Goal: Task Accomplishment & Management: Complete application form

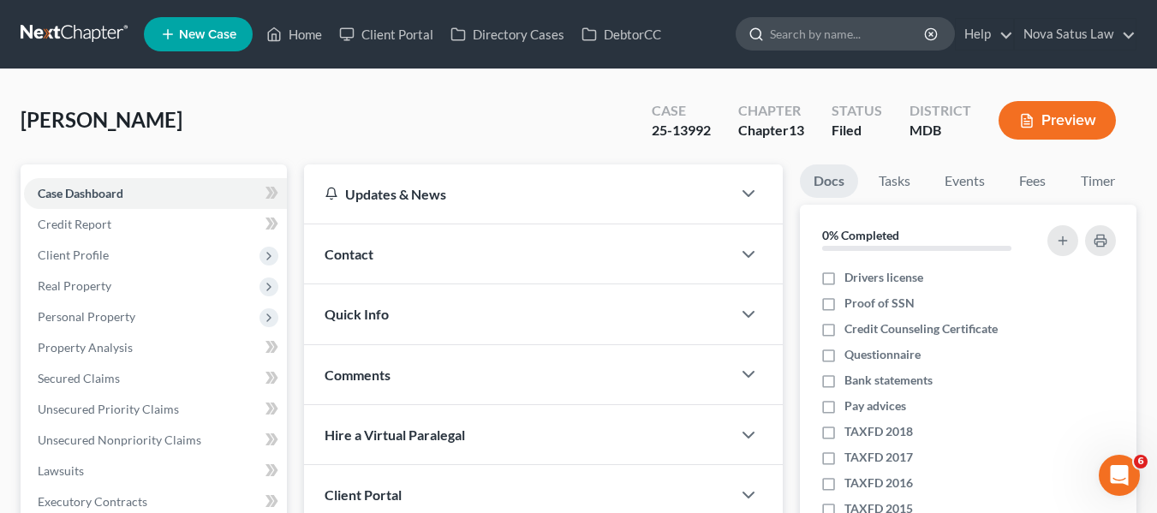
click at [789, 38] on input "search" at bounding box center [848, 34] width 157 height 32
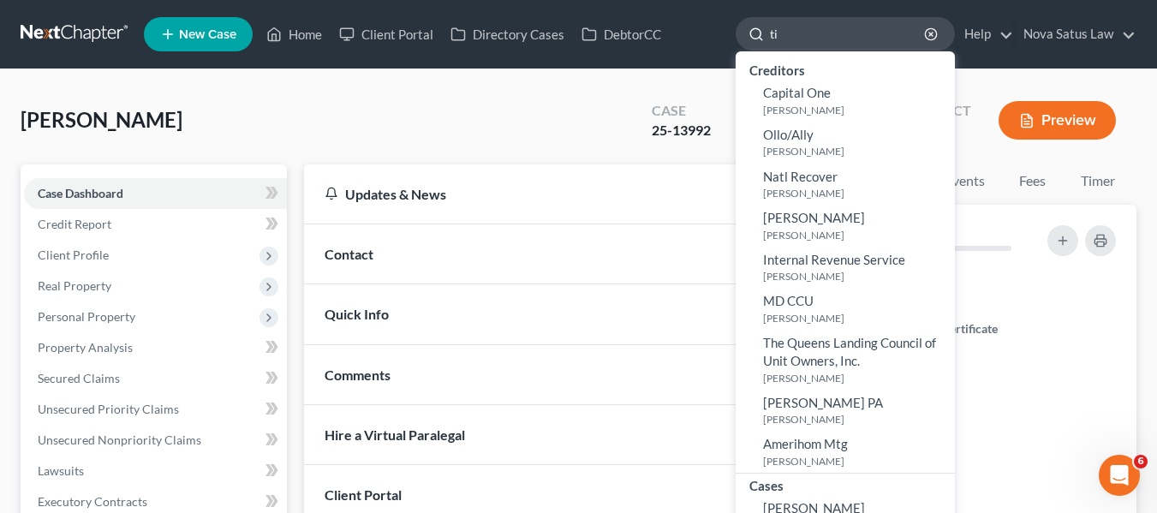
type input "t"
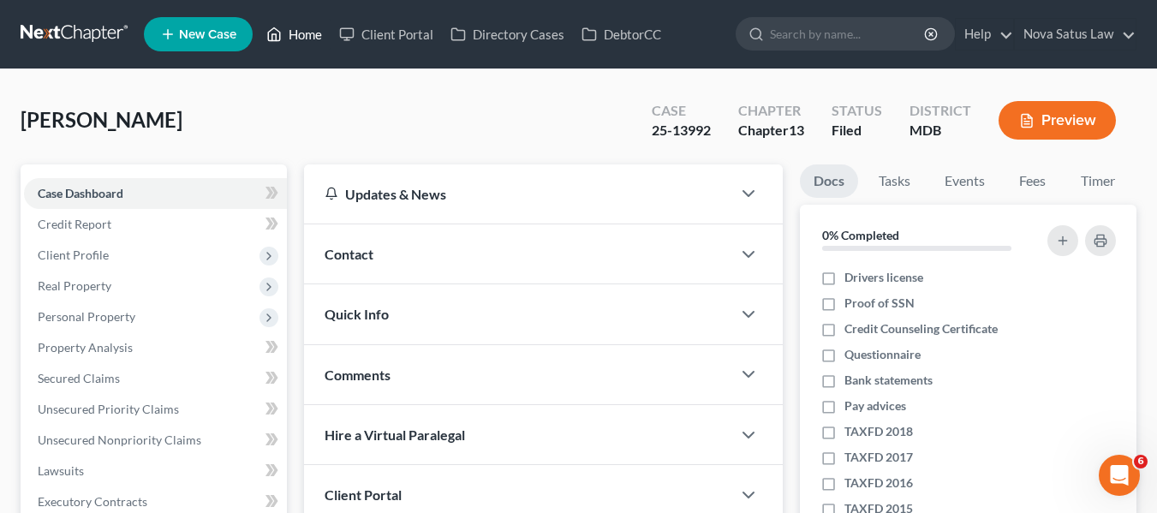
click at [308, 35] on link "Home" at bounding box center [294, 34] width 73 height 31
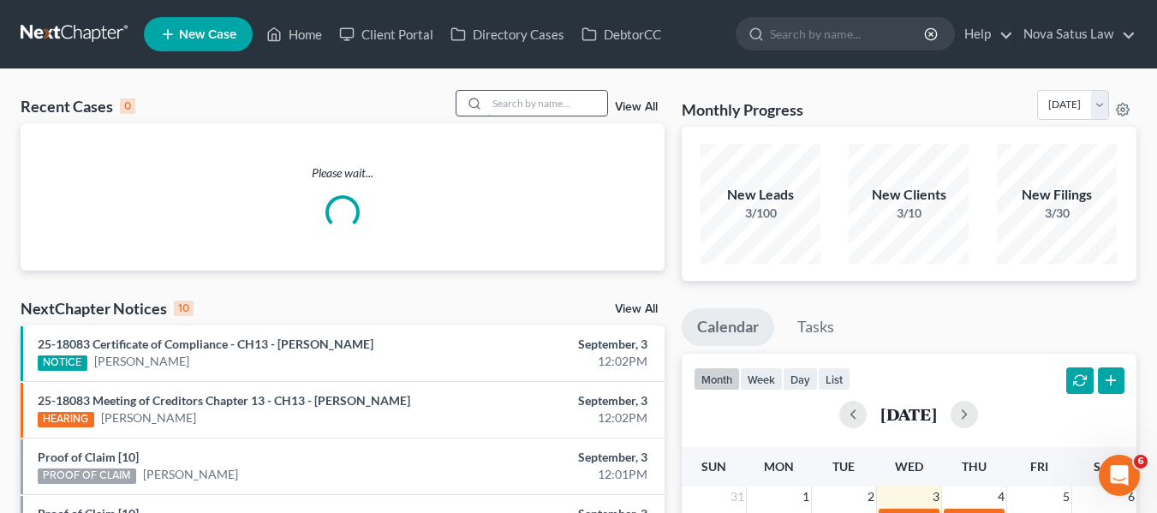
click at [496, 109] on input "search" at bounding box center [547, 103] width 120 height 25
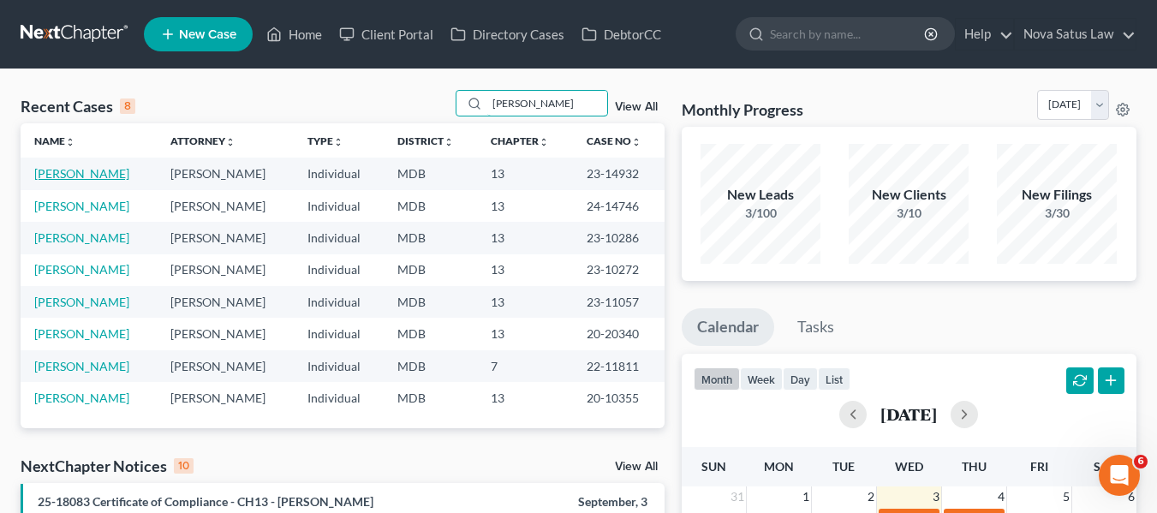
type input "[PERSON_NAME]"
click at [73, 170] on link "[PERSON_NAME]" at bounding box center [81, 173] width 95 height 15
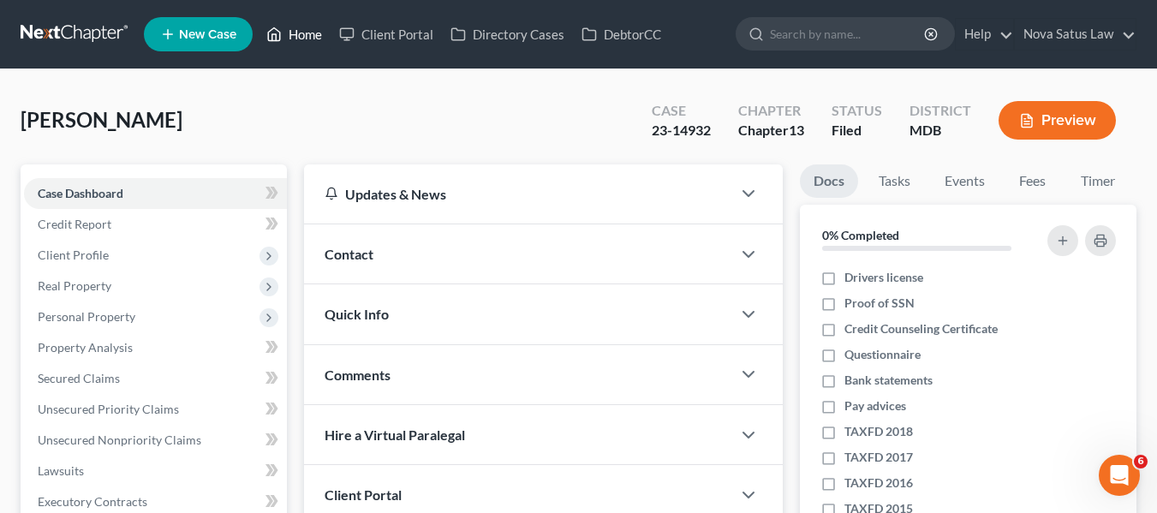
click at [300, 39] on link "Home" at bounding box center [294, 34] width 73 height 31
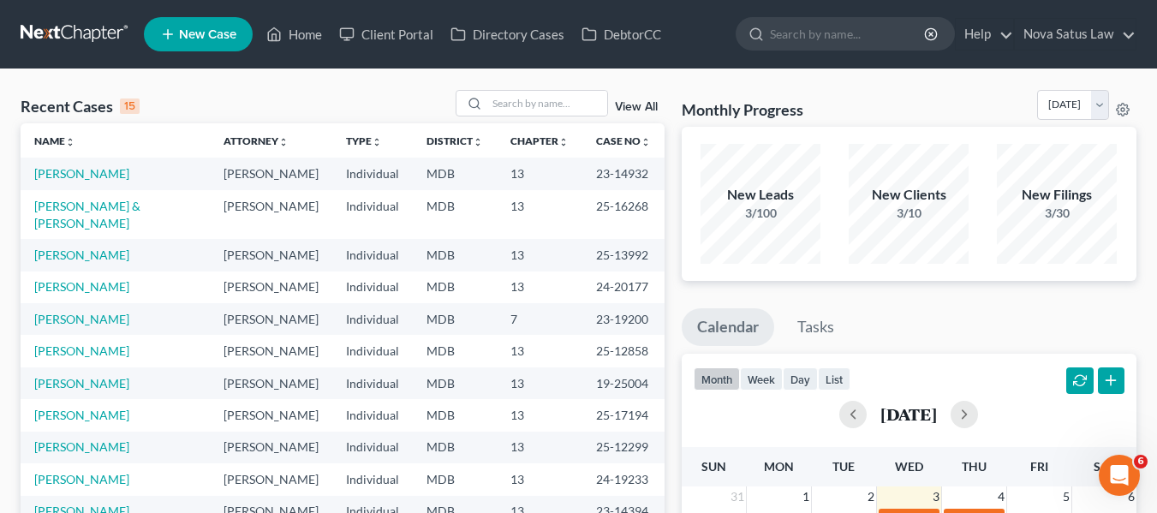
click at [196, 31] on span "New Case" at bounding box center [207, 34] width 57 height 13
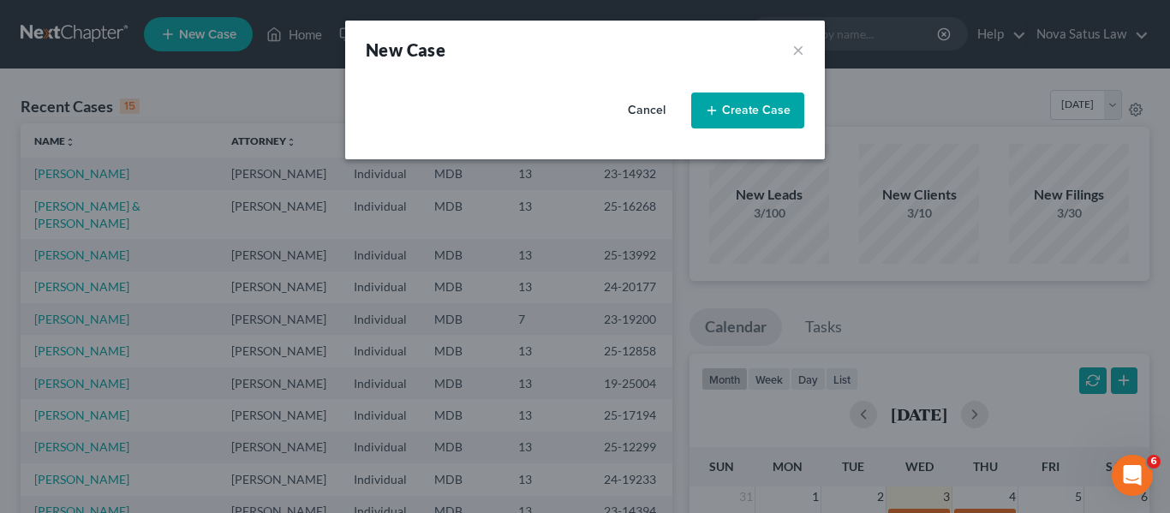
select select "38"
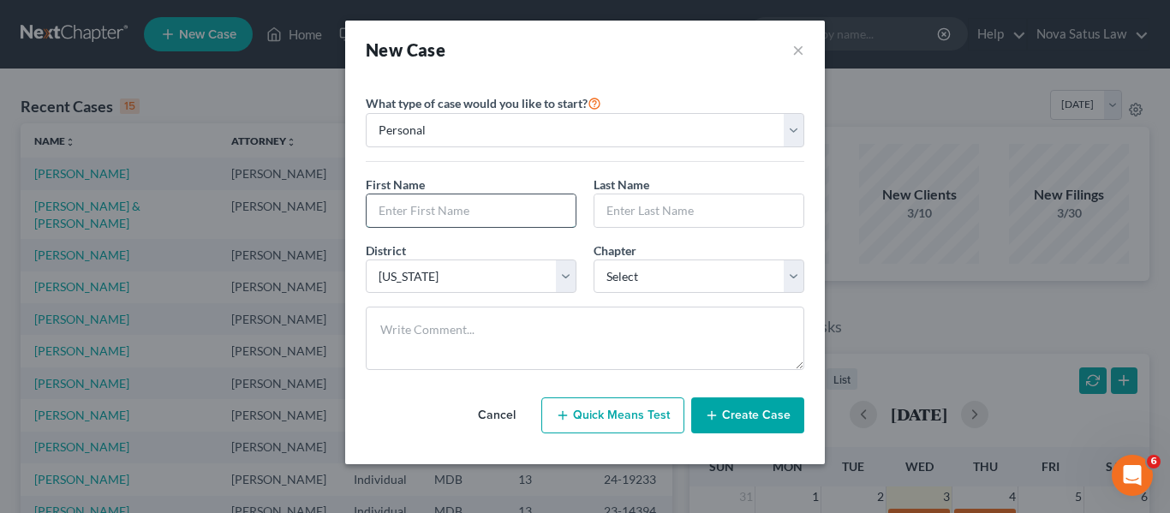
click at [462, 199] on input "text" at bounding box center [471, 210] width 209 height 33
type input "Micah"
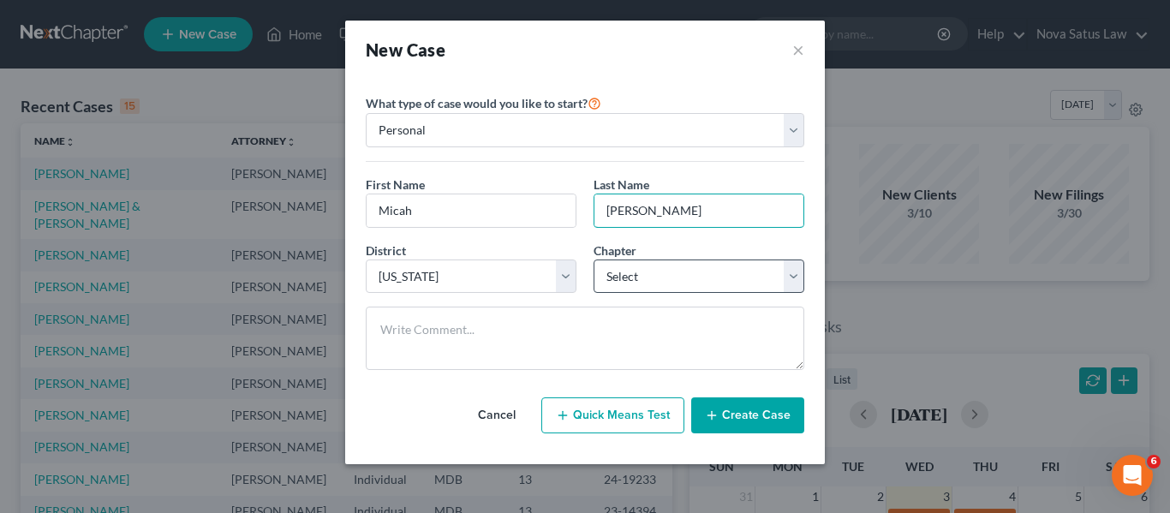
type input "[PERSON_NAME]"
click at [645, 282] on select "Select 7 11 12 13" at bounding box center [699, 277] width 211 height 34
select select "3"
click at [594, 260] on select "Select 7 11 12 13" at bounding box center [699, 277] width 211 height 34
click at [738, 419] on button "Create Case" at bounding box center [747, 415] width 113 height 36
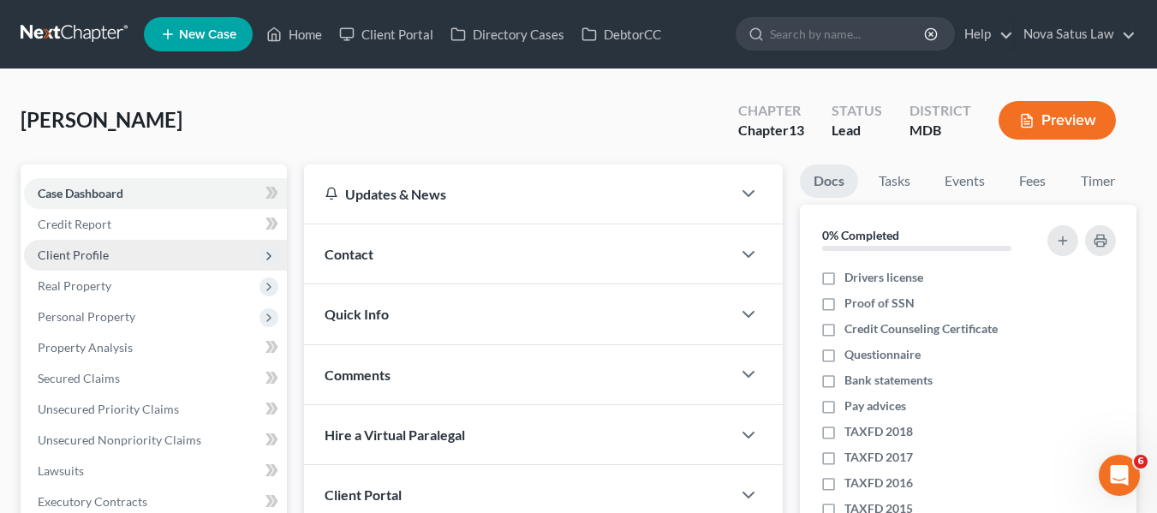
click at [147, 256] on span "Client Profile" at bounding box center [155, 255] width 263 height 31
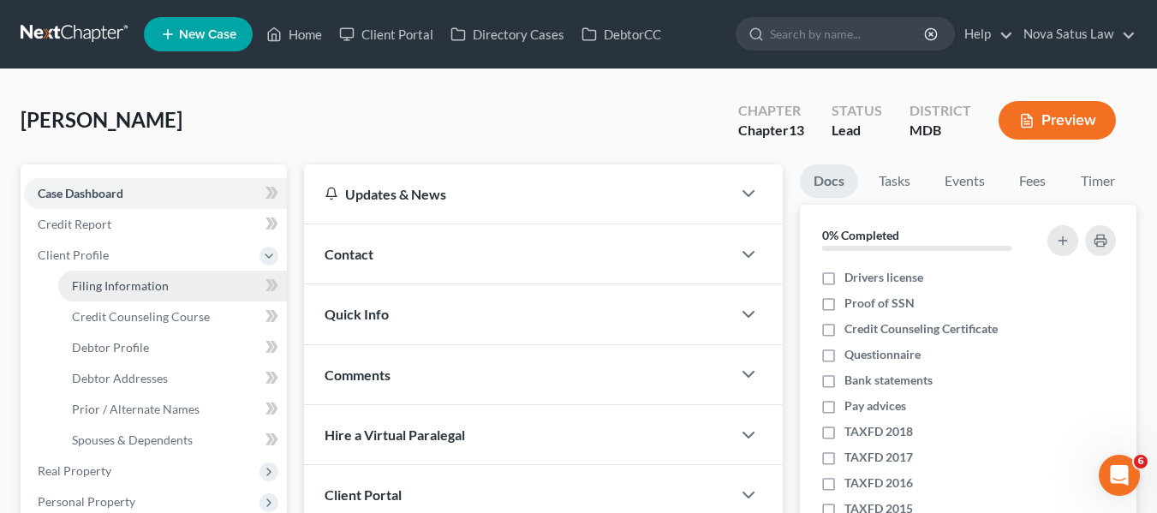
click at [158, 280] on span "Filing Information" at bounding box center [120, 285] width 97 height 15
select select "1"
select select "0"
select select "3"
select select "38"
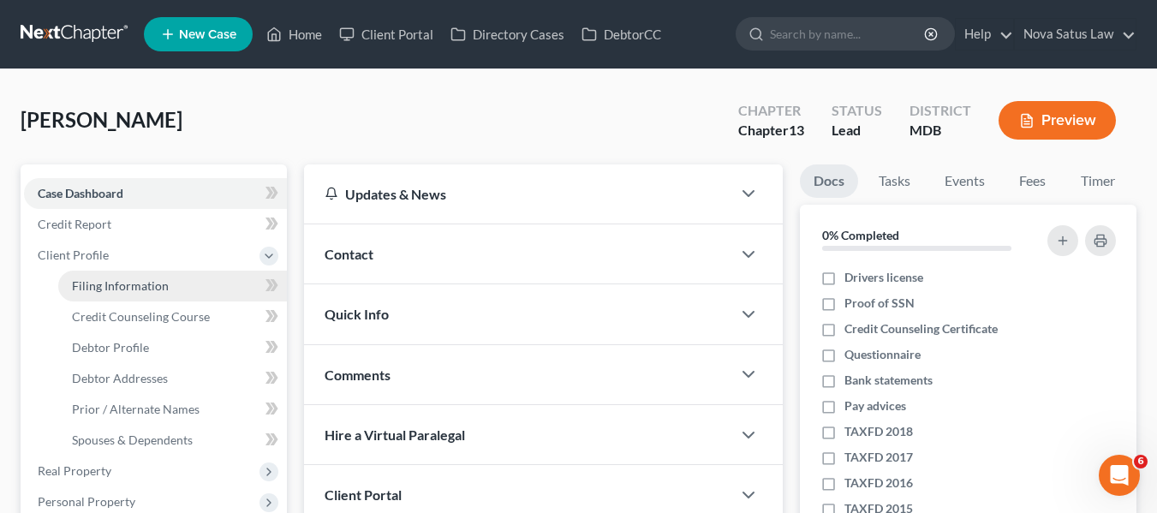
select select "21"
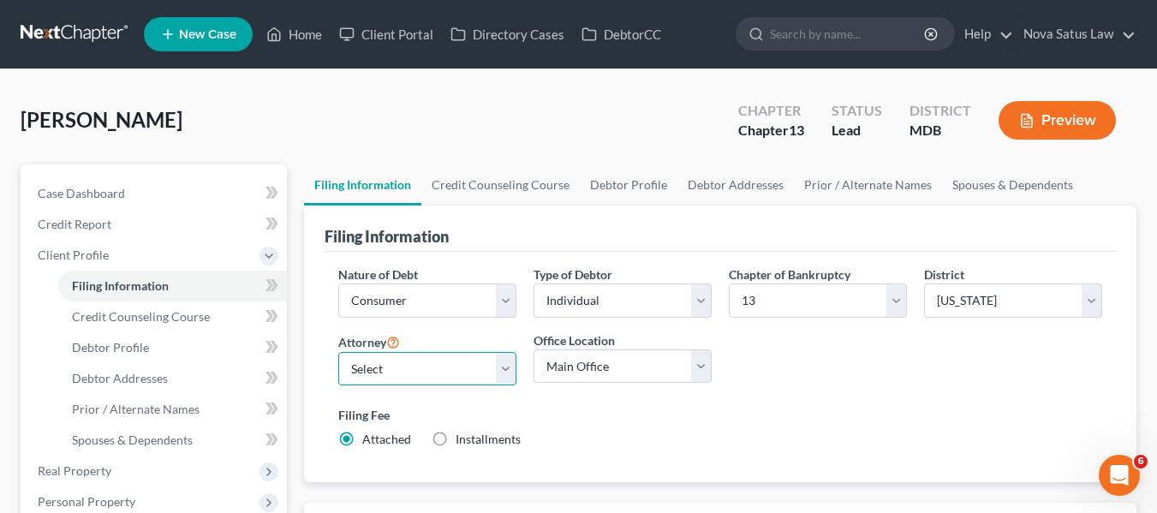
click at [445, 361] on select "Select [PERSON_NAME] - MDB [PERSON_NAME] - MDB [PERSON_NAME] - null" at bounding box center [427, 369] width 178 height 34
select select "0"
click at [338, 352] on select "Select [PERSON_NAME] - MDB [PERSON_NAME] - MDB [PERSON_NAME] - null" at bounding box center [427, 369] width 178 height 34
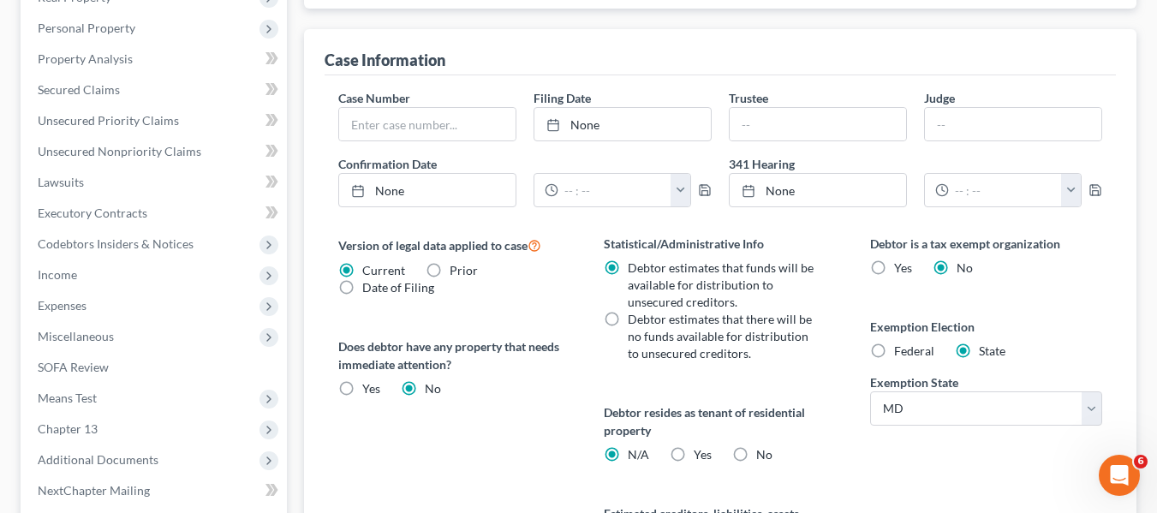
scroll to position [685, 0]
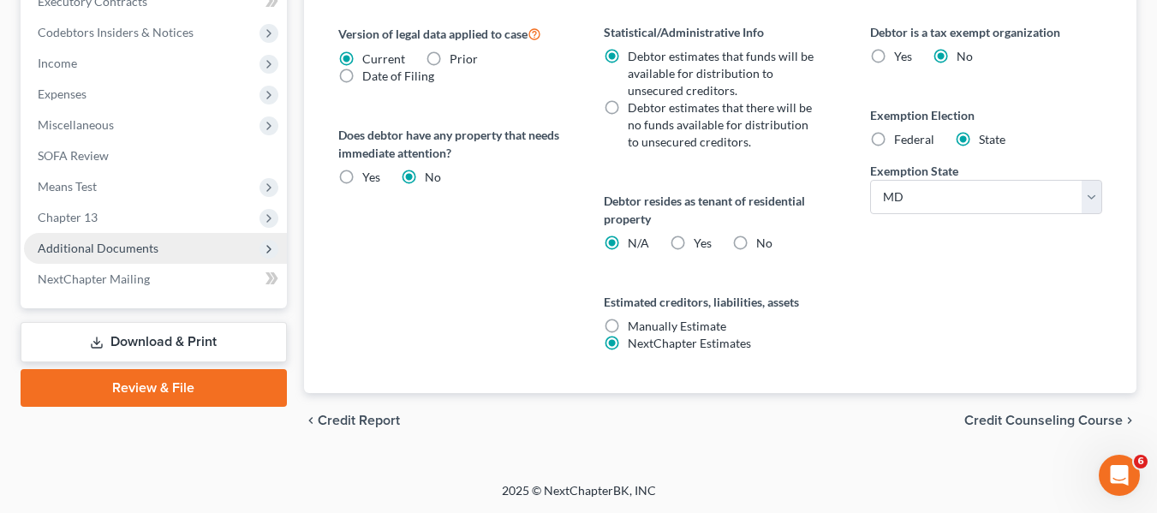
click at [90, 247] on span "Additional Documents" at bounding box center [98, 248] width 121 height 15
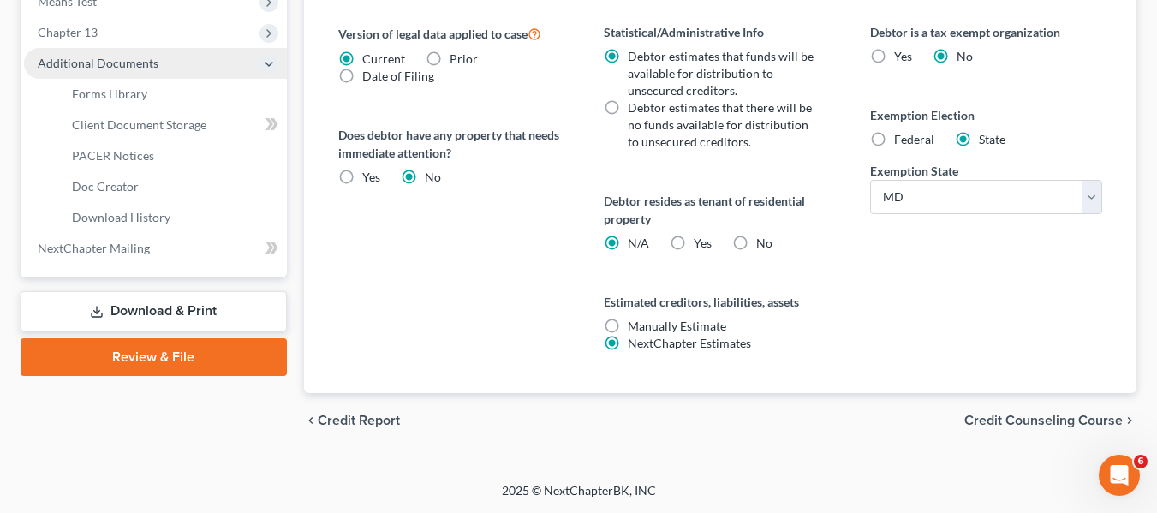
scroll to position [500, 0]
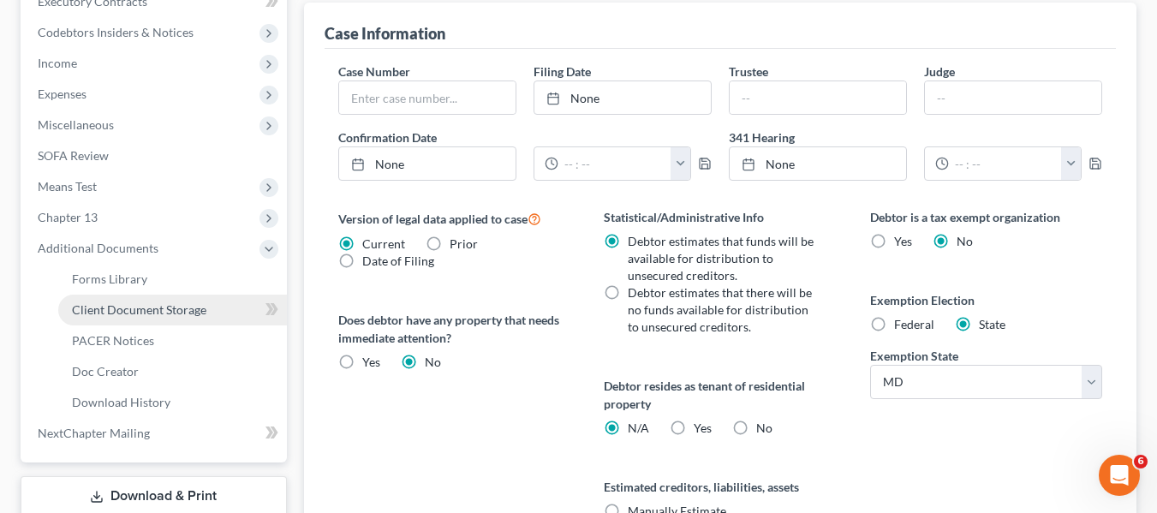
click at [110, 310] on span "Client Document Storage" at bounding box center [139, 309] width 134 height 15
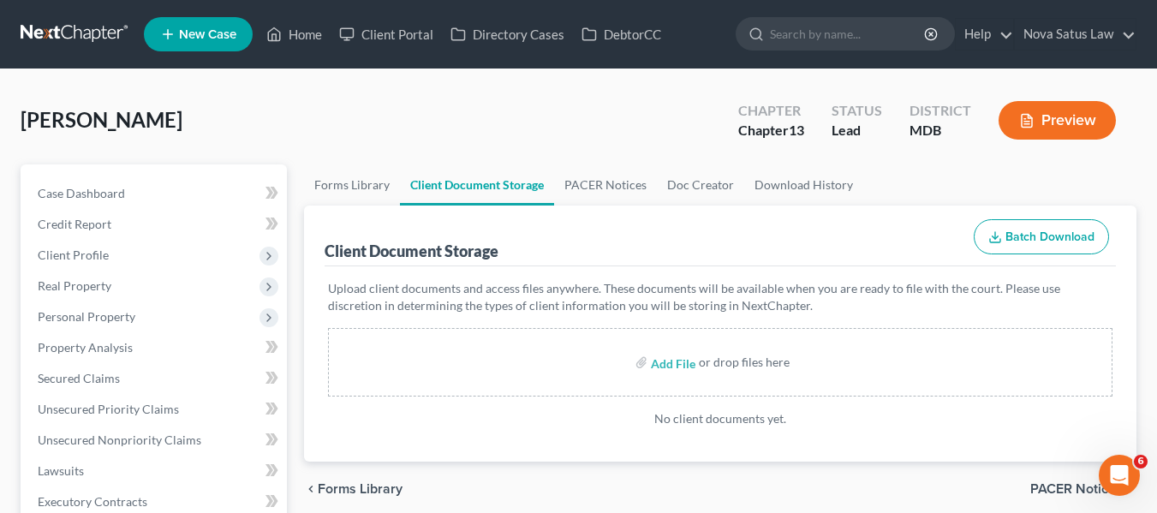
scroll to position [163, 0]
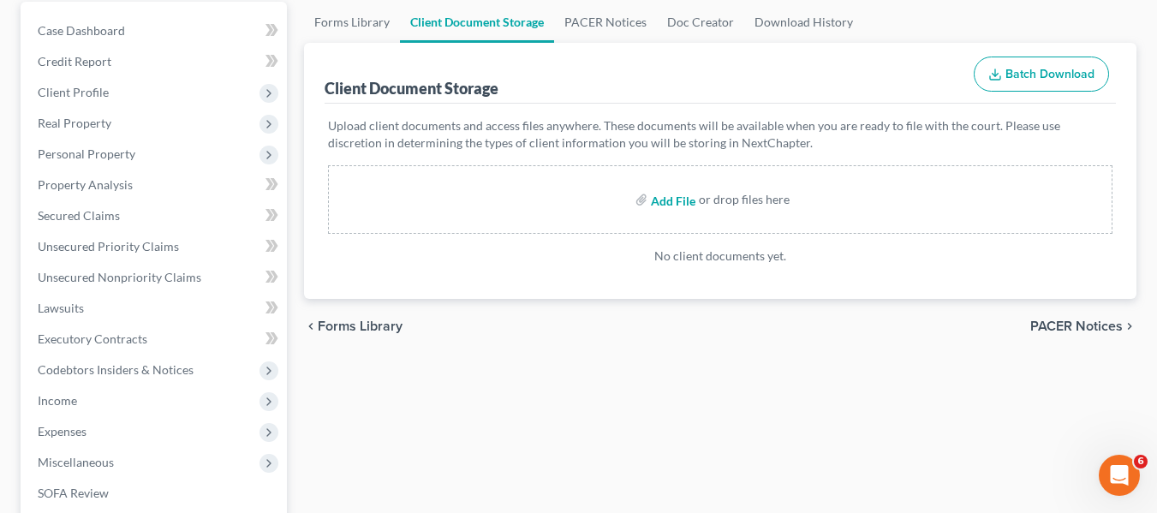
click at [668, 203] on input "file" at bounding box center [671, 199] width 41 height 31
type input "C:\fakepath\49778 [PERSON_NAME] CCOUN.pdf"
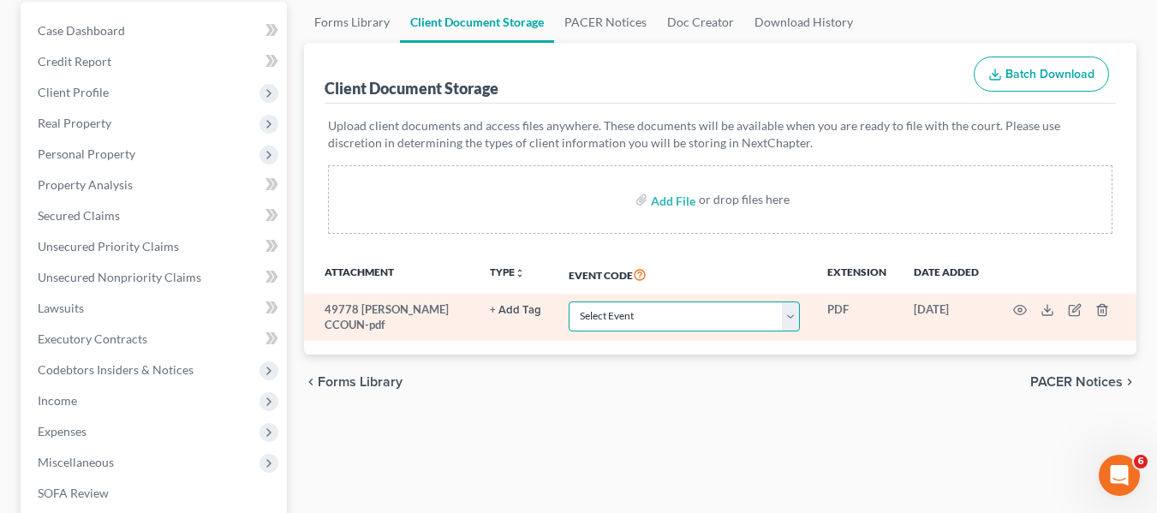
click at [779, 314] on select "Select Event Affidavit Affidavit of Adequate Protection and Lease Payments Affi…" at bounding box center [684, 317] width 231 height 30
select select "14"
click at [569, 302] on select "Select Event Affidavit Affidavit of Adequate Protection and Lease Payments Affi…" at bounding box center [684, 317] width 231 height 30
click at [1019, 309] on circle "button" at bounding box center [1020, 309] width 3 height 3
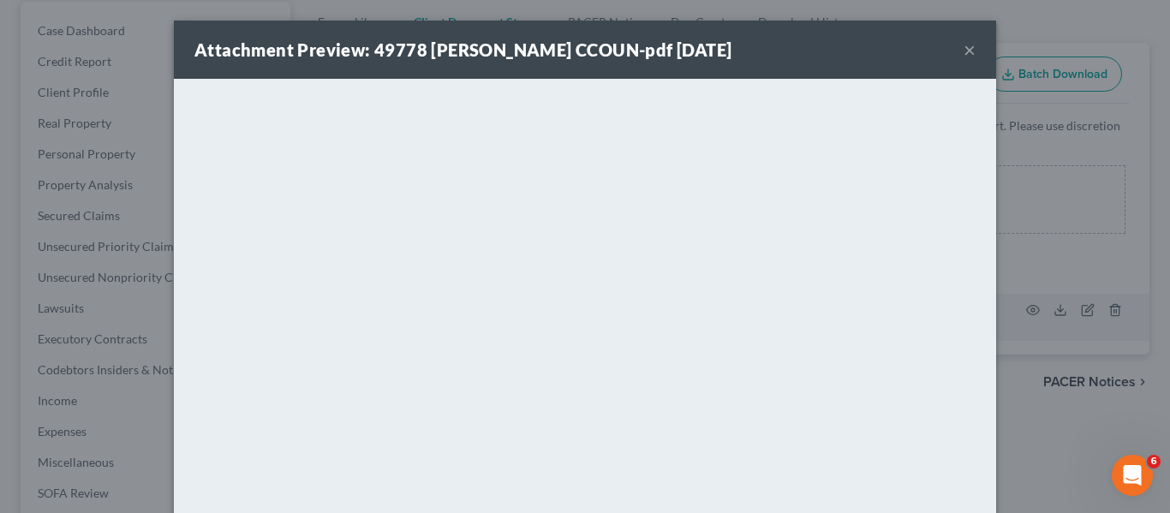
click at [964, 57] on button "×" at bounding box center [970, 49] width 12 height 21
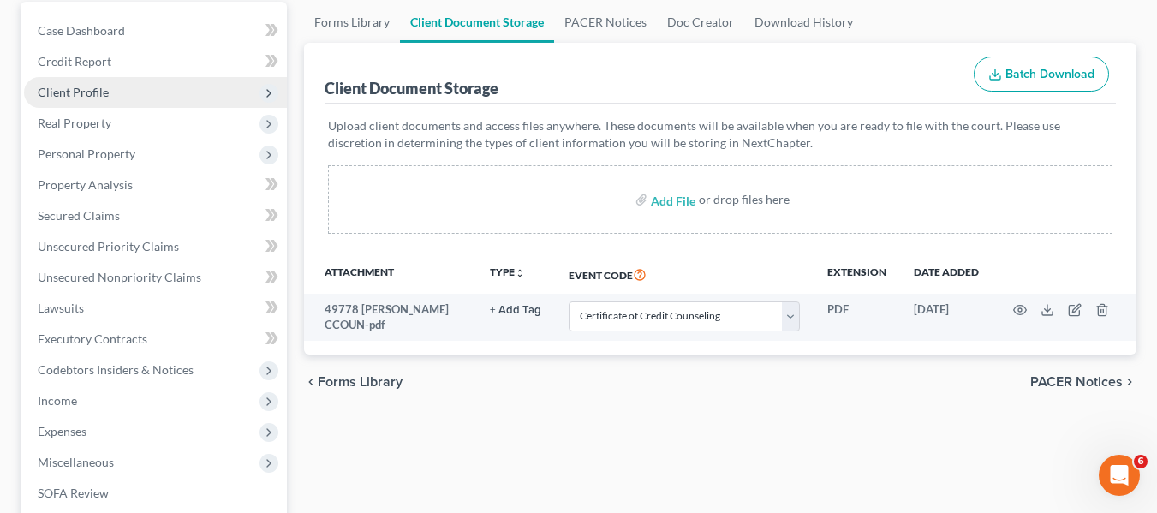
click at [93, 89] on span "Client Profile" at bounding box center [73, 92] width 71 height 15
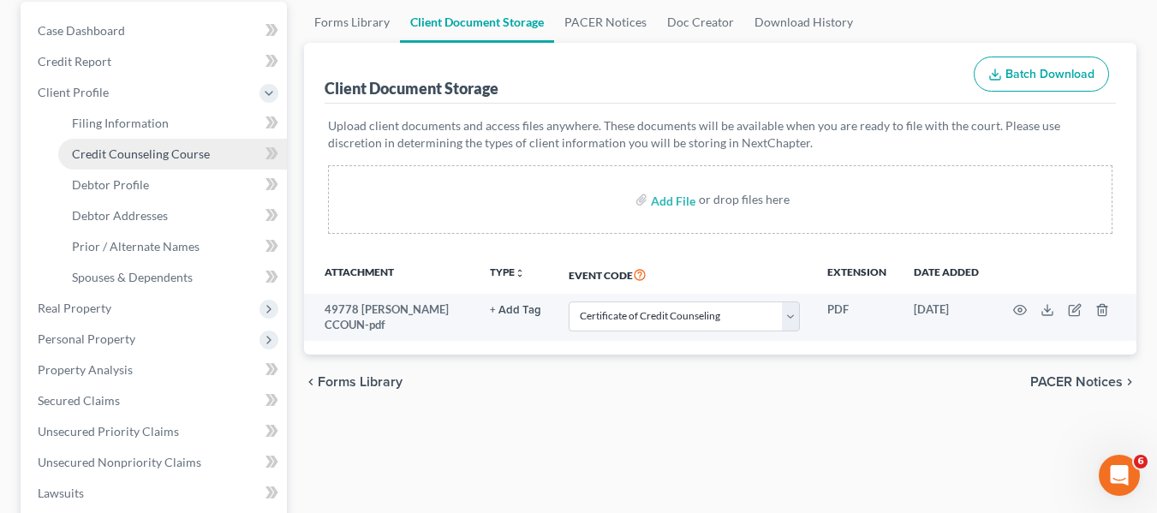
click at [122, 153] on span "Credit Counseling Course" at bounding box center [141, 153] width 138 height 15
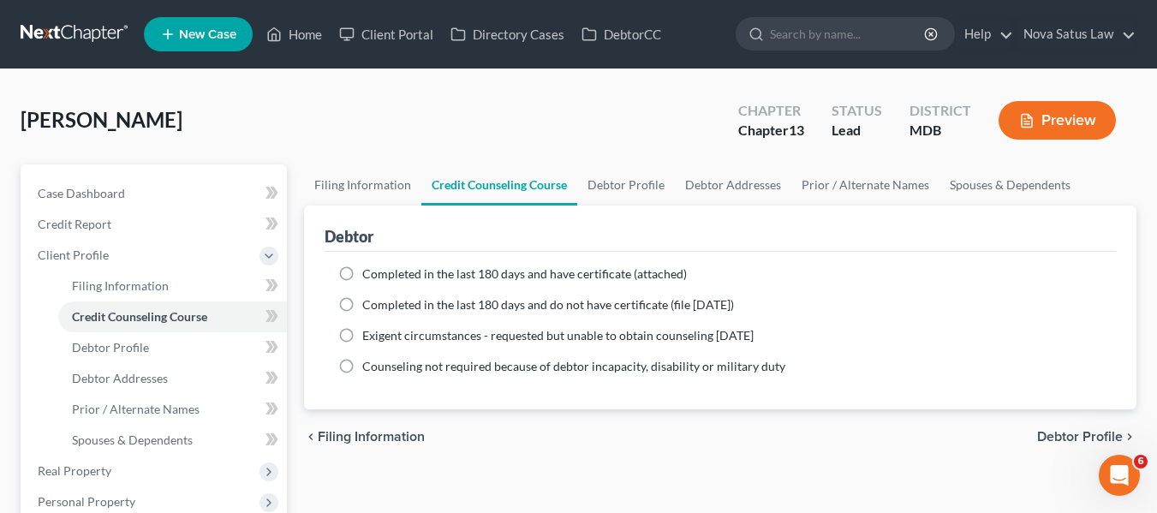
click at [362, 276] on label "Completed in the last 180 days and have certificate (attached)" at bounding box center [524, 274] width 325 height 17
click at [369, 276] on input "Completed in the last 180 days and have certificate (attached)" at bounding box center [374, 271] width 11 height 11
radio input "true"
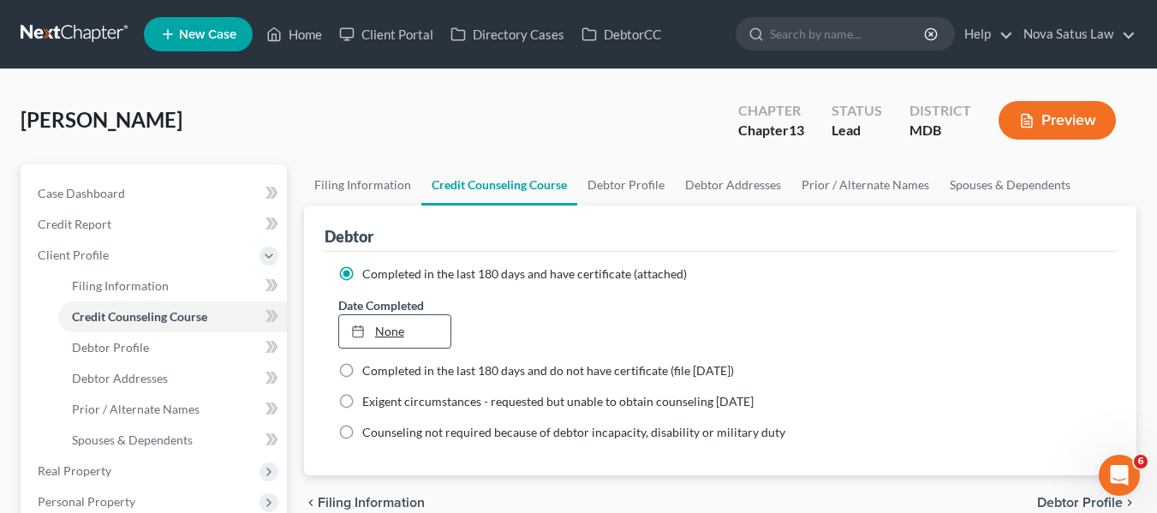
type input "[DATE]"
click at [375, 327] on link "[DATE]" at bounding box center [394, 331] width 111 height 33
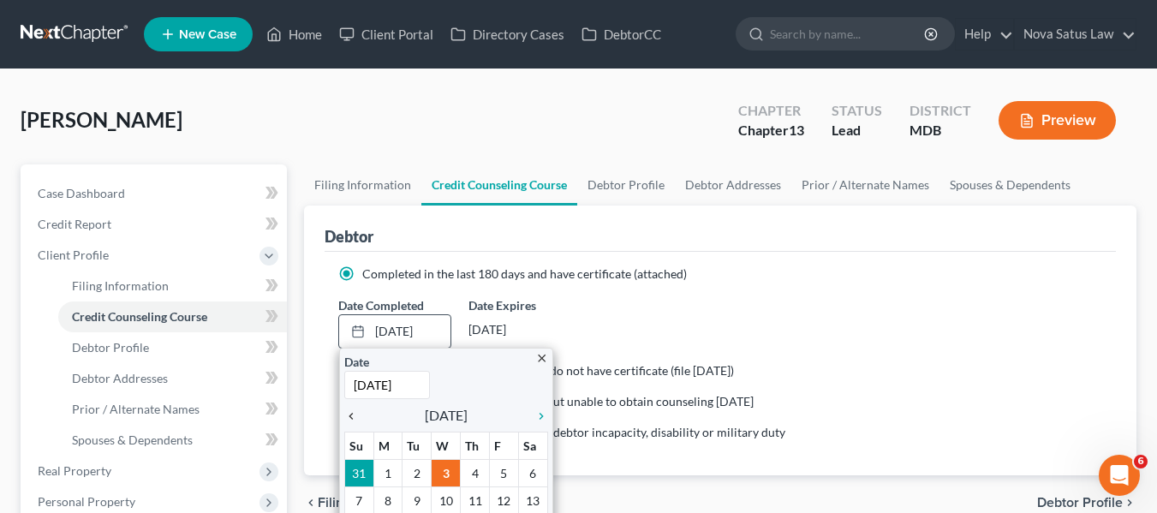
click at [355, 415] on icon "chevron_left" at bounding box center [355, 416] width 22 height 14
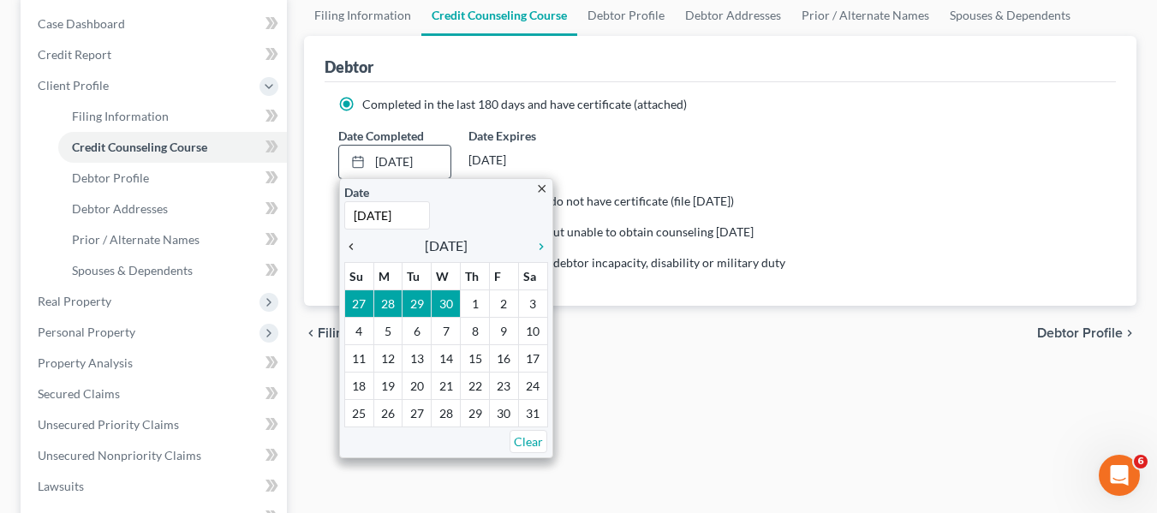
scroll to position [171, 0]
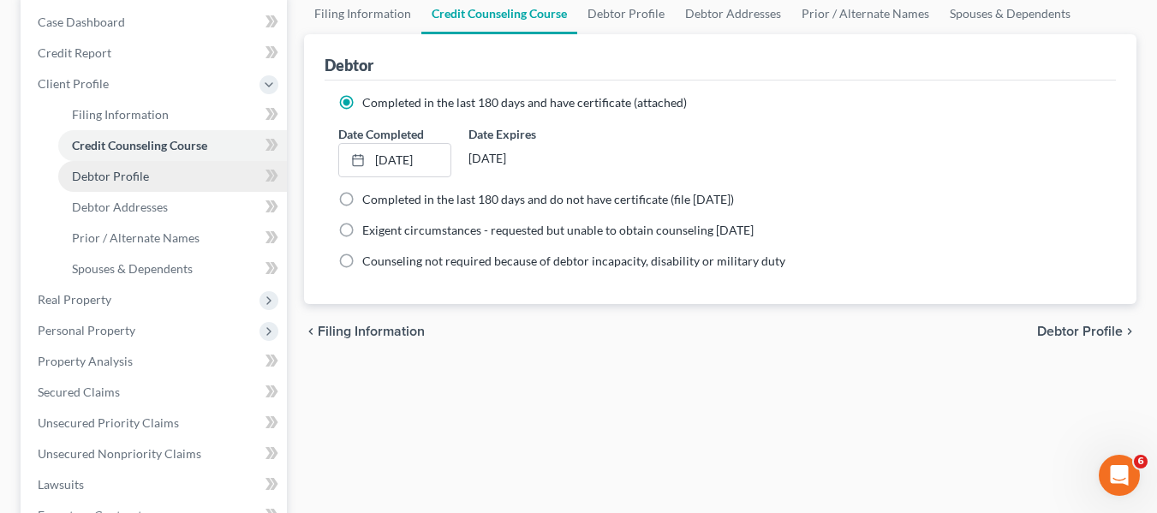
click at [168, 182] on link "Debtor Profile" at bounding box center [172, 176] width 229 height 31
select select "0"
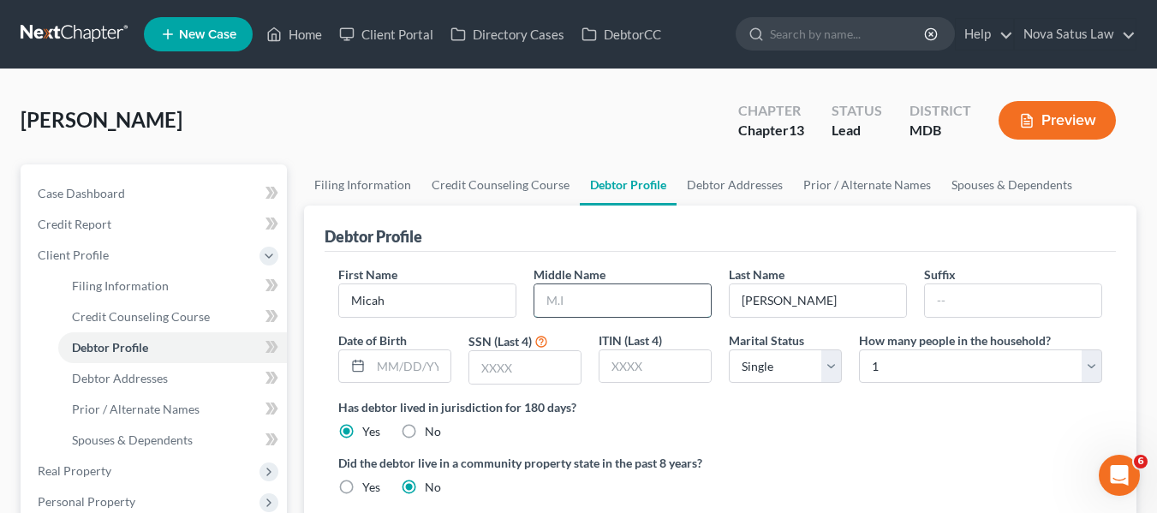
click at [599, 296] on input "text" at bounding box center [623, 300] width 176 height 33
type input "[PERSON_NAME]"
click at [500, 358] on input "text" at bounding box center [524, 367] width 111 height 33
type input "4"
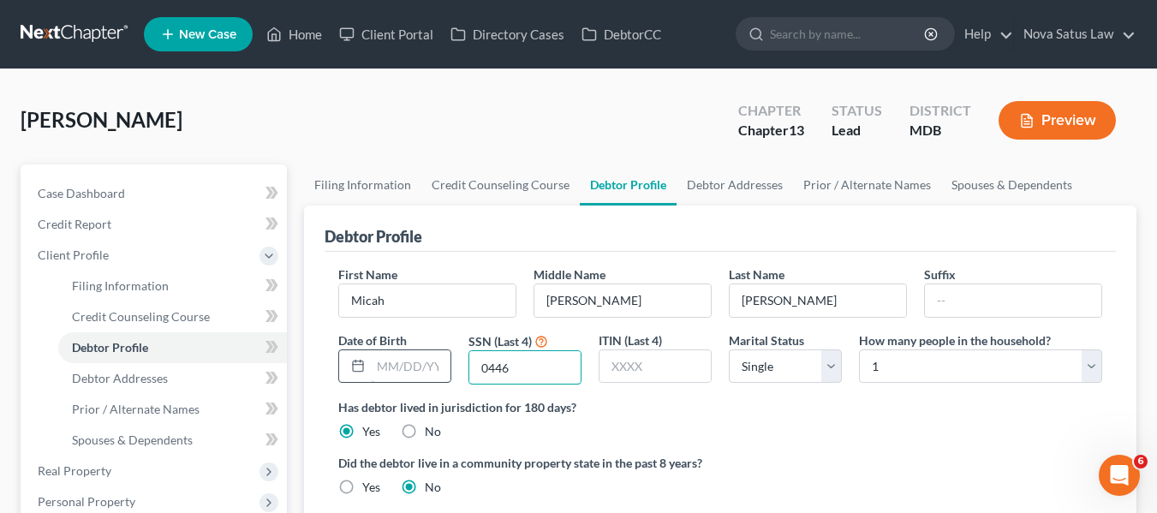
type input "0446"
click at [407, 373] on input "text" at bounding box center [411, 366] width 80 height 33
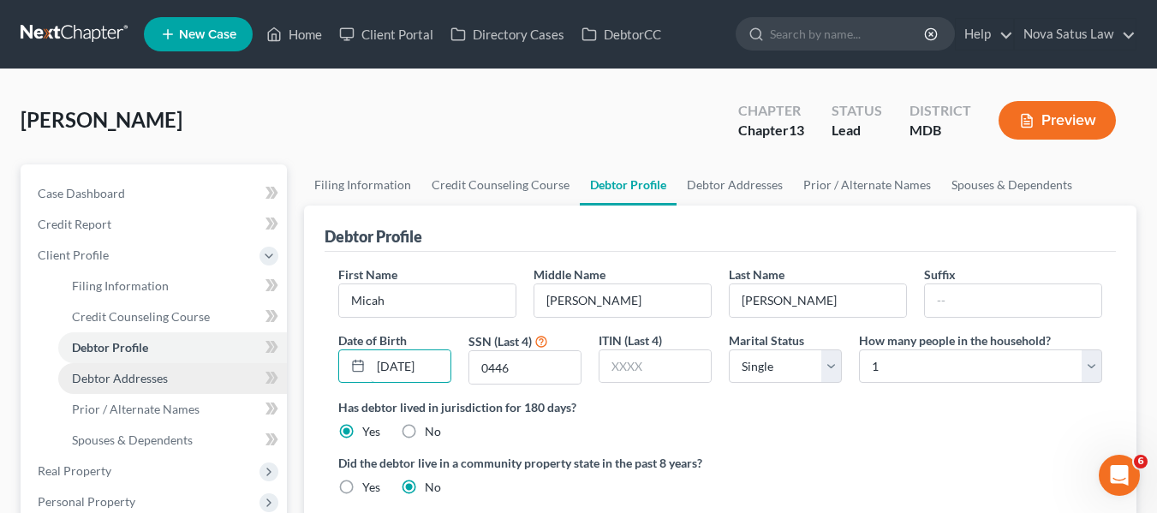
type input "[DATE]"
click at [140, 373] on span "Debtor Addresses" at bounding box center [120, 378] width 96 height 15
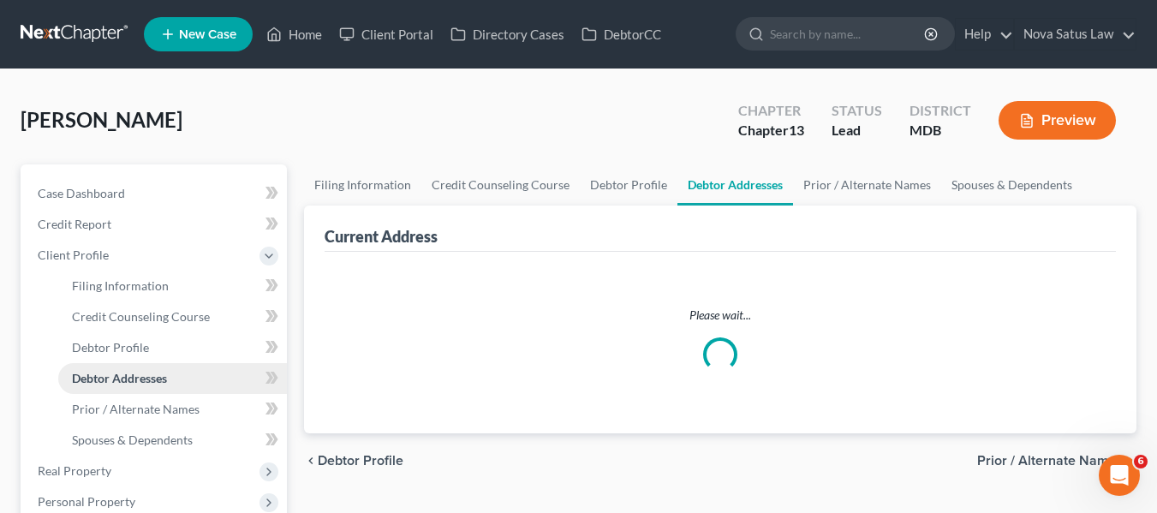
select select "0"
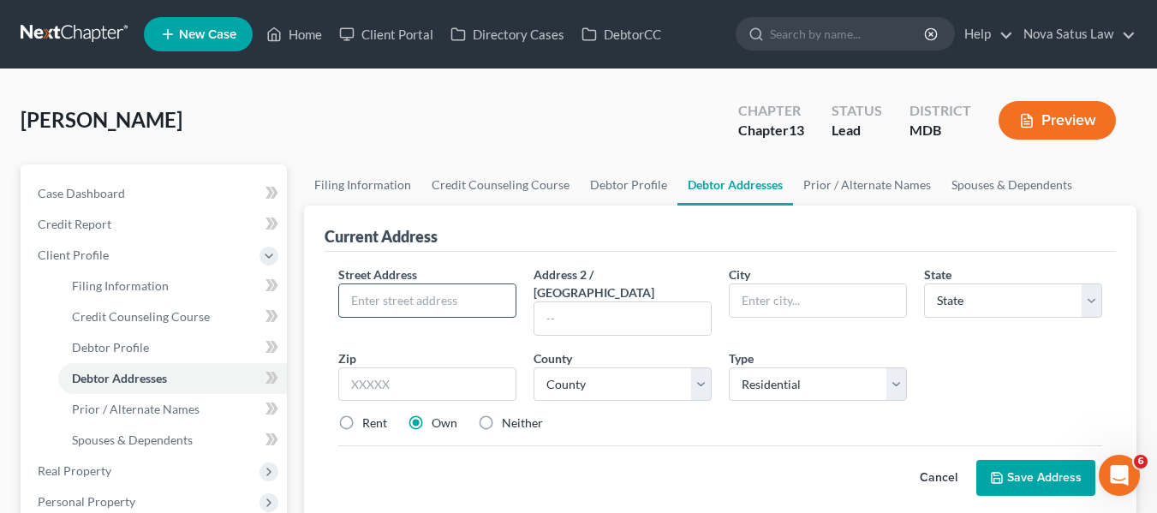
click at [397, 286] on input "text" at bounding box center [427, 300] width 176 height 33
type input "2010 Breitwert Ave"
click at [401, 367] on input "text" at bounding box center [427, 384] width 178 height 34
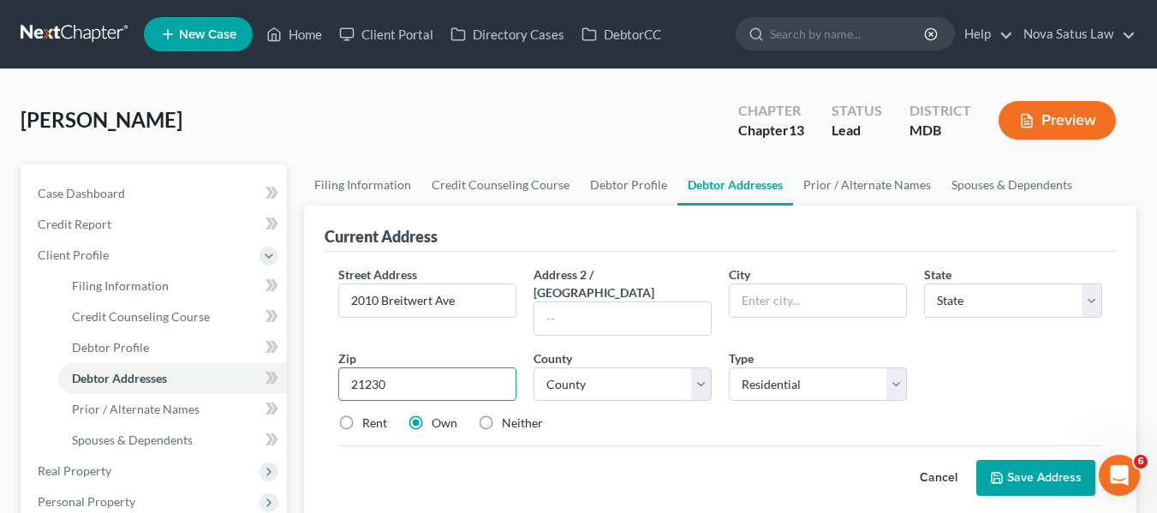
type input "21230"
type input "[GEOGRAPHIC_DATA]"
select select "21"
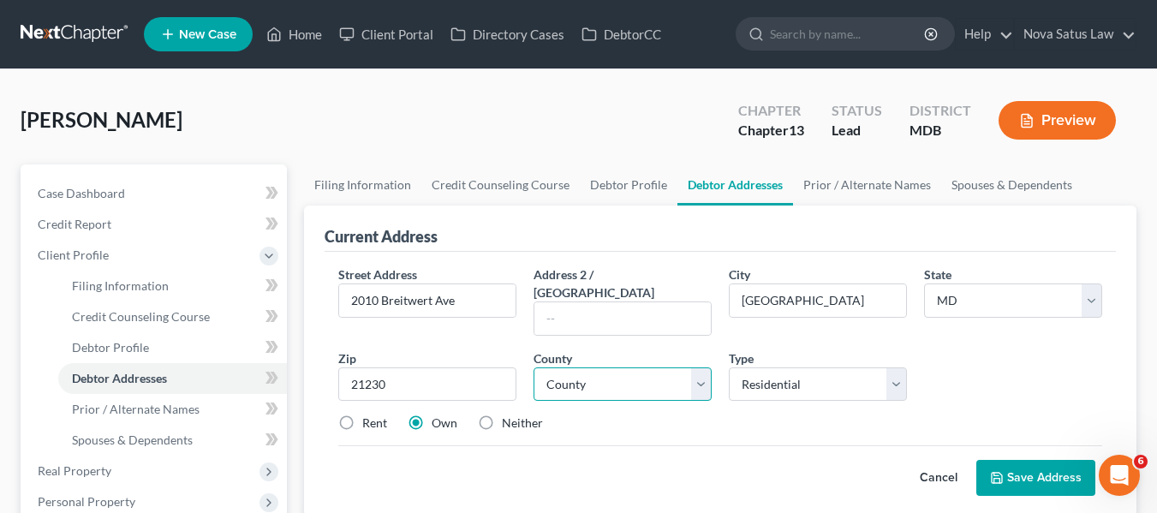
click at [581, 370] on select "County [GEOGRAPHIC_DATA] [GEOGRAPHIC_DATA] [GEOGRAPHIC_DATA] [GEOGRAPHIC_DATA] …" at bounding box center [623, 384] width 178 height 34
select select "3"
click at [534, 367] on select "County [GEOGRAPHIC_DATA] [GEOGRAPHIC_DATA] [GEOGRAPHIC_DATA] [GEOGRAPHIC_DATA] …" at bounding box center [623, 384] width 178 height 34
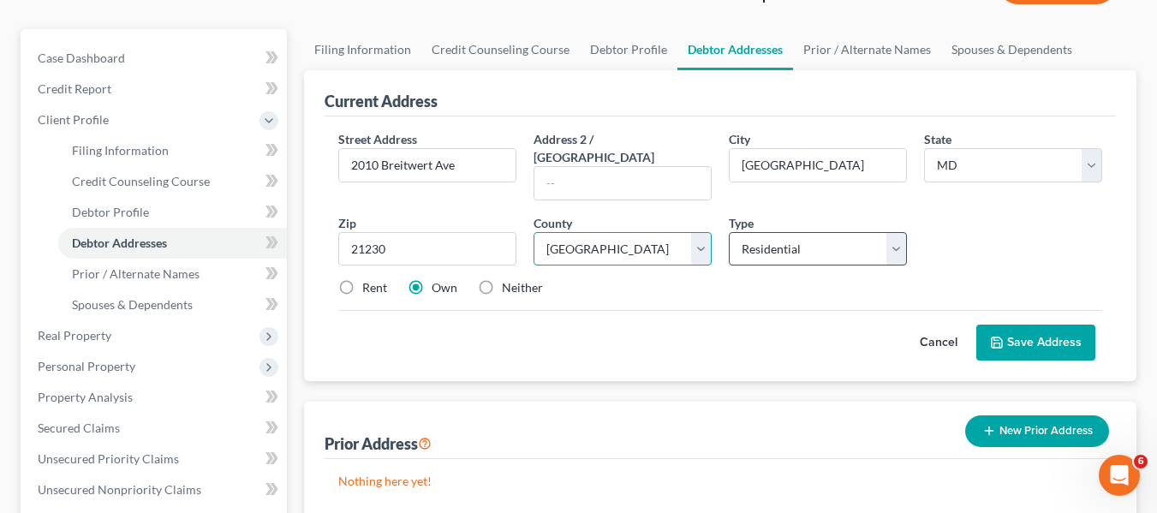
scroll to position [136, 0]
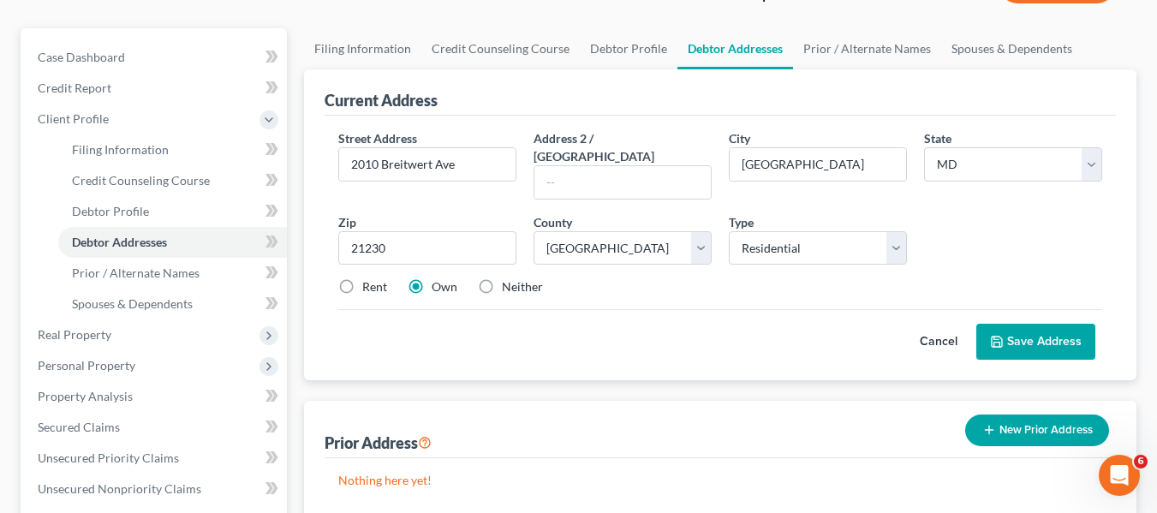
click at [1007, 324] on button "Save Address" at bounding box center [1036, 342] width 119 height 36
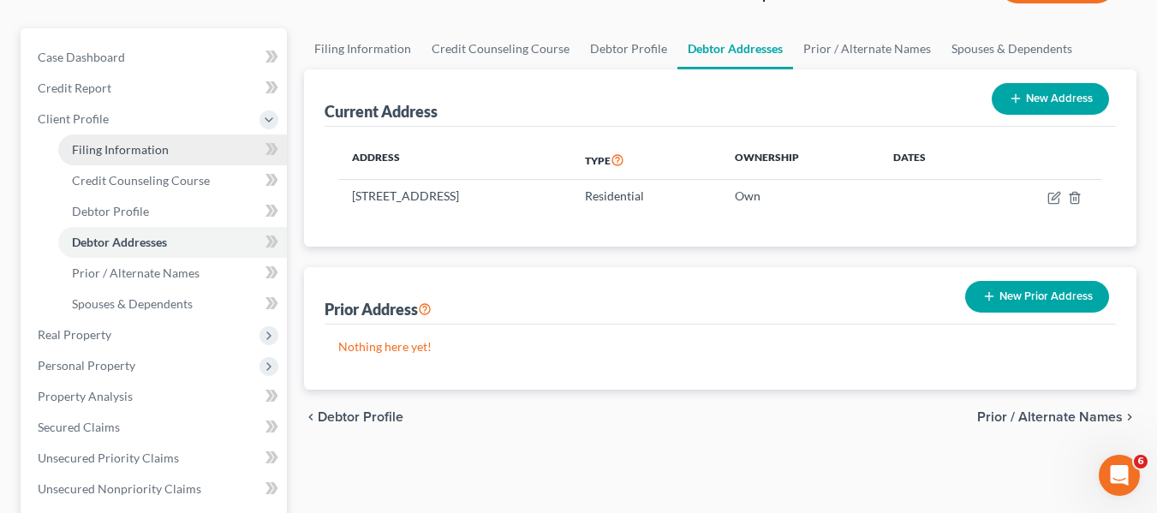
click at [140, 154] on span "Filing Information" at bounding box center [120, 149] width 97 height 15
select select "1"
select select "0"
select select "3"
select select "38"
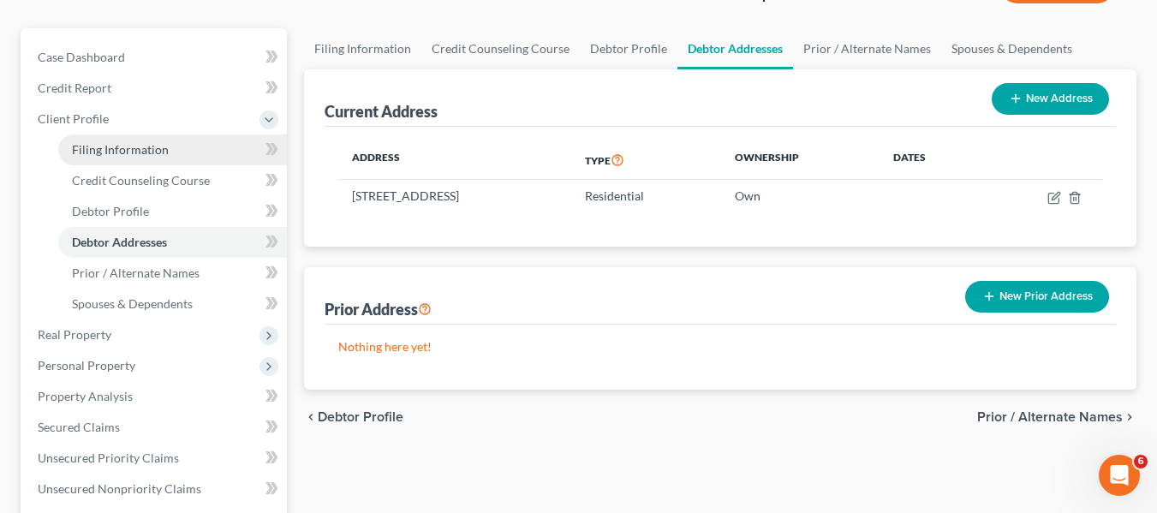
select select "0"
select select "21"
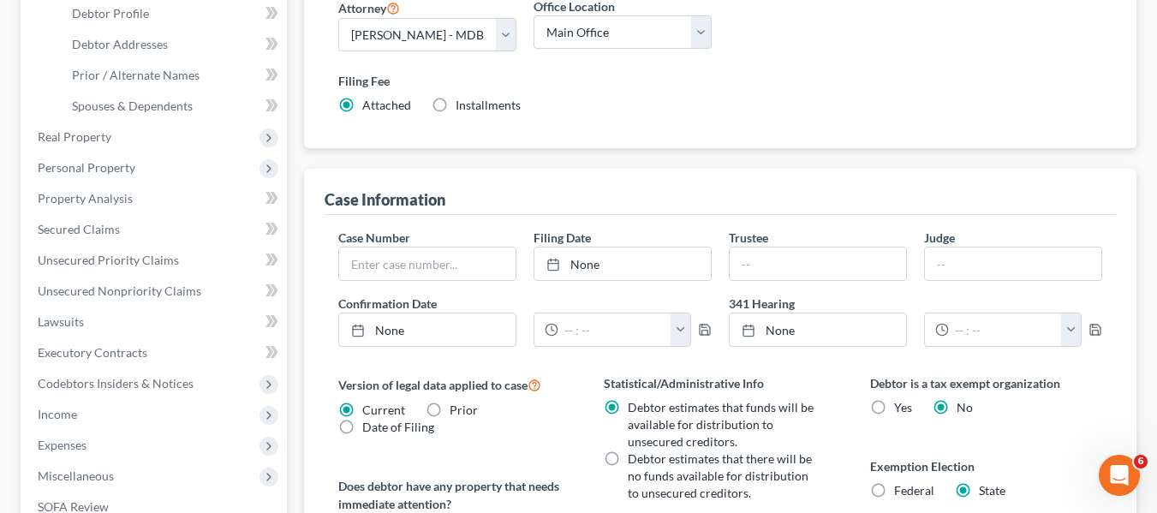
scroll to position [335, 0]
click at [114, 12] on span "Debtor Profile" at bounding box center [110, 12] width 77 height 15
select select "0"
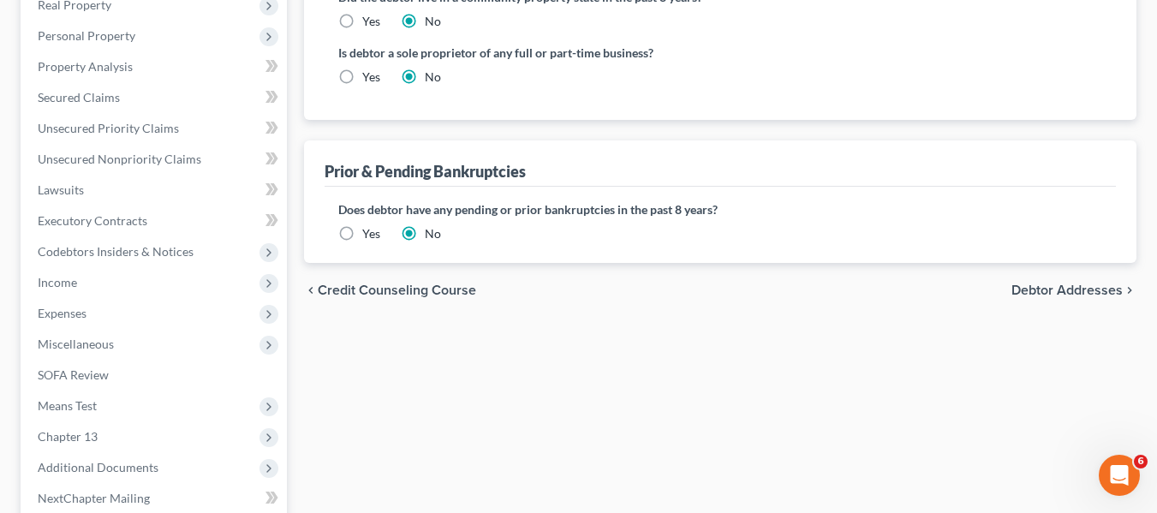
scroll to position [467, 0]
click at [362, 230] on label "Yes" at bounding box center [371, 232] width 18 height 17
click at [369, 230] on input "Yes" at bounding box center [374, 229] width 11 height 11
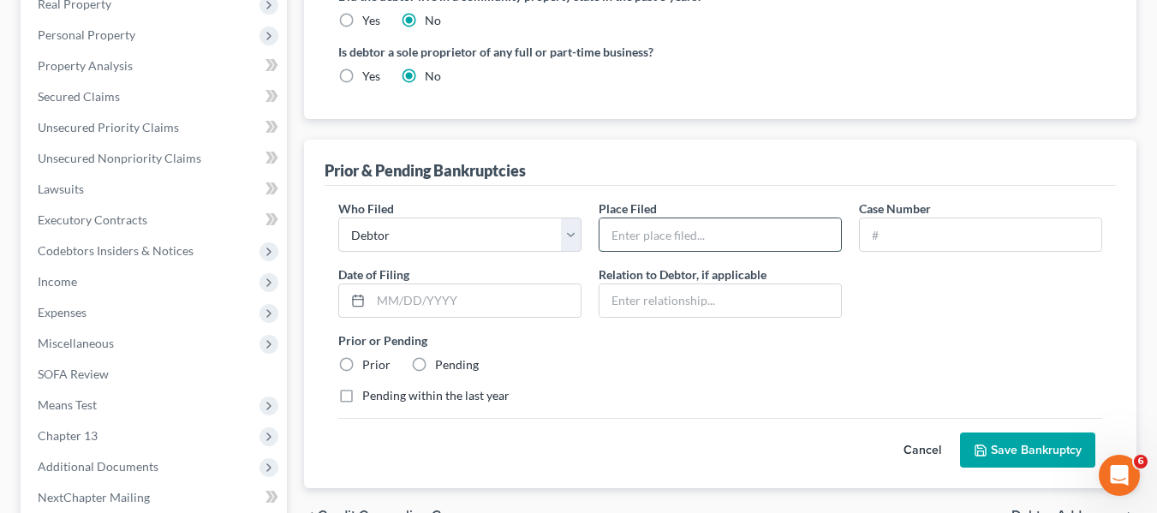
click at [654, 231] on input "text" at bounding box center [721, 234] width 242 height 33
type input "MD"
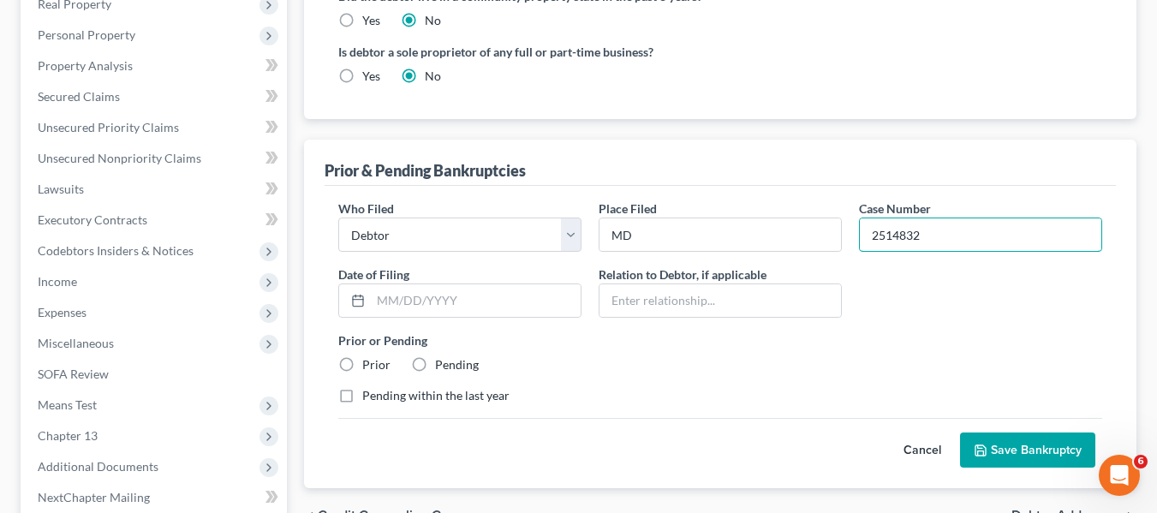
type input "2514832"
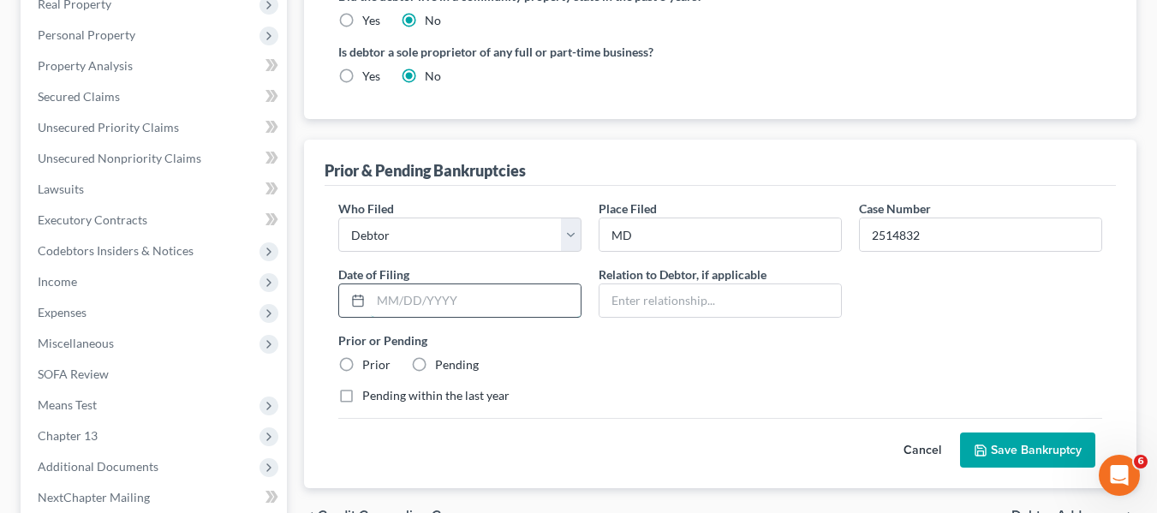
click at [410, 302] on input "text" at bounding box center [476, 300] width 210 height 33
type input "[DATE]"
click at [362, 362] on label "Prior" at bounding box center [376, 364] width 28 height 17
click at [369, 362] on input "Prior" at bounding box center [374, 361] width 11 height 11
radio input "true"
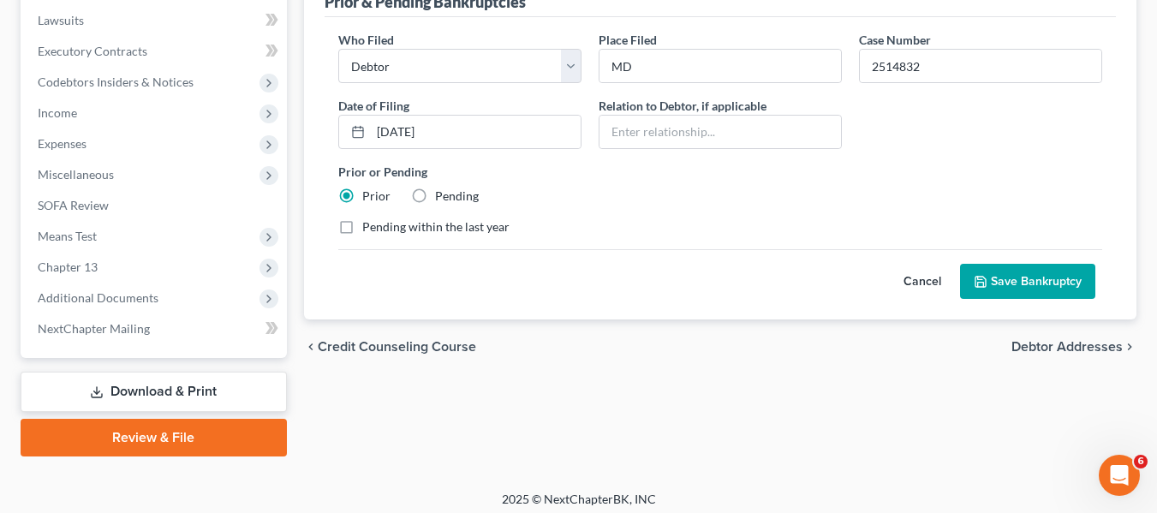
scroll to position [636, 0]
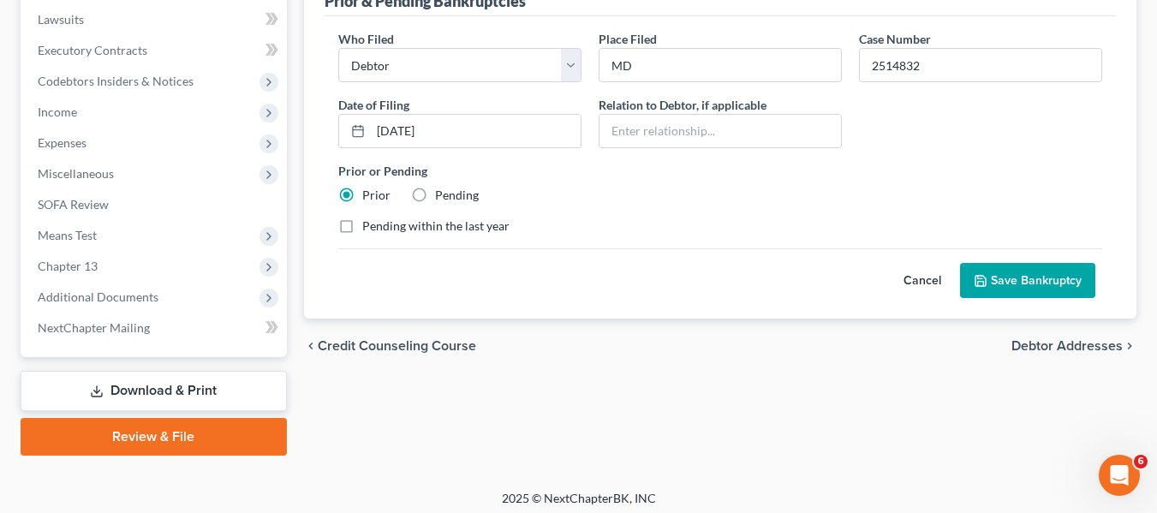
click at [998, 278] on button "Save Bankruptcy" at bounding box center [1027, 281] width 135 height 36
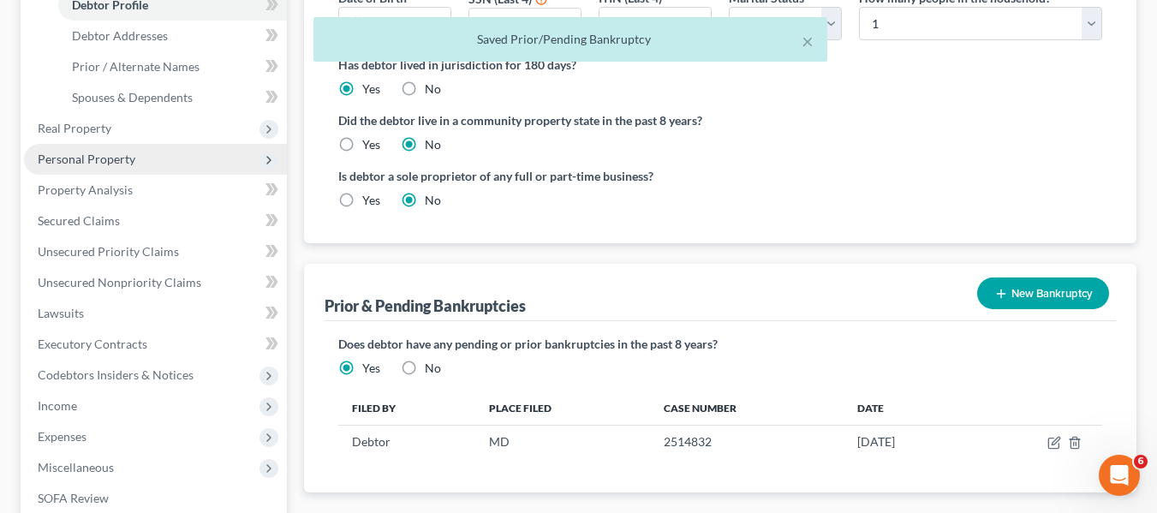
scroll to position [342, 0]
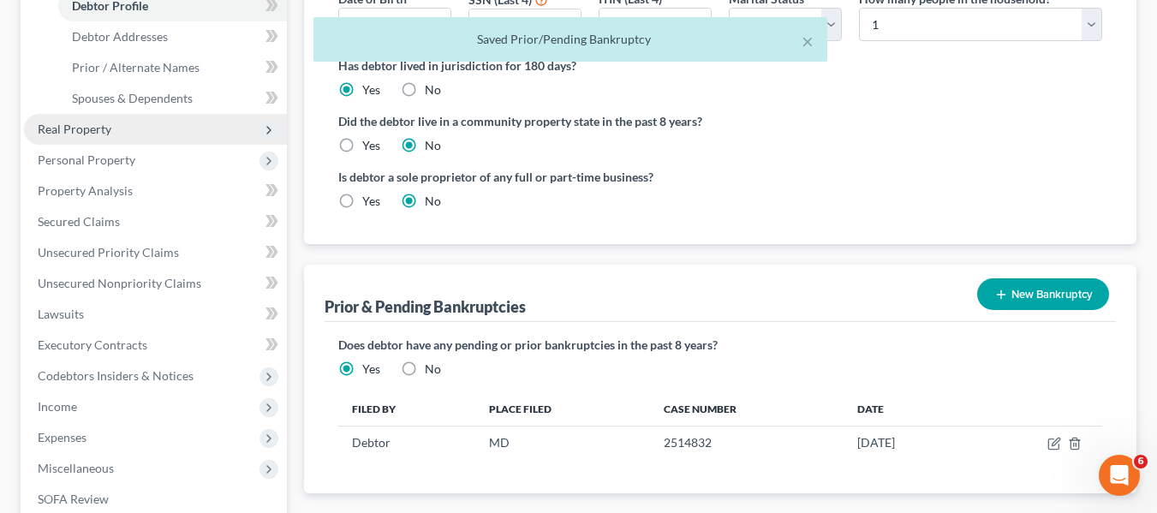
click at [94, 136] on span "Real Property" at bounding box center [155, 129] width 263 height 31
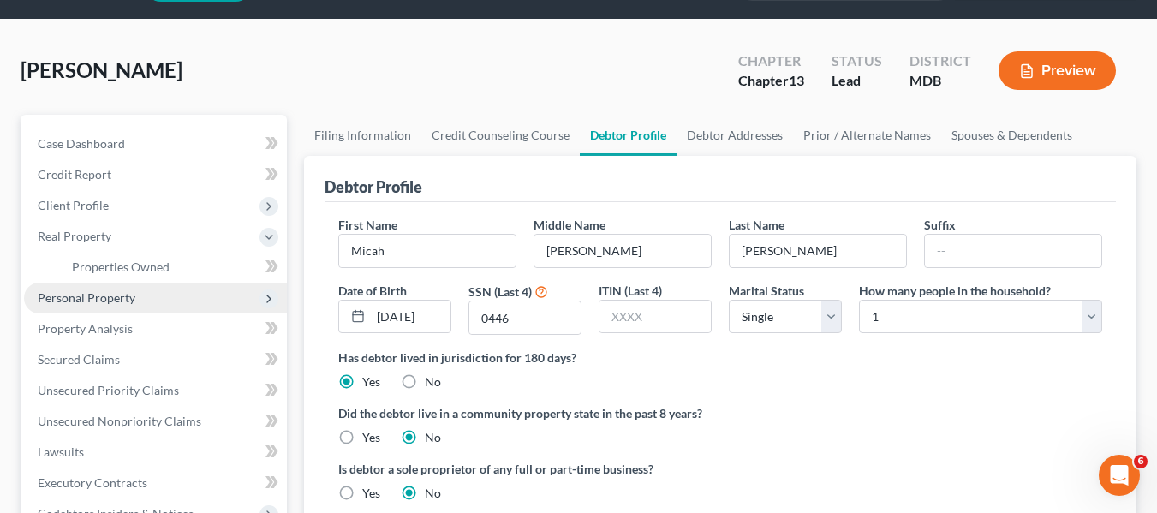
scroll to position [49, 0]
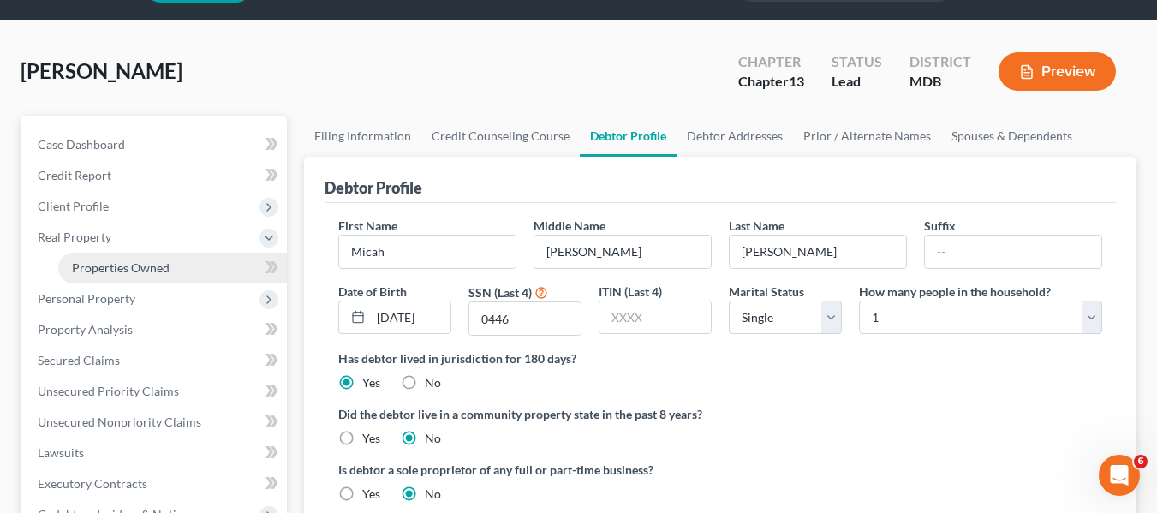
click at [161, 255] on link "Properties Owned" at bounding box center [172, 268] width 229 height 31
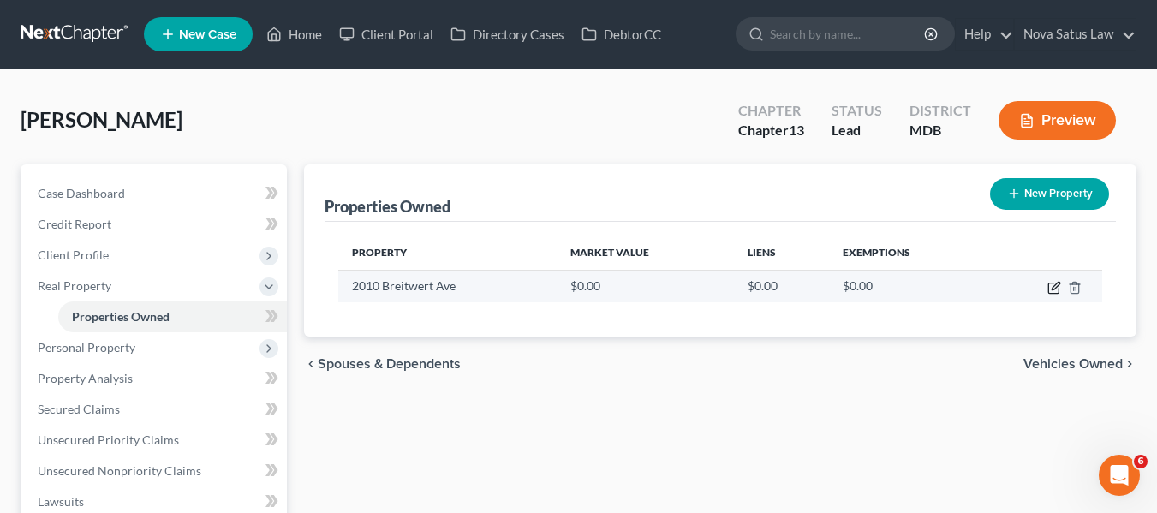
click at [1050, 284] on icon "button" at bounding box center [1054, 289] width 10 height 10
select select "21"
select select "3"
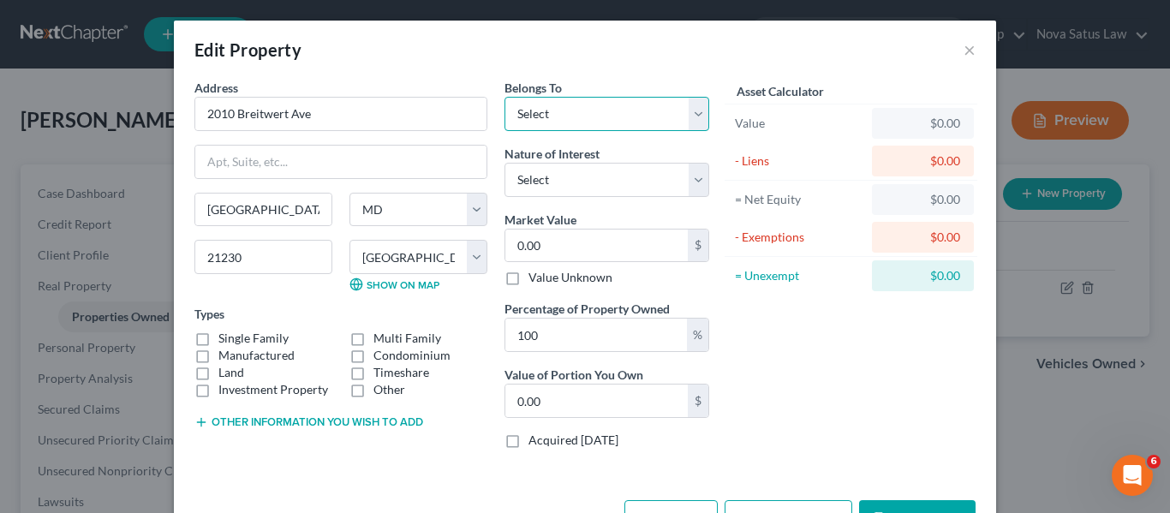
click at [565, 122] on select "Select Debtor 1 Only Debtor 2 Only Debtor 1 And Debtor 2 Only At Least One Of T…" at bounding box center [607, 114] width 205 height 34
select select "0"
click at [505, 97] on select "Select Debtor 1 Only Debtor 2 Only Debtor 1 And Debtor 2 Only At Least One Of T…" at bounding box center [607, 114] width 205 height 34
click at [586, 176] on select "Select Fee Simple Joint Tenant Life Estate Equitable Interest Future Interest T…" at bounding box center [607, 180] width 205 height 34
select select "0"
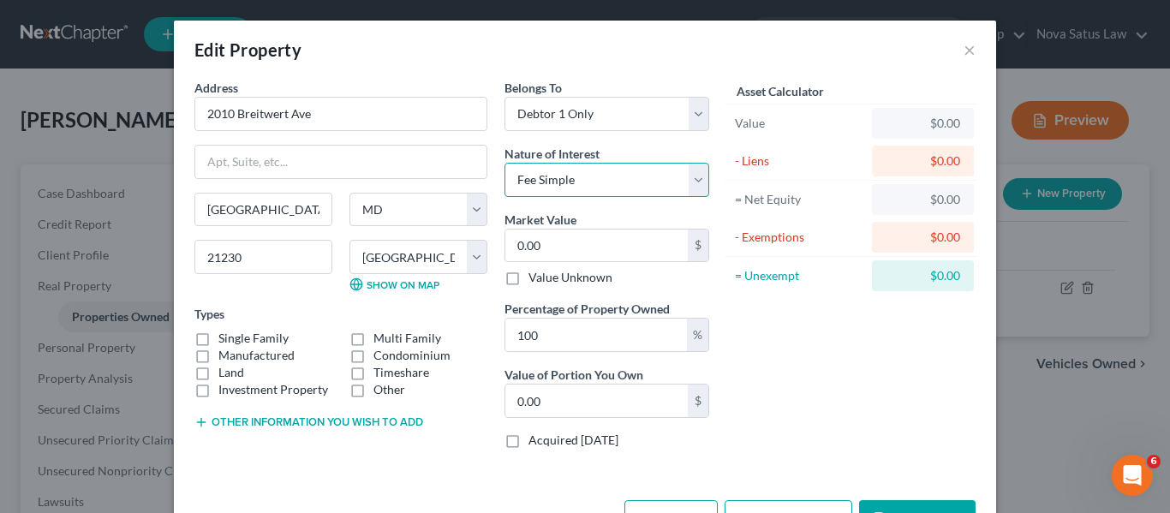
click at [505, 163] on select "Select Fee Simple Joint Tenant Life Estate Equitable Interest Future Interest T…" at bounding box center [607, 180] width 205 height 34
click at [555, 255] on input "0.00" at bounding box center [596, 246] width 182 height 33
type input "2"
type input "2.00"
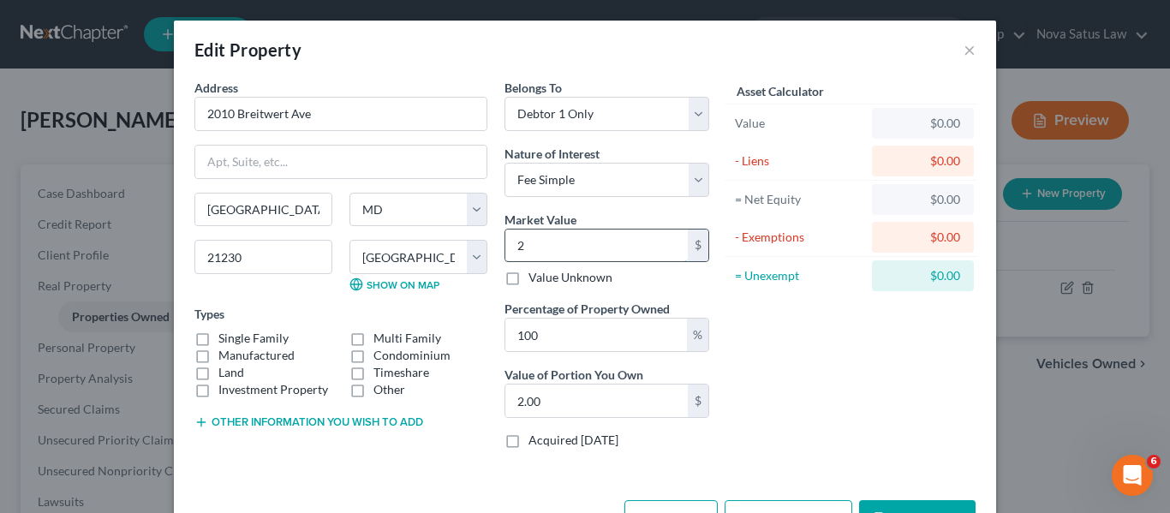
type input "29"
type input "29.00"
type input "290"
type input "290.00"
type input "2900"
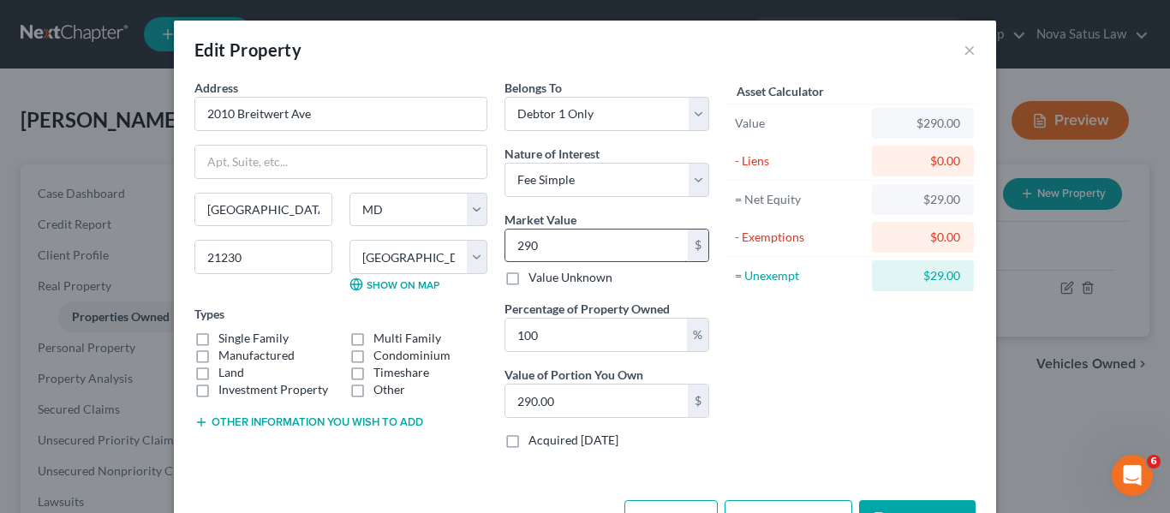
type input "2,900.00"
type input "2,9000"
type input "29,000.00"
type input "29,0000"
type input "290,000.00"
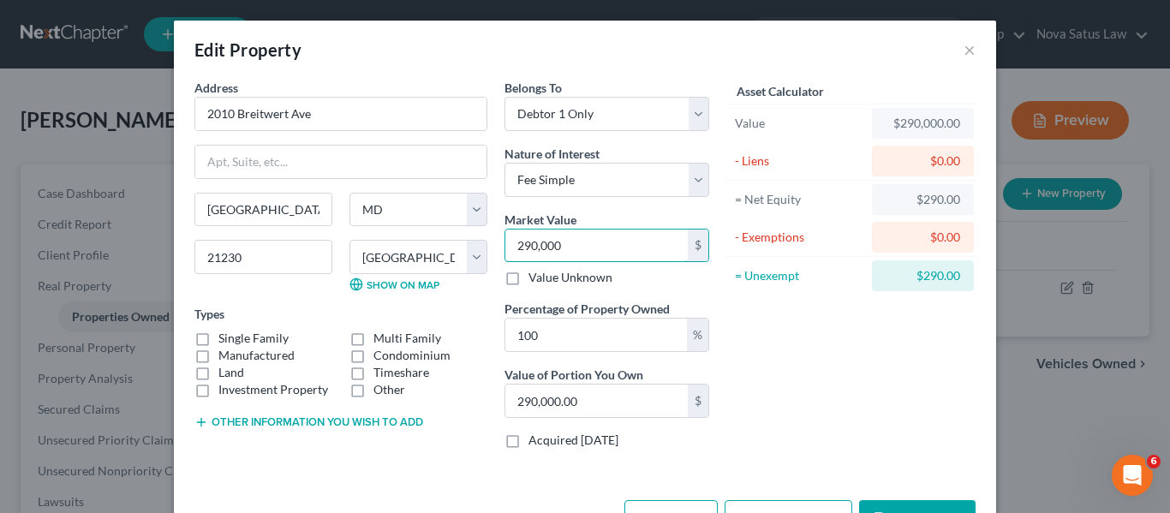
type input "290,000"
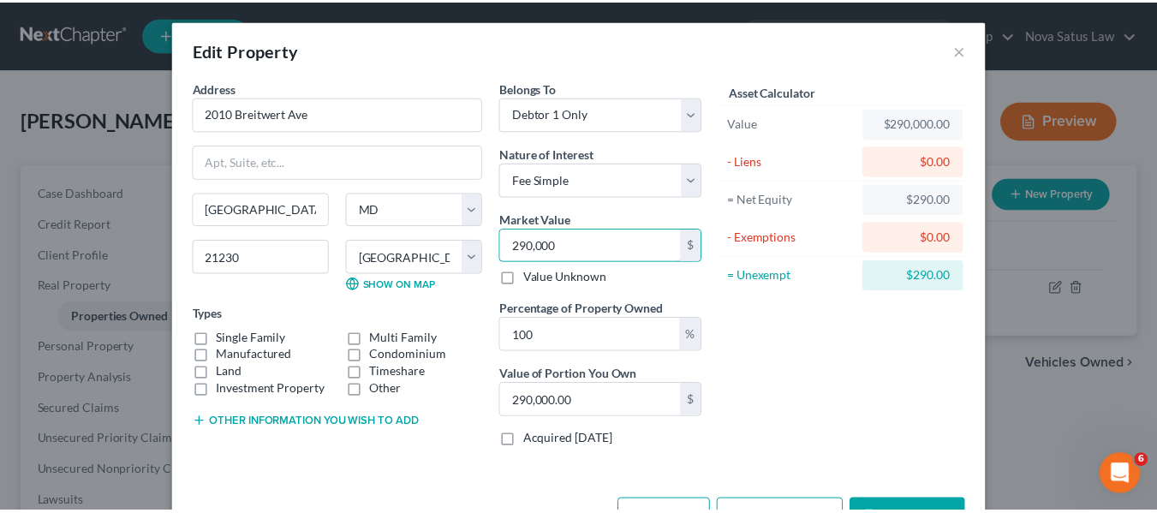
scroll to position [57, 0]
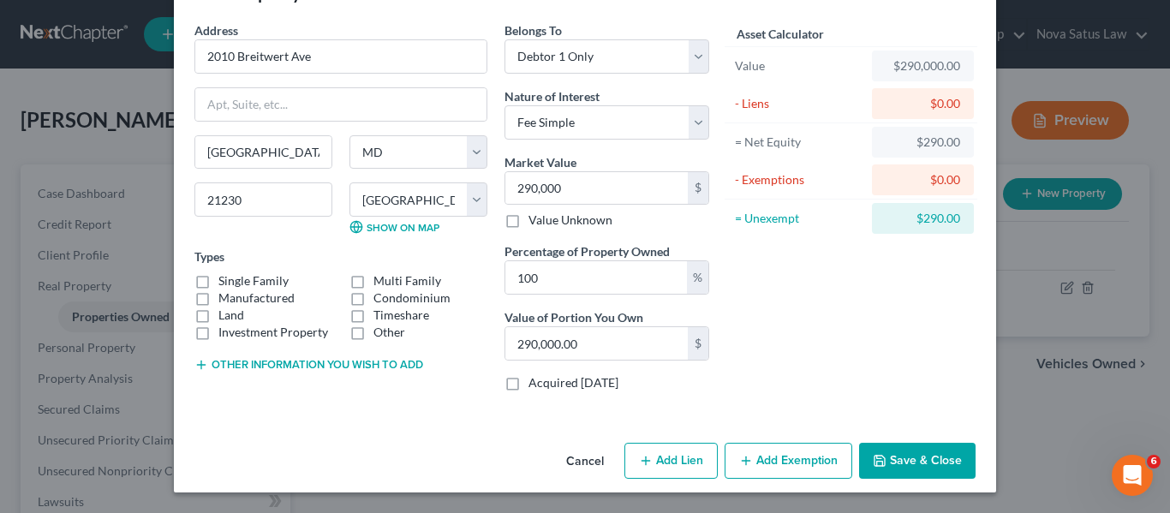
click at [877, 462] on polyline "button" at bounding box center [880, 463] width 6 height 4
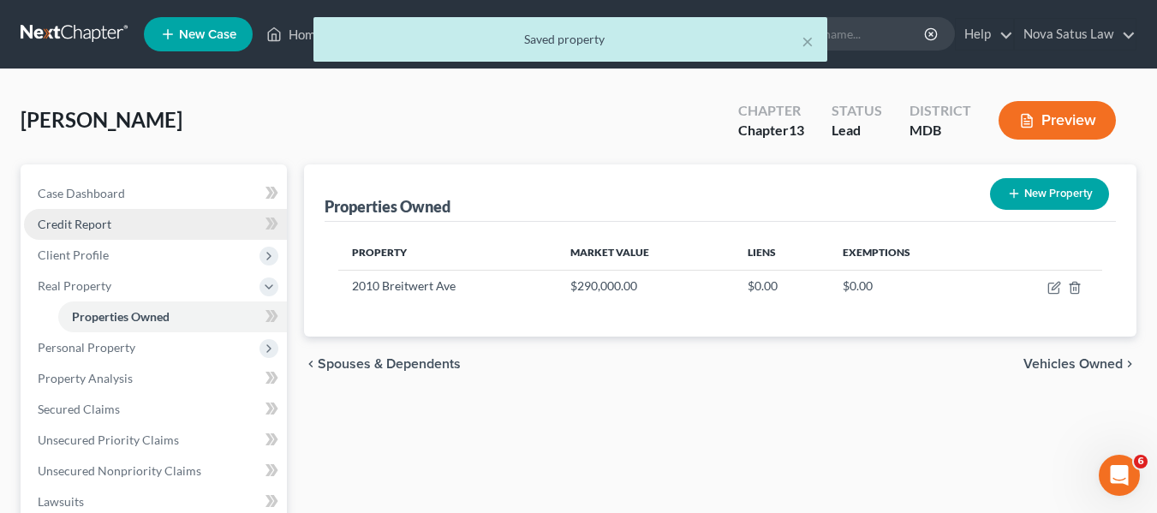
click at [105, 224] on span "Credit Report" at bounding box center [75, 224] width 74 height 15
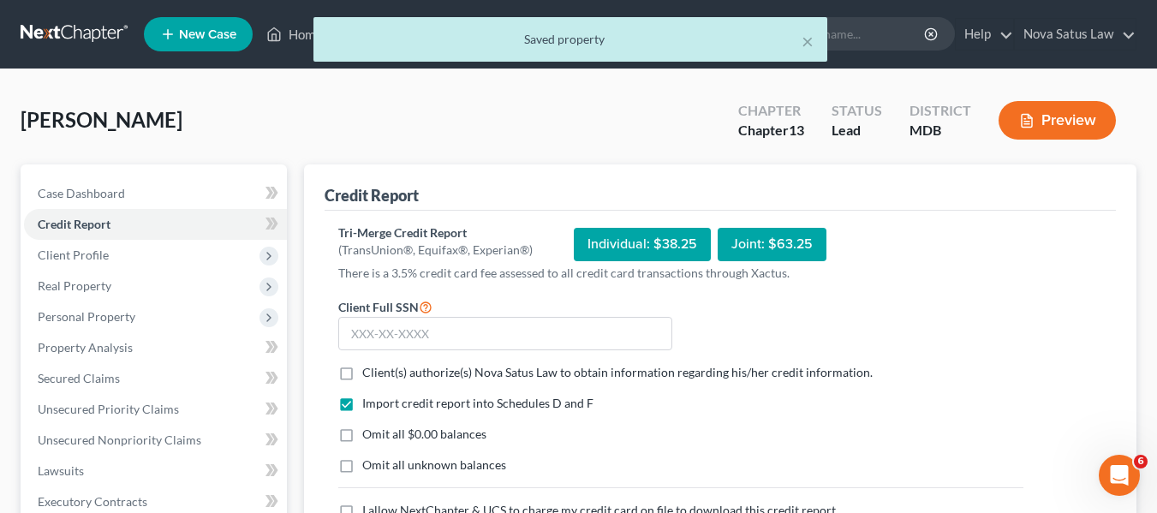
click at [362, 374] on label "Client(s) authorize(s) Nova Satus Law to obtain information regarding his/her c…" at bounding box center [617, 372] width 511 height 17
click at [369, 374] on input "Client(s) authorize(s) Nova Satus Law to obtain information regarding his/her c…" at bounding box center [374, 369] width 11 height 11
checkbox input "true"
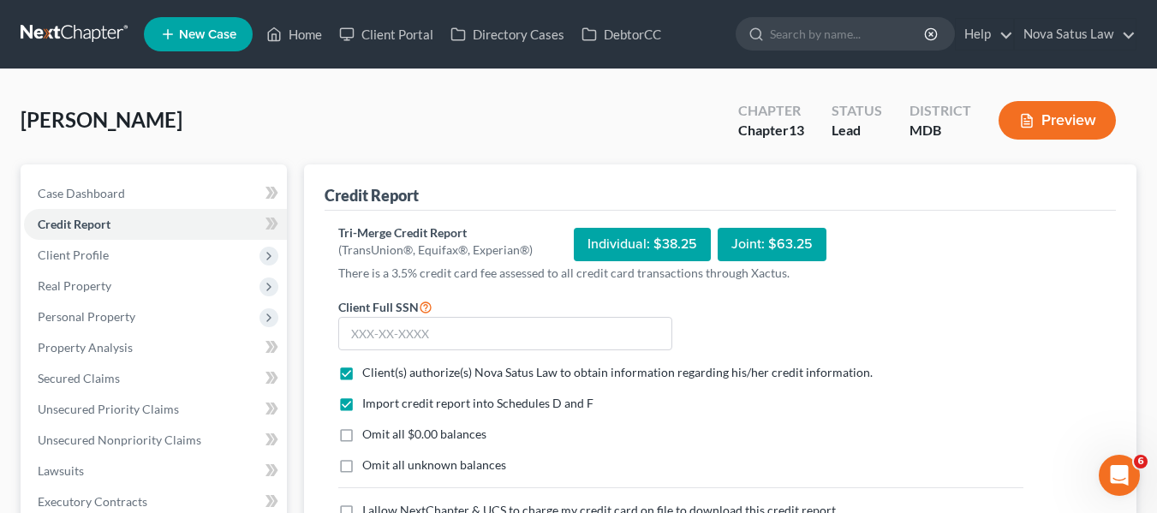
scroll to position [32, 0]
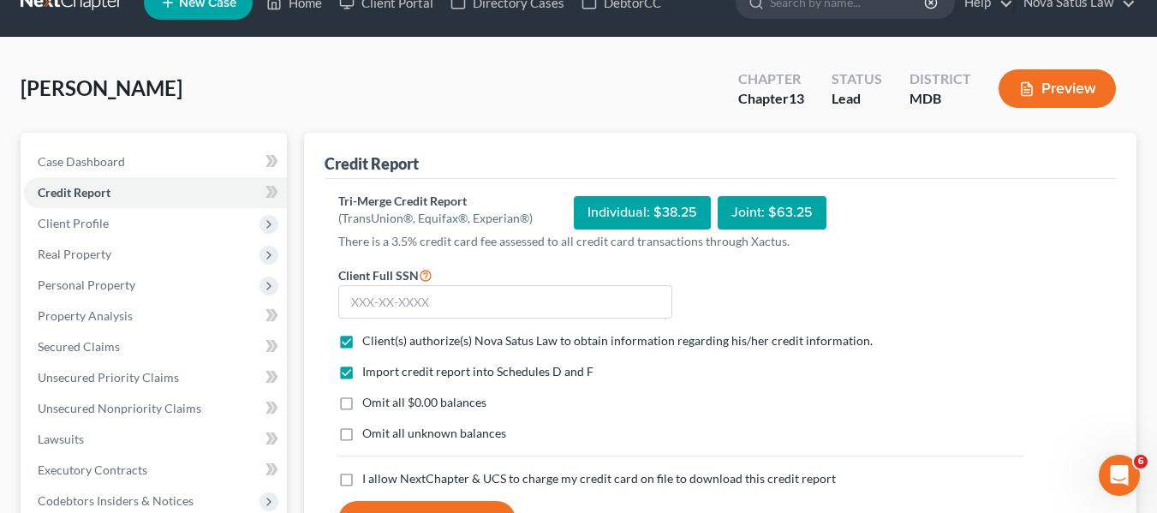
click at [362, 478] on label "I allow NextChapter & UCS to charge my credit card on file to download this cre…" at bounding box center [599, 478] width 474 height 17
click at [369, 478] on input "I allow NextChapter & UCS to charge my credit card on file to download this cre…" at bounding box center [374, 475] width 11 height 11
checkbox input "true"
click at [356, 314] on input "text" at bounding box center [505, 302] width 334 height 34
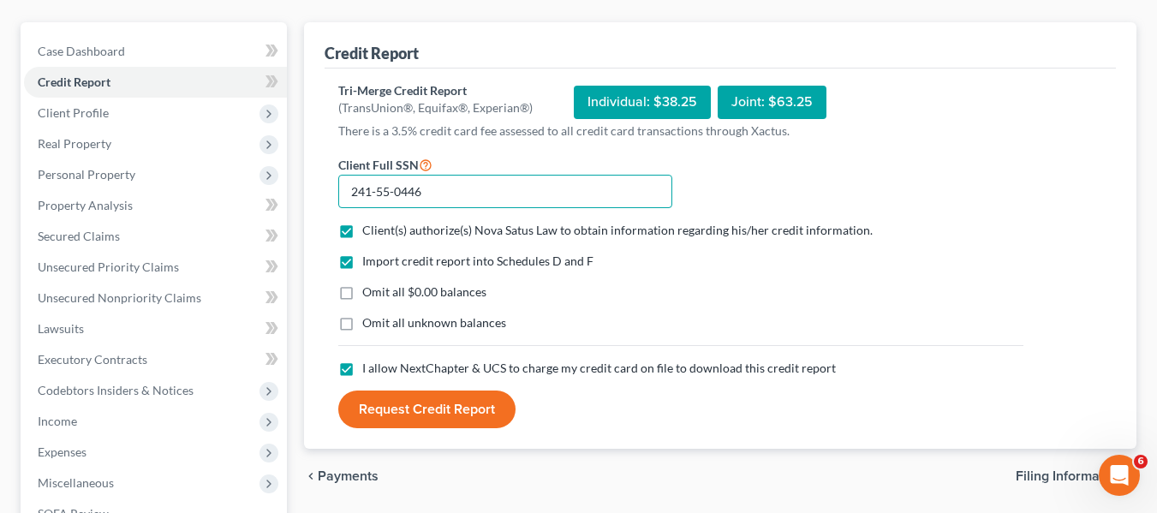
scroll to position [143, 0]
type input "241-55-0446"
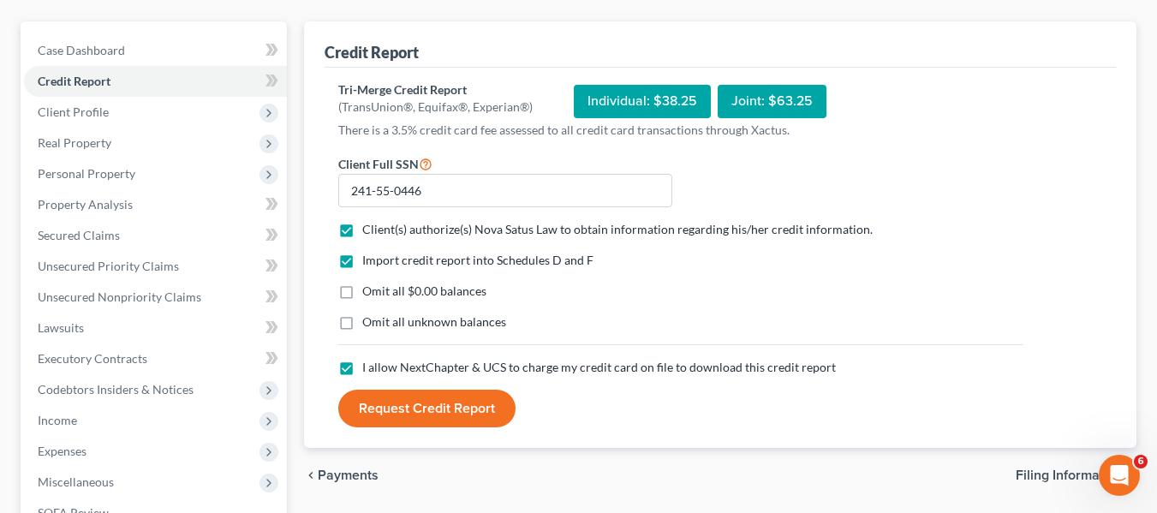
click at [402, 416] on button "Request Credit Report" at bounding box center [426, 409] width 177 height 38
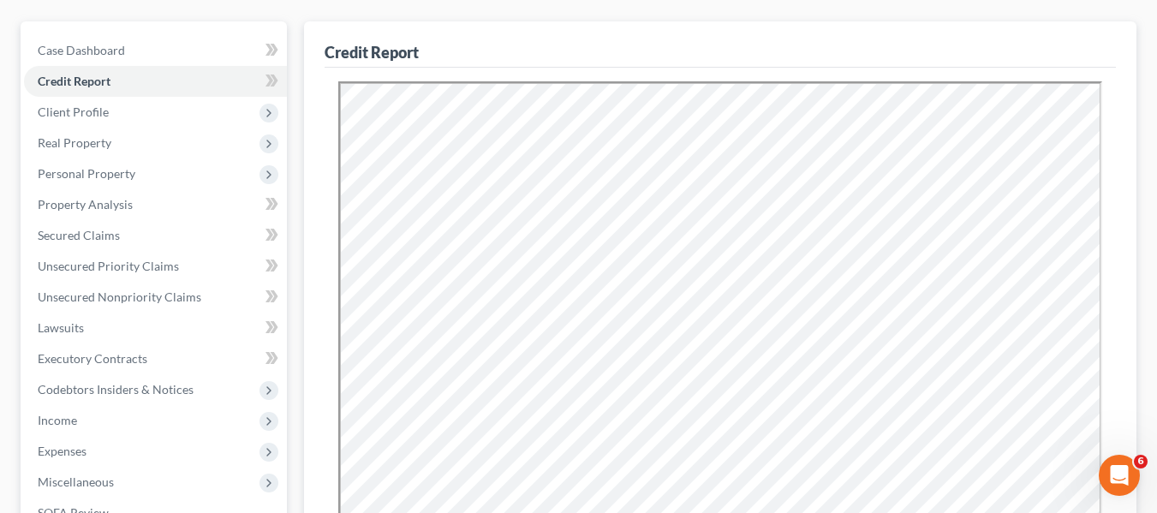
scroll to position [0, 0]
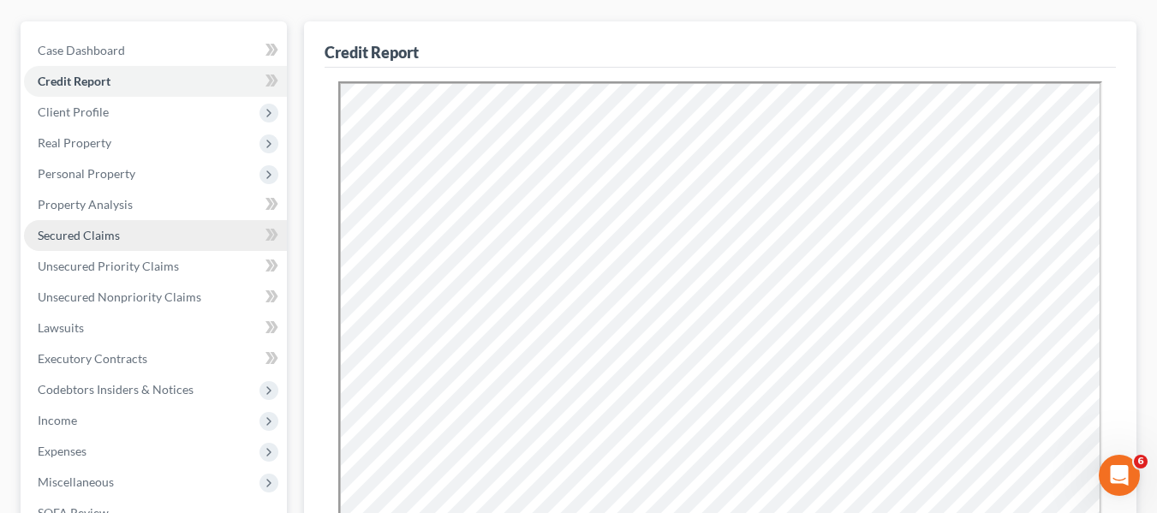
click at [125, 228] on link "Secured Claims" at bounding box center [155, 235] width 263 height 31
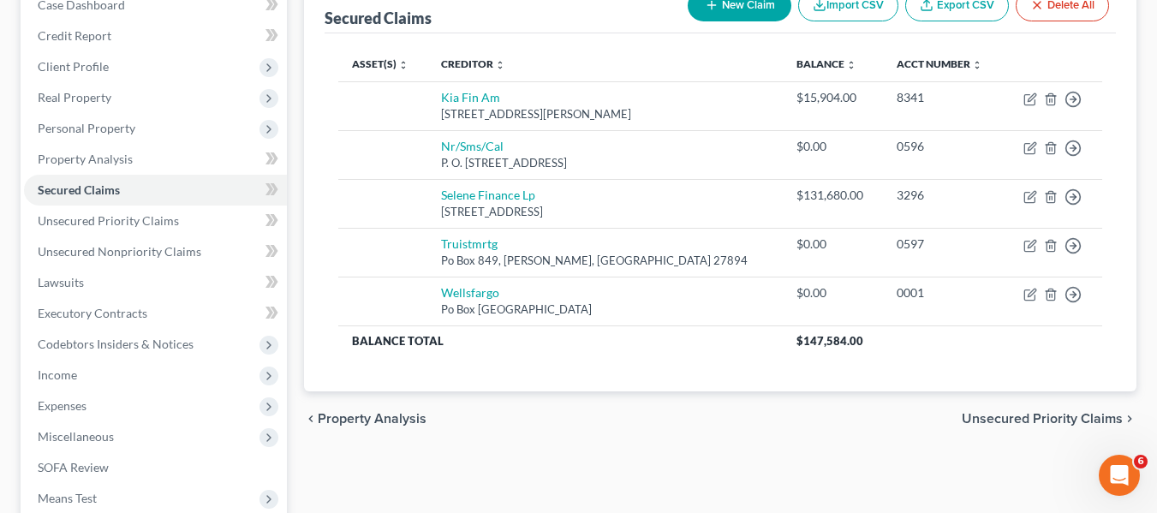
scroll to position [189, 0]
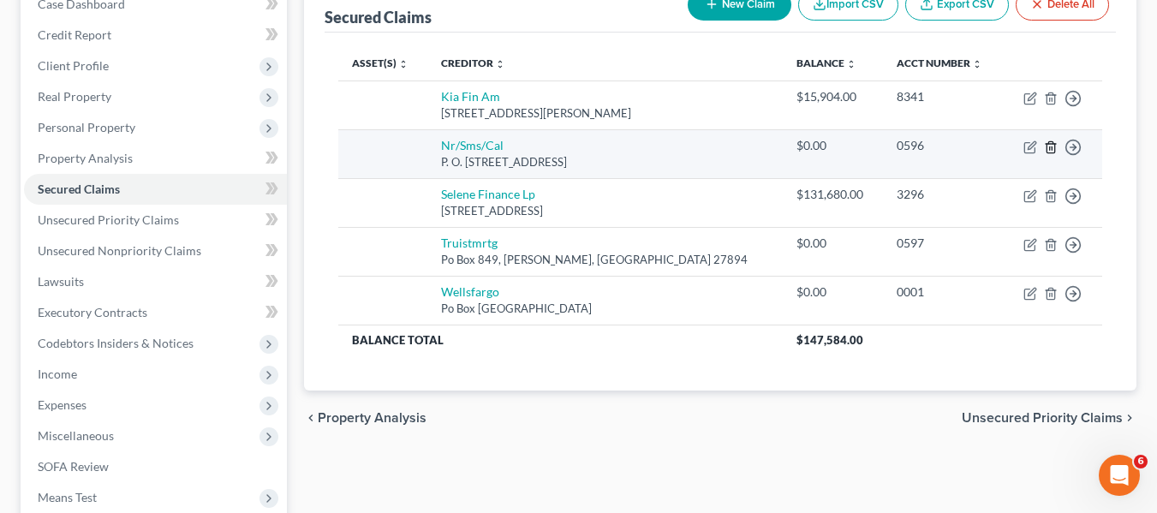
click at [1053, 144] on polyline "button" at bounding box center [1051, 144] width 10 height 0
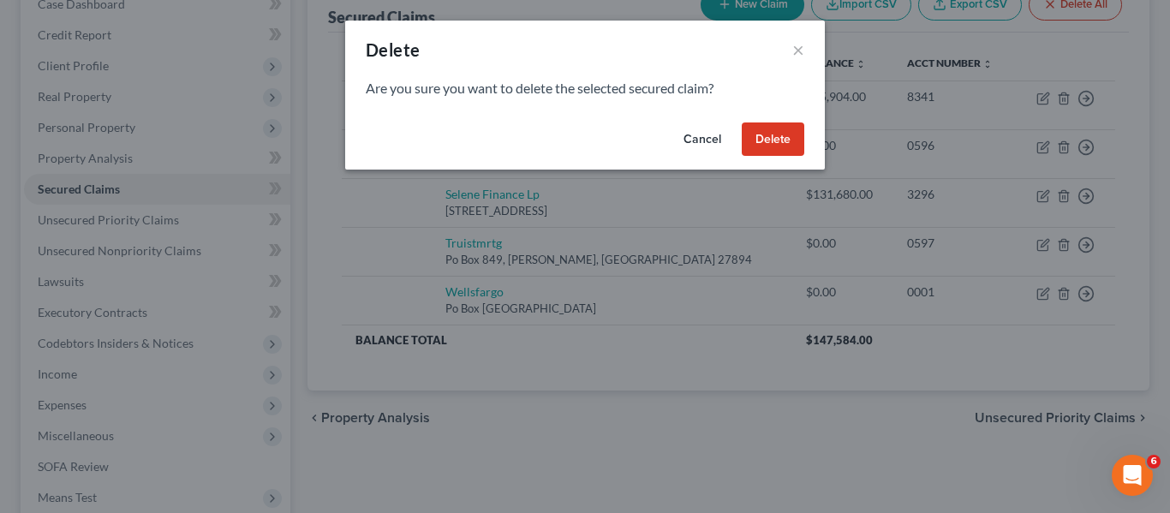
click at [760, 134] on button "Delete" at bounding box center [773, 139] width 63 height 34
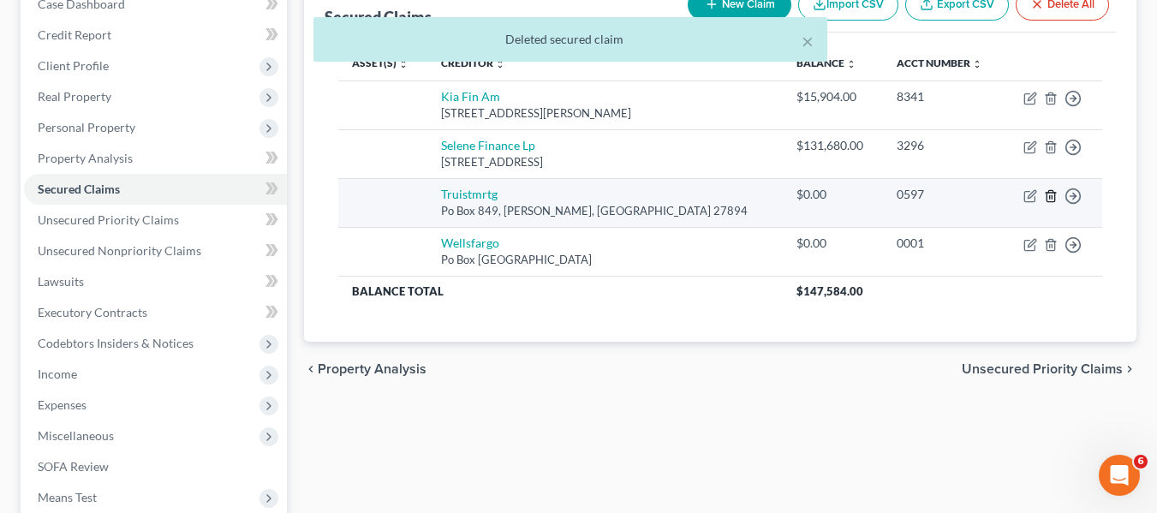
click at [1054, 192] on icon "button" at bounding box center [1051, 195] width 8 height 11
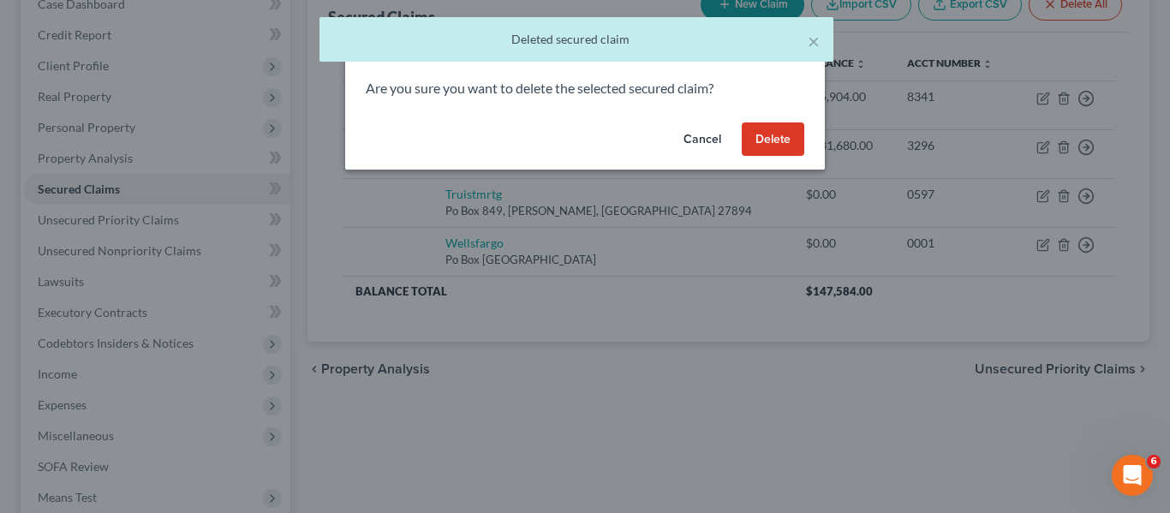
click at [789, 130] on button "Delete" at bounding box center [773, 139] width 63 height 34
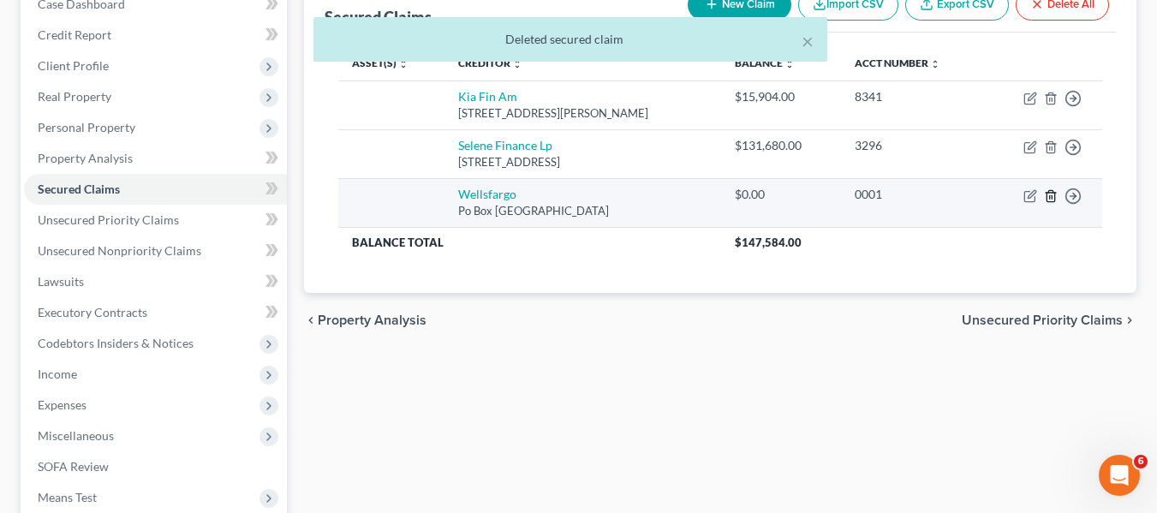
click at [1054, 194] on icon "button" at bounding box center [1051, 196] width 14 height 14
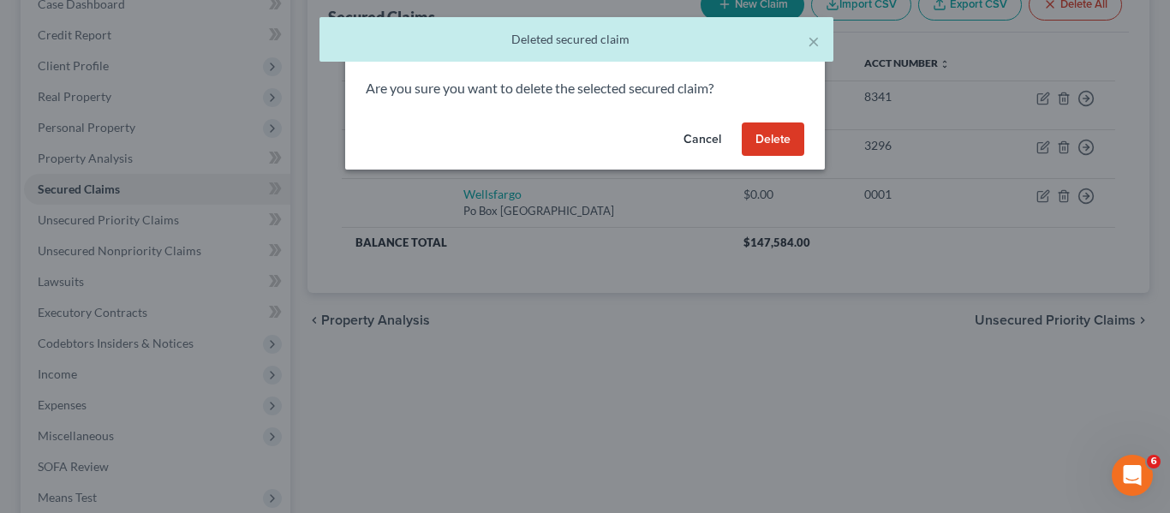
click at [765, 142] on button "Delete" at bounding box center [773, 139] width 63 height 34
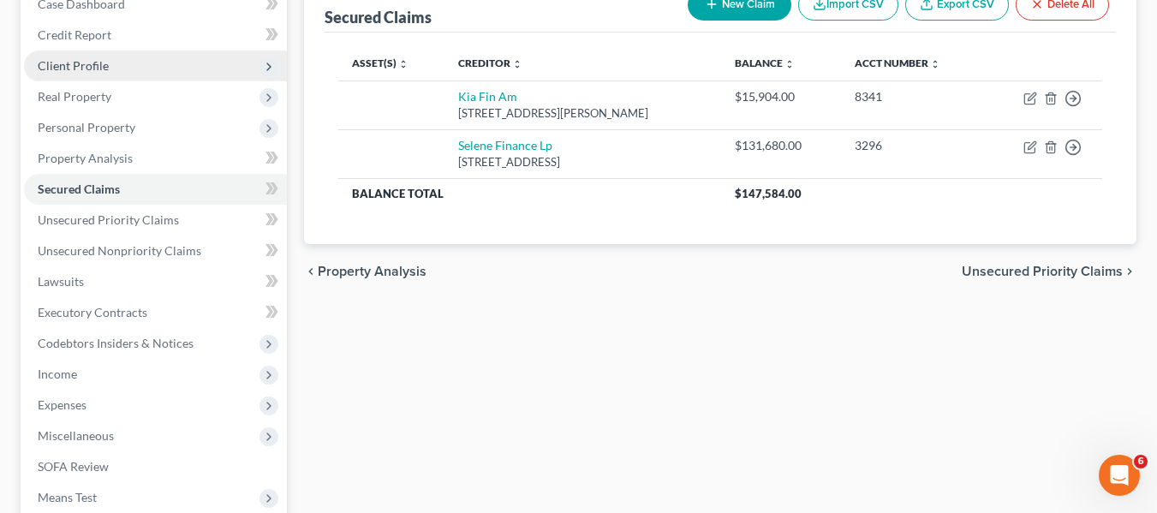
click at [163, 68] on span "Client Profile" at bounding box center [155, 66] width 263 height 31
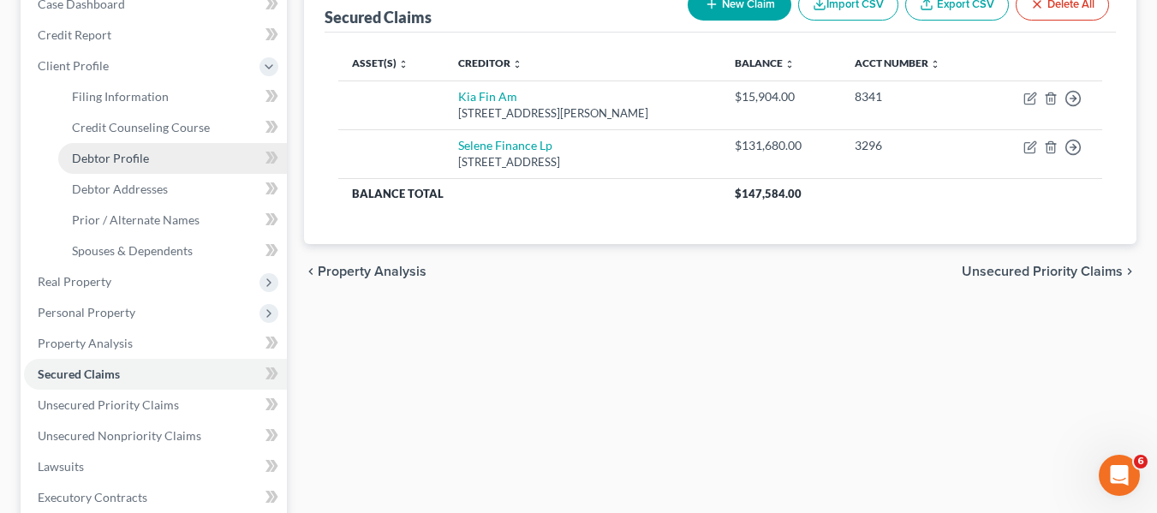
click at [175, 152] on link "Debtor Profile" at bounding box center [172, 158] width 229 height 31
select select "0"
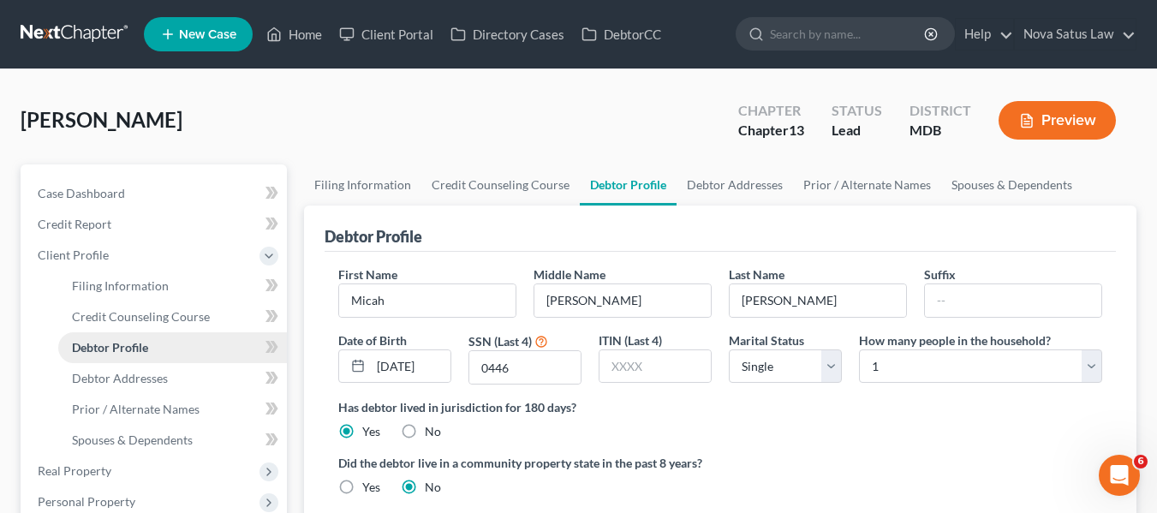
radio input "true"
click at [834, 357] on select "Select Single Married Separated Divorced Widowed" at bounding box center [785, 367] width 113 height 34
select select "1"
click at [729, 350] on select "Select Single Married Separated Divorced Widowed" at bounding box center [785, 367] width 113 height 34
click at [963, 364] on select "Select 1 2 3 4 5 6 7 8 9 10 11 12 13 14 15 16 17 18 19 20" at bounding box center [980, 367] width 243 height 34
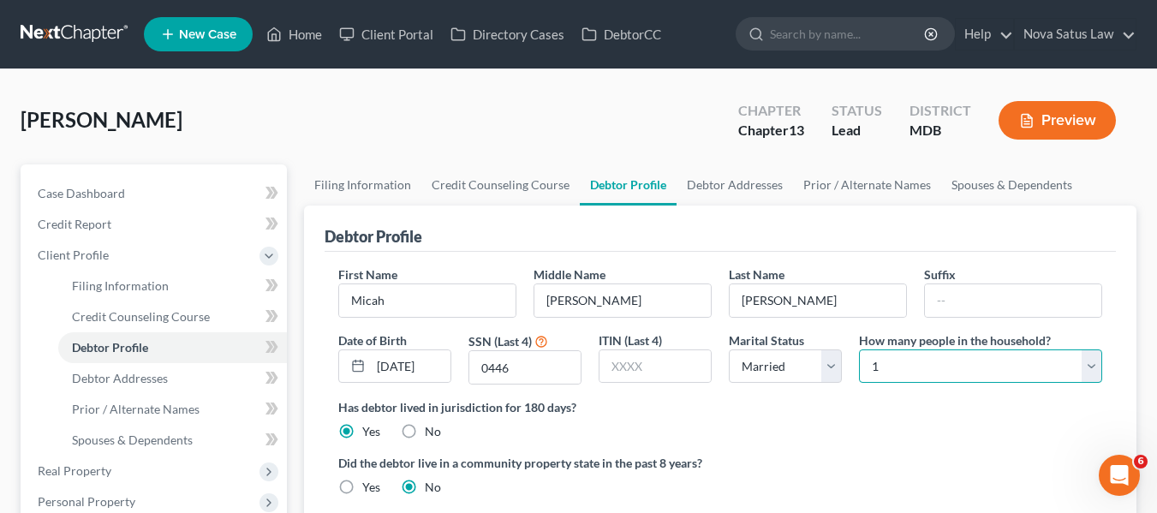
select select "1"
click at [859, 350] on select "Select 1 2 3 4 5 6 7 8 9 10 11 12 13 14 15 16 17 18 19 20" at bounding box center [980, 367] width 243 height 34
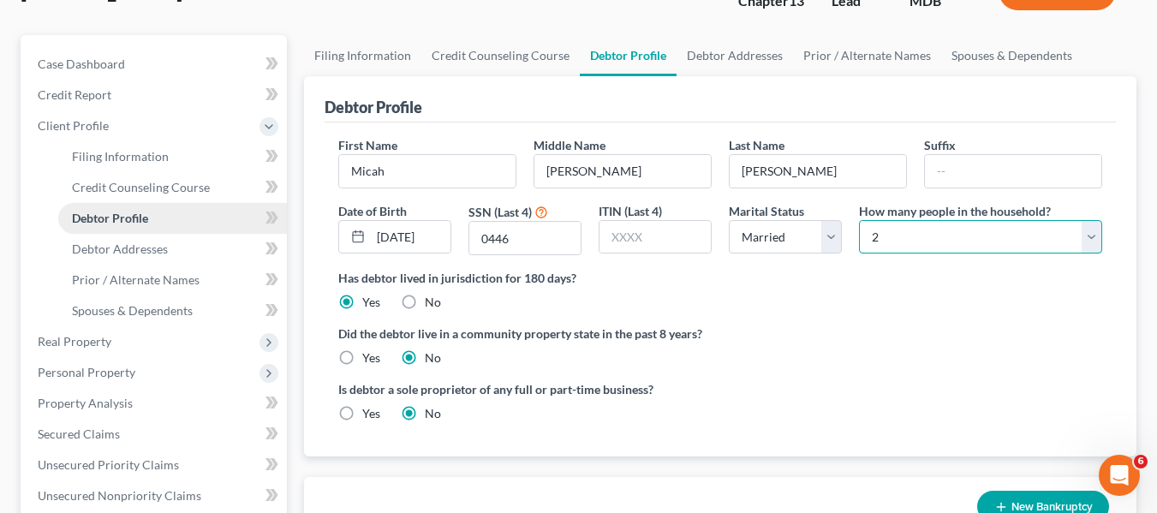
scroll to position [224, 0]
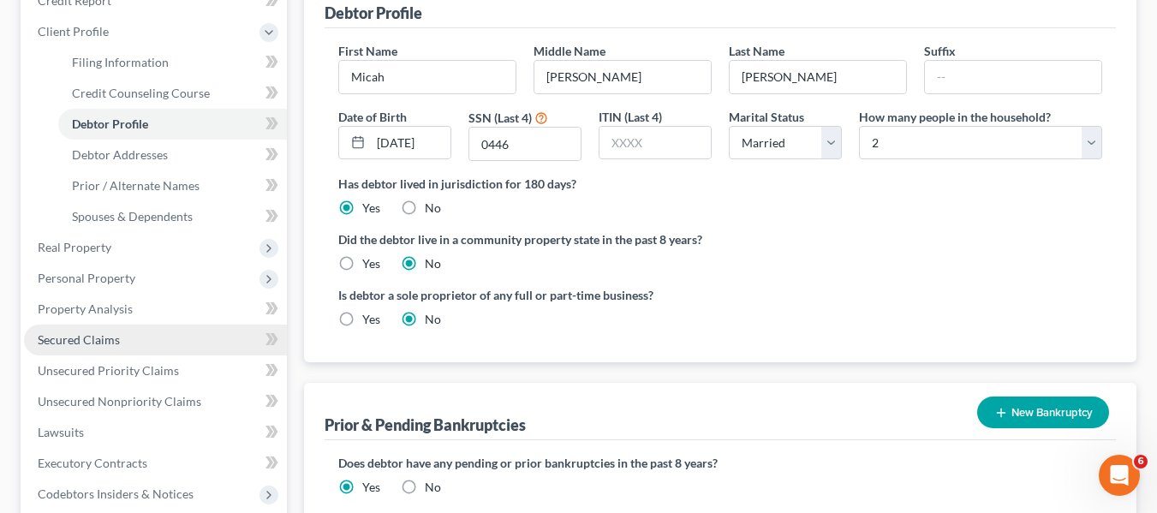
click at [128, 342] on link "Secured Claims" at bounding box center [155, 340] width 263 height 31
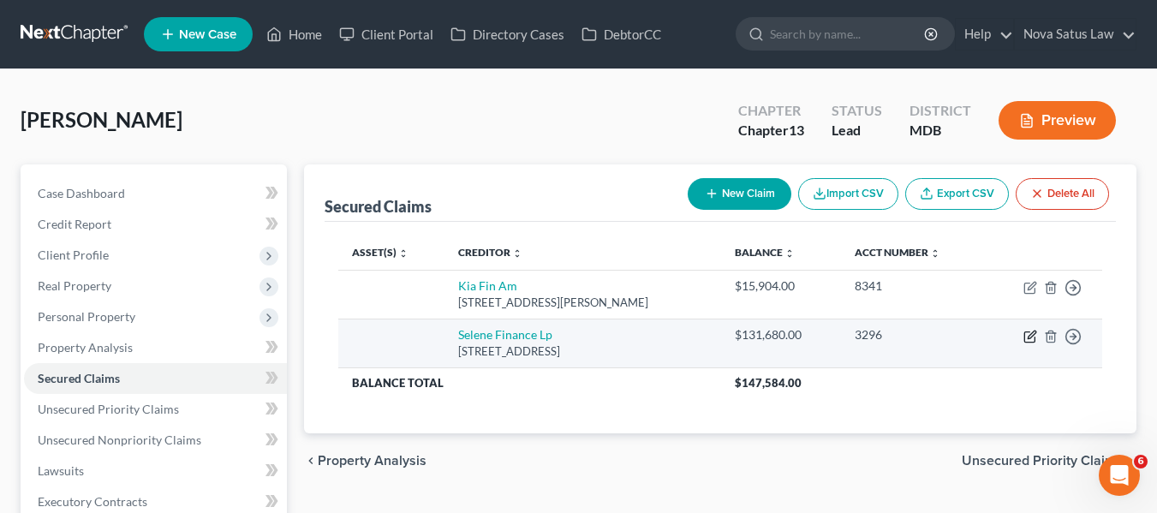
click at [1029, 334] on icon "button" at bounding box center [1031, 337] width 14 height 14
select select "45"
select select "0"
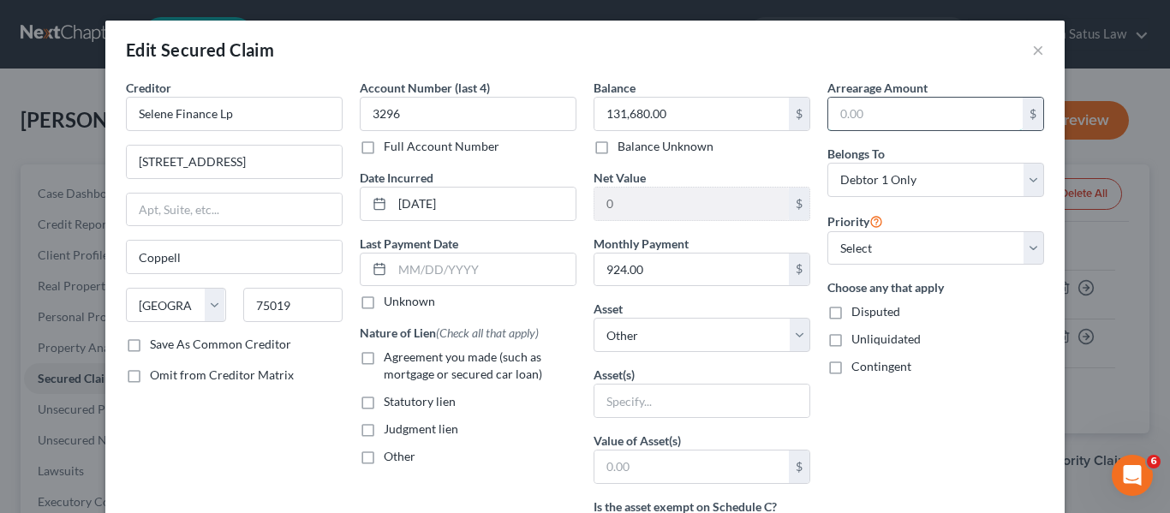
click at [893, 127] on input "text" at bounding box center [925, 114] width 194 height 33
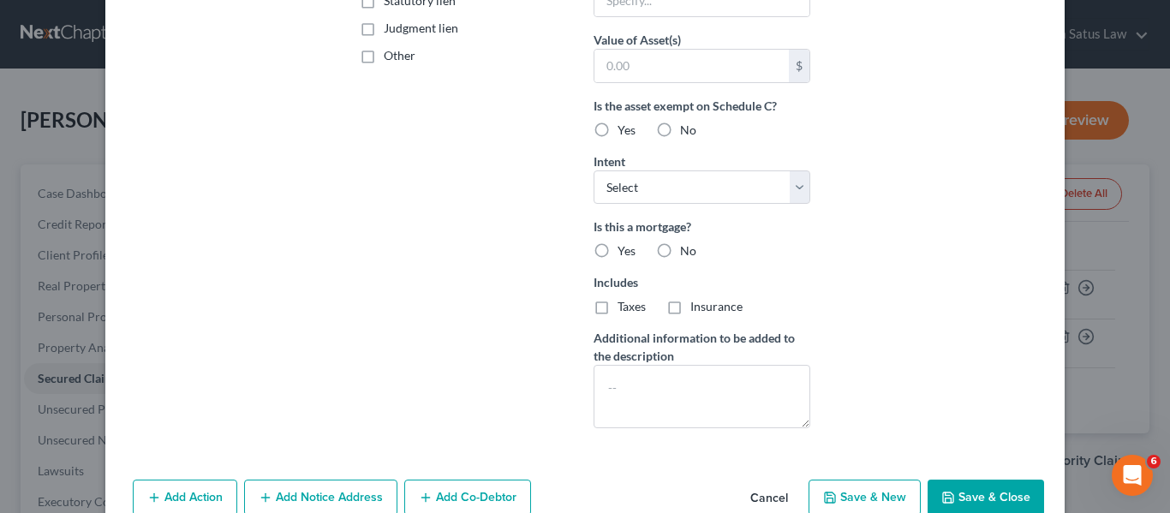
scroll to position [402, 0]
type input "40,000"
click at [974, 481] on button "Save & Close" at bounding box center [986, 497] width 117 height 36
select select
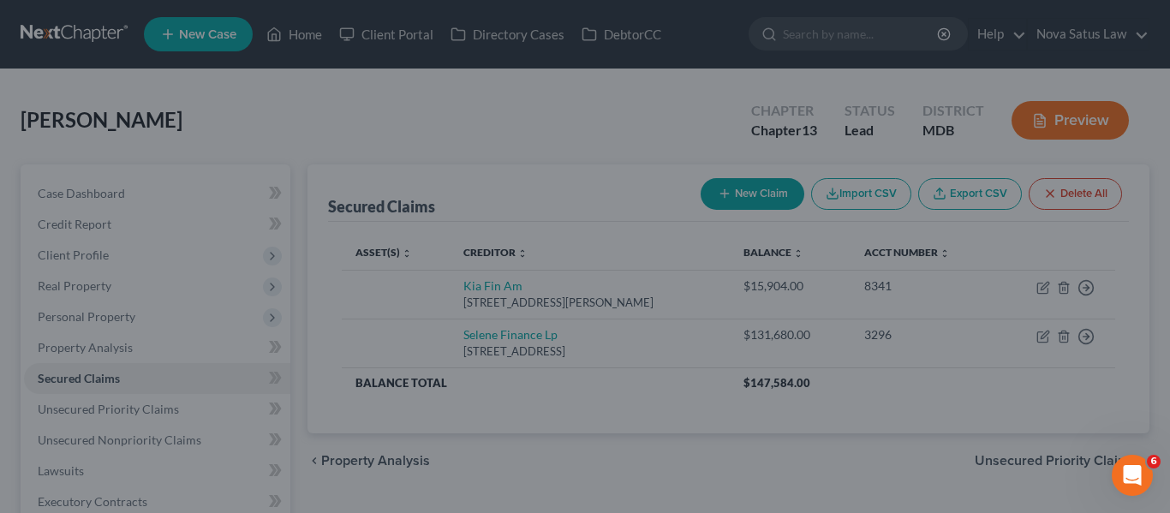
type input "40,000.00"
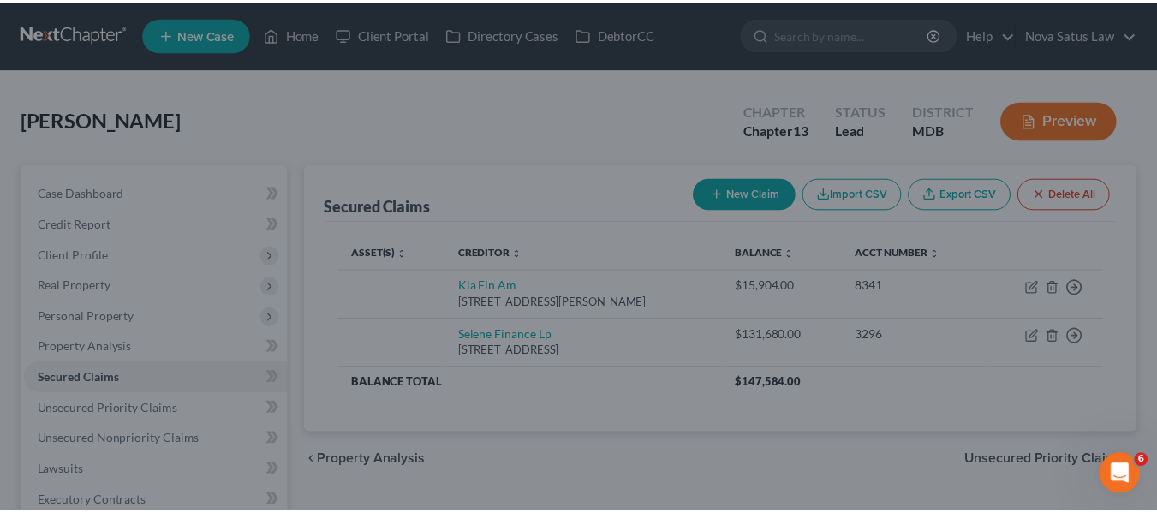
scroll to position [300, 0]
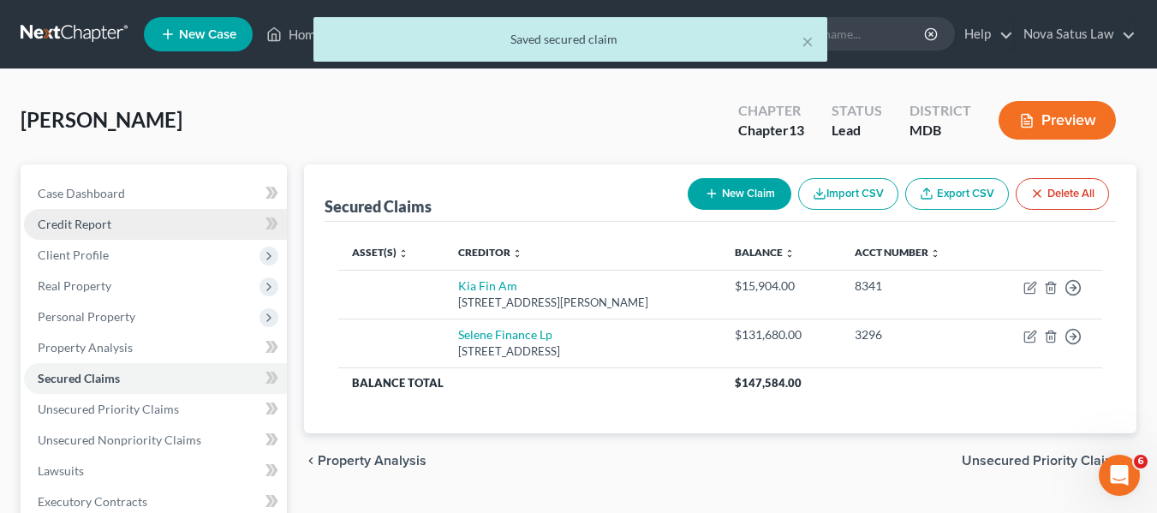
click at [100, 226] on span "Credit Report" at bounding box center [75, 224] width 74 height 15
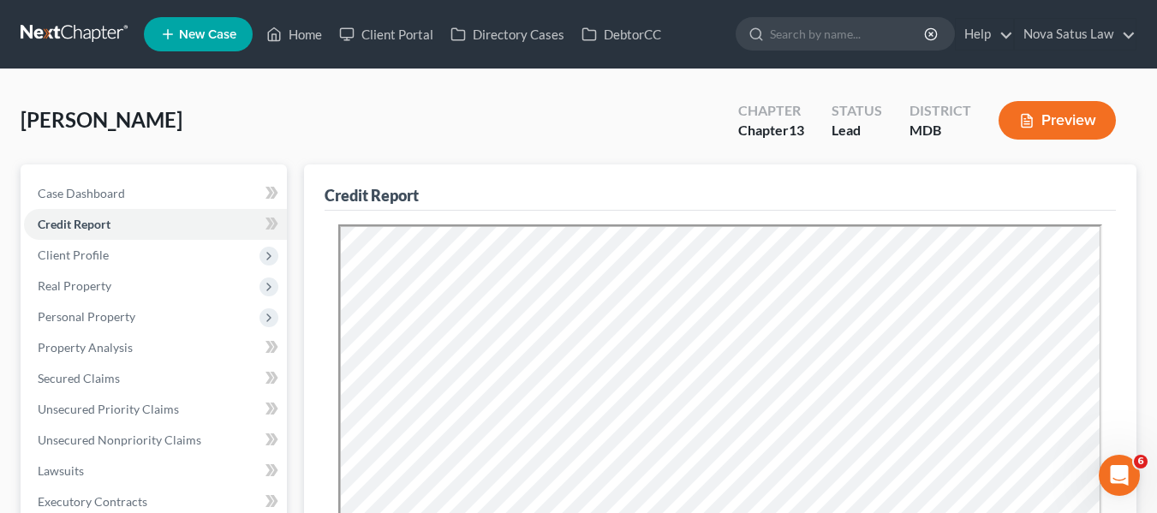
scroll to position [71, 0]
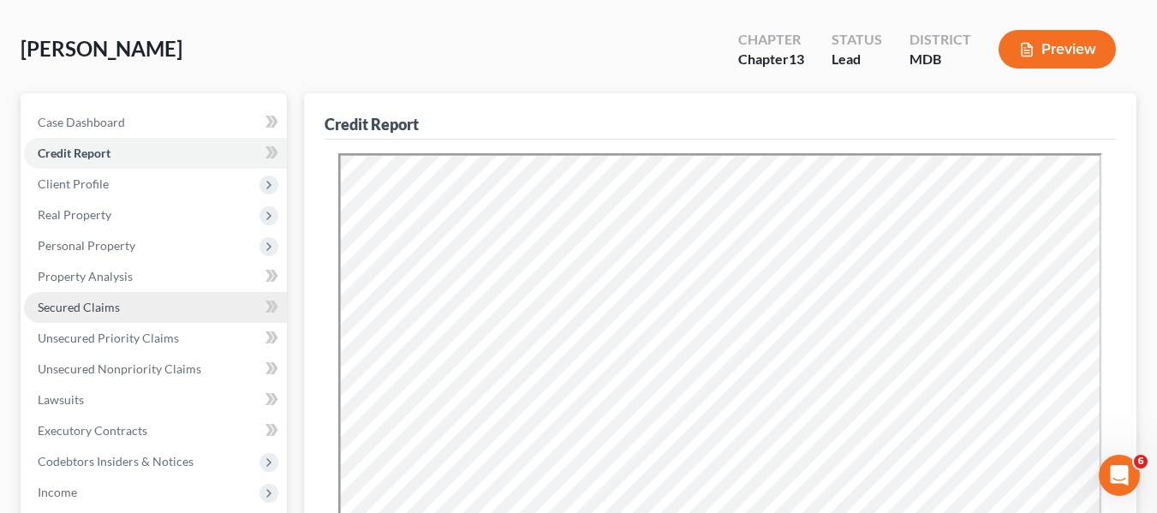
click at [134, 300] on link "Secured Claims" at bounding box center [155, 307] width 263 height 31
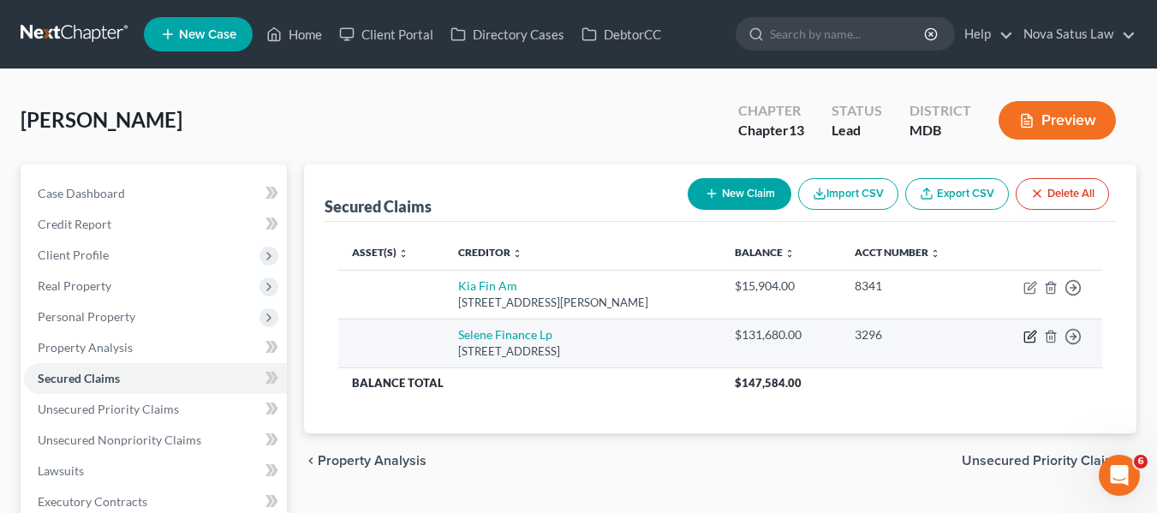
click at [1025, 335] on icon "button" at bounding box center [1030, 337] width 10 height 10
select select "45"
select select "0"
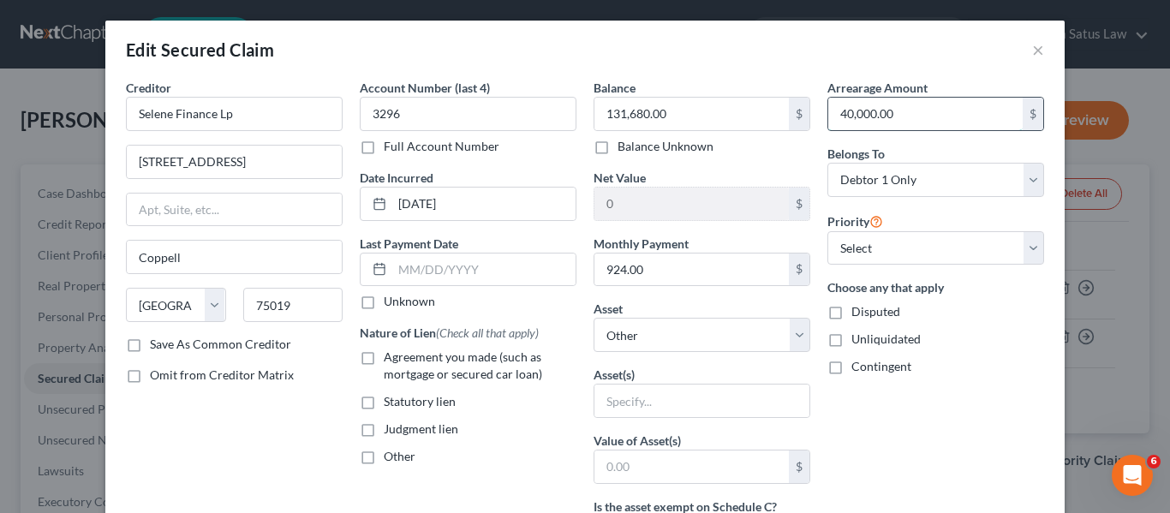
click at [940, 103] on input "40,000.00" at bounding box center [925, 114] width 194 height 33
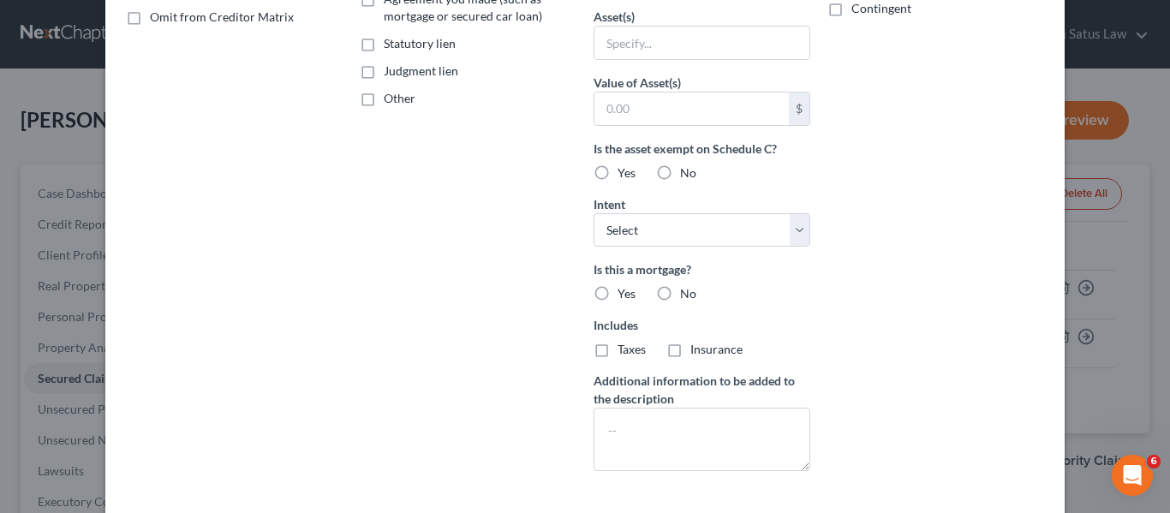
scroll to position [487, 0]
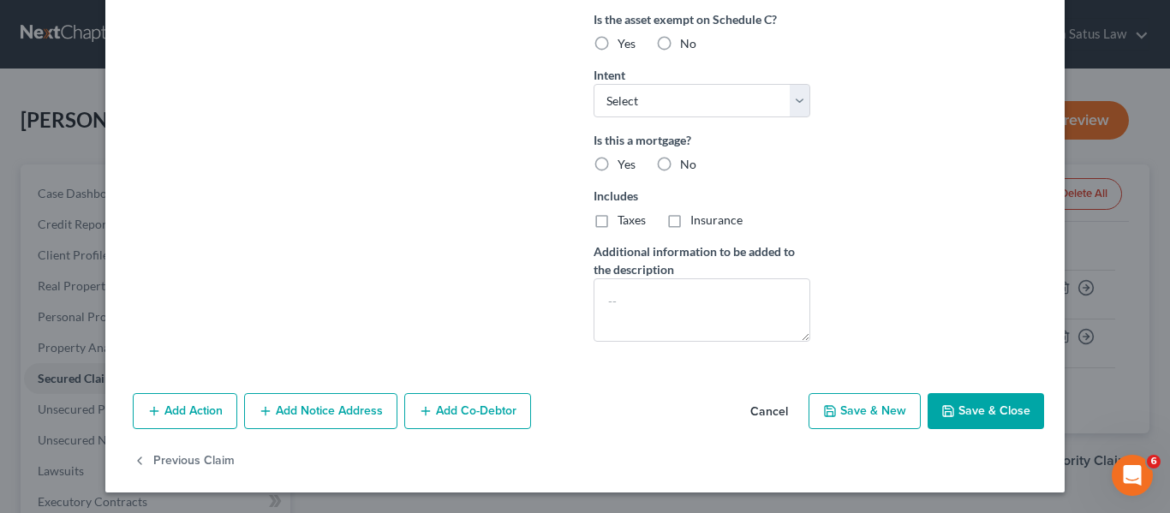
type input "32,000"
click at [987, 404] on button "Save & Close" at bounding box center [986, 411] width 117 height 36
select select
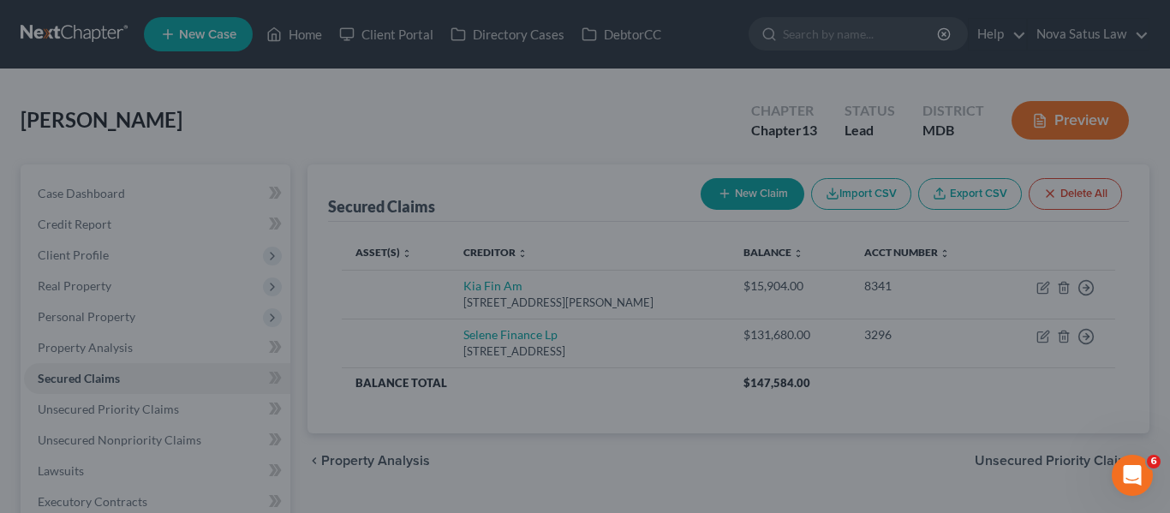
scroll to position [300, 0]
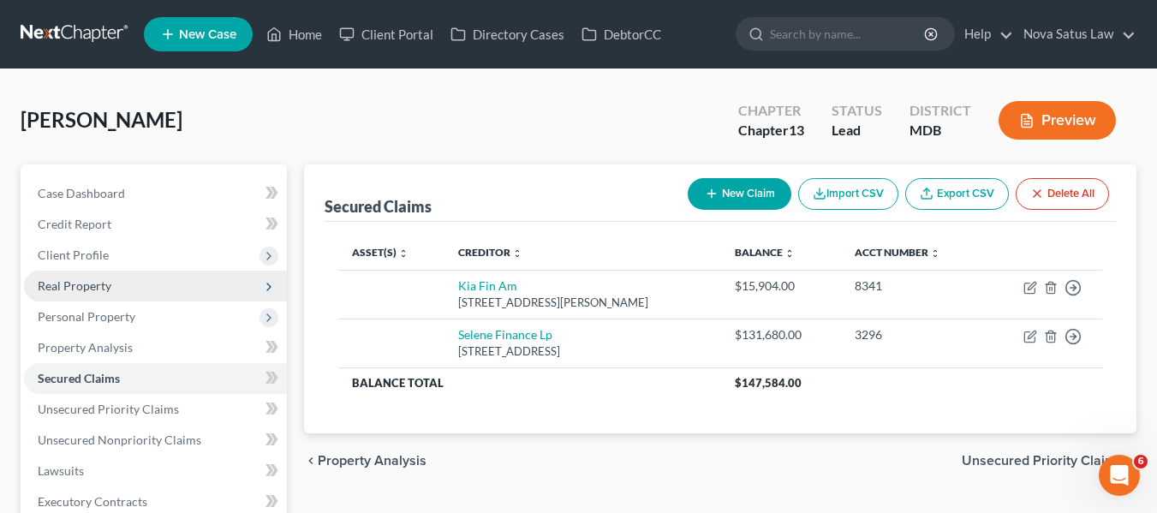
click at [132, 294] on span "Real Property" at bounding box center [155, 286] width 263 height 31
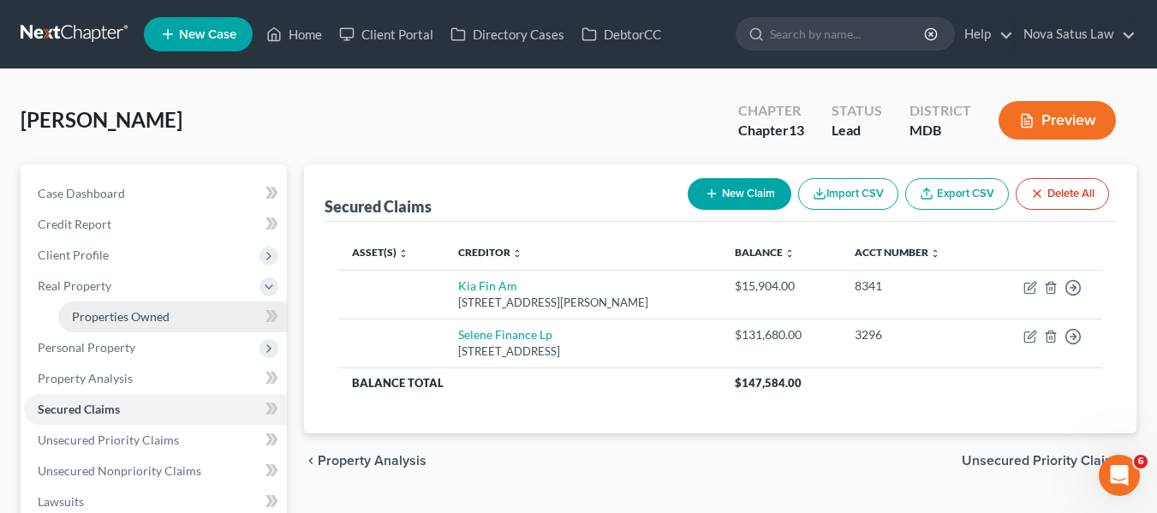
click at [142, 311] on span "Properties Owned" at bounding box center [121, 316] width 98 height 15
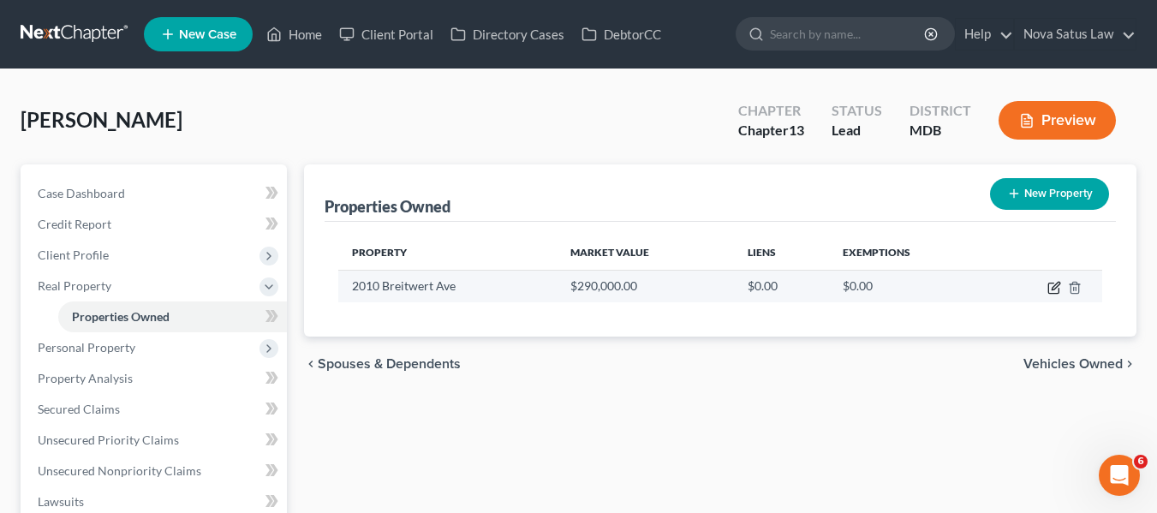
click at [1055, 288] on icon "button" at bounding box center [1056, 286] width 8 height 8
select select "21"
select select "3"
select select "0"
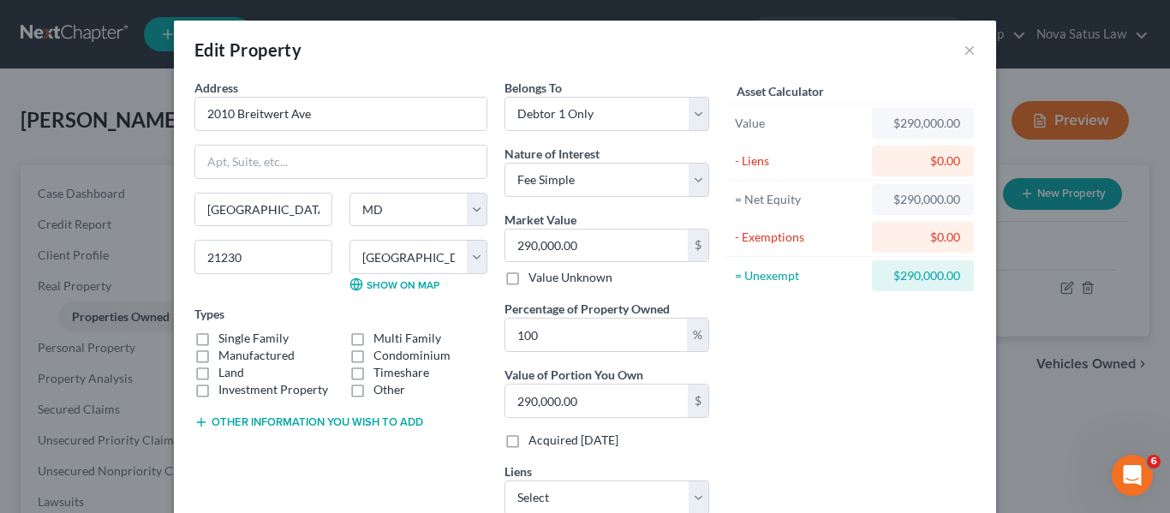
scroll to position [122, 0]
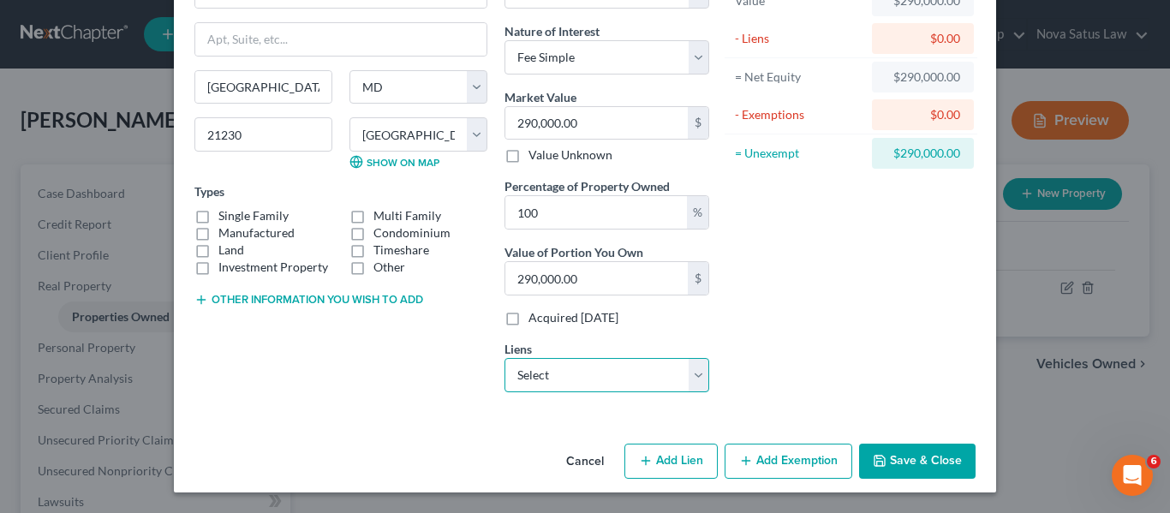
click at [672, 377] on select "Select Selene Finance Lp - $131,680.00 Kia Fin Am - $15,904.00" at bounding box center [607, 375] width 205 height 34
select select "0"
click at [505, 358] on select "Select Selene Finance Lp - $131,680.00 Kia Fin Am - $15,904.00" at bounding box center [607, 375] width 205 height 34
select select
select select "45"
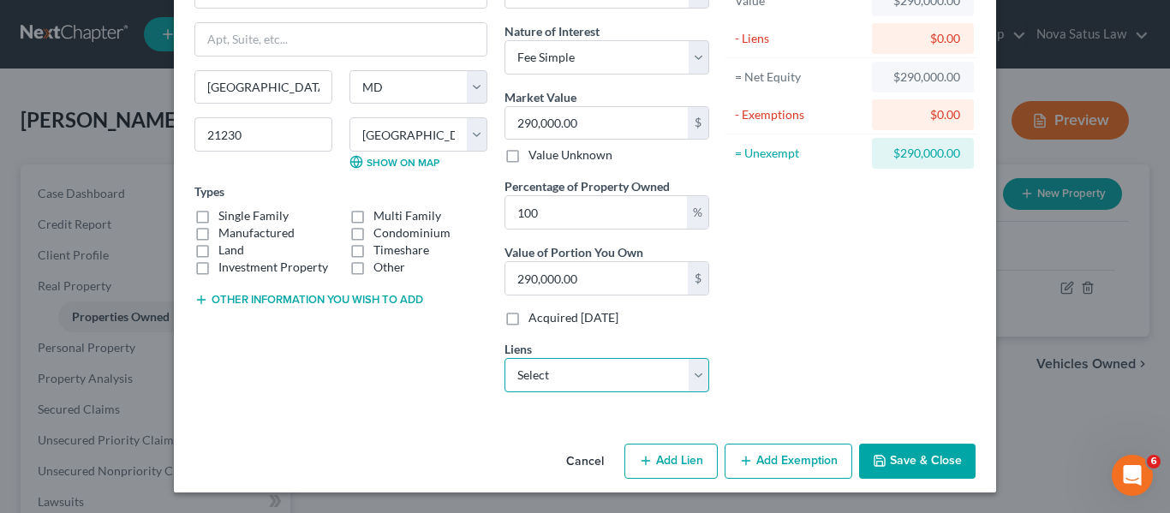
select select "0"
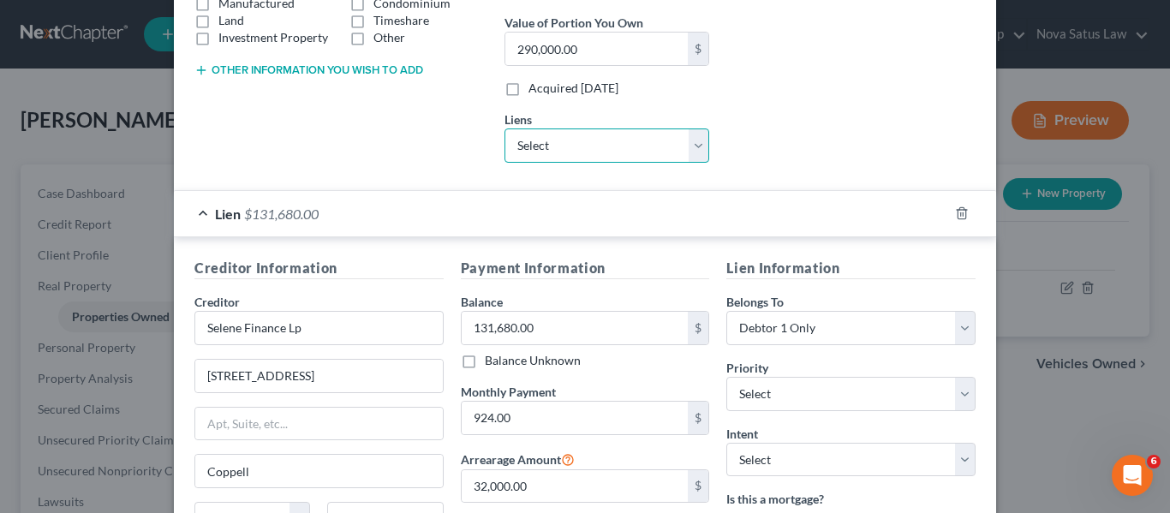
scroll to position [548, 0]
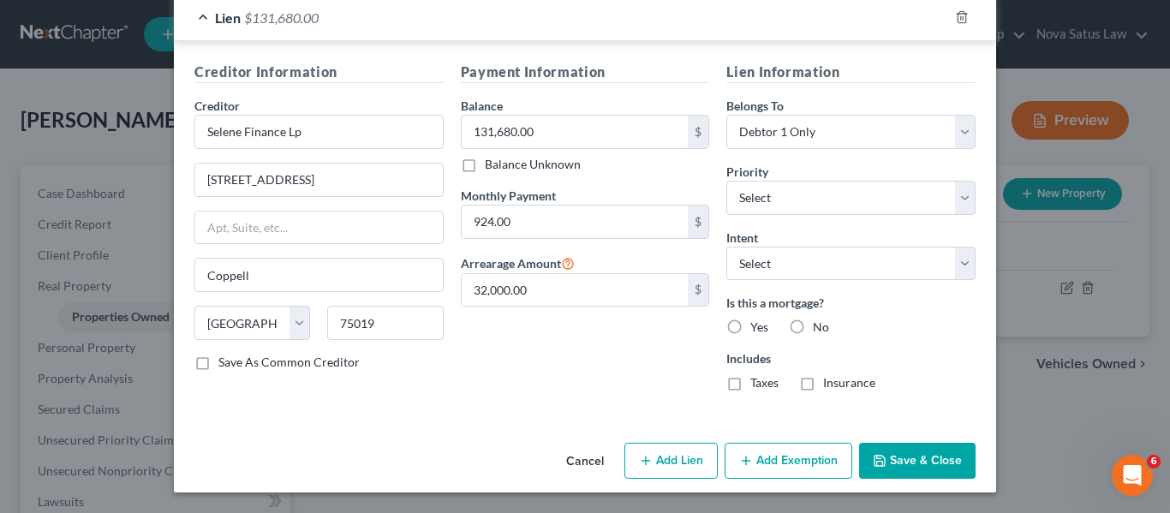
click at [923, 464] on button "Save & Close" at bounding box center [917, 461] width 117 height 36
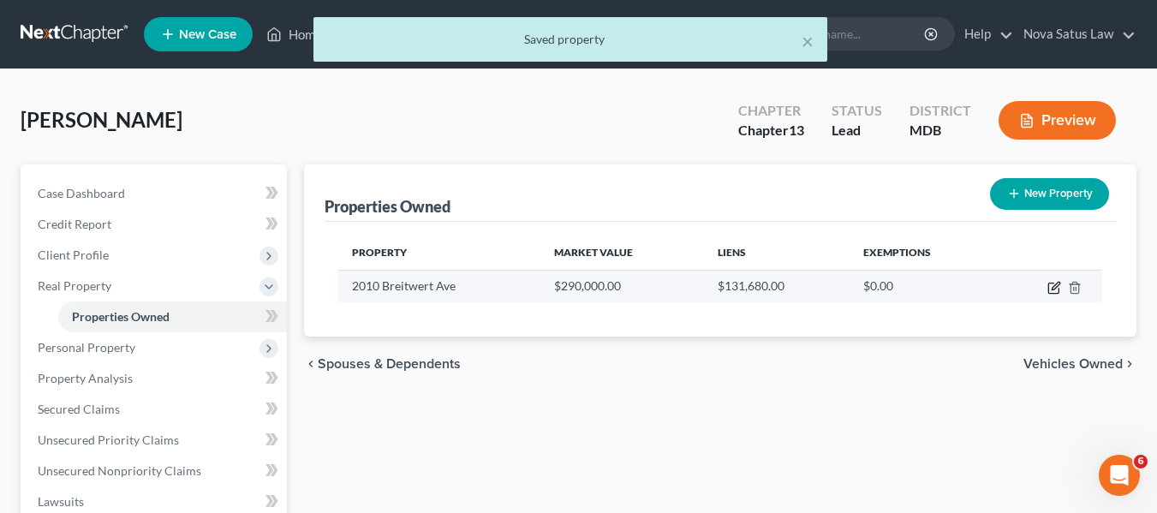
click at [1054, 290] on icon "button" at bounding box center [1055, 288] width 14 height 14
select select "21"
select select "3"
select select "0"
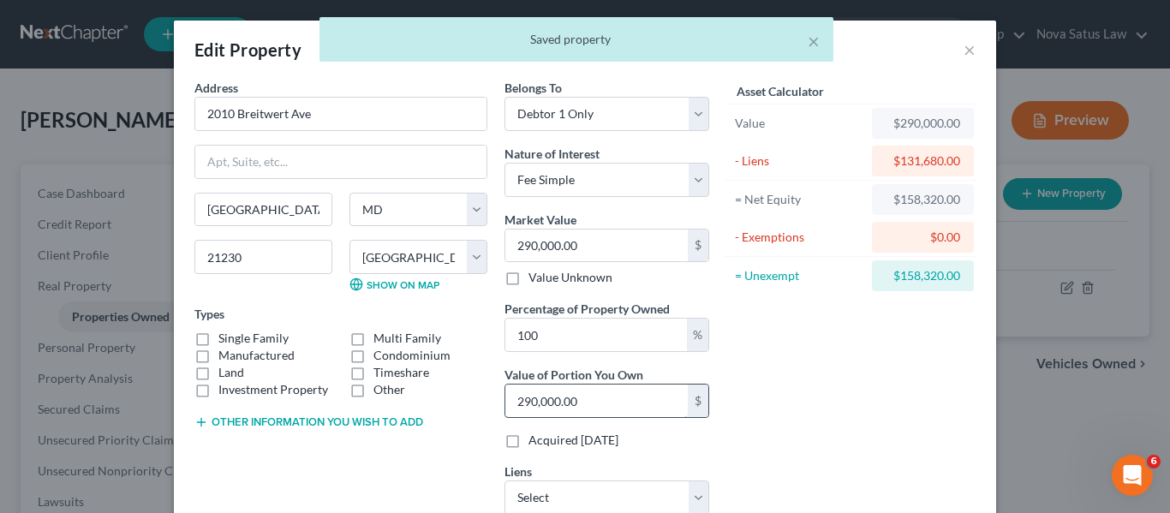
scroll to position [170, 0]
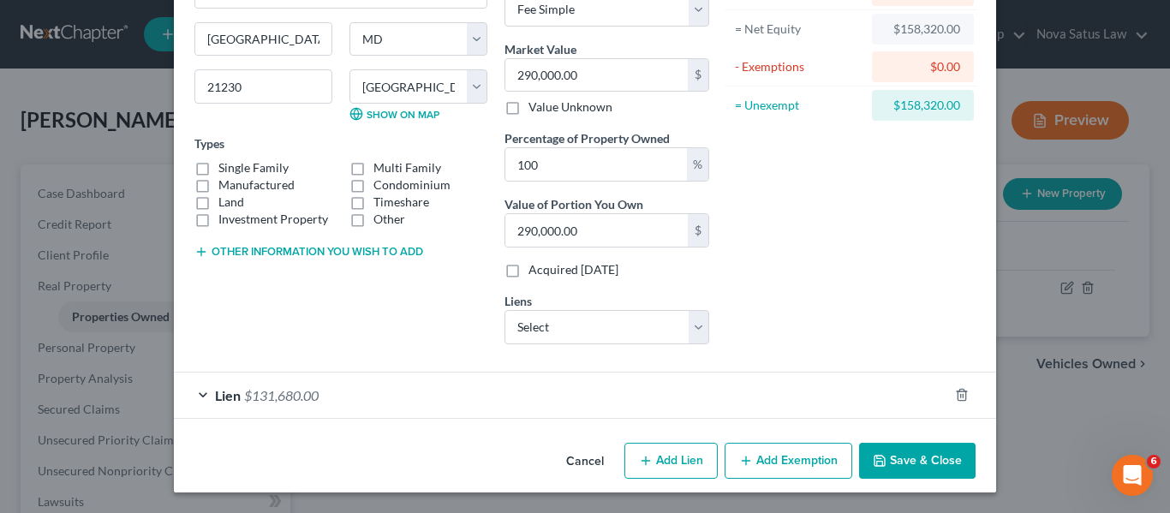
click at [751, 469] on button "Add Exemption" at bounding box center [789, 461] width 128 height 36
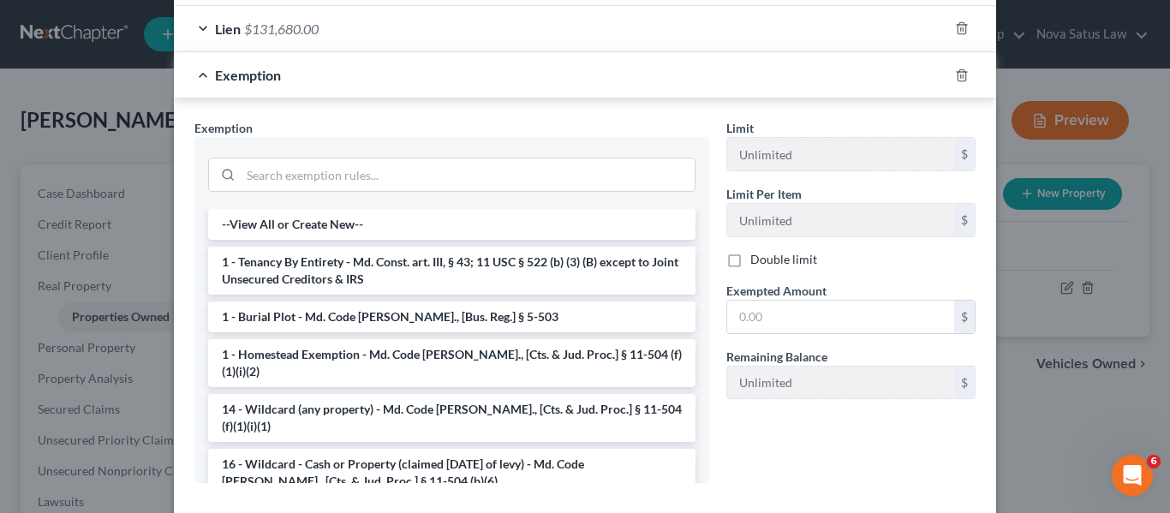
scroll to position [536, 0]
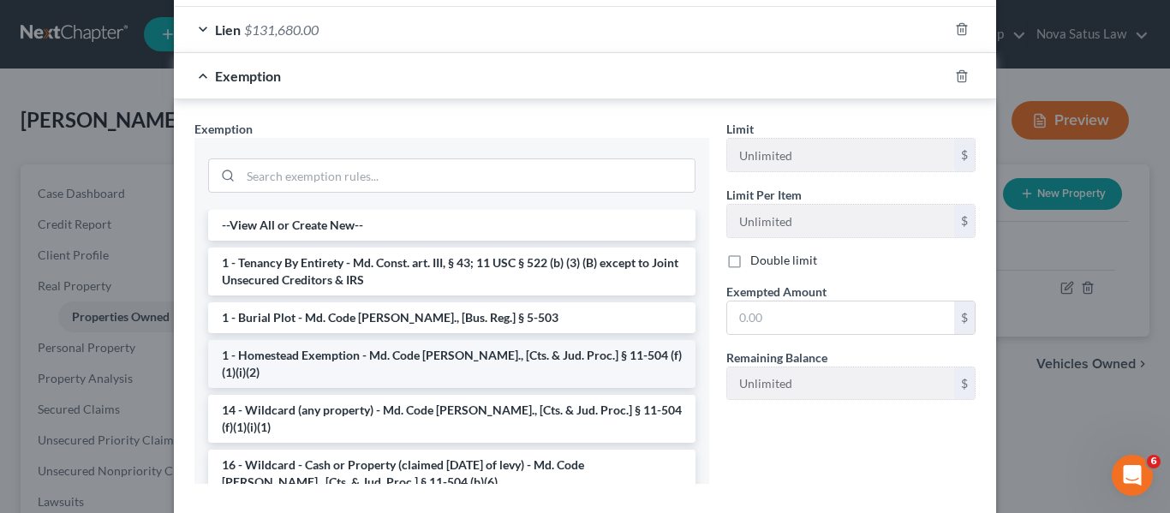
click at [356, 353] on li "1 - Homestead Exemption - Md. Code [PERSON_NAME]., [Cts. & Jud. Proc.] § 11-504…" at bounding box center [451, 364] width 487 height 48
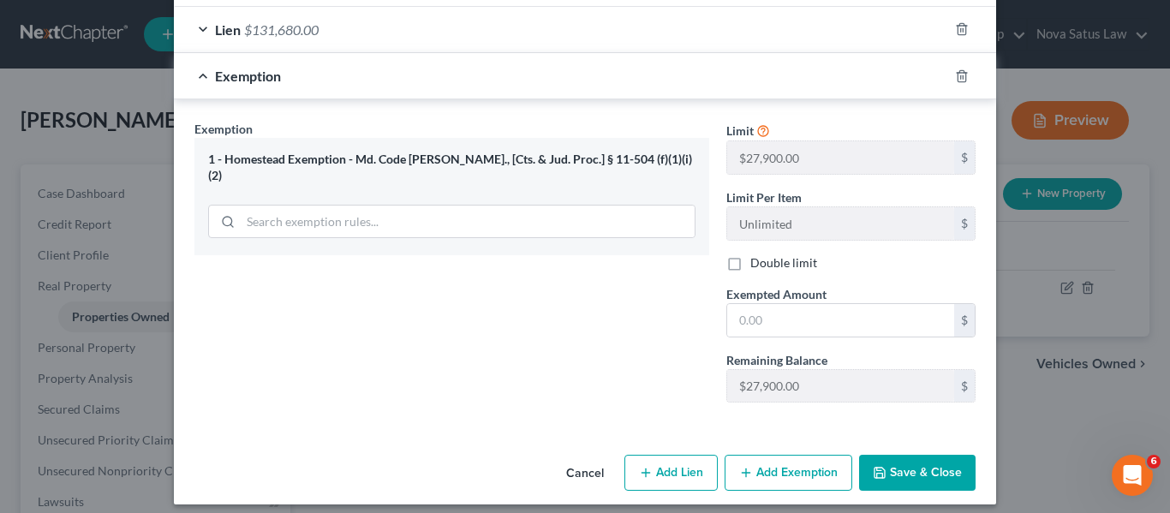
click at [797, 340] on div "Limit $27,900.00 $ Limit Per Item Unlimited $ Double limit Exempted Amount * $ …" at bounding box center [851, 268] width 266 height 296
click at [798, 334] on input "text" at bounding box center [840, 320] width 227 height 33
type input "31,575"
click at [899, 471] on button "Save & Close" at bounding box center [917, 473] width 117 height 36
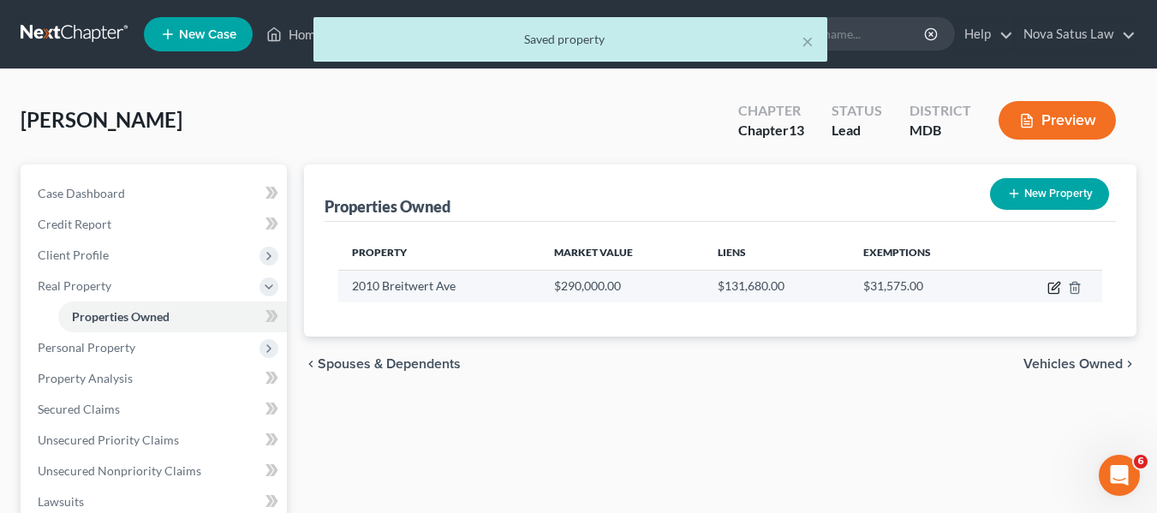
click at [1055, 289] on icon "button" at bounding box center [1056, 286] width 8 height 8
select select "21"
select select "3"
select select "0"
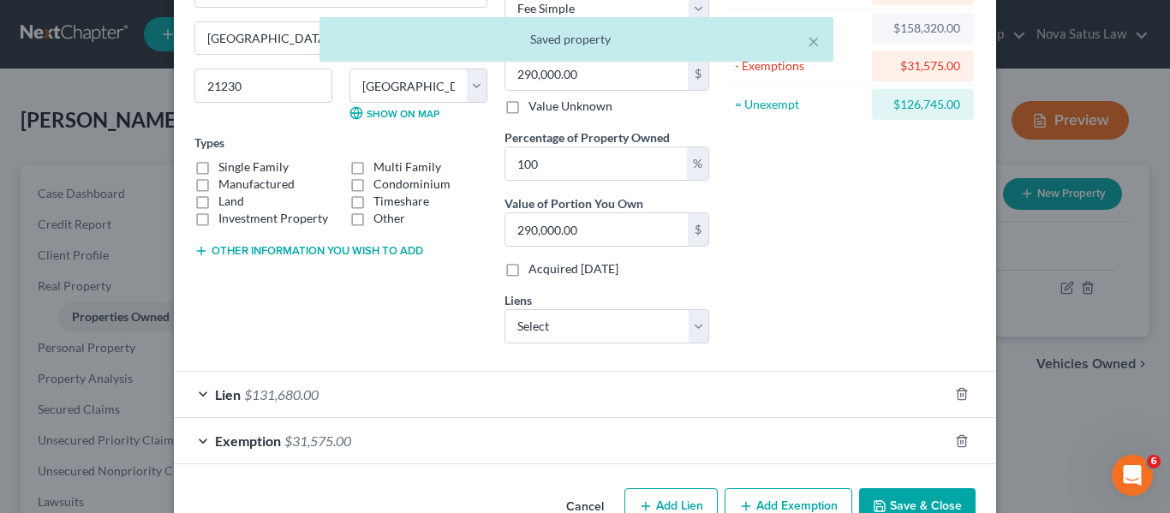
scroll to position [217, 0]
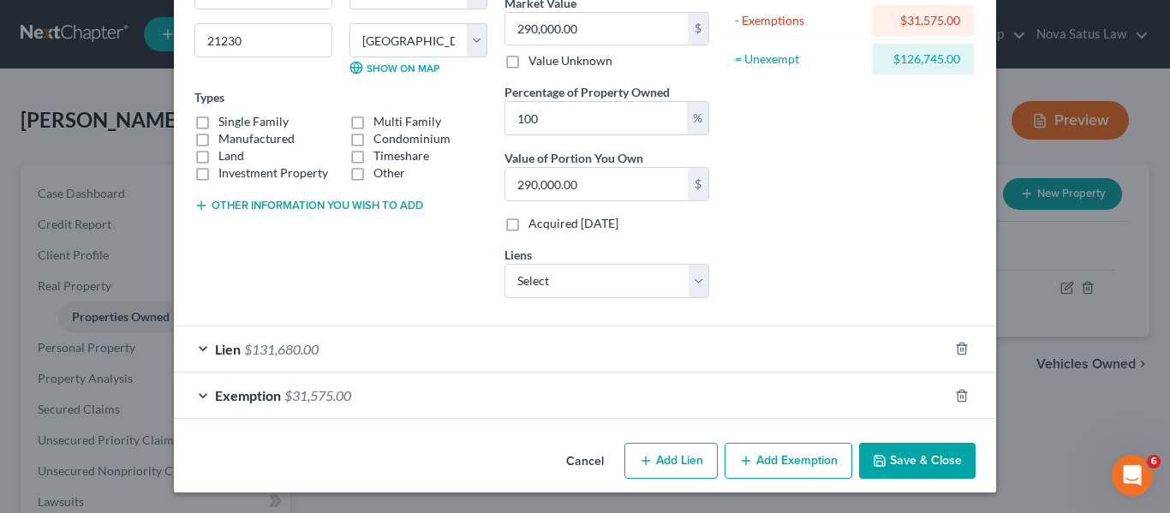
click at [767, 455] on button "Add Exemption" at bounding box center [789, 461] width 128 height 36
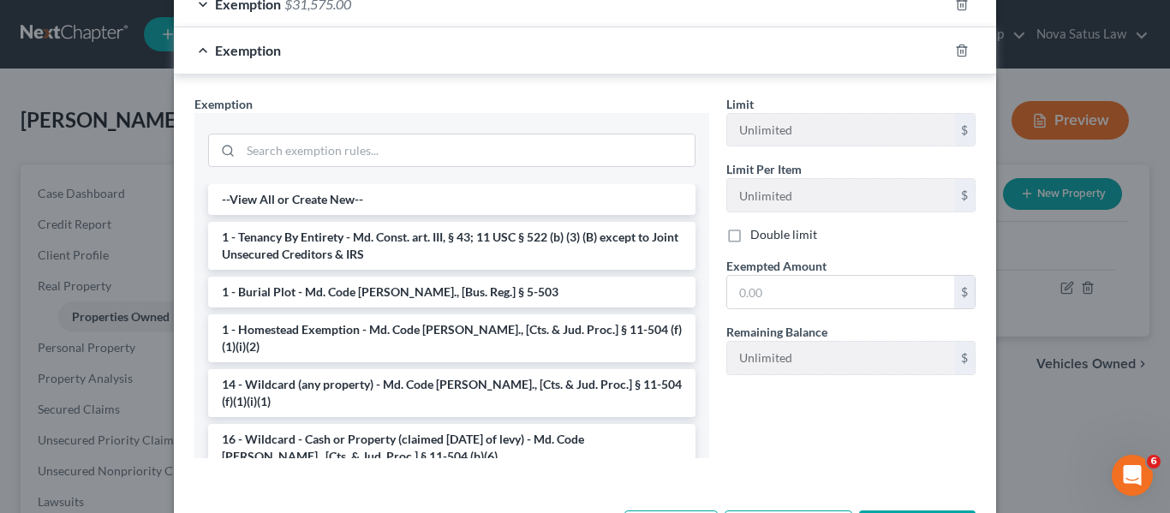
scroll to position [609, 0]
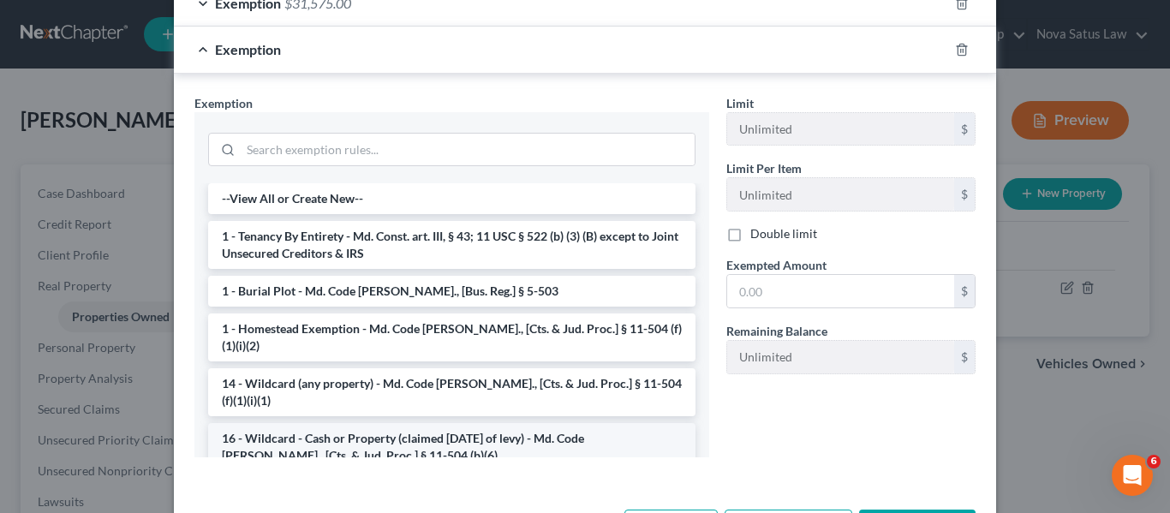
click at [349, 423] on li "16 - Wildcard - Cash or Property (claimed [DATE] of levy) - Md. Code [PERSON_NA…" at bounding box center [451, 447] width 487 height 48
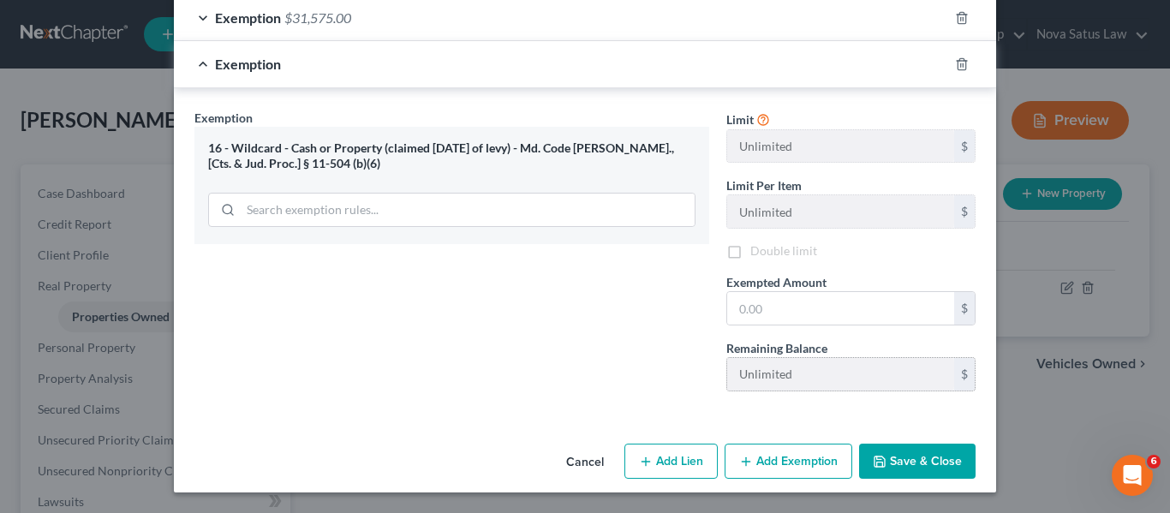
scroll to position [595, 0]
click at [823, 302] on input "text" at bounding box center [840, 308] width 227 height 33
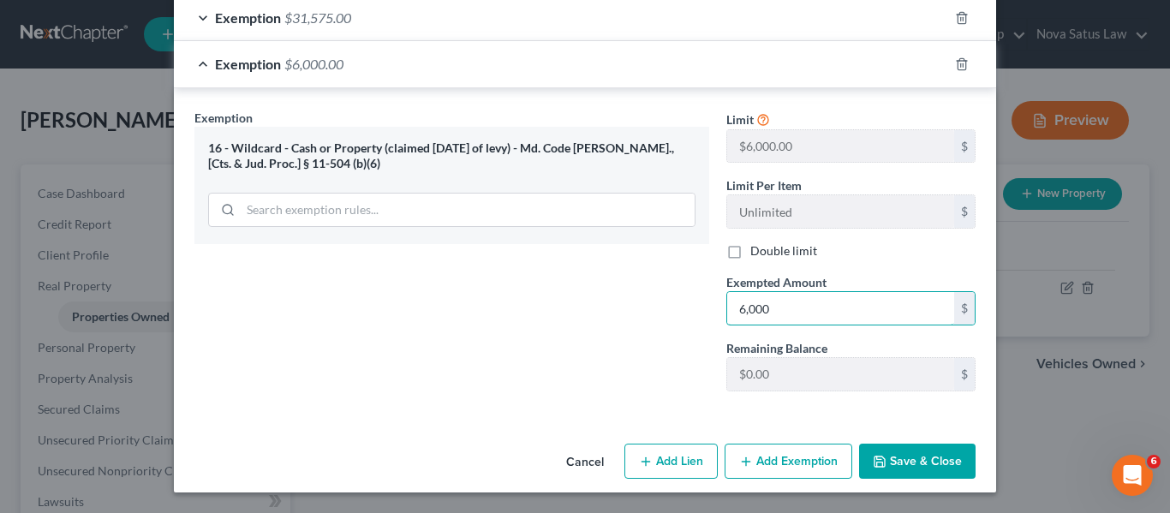
type input "6,000"
click at [878, 455] on icon "button" at bounding box center [880, 462] width 14 height 14
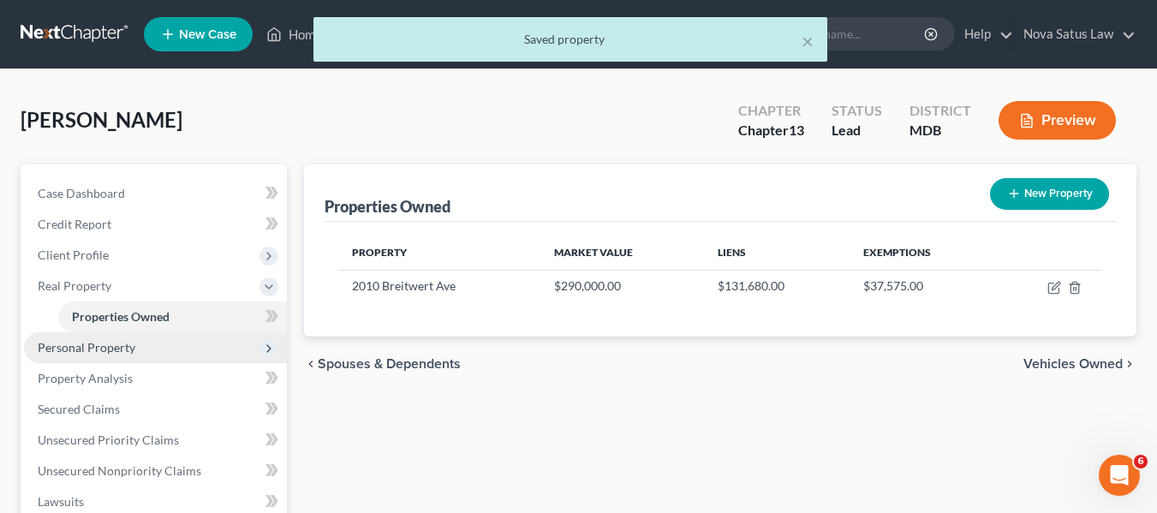
click at [128, 350] on span "Personal Property" at bounding box center [87, 347] width 98 height 15
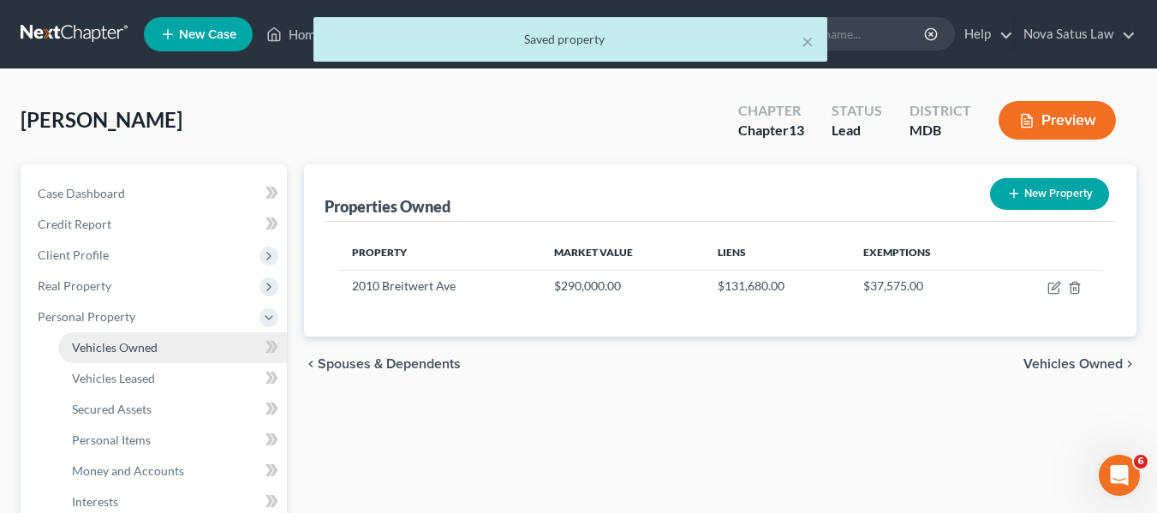
click at [169, 348] on link "Vehicles Owned" at bounding box center [172, 347] width 229 height 31
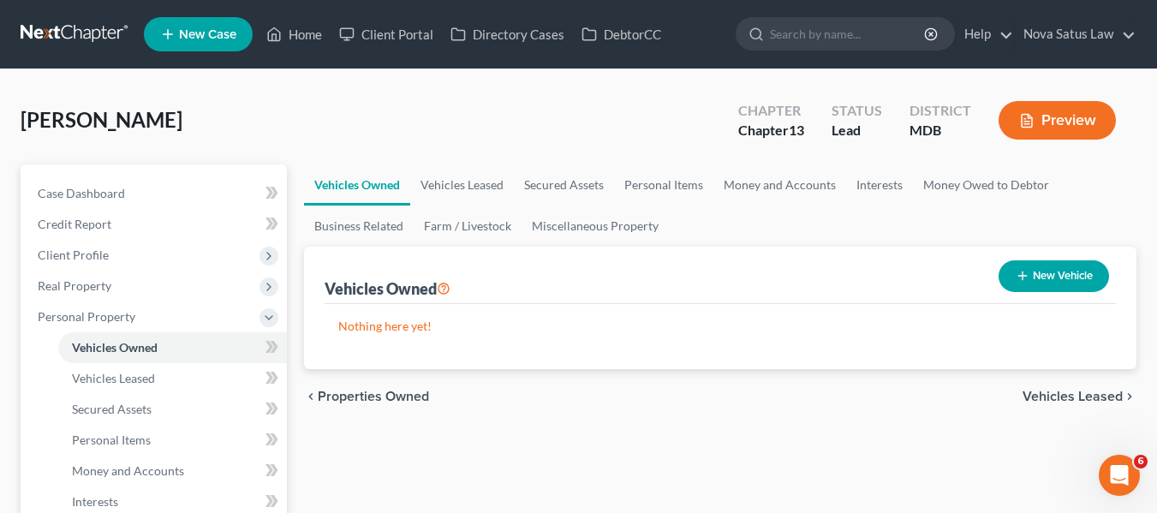
click at [1016, 269] on icon "button" at bounding box center [1023, 276] width 14 height 14
select select "0"
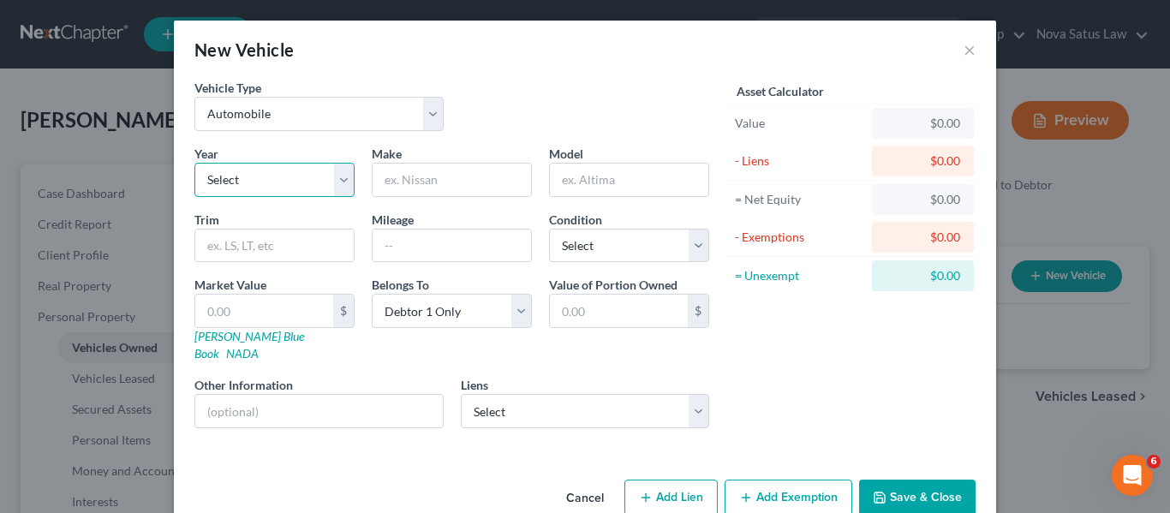
click at [303, 192] on select "Select 2026 2025 2024 2023 2022 2021 2020 2019 2018 2017 2016 2015 2014 2013 20…" at bounding box center [274, 180] width 160 height 34
select select "3"
click at [194, 163] on select "Select 2026 2025 2024 2023 2022 2021 2020 2019 2018 2017 2016 2015 2014 2013 20…" at bounding box center [274, 180] width 160 height 34
click at [435, 182] on input "text" at bounding box center [452, 180] width 158 height 33
type input "Kia"
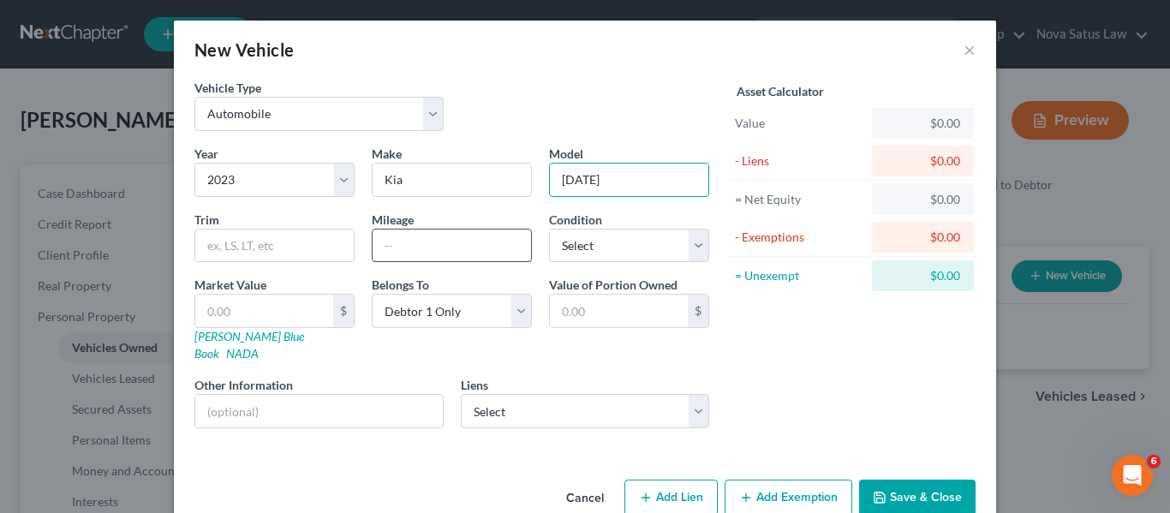
type input "[DATE]"
click at [387, 254] on input "text" at bounding box center [452, 246] width 158 height 33
type input "150000"
click at [608, 248] on select "Select Excellent Very Good Good Fair Poor" at bounding box center [629, 246] width 160 height 34
select select "1"
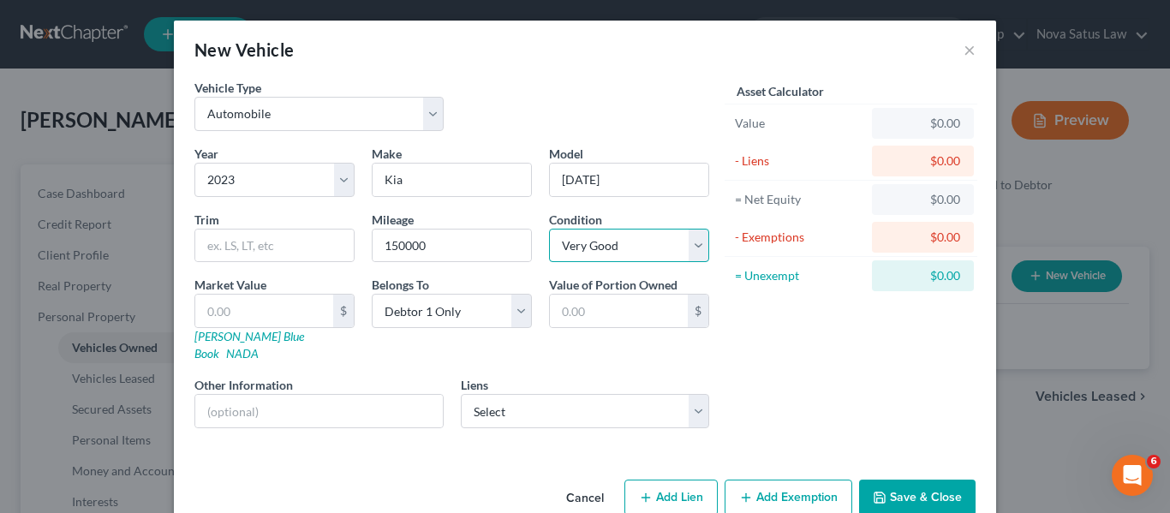
click at [549, 229] on select "Select Excellent Very Good Good Fair Poor" at bounding box center [629, 246] width 160 height 34
click at [212, 336] on link "[PERSON_NAME] Blue Book" at bounding box center [249, 345] width 110 height 32
click at [248, 300] on input "text" at bounding box center [264, 311] width 138 height 33
type input "1"
type input "1.00"
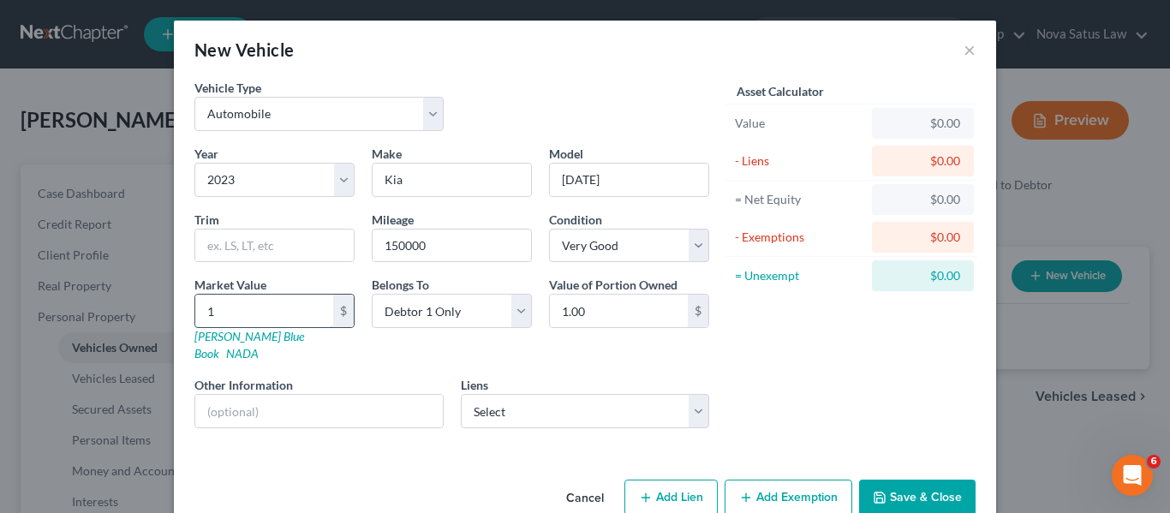
type input "13"
type input "13.00"
type input "130"
type input "130.00"
type input "1300"
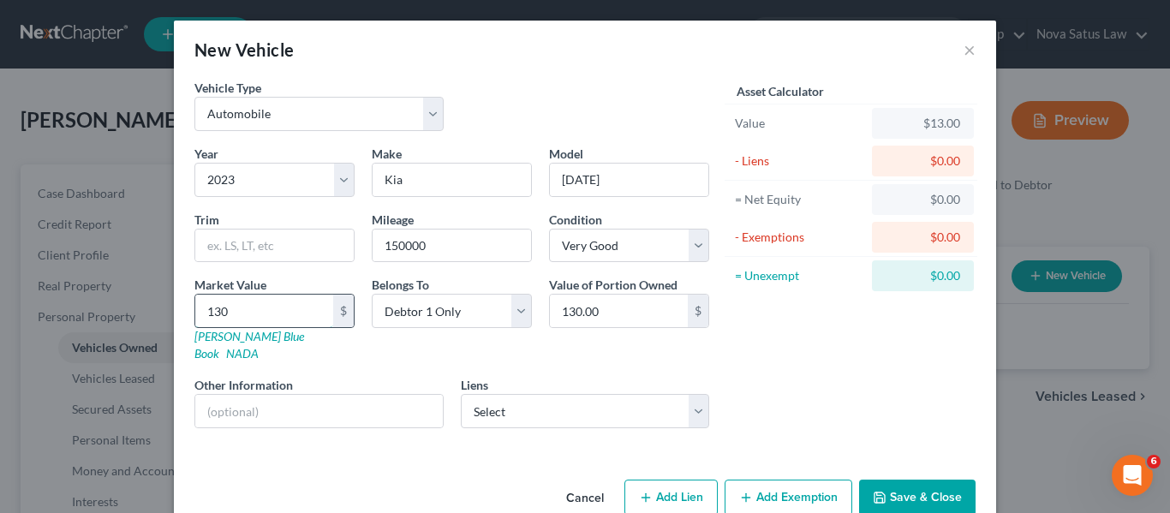
type input "1,300.00"
type input "1,3000"
type input "13,000.00"
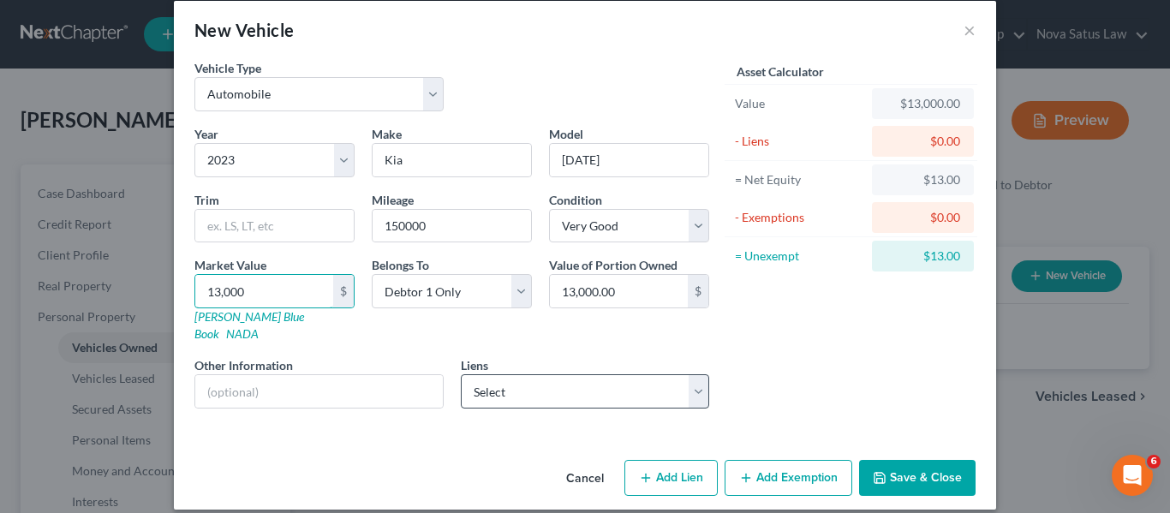
type input "13,000"
click at [560, 384] on select "Select Kia Fin Am - $15,904.00" at bounding box center [585, 391] width 249 height 34
select select "4"
select select "0"
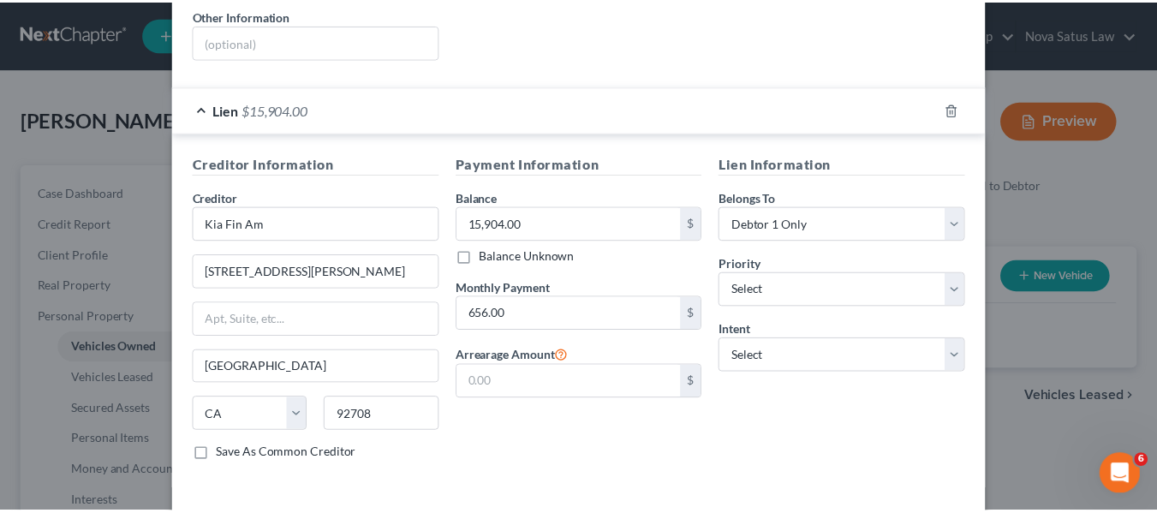
scroll to position [424, 0]
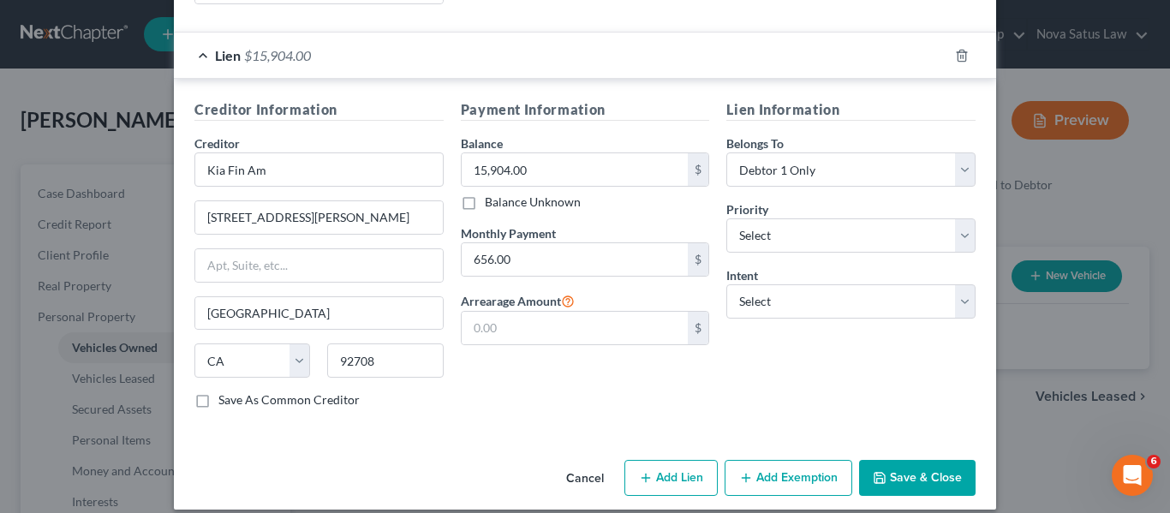
click at [899, 460] on button "Save & Close" at bounding box center [917, 478] width 117 height 36
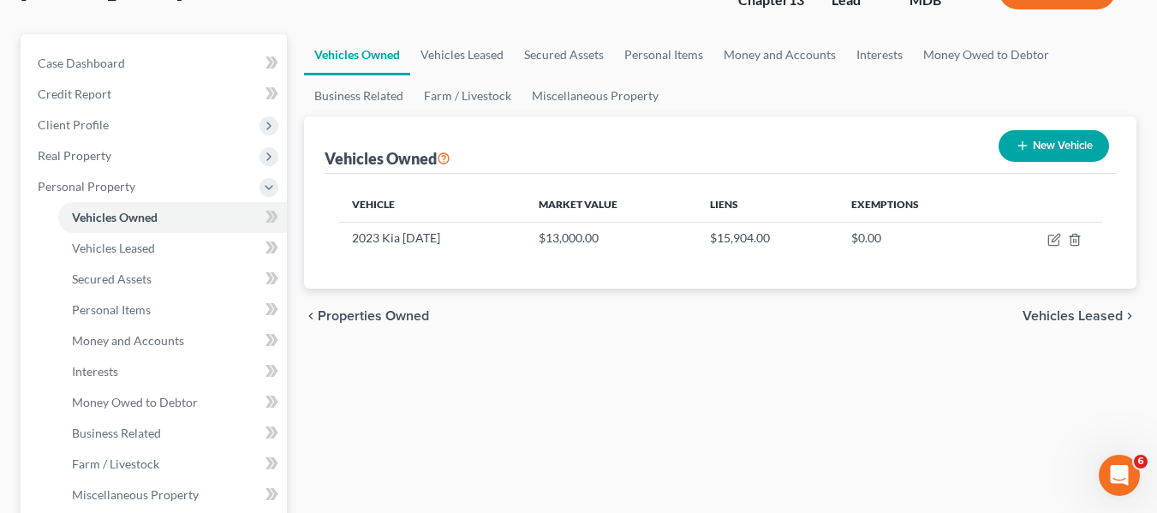
scroll to position [131, 0]
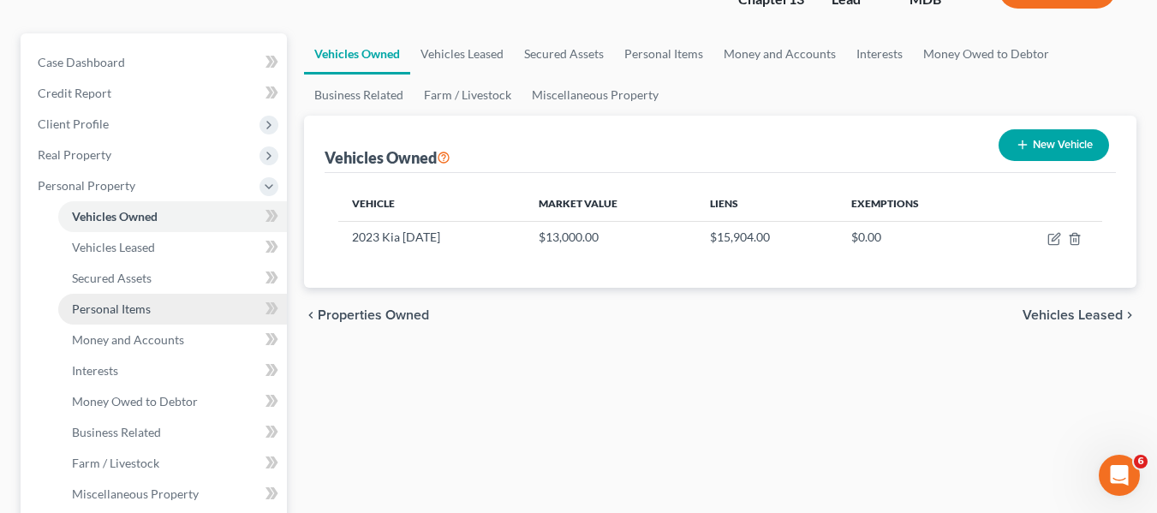
click at [159, 297] on link "Personal Items" at bounding box center [172, 309] width 229 height 31
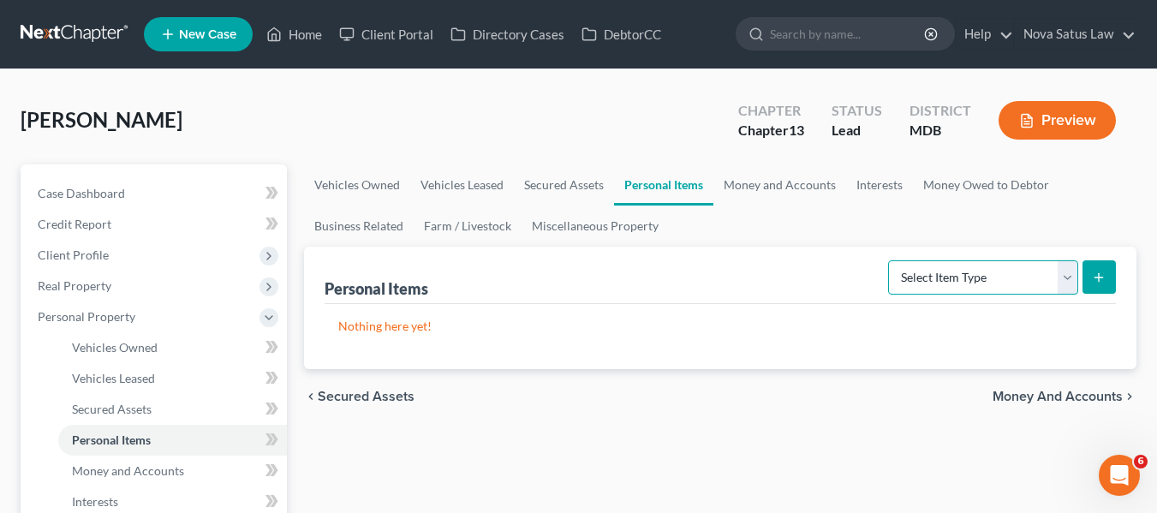
click at [901, 270] on select "Select Item Type Clothing Collectibles Of Value Electronics Firearms Household …" at bounding box center [983, 277] width 190 height 34
select select "household_goods"
click at [890, 260] on select "Select Item Type Clothing Collectibles Of Value Electronics Firearms Household …" at bounding box center [983, 277] width 190 height 34
click at [1108, 272] on button "submit" at bounding box center [1099, 276] width 33 height 33
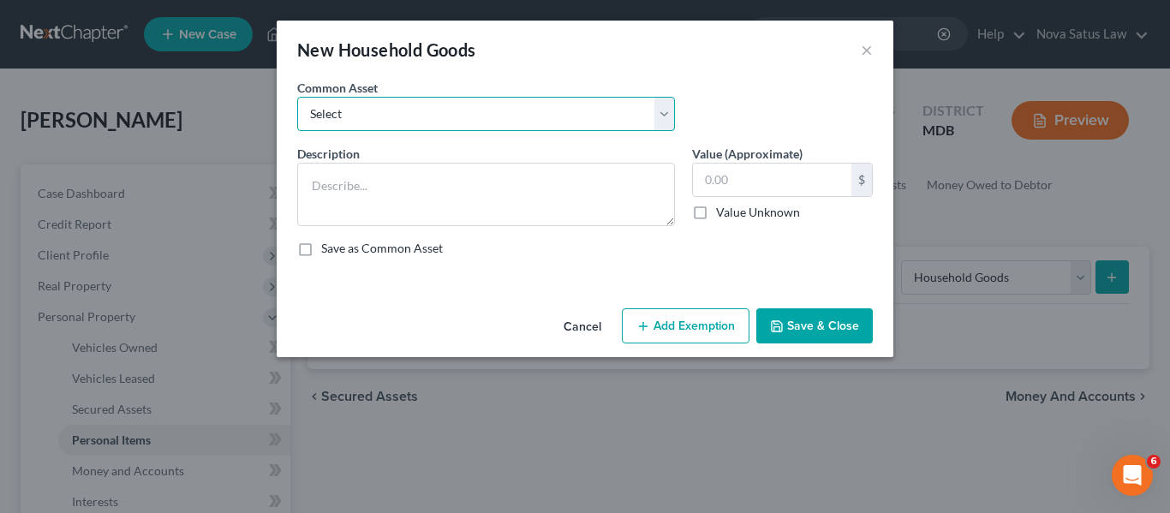
click at [514, 119] on select "Select All household goods and furnishings" at bounding box center [486, 114] width 378 height 34
select select "0"
click at [297, 97] on select "Select All household goods and furnishings" at bounding box center [486, 114] width 378 height 34
type textarea "All household goods and furnishings"
type input "1,500.00"
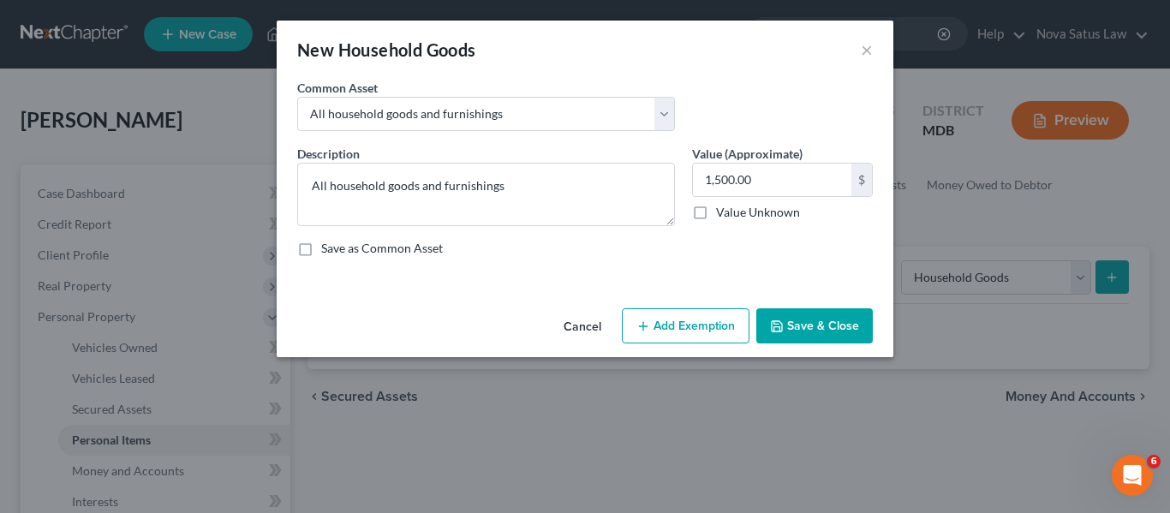
click at [656, 319] on button "Add Exemption" at bounding box center [686, 326] width 128 height 36
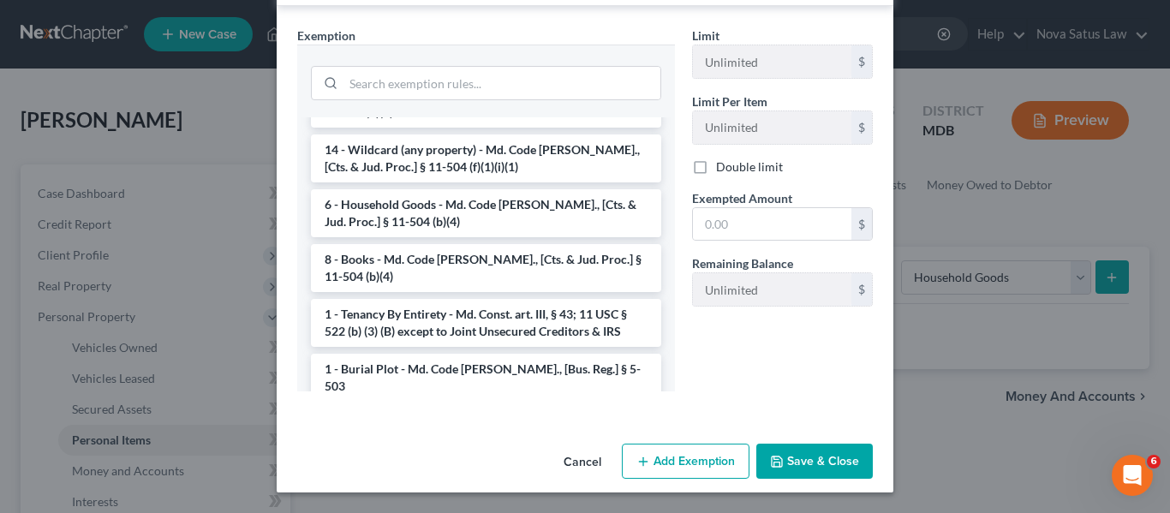
scroll to position [138, 0]
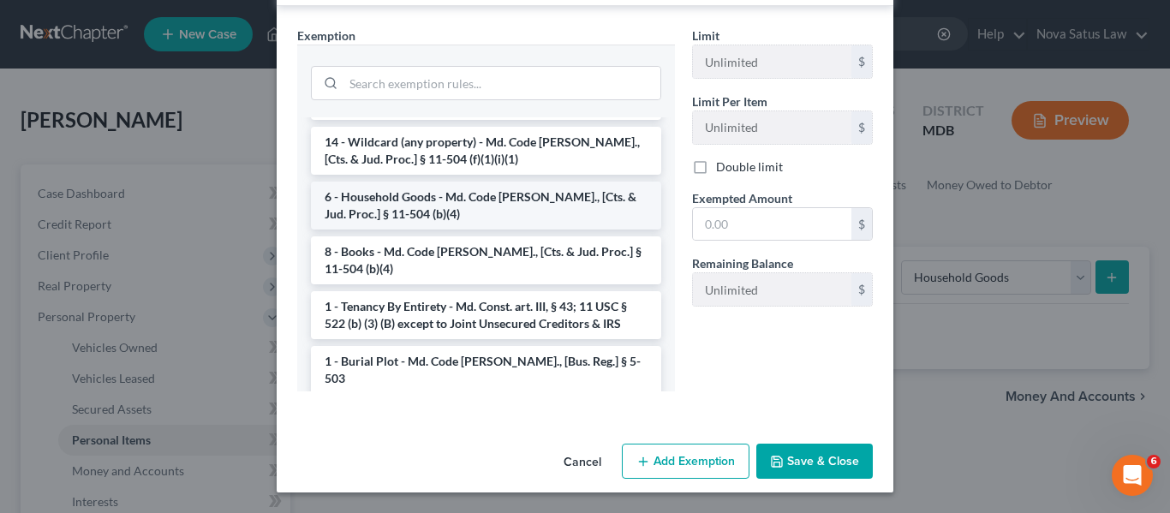
click at [470, 206] on li "6 - Household Goods - Md. Code [PERSON_NAME]., [Cts. & Jud. Proc.] § 11-504 (b)…" at bounding box center [486, 206] width 350 height 48
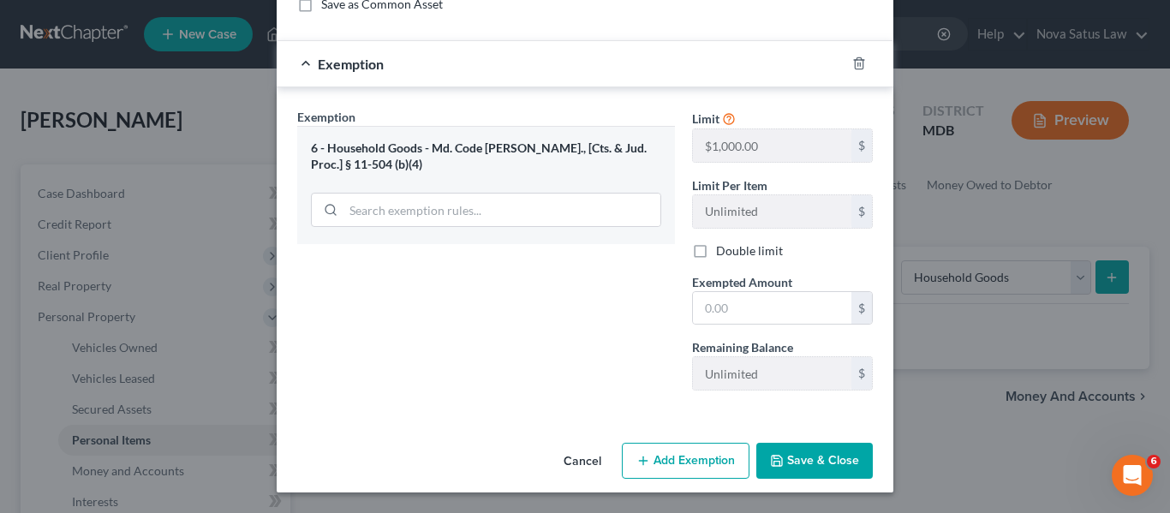
scroll to position [244, 0]
click at [768, 304] on input "text" at bounding box center [772, 308] width 158 height 33
type input "1,000"
click at [683, 449] on button "Add Exemption" at bounding box center [686, 461] width 128 height 36
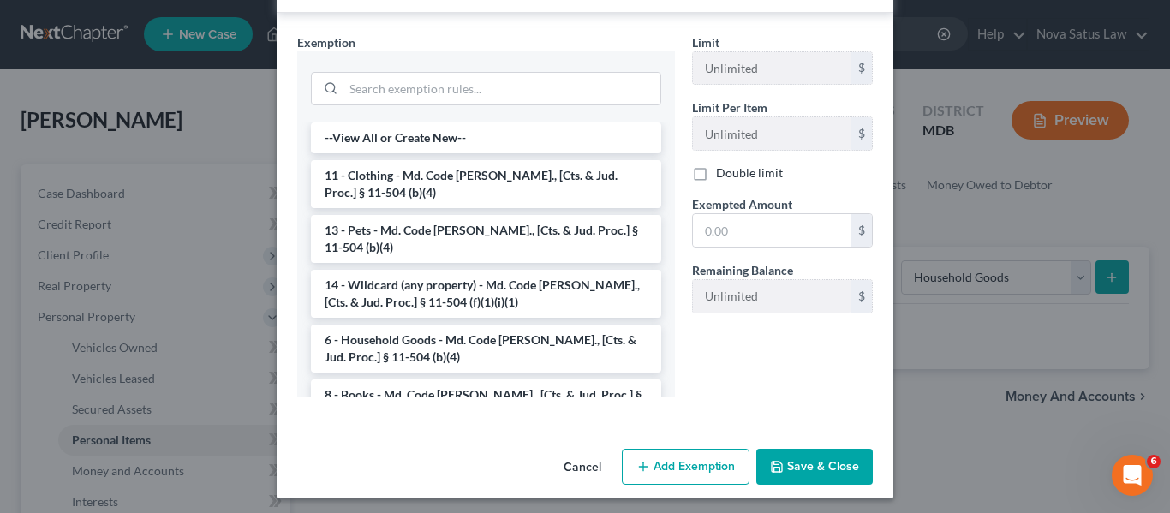
scroll to position [704, 0]
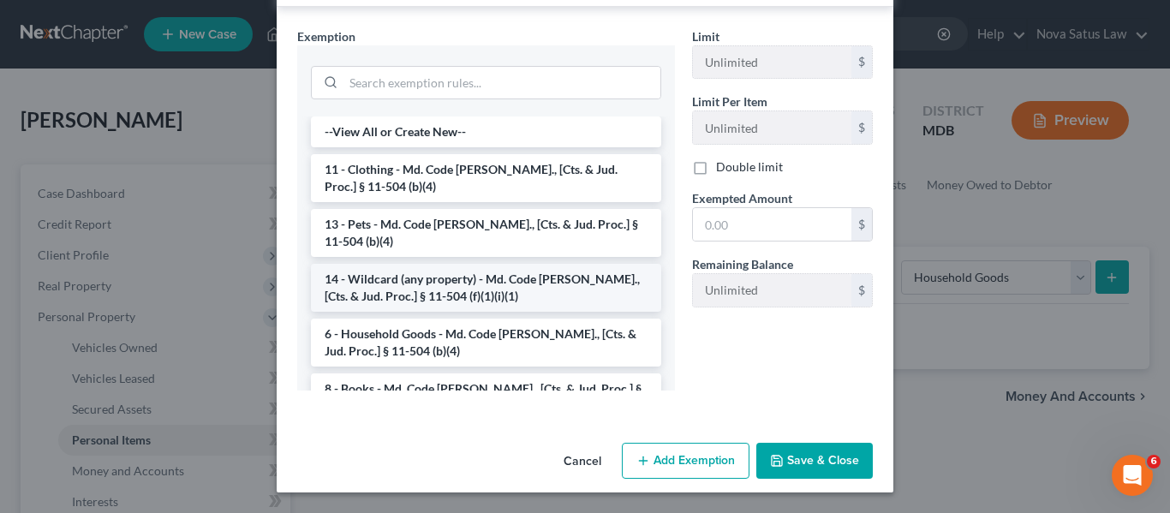
click at [493, 296] on li "14 - Wildcard (any property) - Md. Code [PERSON_NAME]., [Cts. & Jud. Proc.] § 1…" at bounding box center [486, 288] width 350 height 48
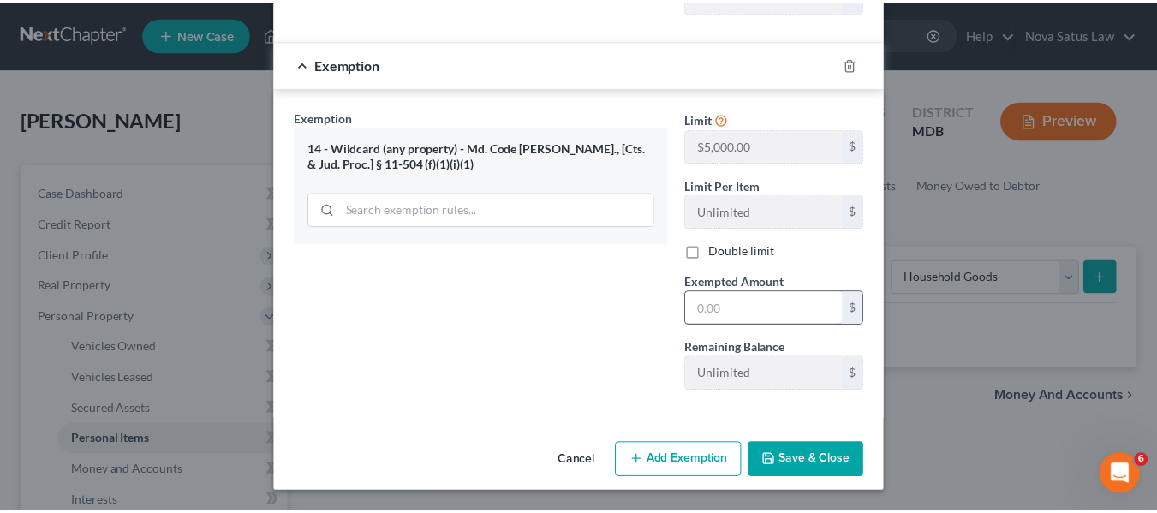
scroll to position [623, 0]
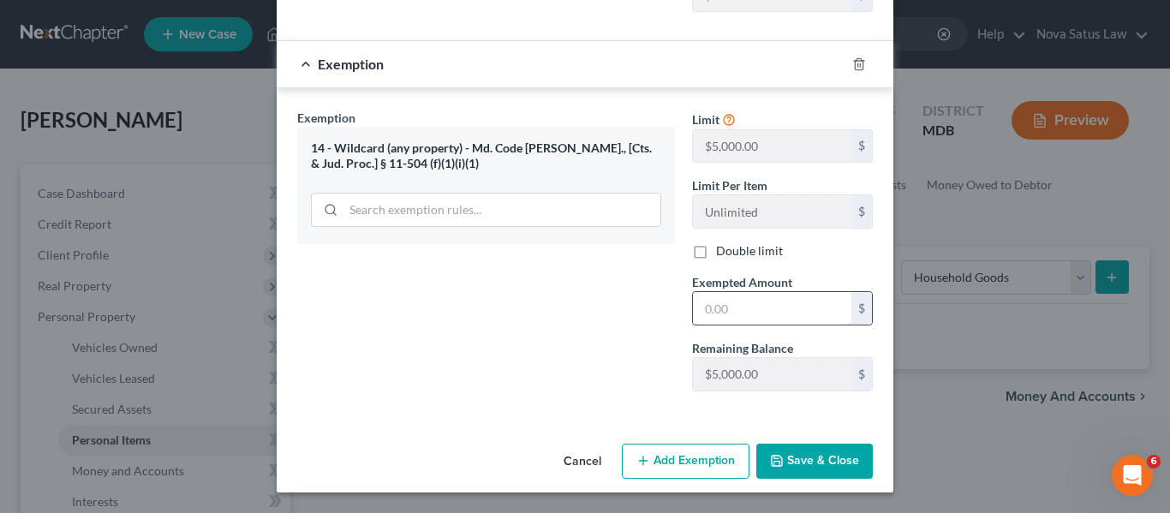
click at [787, 322] on input "text" at bounding box center [772, 308] width 158 height 33
type input "500"
click at [776, 457] on icon "button" at bounding box center [777, 461] width 10 height 10
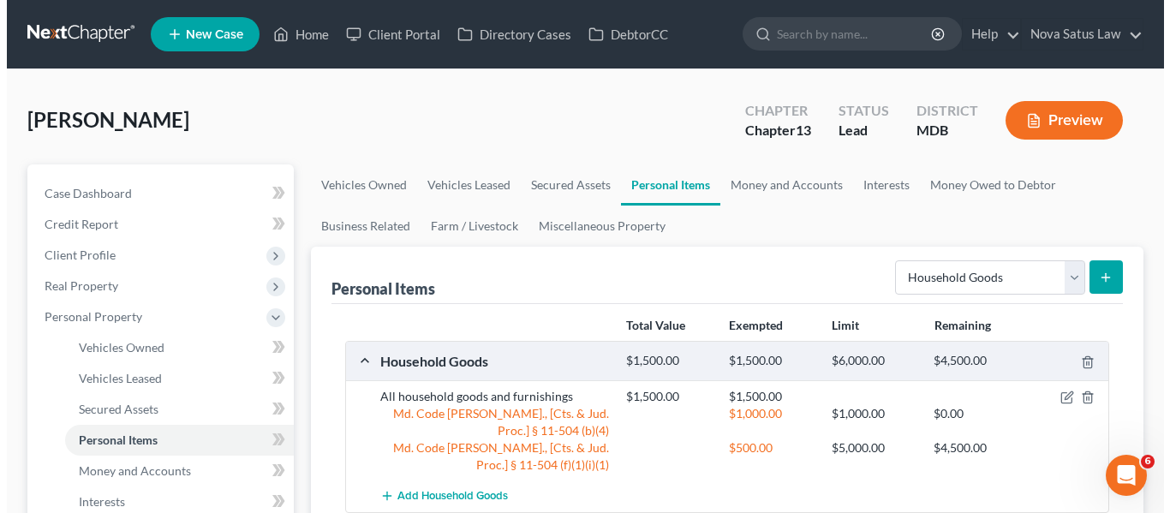
scroll to position [113, 0]
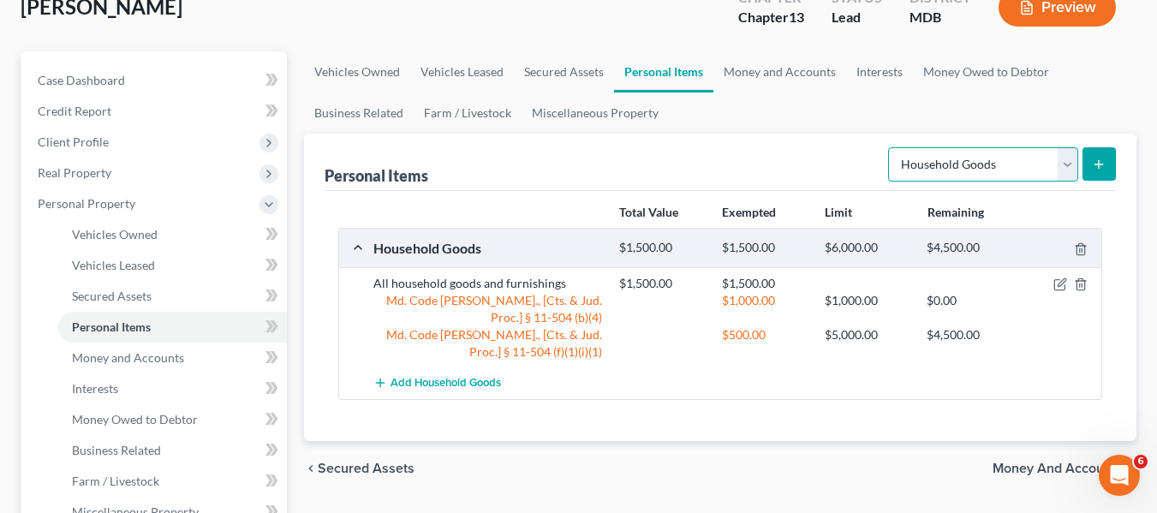
click at [1007, 168] on select "Select Item Type Clothing Collectibles Of Value Electronics Firearms Household …" at bounding box center [983, 164] width 190 height 34
select select "electronics"
click at [890, 147] on select "Select Item Type Clothing Collectibles Of Value Electronics Firearms Household …" at bounding box center [983, 164] width 190 height 34
click at [1097, 164] on line "submit" at bounding box center [1100, 164] width 8 height 0
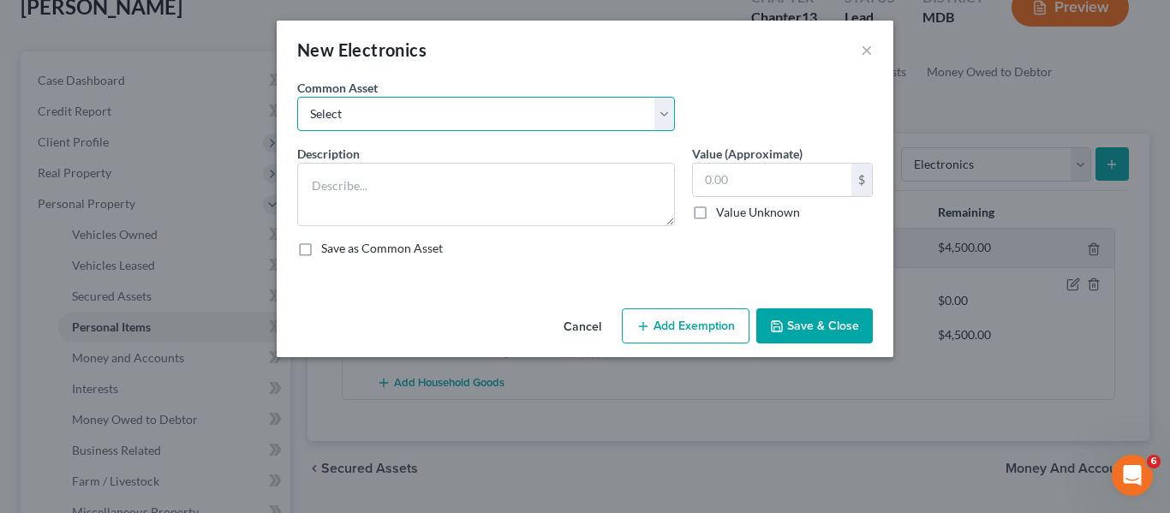
click at [544, 120] on select "Select All electronics including TV's computers music equipment etc" at bounding box center [486, 114] width 378 height 34
select select "0"
click at [297, 97] on select "Select All electronics including TV's computers music equipment etc" at bounding box center [486, 114] width 378 height 34
type textarea "All electronics including TV's computers music equipment etc"
type input "500.00"
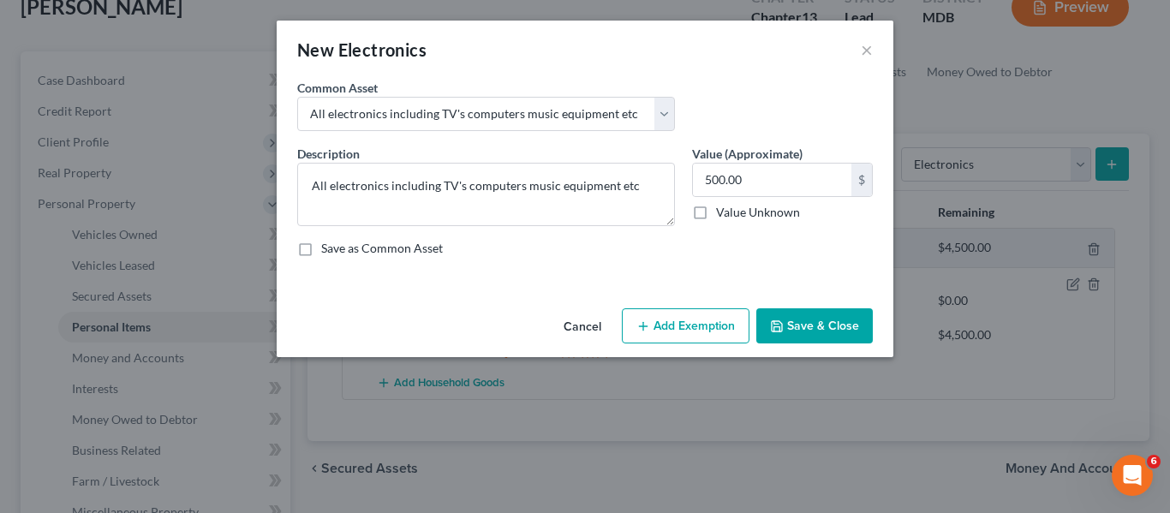
click at [688, 326] on button "Add Exemption" at bounding box center [686, 326] width 128 height 36
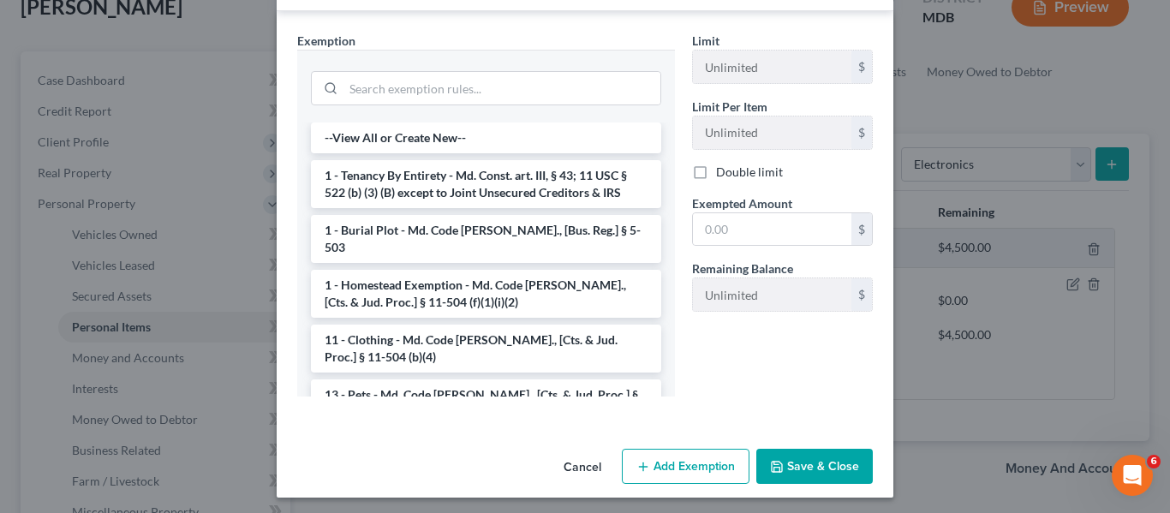
scroll to position [148, 0]
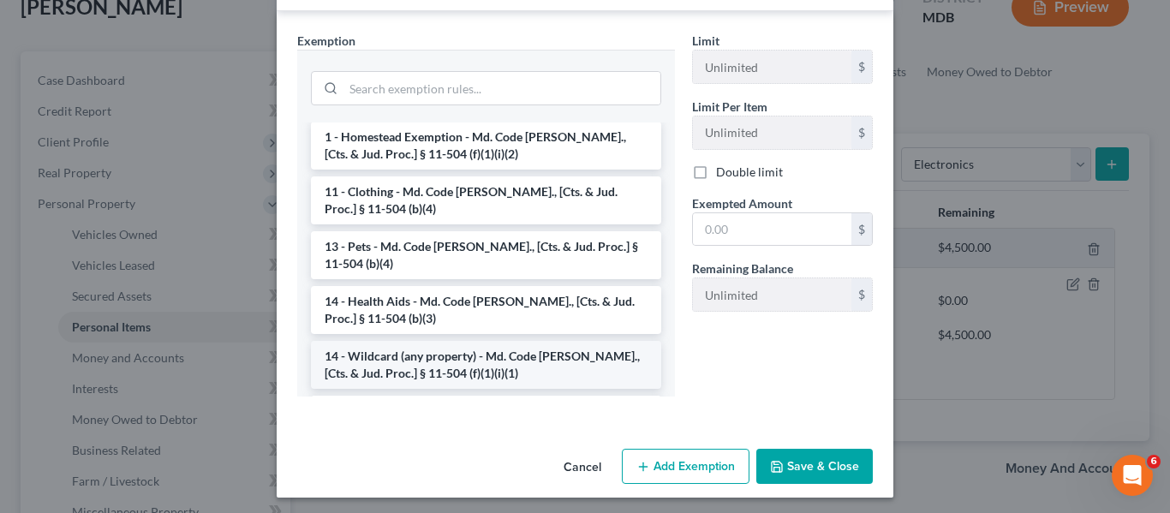
click at [525, 345] on li "14 - Wildcard (any property) - Md. Code [PERSON_NAME]., [Cts. & Jud. Proc.] § 1…" at bounding box center [486, 365] width 350 height 48
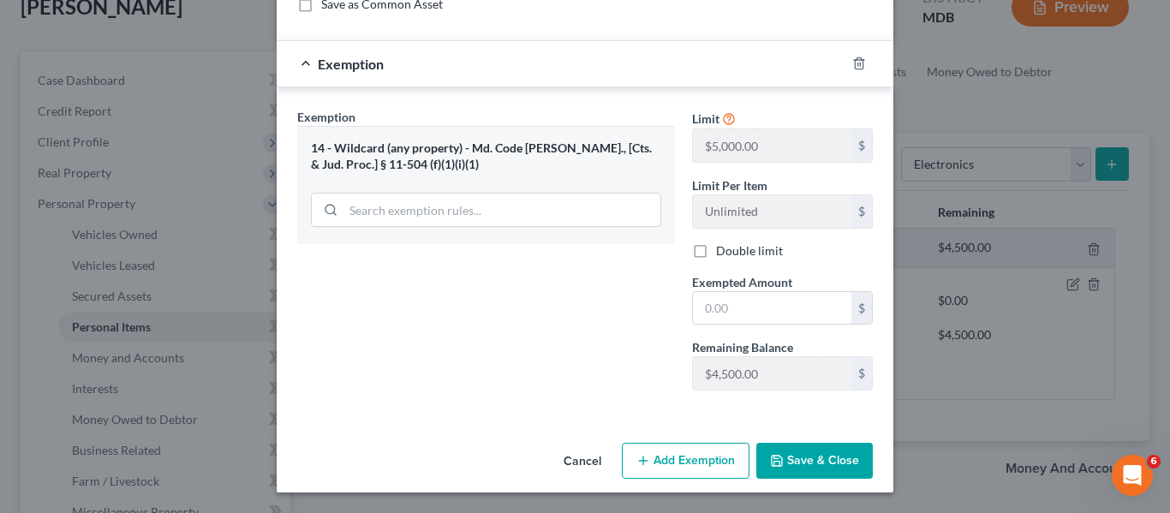
scroll to position [244, 0]
click at [800, 303] on input "text" at bounding box center [772, 308] width 158 height 33
type input "750"
click at [822, 455] on button "Save & Close" at bounding box center [814, 461] width 117 height 36
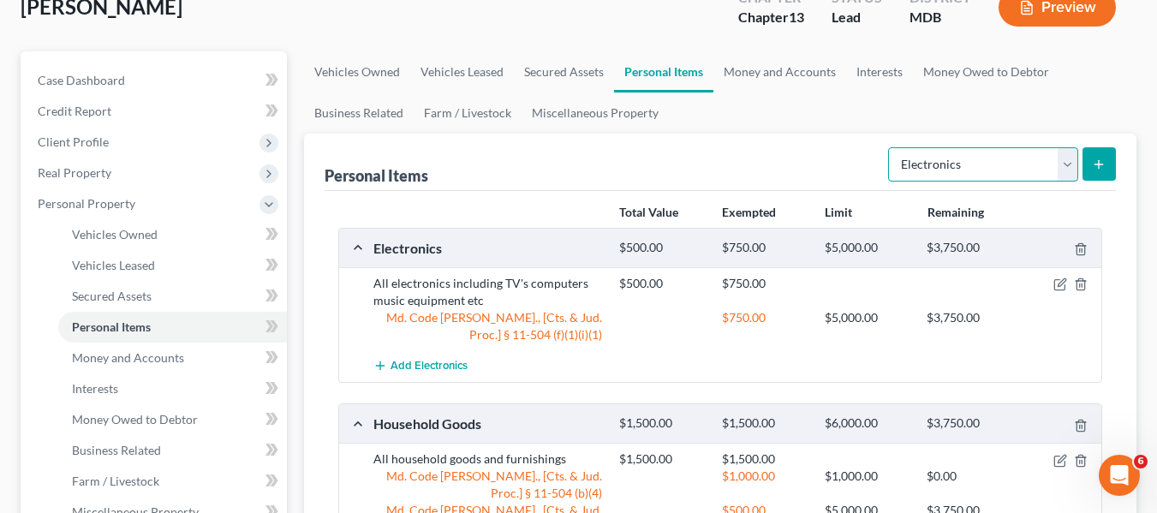
click at [1062, 164] on select "Select Item Type Clothing Collectibles Of Value Electronics Firearms Household …" at bounding box center [983, 164] width 190 height 34
select select "clothing"
click at [890, 147] on select "Select Item Type Clothing Collectibles Of Value Electronics Firearms Household …" at bounding box center [983, 164] width 190 height 34
click at [1106, 164] on icon "submit" at bounding box center [1099, 165] width 14 height 14
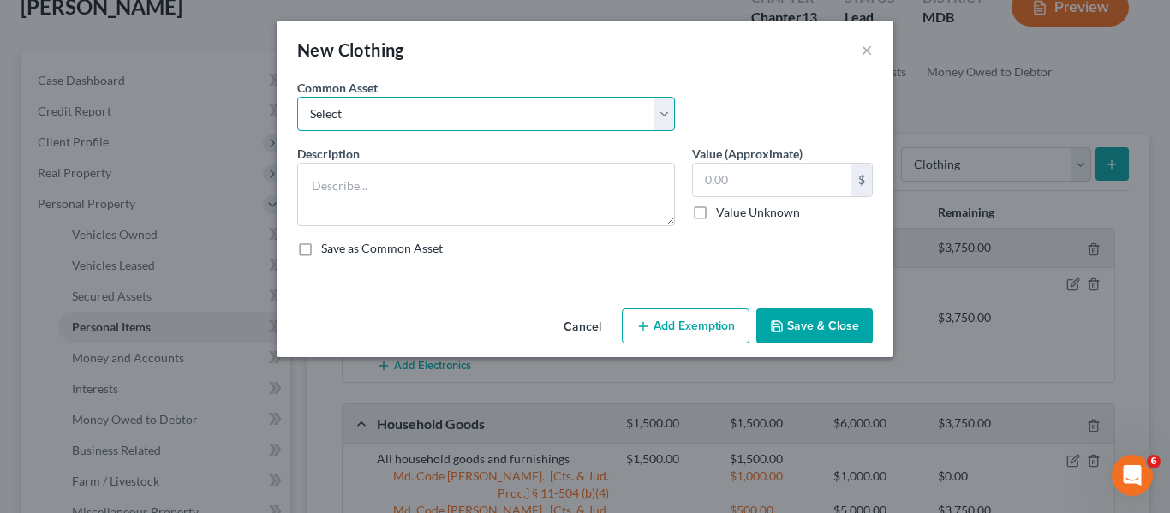
click at [507, 107] on select "Select All articles of clothing including shoes and outerwear" at bounding box center [486, 114] width 378 height 34
select select "0"
click at [297, 97] on select "Select All articles of clothing including shoes and outerwear" at bounding box center [486, 114] width 378 height 34
type textarea "All articles of clothing including shoes and outerwear"
type input "300.00"
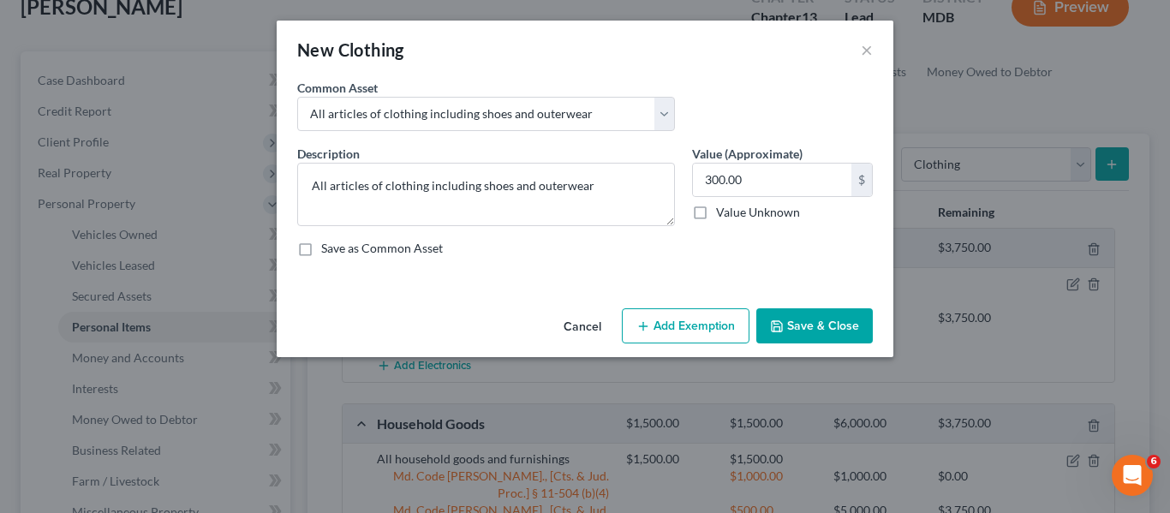
click at [696, 329] on button "Add Exemption" at bounding box center [686, 326] width 128 height 36
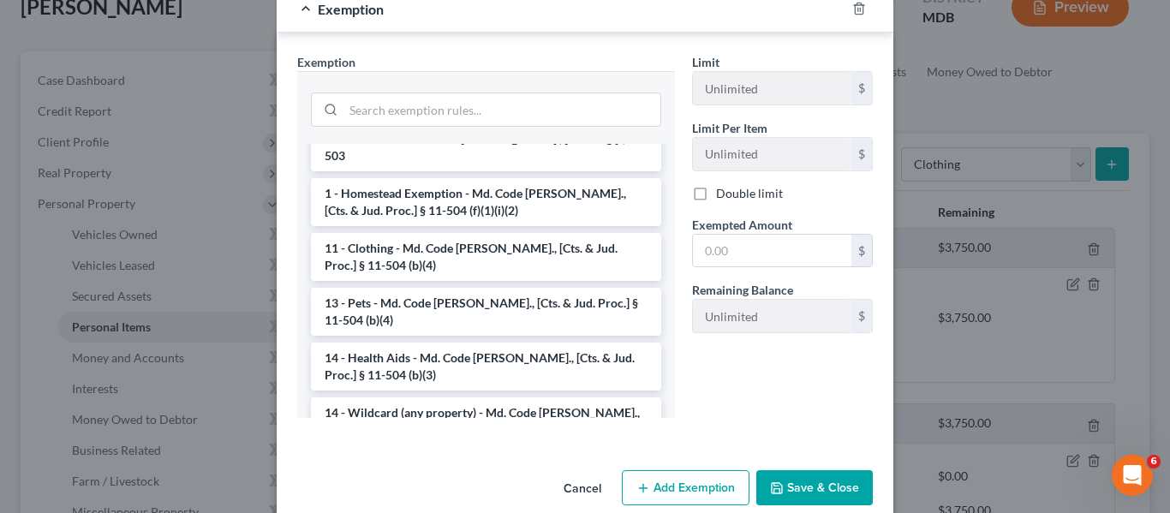
scroll to position [170, 0]
click at [456, 405] on li "14 - Wildcard (any property) - Md. Code [PERSON_NAME]., [Cts. & Jud. Proc.] § 1…" at bounding box center [486, 420] width 350 height 48
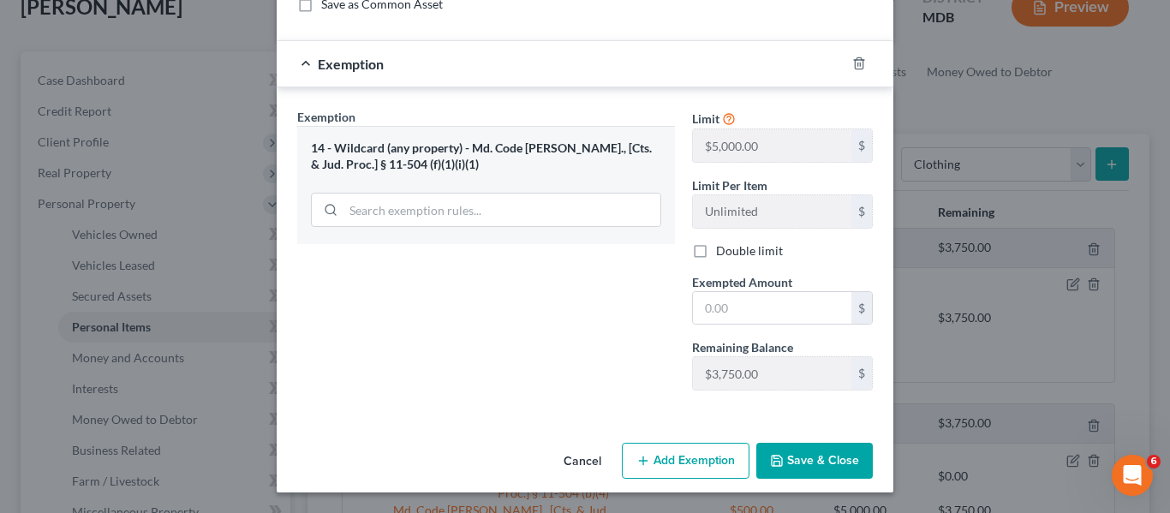
scroll to position [244, 0]
click at [750, 316] on input "text" at bounding box center [772, 308] width 158 height 33
type input "300"
click at [785, 457] on button "Save & Close" at bounding box center [814, 461] width 117 height 36
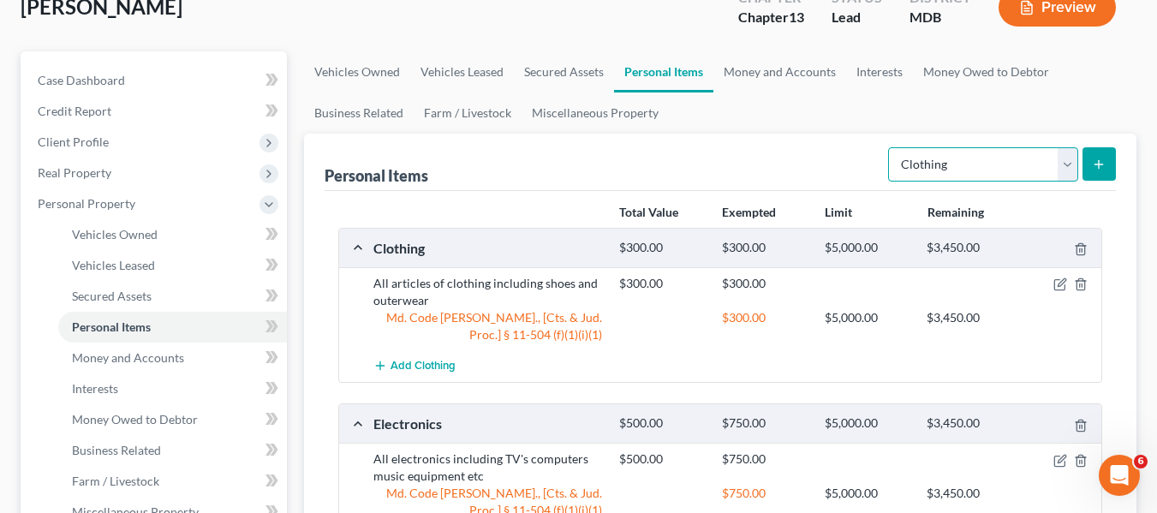
click at [964, 162] on select "Select Item Type Clothing Collectibles Of Value Electronics Firearms Household …" at bounding box center [983, 164] width 190 height 34
select select "jewelry"
click at [890, 147] on select "Select Item Type Clothing Collectibles Of Value Electronics Firearms Household …" at bounding box center [983, 164] width 190 height 34
click at [1097, 171] on button "submit" at bounding box center [1099, 163] width 33 height 33
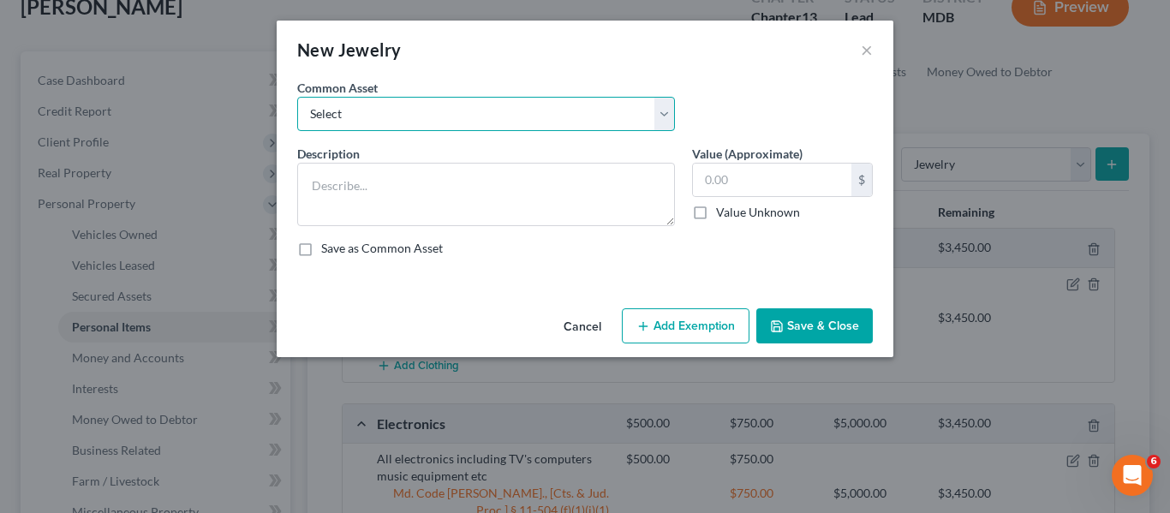
click at [570, 118] on select "Select All jewelry including rings watches bracelets earrings etc" at bounding box center [486, 114] width 378 height 34
select select "0"
click at [297, 97] on select "Select All jewelry including rings watches bracelets earrings etc" at bounding box center [486, 114] width 378 height 34
type textarea "All jewelry including rings watches bracelets earrings etc"
type input "150.00"
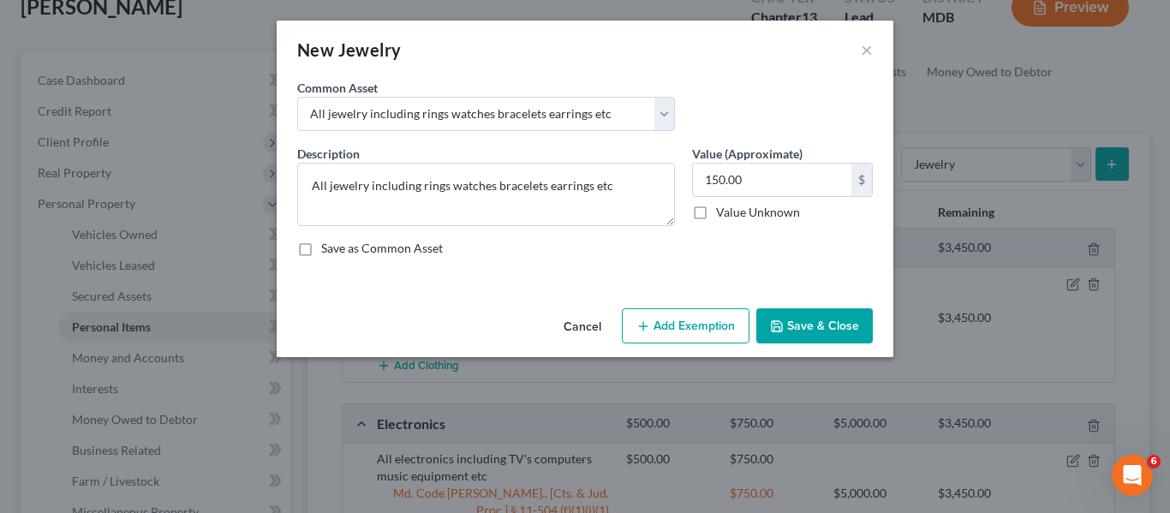
click at [674, 322] on button "Add Exemption" at bounding box center [686, 326] width 128 height 36
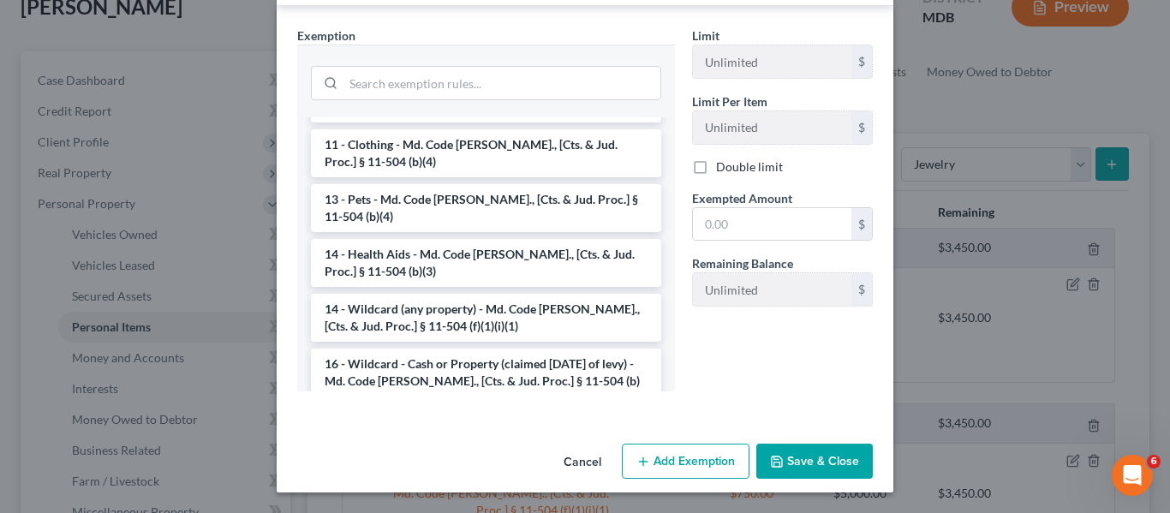
scroll to position [191, 0]
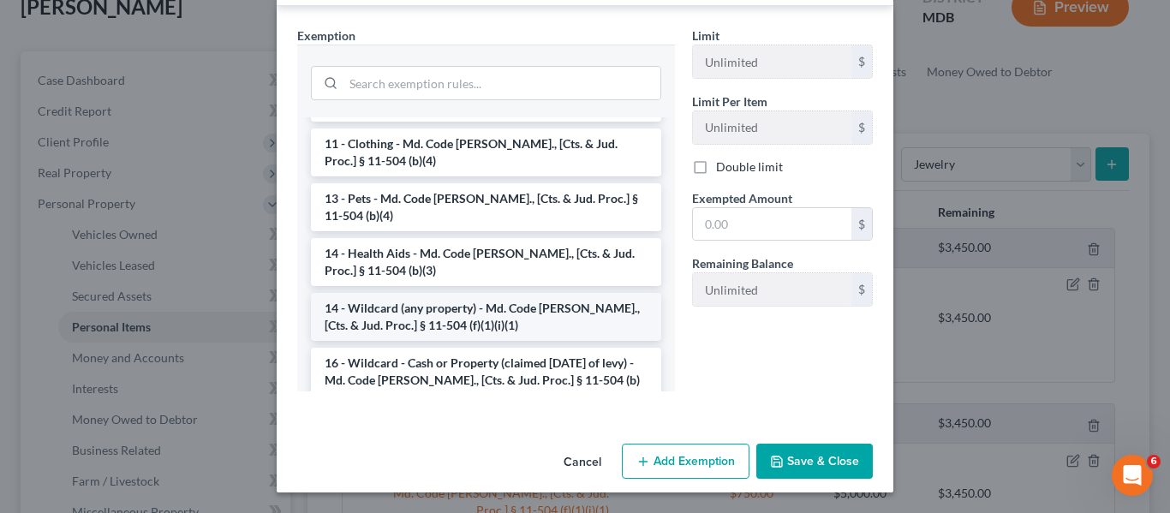
click at [467, 293] on li "14 - Wildcard (any property) - Md. Code [PERSON_NAME]., [Cts. & Jud. Proc.] § 1…" at bounding box center [486, 317] width 350 height 48
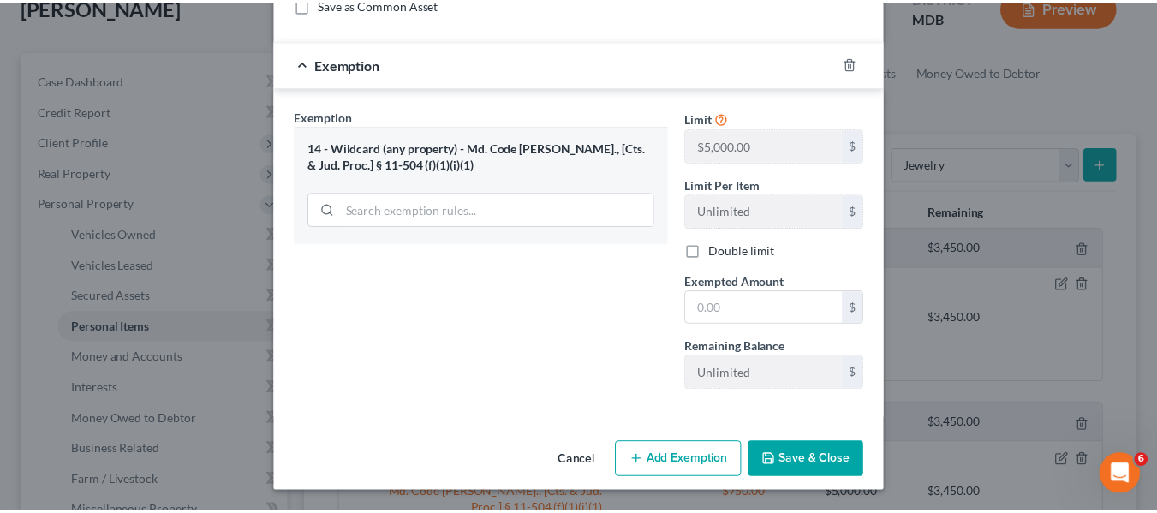
scroll to position [244, 0]
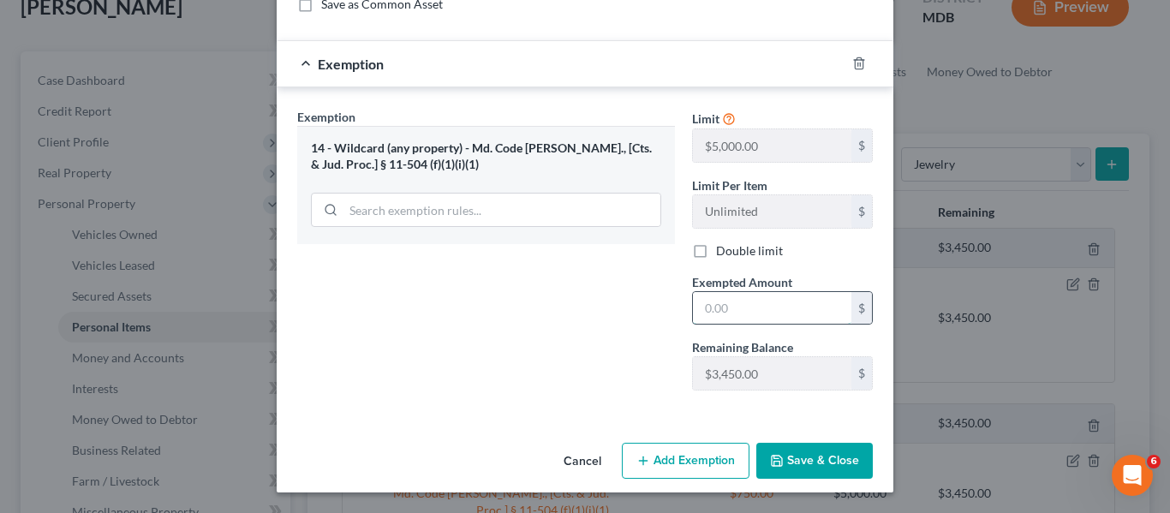
click at [725, 313] on input "text" at bounding box center [772, 308] width 158 height 33
type input "150"
click at [767, 445] on button "Save & Close" at bounding box center [814, 461] width 117 height 36
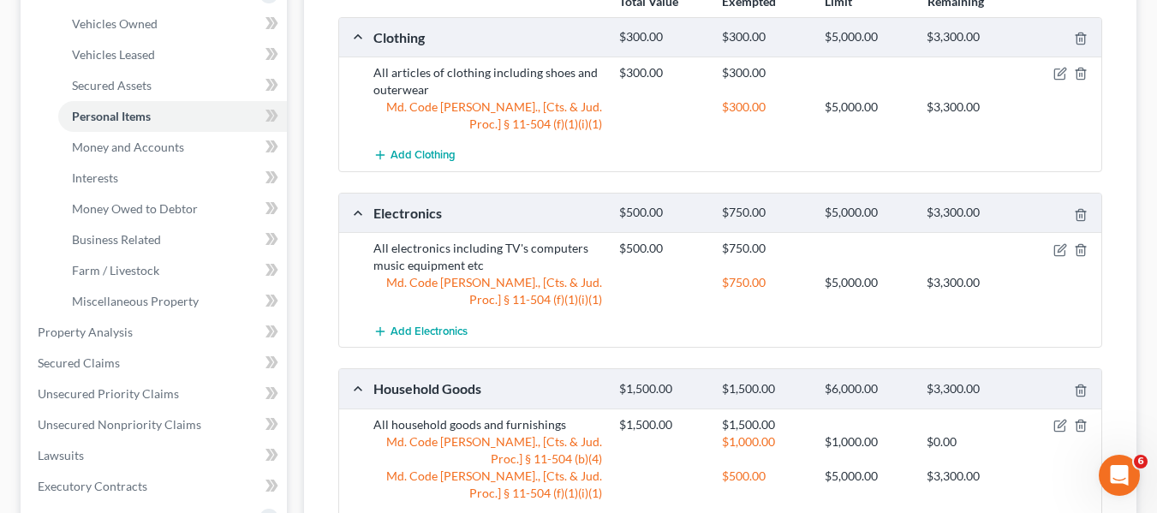
scroll to position [325, 0]
click at [164, 387] on span "Unsecured Priority Claims" at bounding box center [108, 392] width 141 height 15
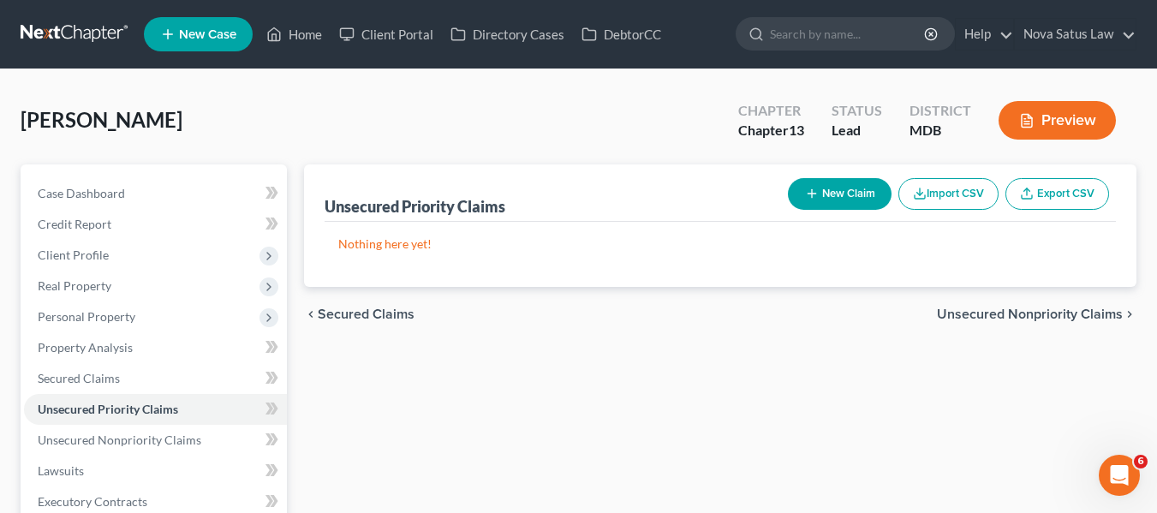
click at [848, 206] on button "New Claim" at bounding box center [840, 194] width 104 height 32
select select "0"
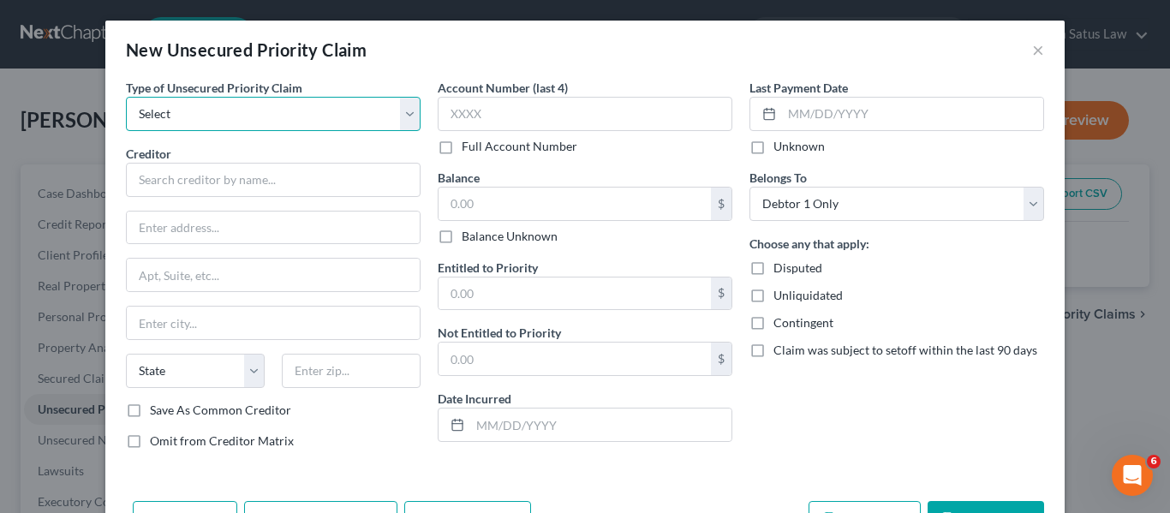
click at [350, 122] on select "Select Taxes & Other Government Units Domestic Support Obligations Extensions o…" at bounding box center [273, 114] width 295 height 34
select select "0"
click at [126, 97] on select "Select Taxes & Other Government Units Domestic Support Obligations Extensions o…" at bounding box center [273, 114] width 295 height 34
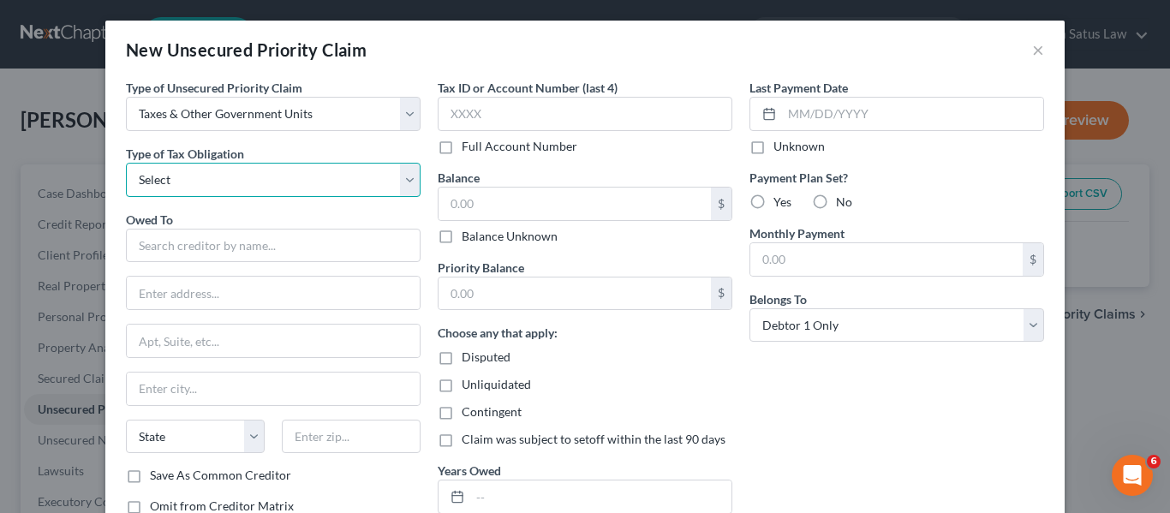
click at [339, 182] on select "Select Federal City State Franchise Tax Board Other" at bounding box center [273, 180] width 295 height 34
select select "0"
click at [126, 163] on select "Select Federal City State Franchise Tax Board Other" at bounding box center [273, 180] width 295 height 34
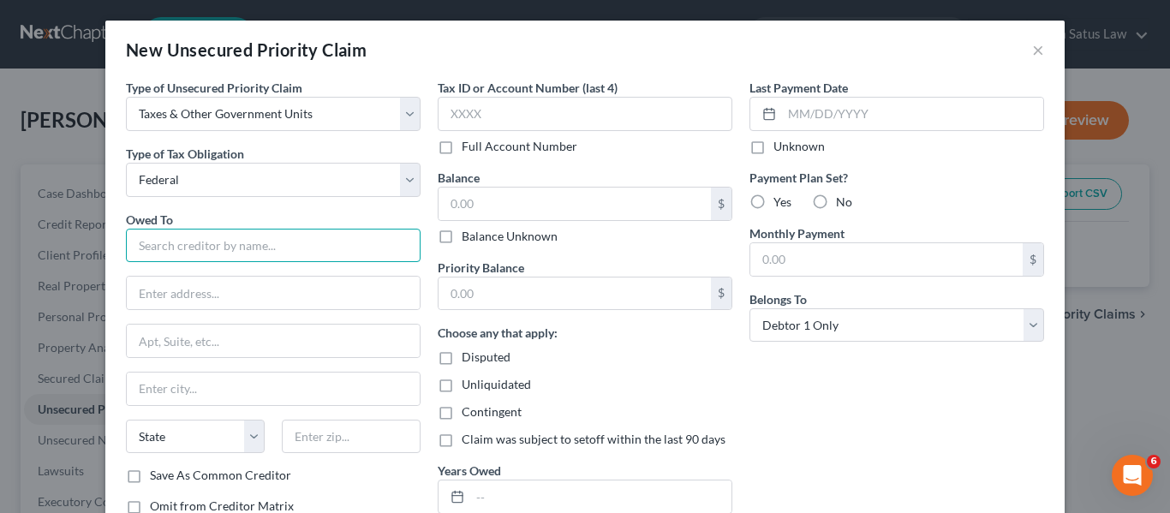
click at [266, 250] on input "text" at bounding box center [273, 246] width 295 height 34
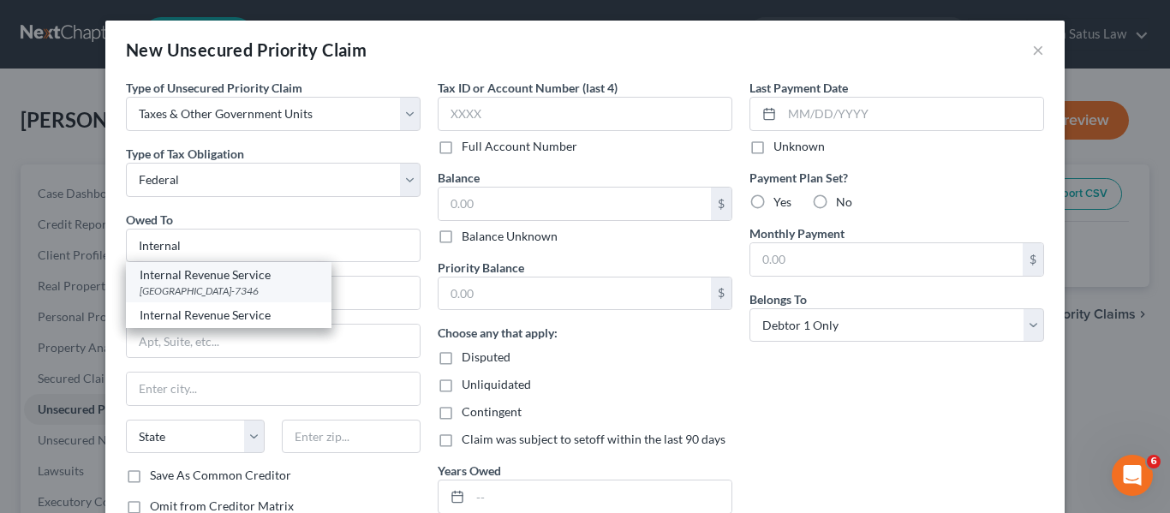
click at [284, 296] on div "[GEOGRAPHIC_DATA]-7346" at bounding box center [229, 291] width 178 height 15
type input "Internal Revenue Service"
type input "PO Box 7346"
type input "[GEOGRAPHIC_DATA]"
select select "39"
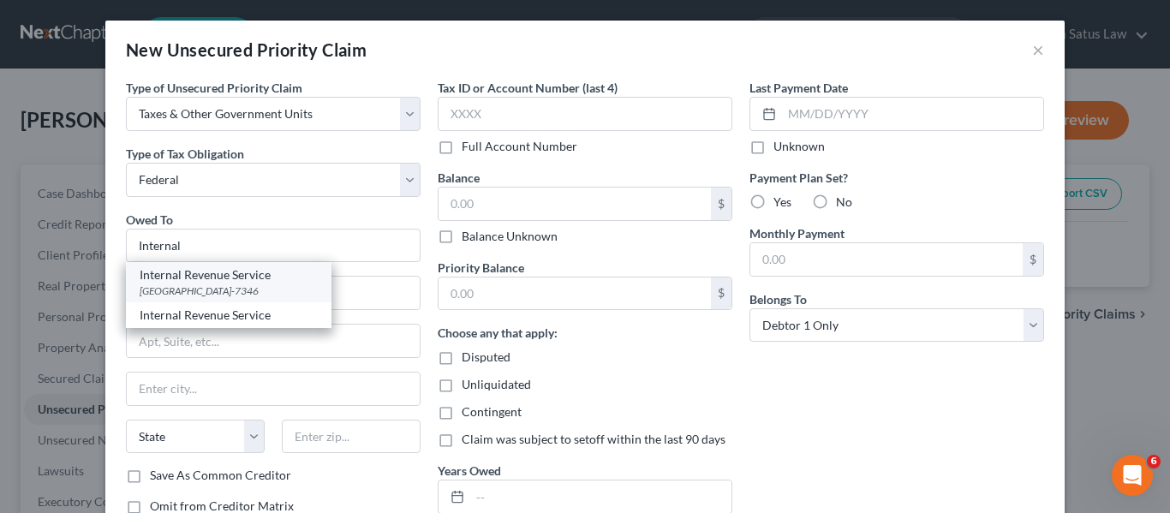
type input "19101-7346"
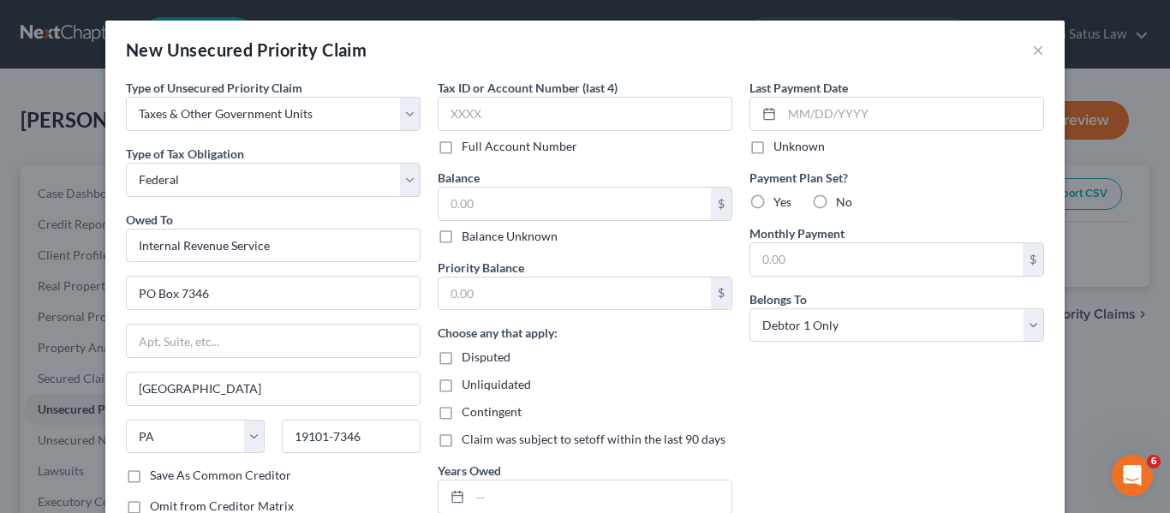
scroll to position [123, 0]
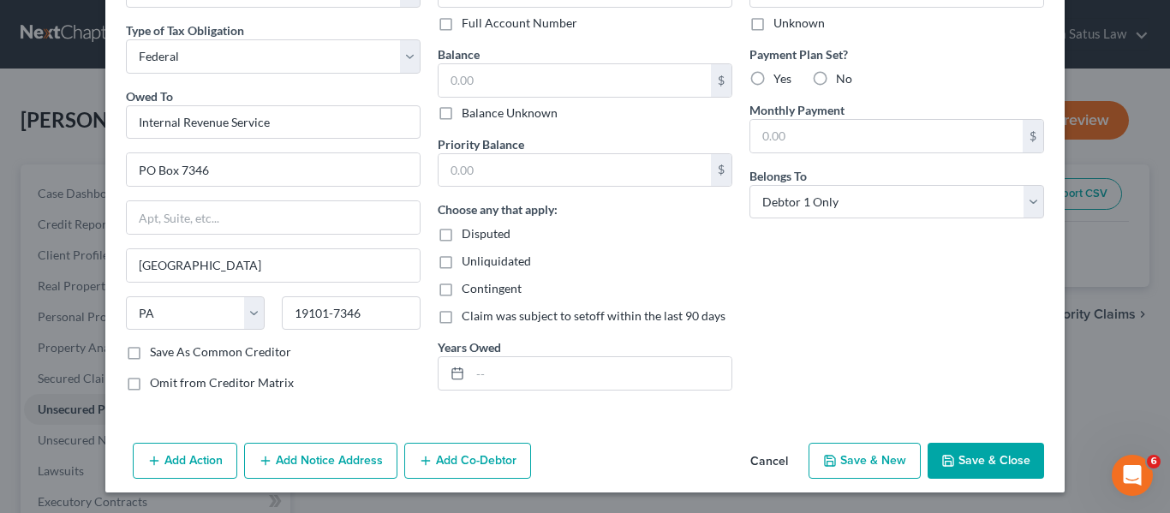
click at [969, 460] on button "Save & Close" at bounding box center [986, 461] width 117 height 36
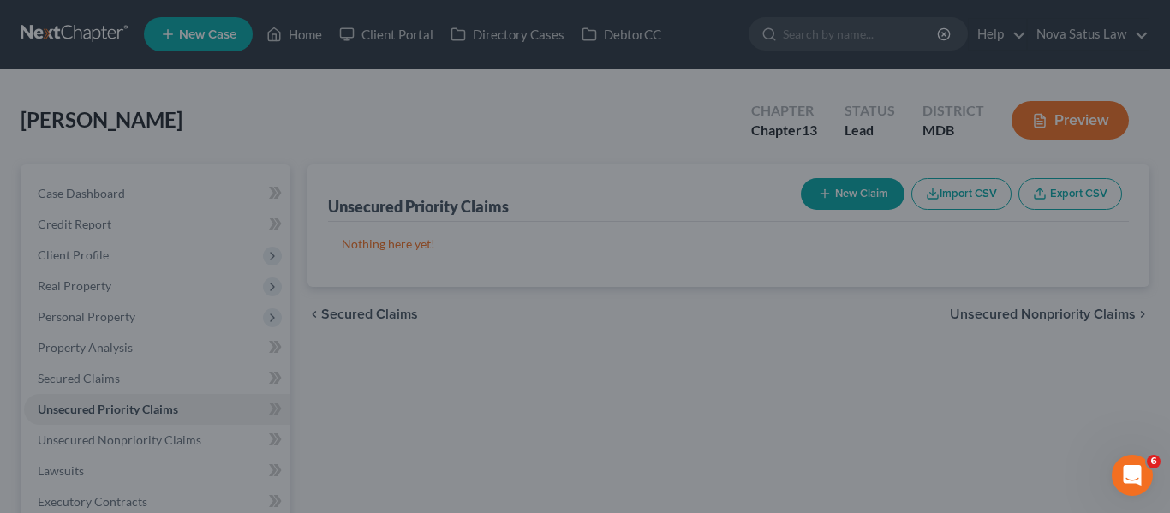
type input "0.00"
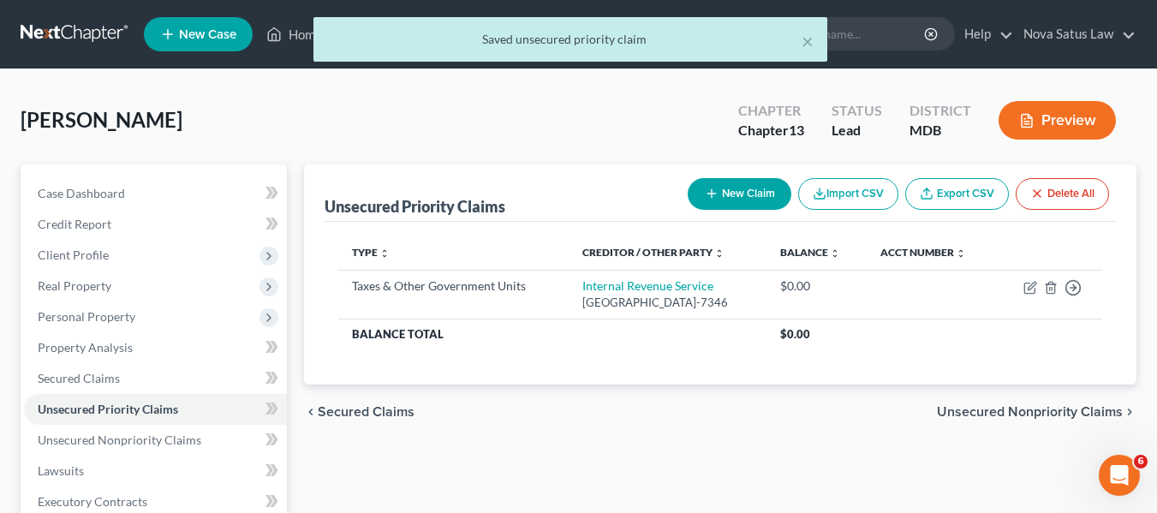
click at [747, 188] on button "New Claim" at bounding box center [740, 194] width 104 height 32
select select "0"
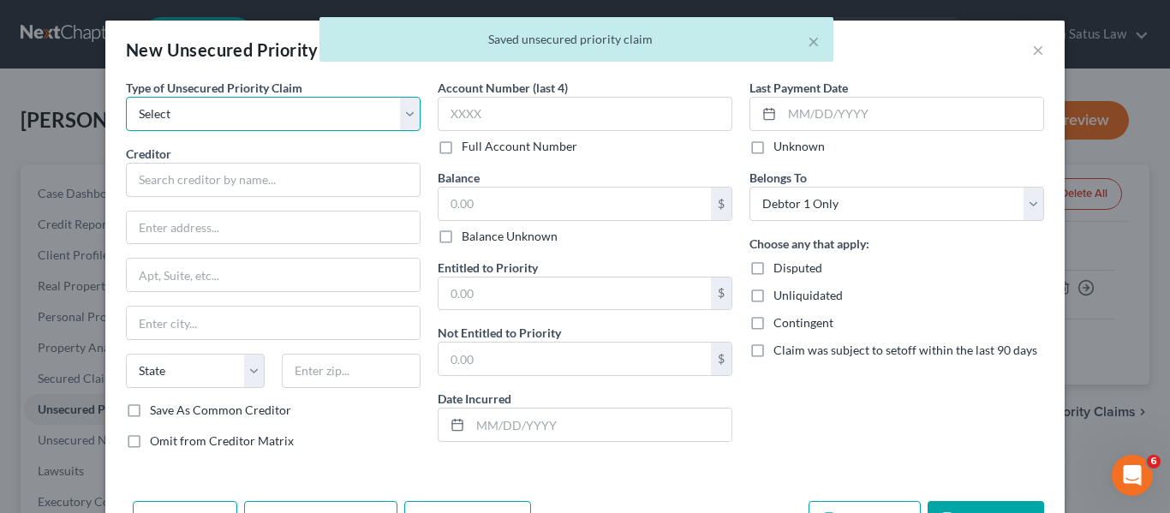
click at [249, 128] on select "Select Taxes & Other Government Units Domestic Support Obligations Extensions o…" at bounding box center [273, 114] width 295 height 34
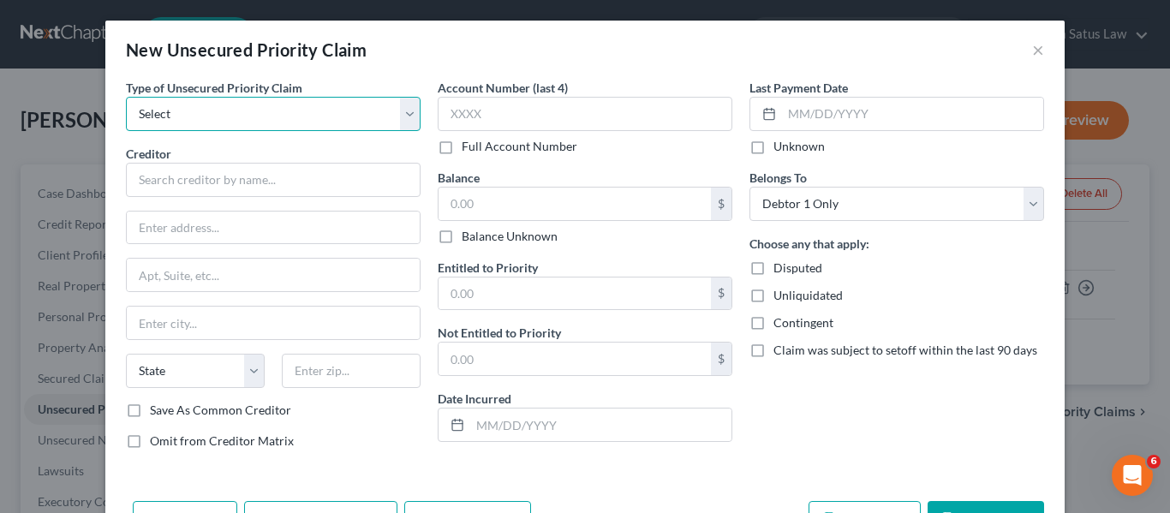
select select "0"
click at [126, 97] on select "Select Taxes & Other Government Units Domestic Support Obligations Extensions o…" at bounding box center [273, 114] width 295 height 34
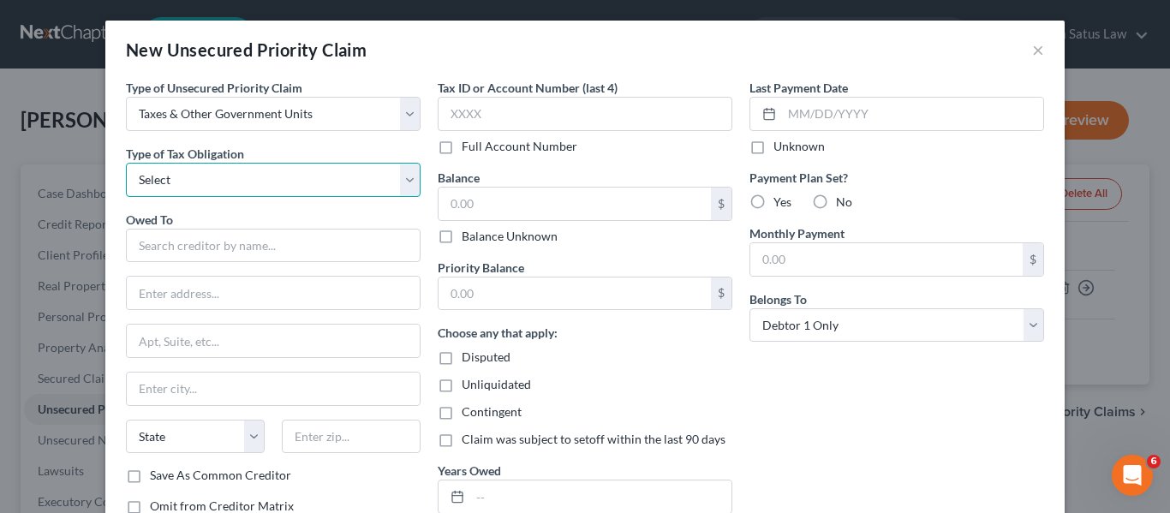
click at [224, 176] on select "Select Federal City State Franchise Tax Board Other" at bounding box center [273, 180] width 295 height 34
select select "2"
click at [126, 163] on select "Select Federal City State Franchise Tax Board Other" at bounding box center [273, 180] width 295 height 34
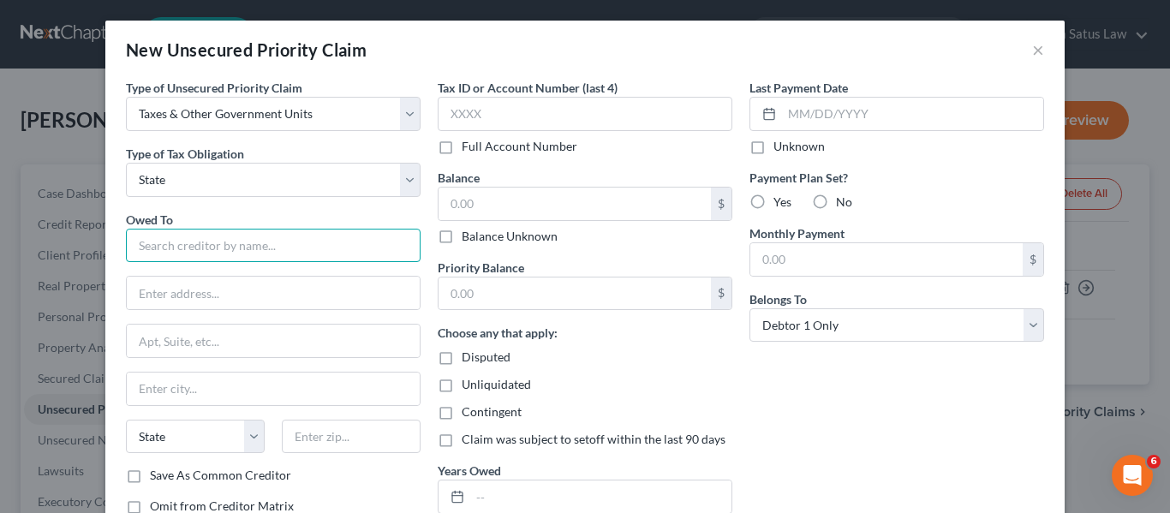
click at [172, 234] on input "text" at bounding box center [273, 246] width 295 height 34
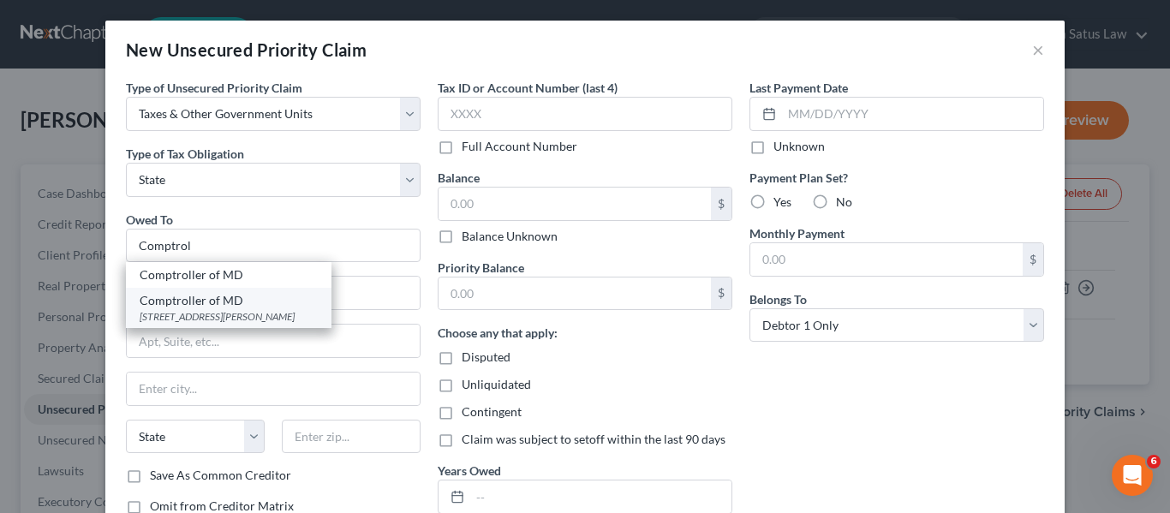
click at [212, 302] on div "Comptroller of MD" at bounding box center [229, 300] width 178 height 17
type input "Comptroller of MD"
type input "[STREET_ADDRESS][PERSON_NAME]"
type input "[GEOGRAPHIC_DATA]"
select select "21"
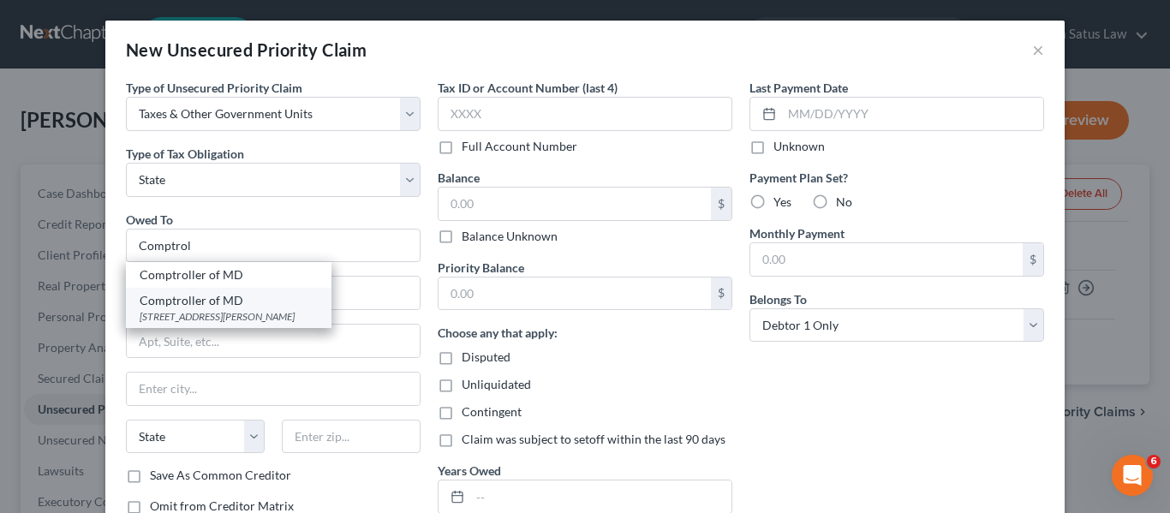
type input "21201"
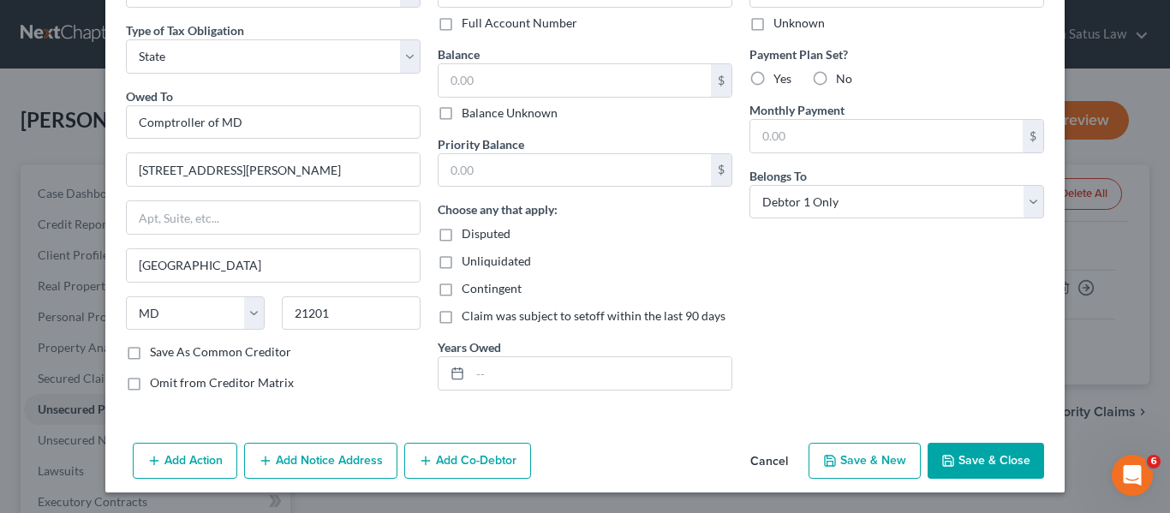
click at [951, 461] on button "Save & Close" at bounding box center [986, 461] width 117 height 36
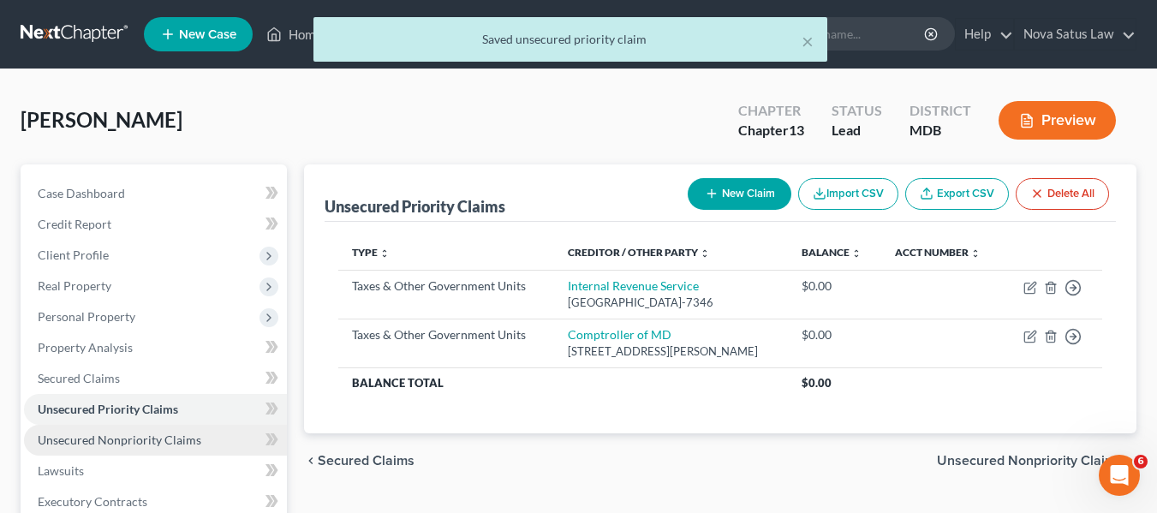
click at [140, 433] on span "Unsecured Nonpriority Claims" at bounding box center [120, 440] width 164 height 15
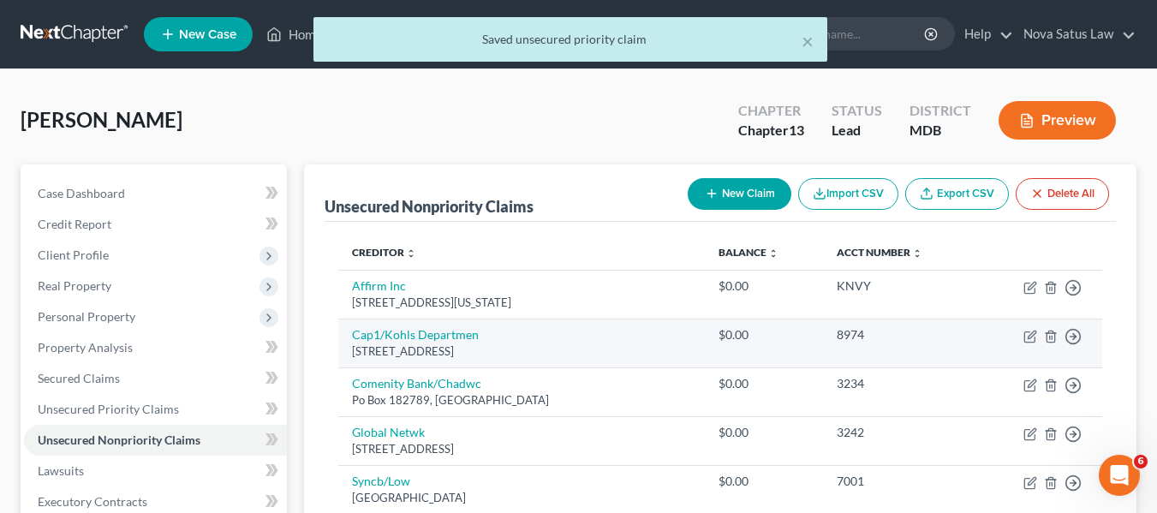
click at [674, 341] on td "Cap1/Kohls Departmen [STREET_ADDRESS]" at bounding box center [521, 343] width 367 height 49
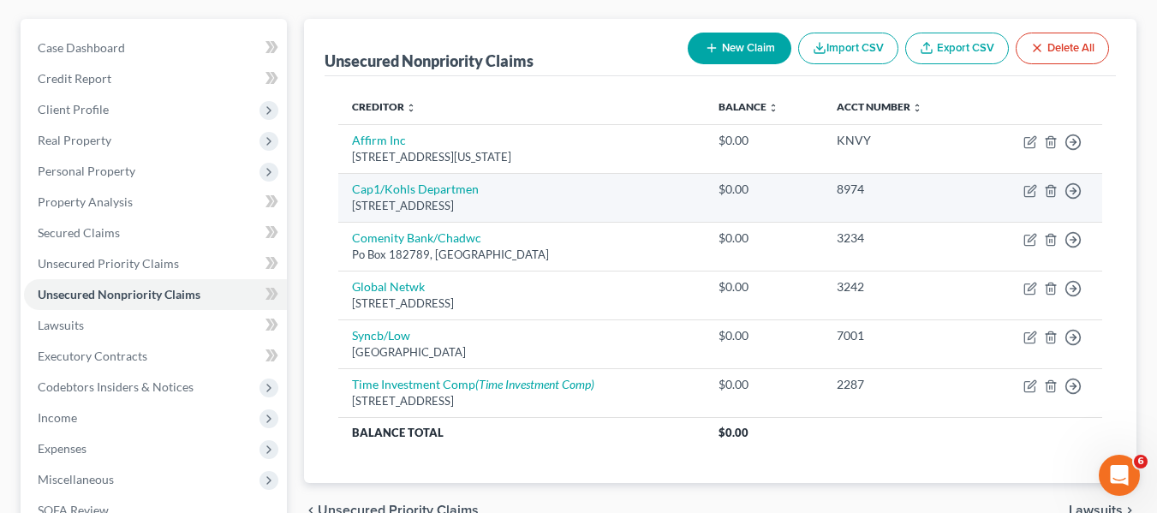
scroll to position [147, 0]
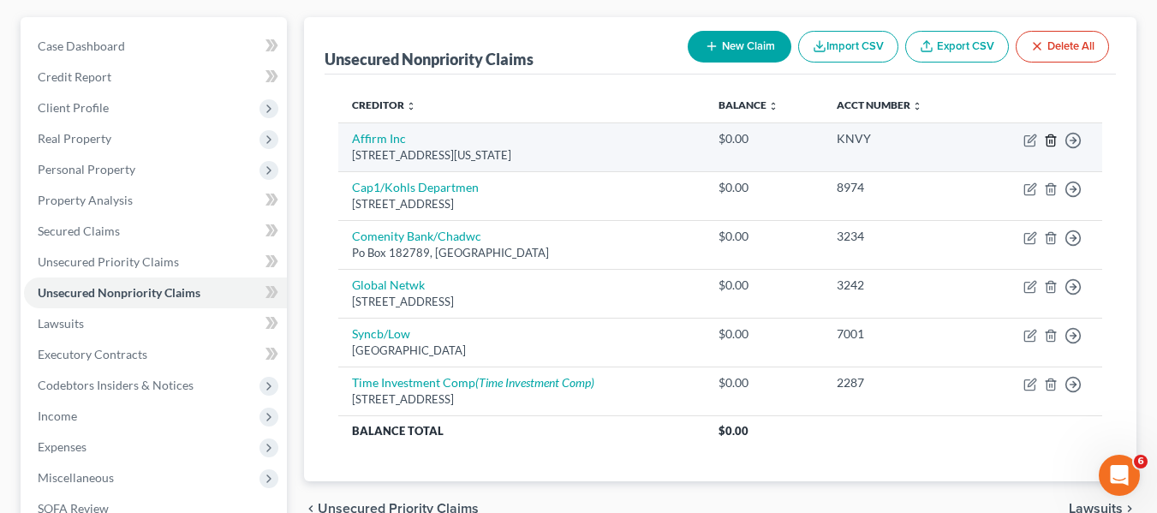
click at [1055, 138] on icon "button" at bounding box center [1051, 139] width 8 height 11
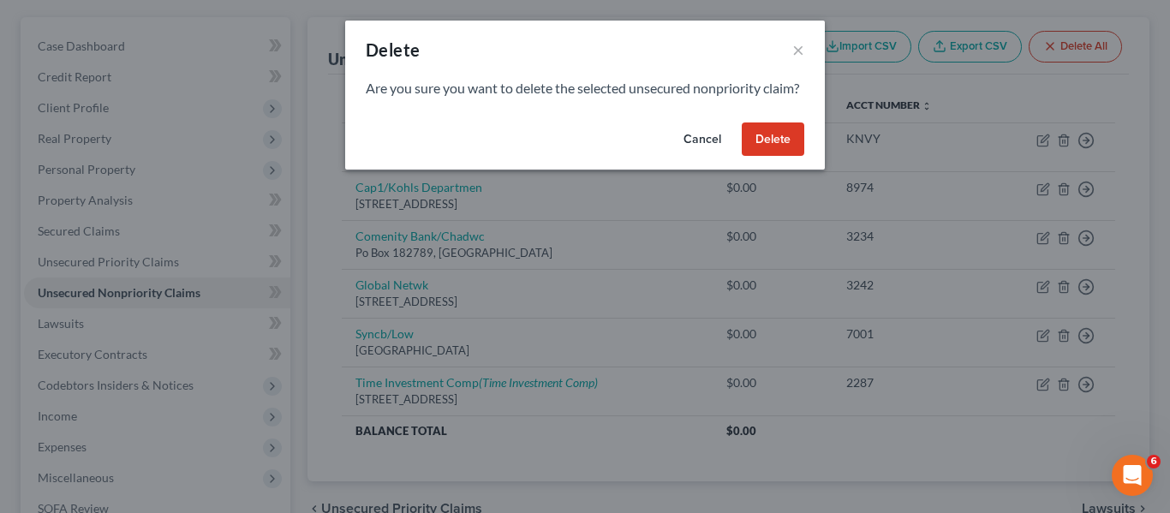
click at [748, 157] on button "Delete" at bounding box center [773, 139] width 63 height 34
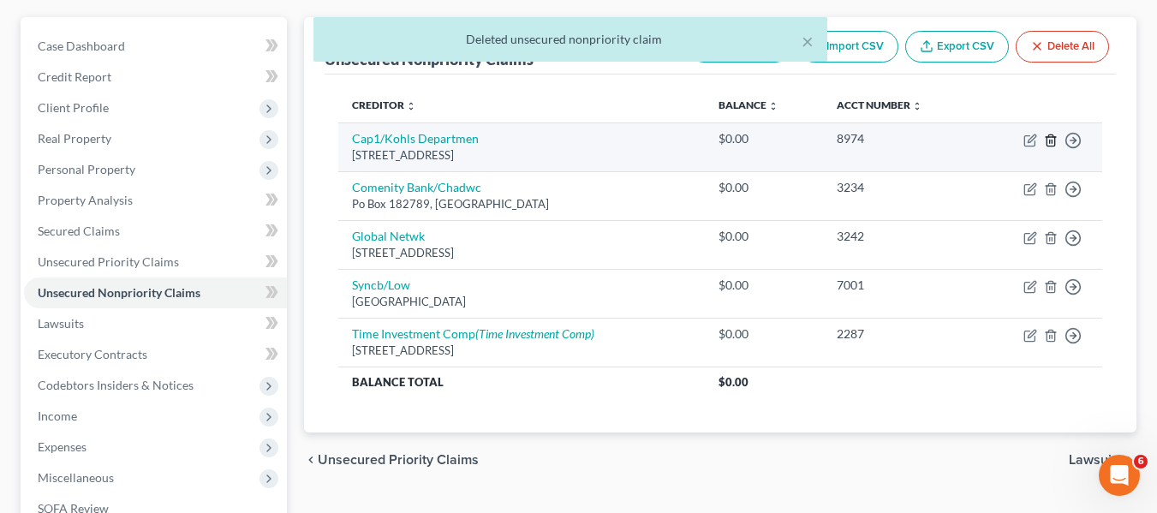
click at [1051, 140] on icon "button" at bounding box center [1051, 141] width 14 height 14
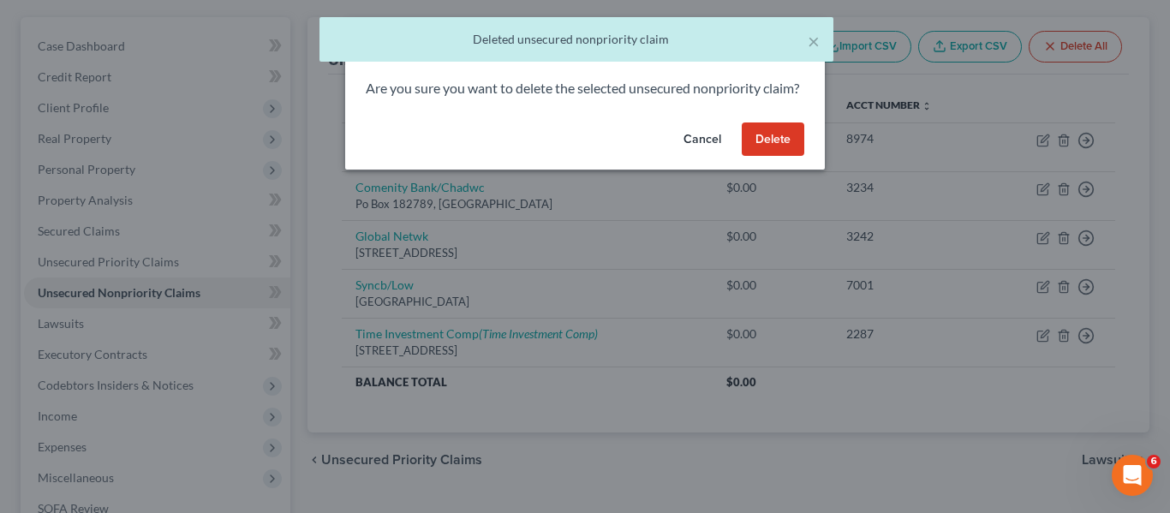
click at [768, 145] on button "Delete" at bounding box center [773, 139] width 63 height 34
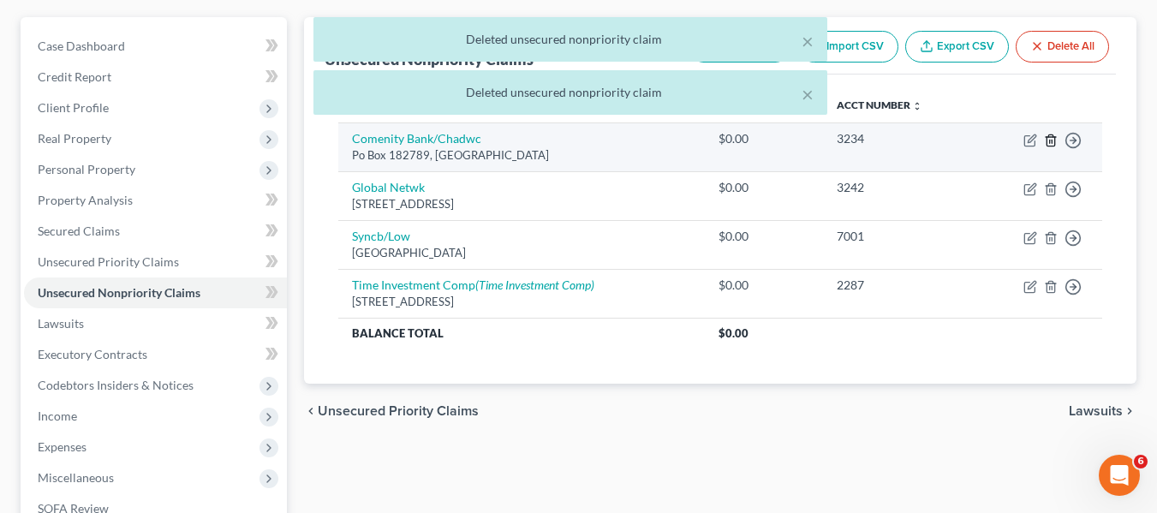
click at [1049, 137] on polyline "button" at bounding box center [1051, 137] width 10 height 0
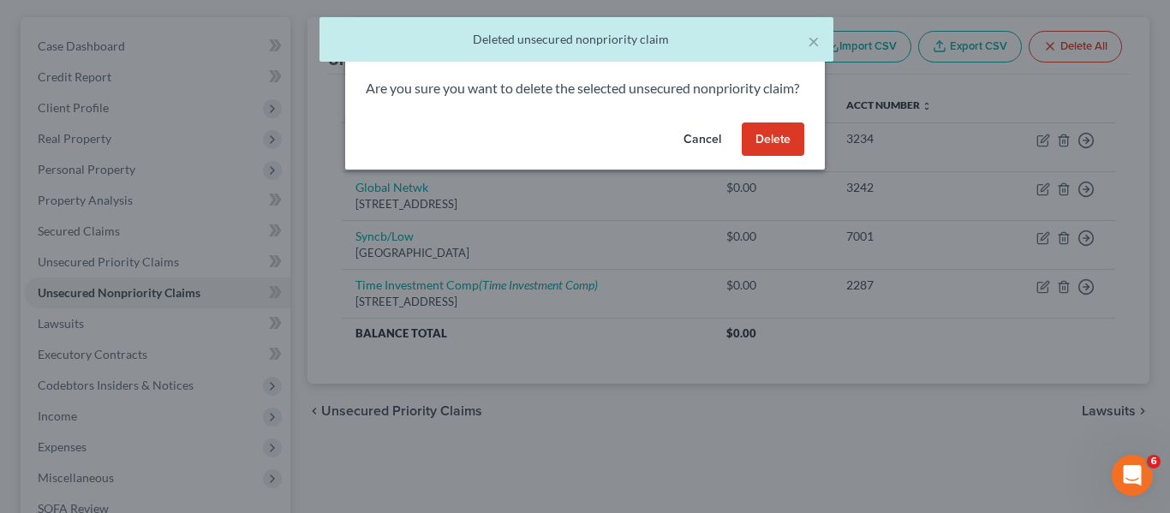
click at [778, 151] on button "Delete" at bounding box center [773, 139] width 63 height 34
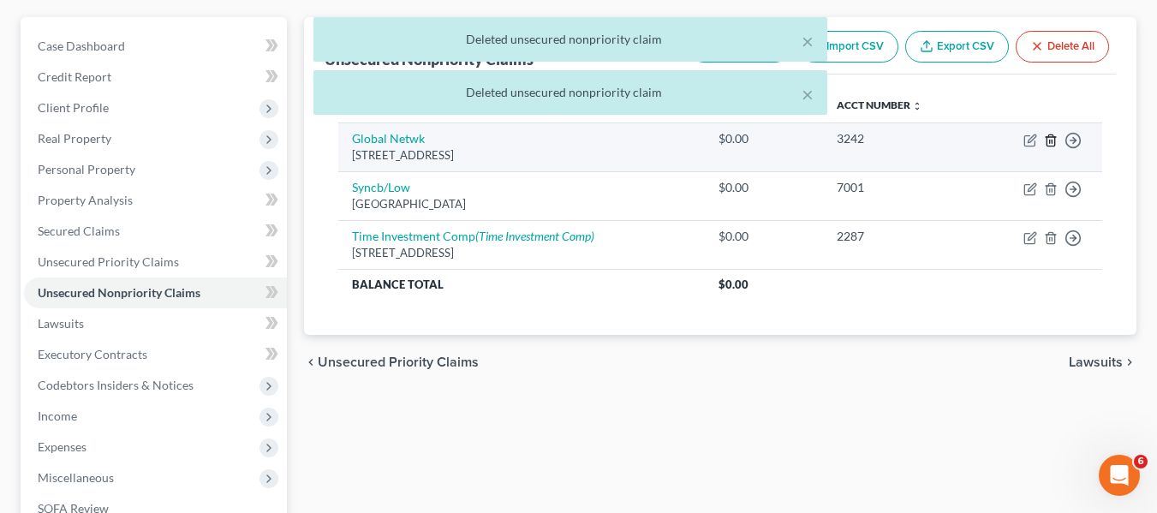
click at [1048, 140] on icon "button" at bounding box center [1051, 139] width 8 height 11
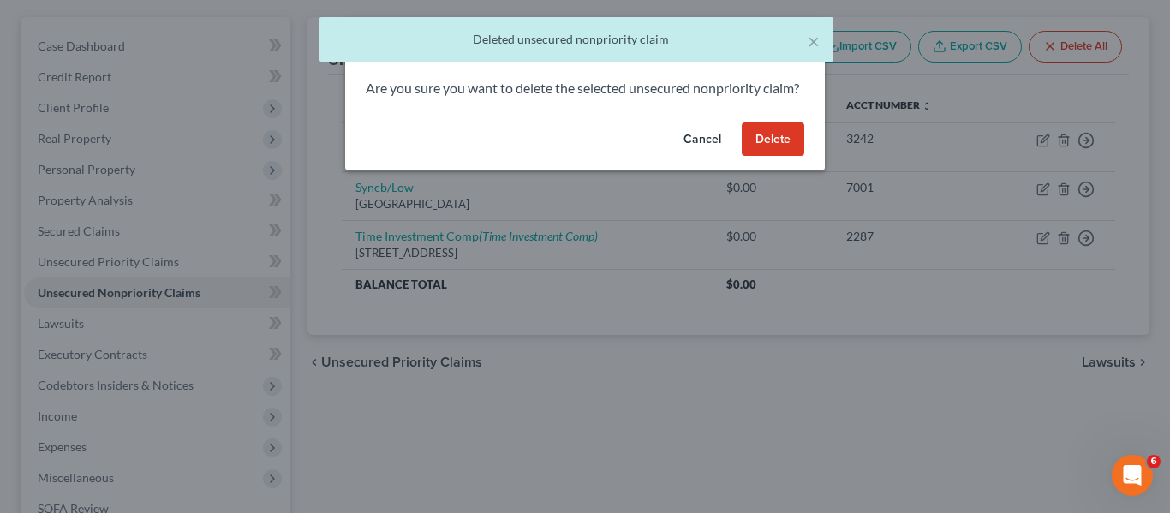
click at [777, 152] on button "Delete" at bounding box center [773, 139] width 63 height 34
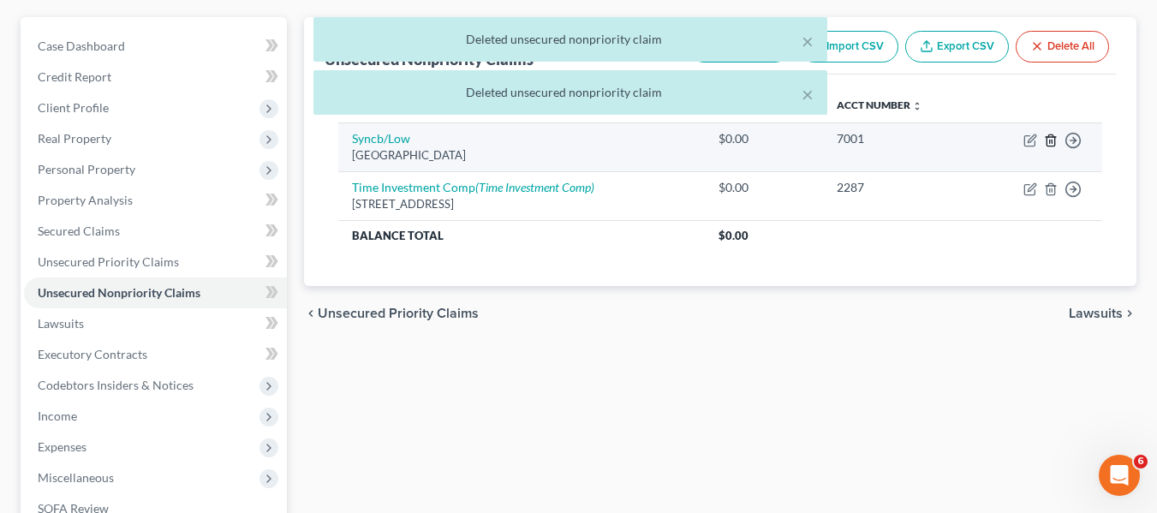
click at [1050, 144] on icon "button" at bounding box center [1051, 141] width 14 height 14
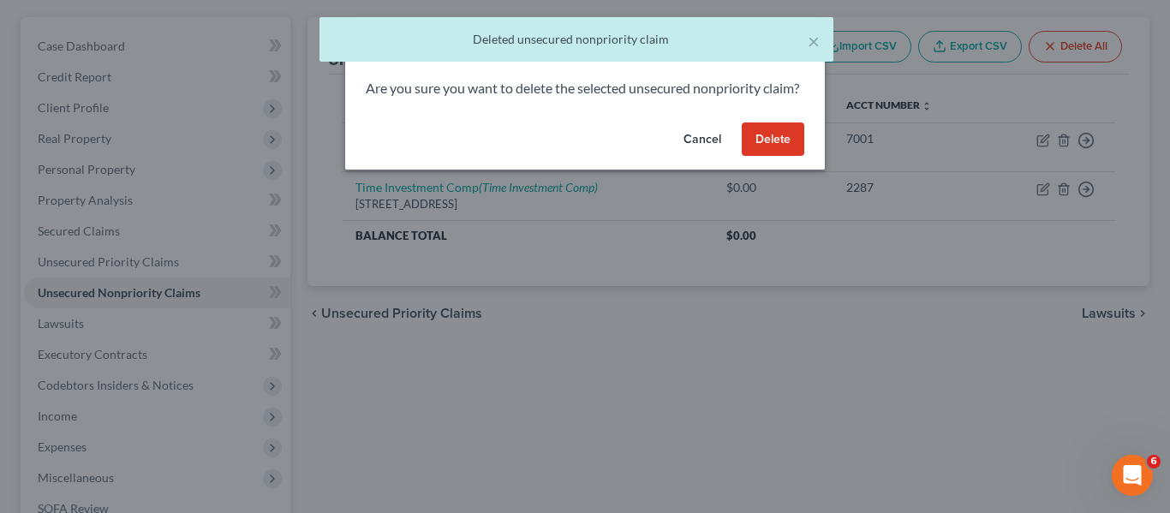
click at [786, 156] on button "Delete" at bounding box center [773, 139] width 63 height 34
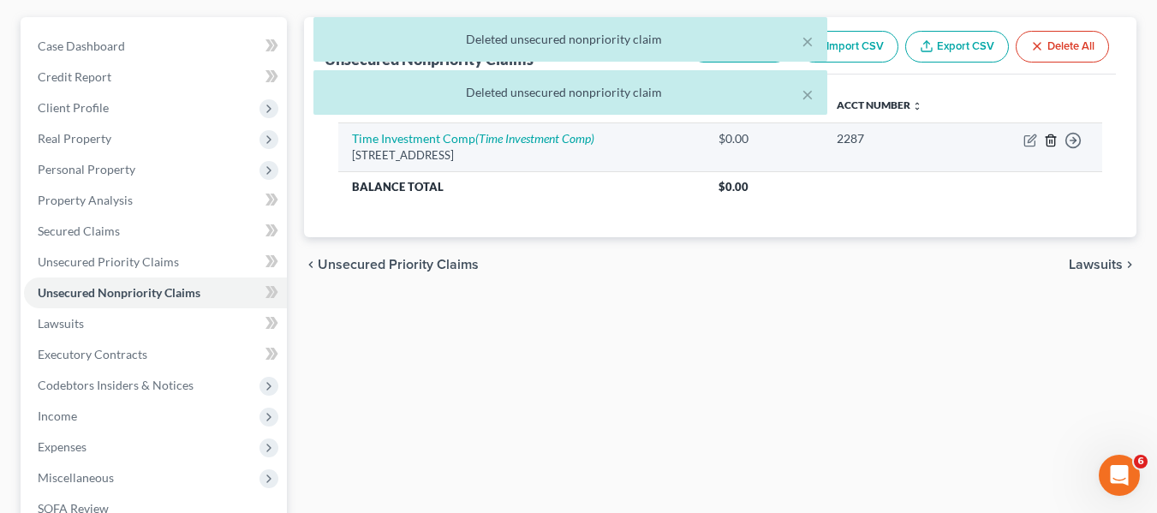
click at [1051, 138] on icon "button" at bounding box center [1051, 141] width 14 height 14
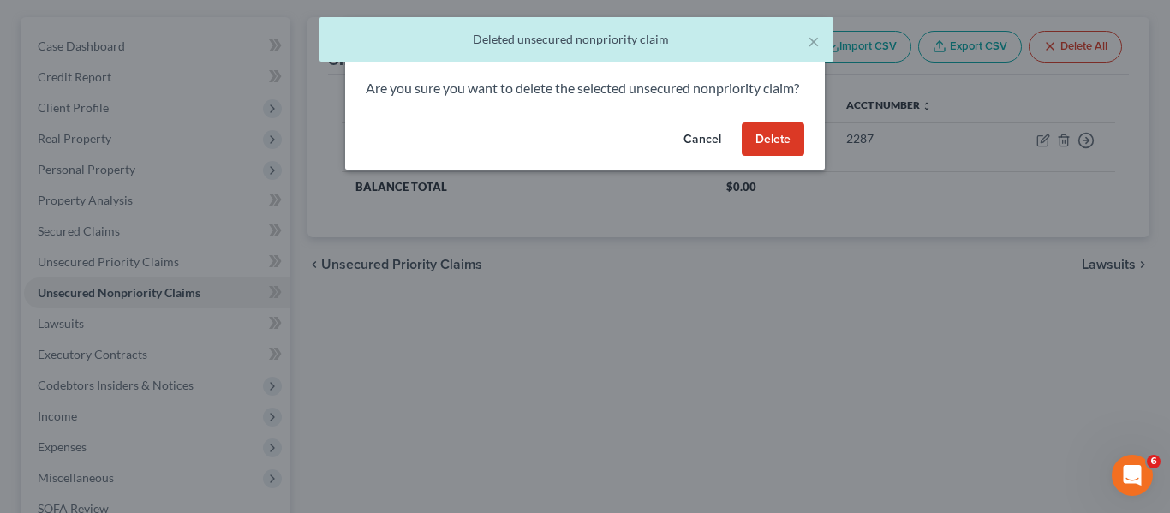
click at [792, 155] on button "Delete" at bounding box center [773, 139] width 63 height 34
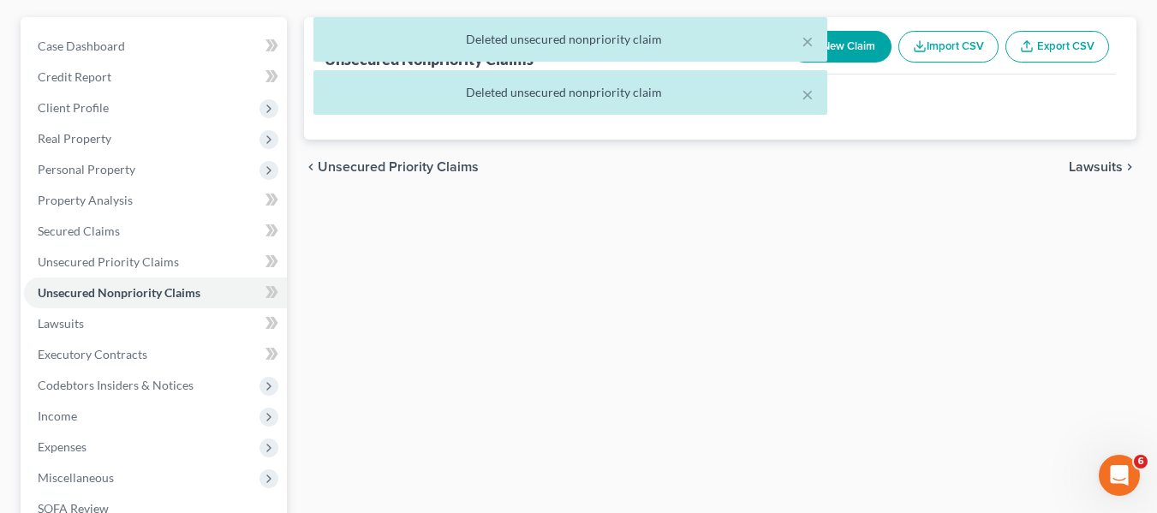
scroll to position [0, 0]
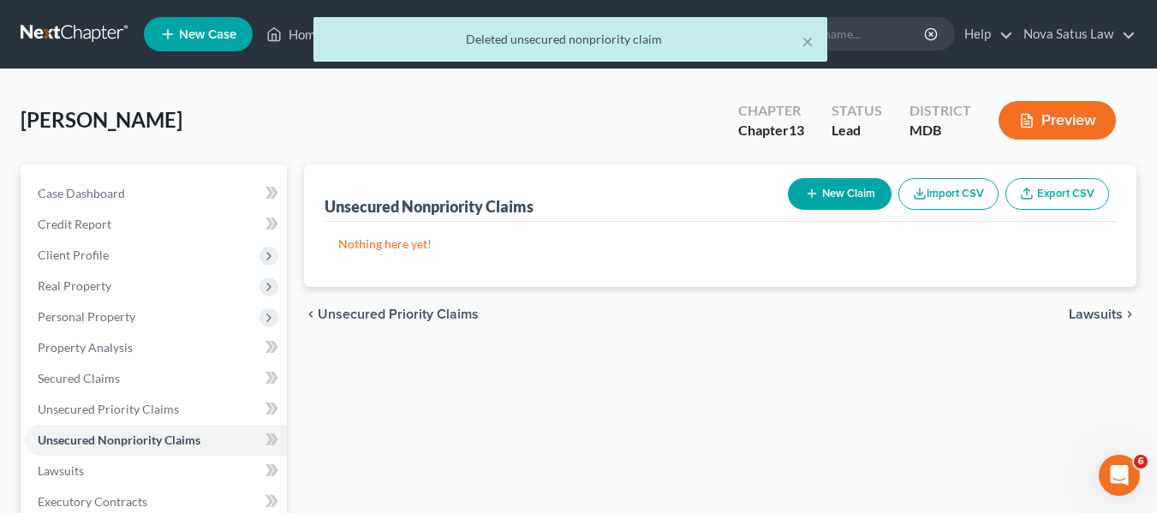
click at [816, 198] on icon "button" at bounding box center [812, 194] width 14 height 14
select select "0"
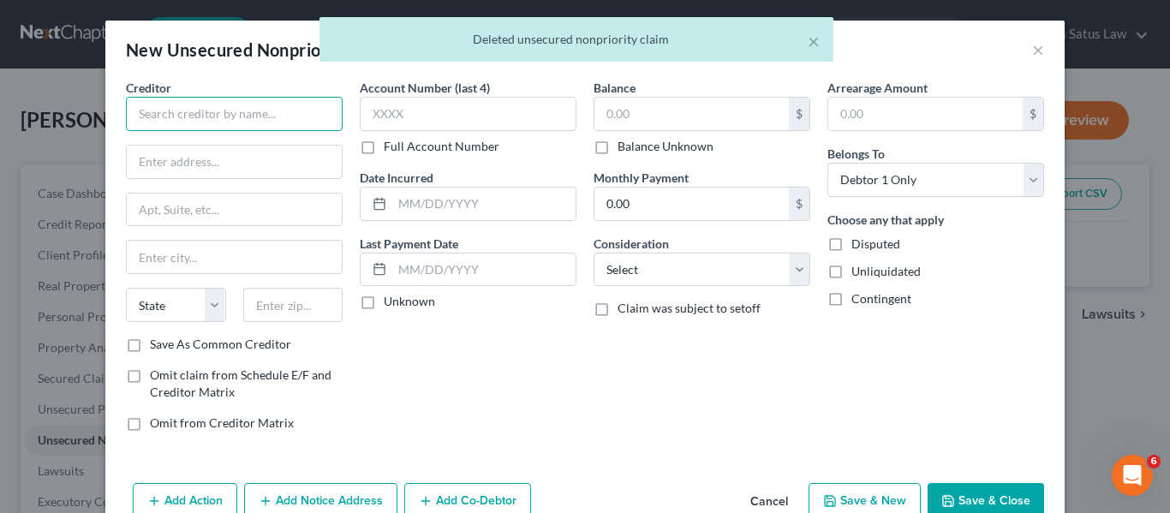
click at [245, 114] on input "text" at bounding box center [234, 114] width 217 height 34
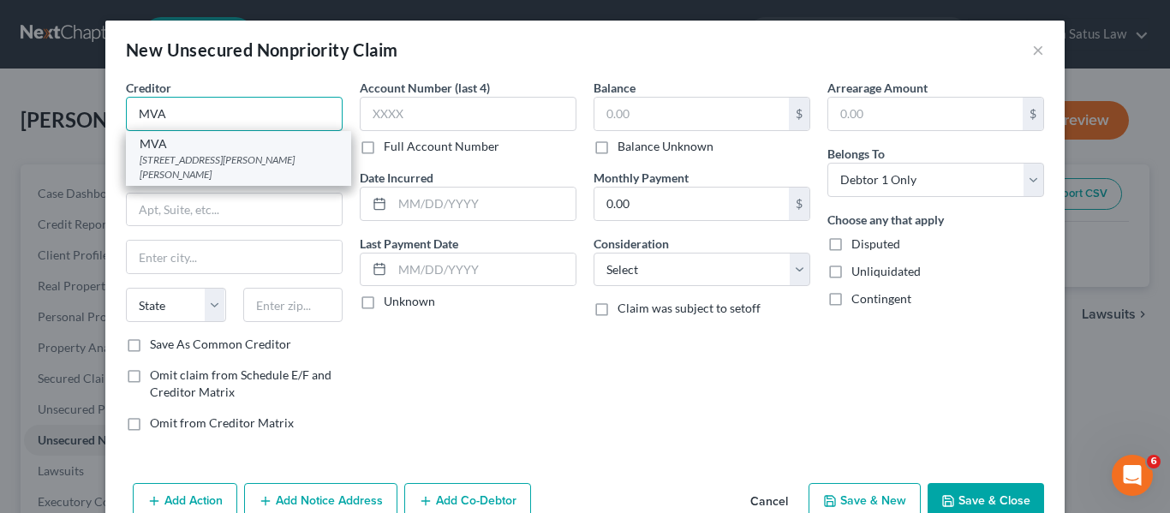
type input "MVA"
click at [247, 167] on div "MVA [STREET_ADDRESS][PERSON_NAME][PERSON_NAME]" at bounding box center [238, 158] width 225 height 55
type input "[STREET_ADDRESS][PERSON_NAME]"
type input "[PERSON_NAME]"
select select "21"
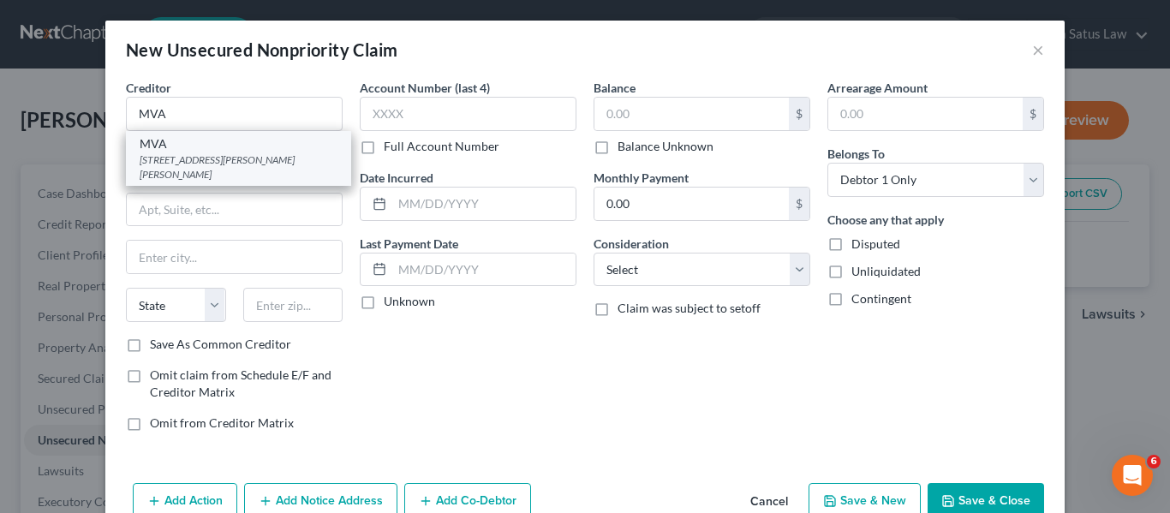
type input "21062"
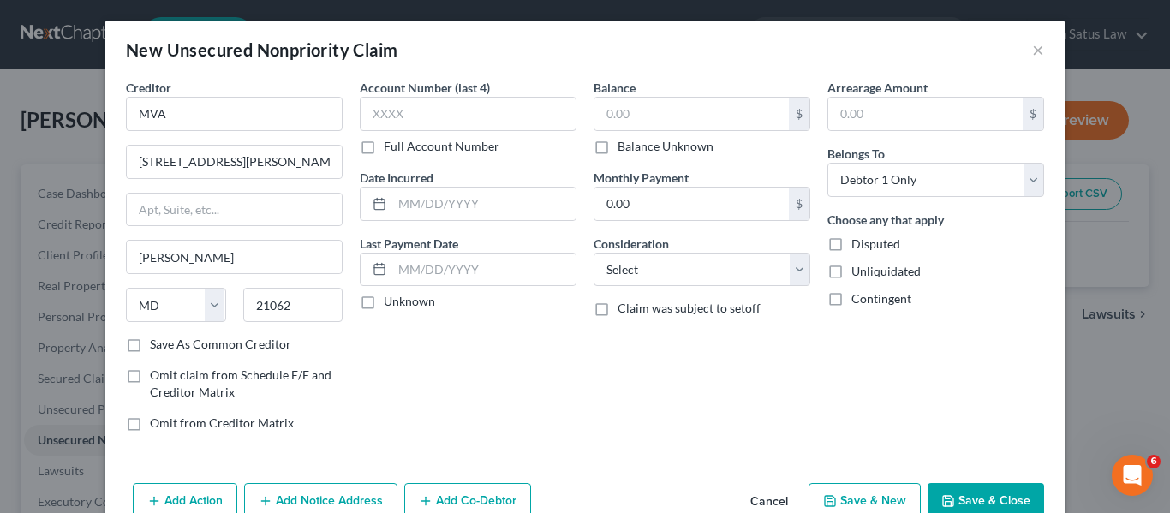
click at [954, 493] on button "Save & Close" at bounding box center [986, 501] width 117 height 36
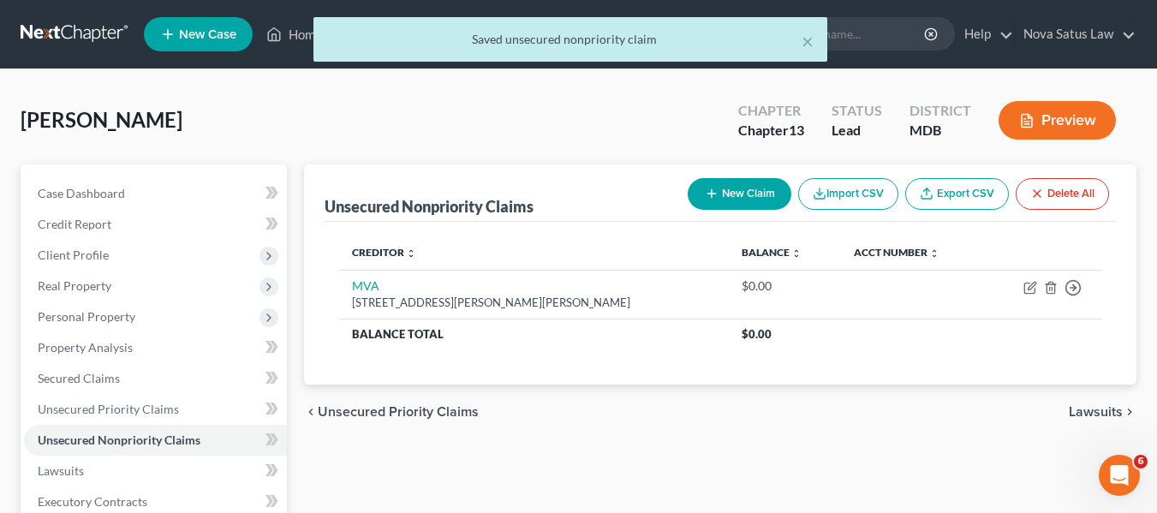
click at [726, 186] on button "New Claim" at bounding box center [740, 194] width 104 height 32
select select "0"
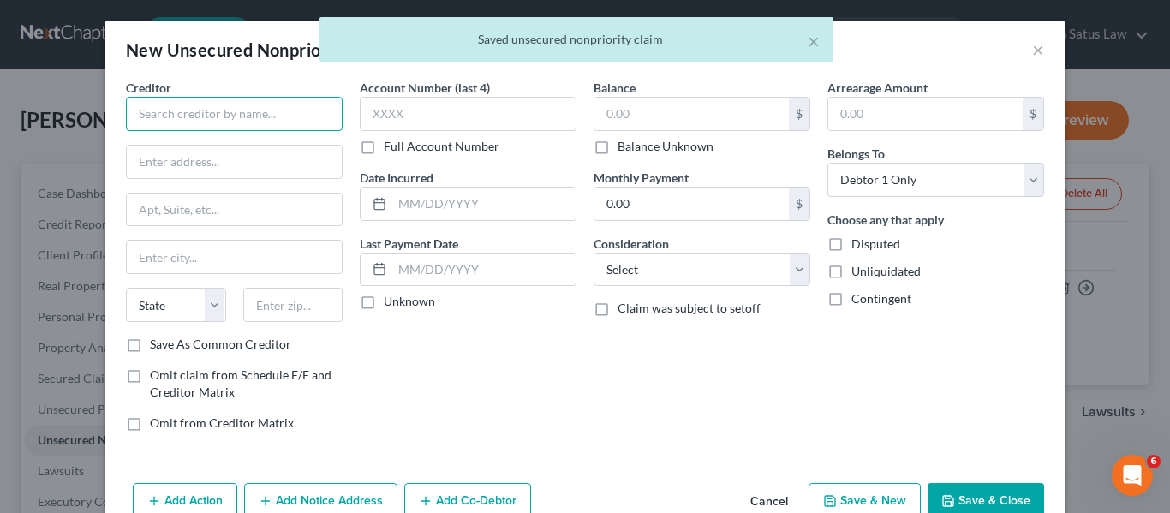
click at [266, 112] on input "text" at bounding box center [234, 114] width 217 height 34
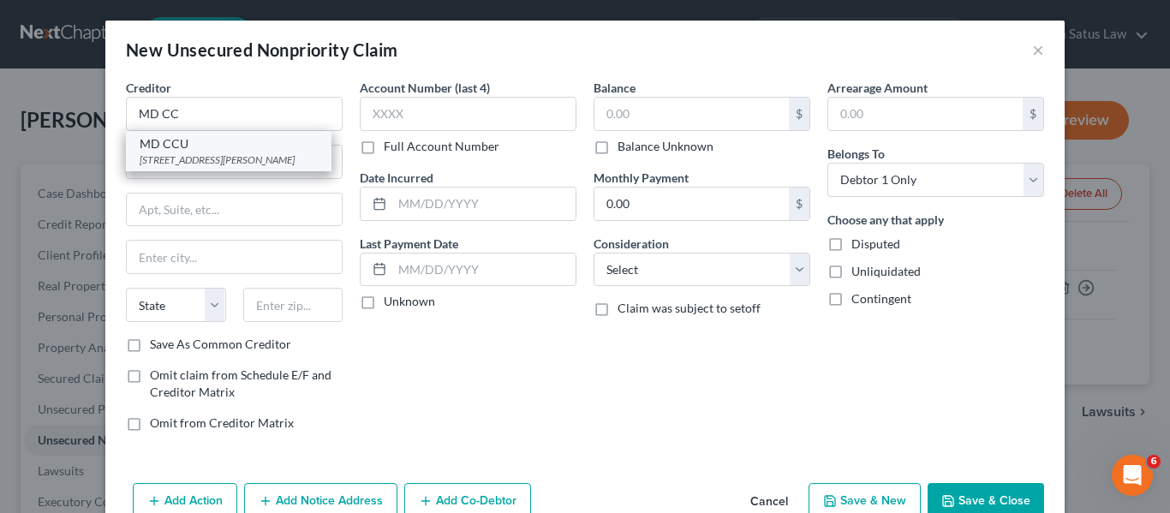
click at [282, 140] on div "MD CCU" at bounding box center [229, 143] width 178 height 17
type input "MD CCU"
type input "[STREET_ADDRESS][PERSON_NAME]"
type input "[GEOGRAPHIC_DATA]"
select select "21"
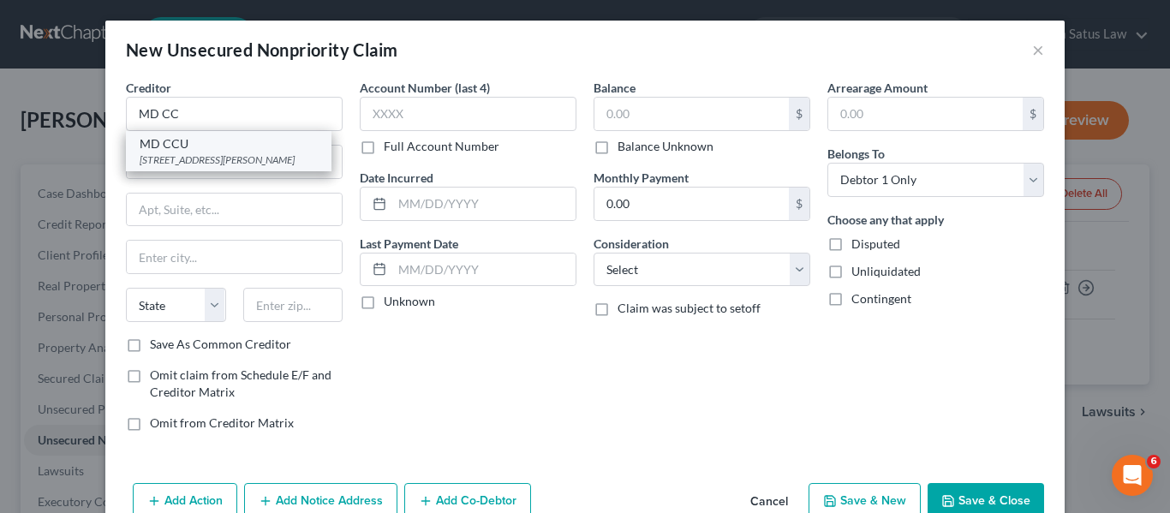
type input "21201"
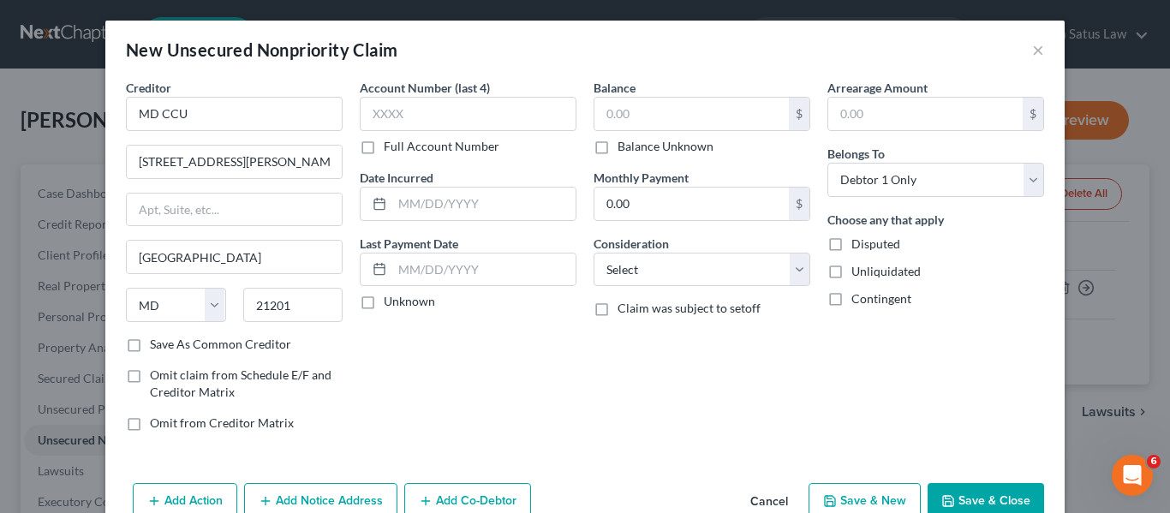
click at [947, 489] on button "Save & Close" at bounding box center [986, 501] width 117 height 36
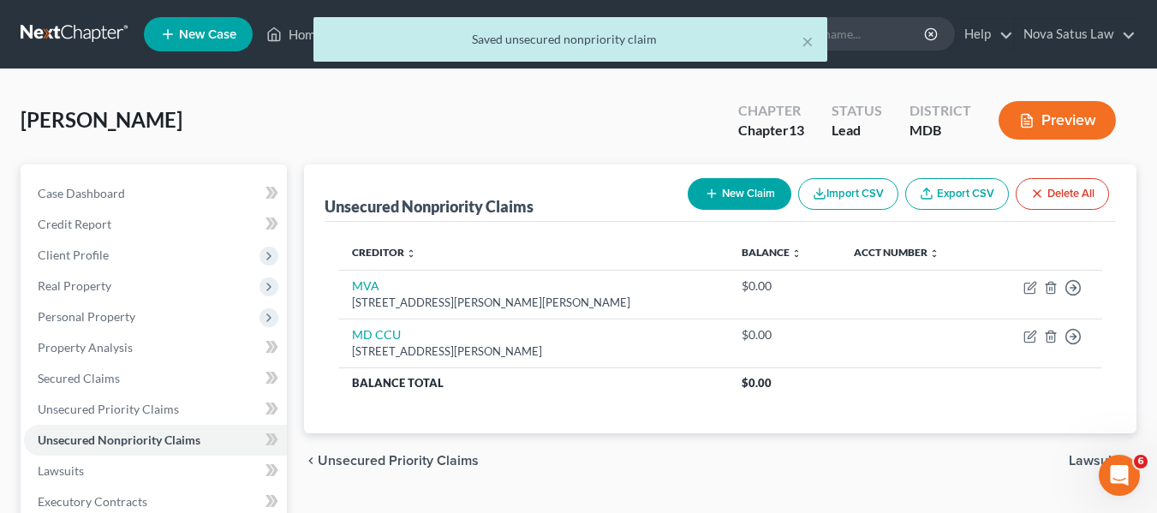
click at [720, 200] on button "New Claim" at bounding box center [740, 194] width 104 height 32
select select "0"
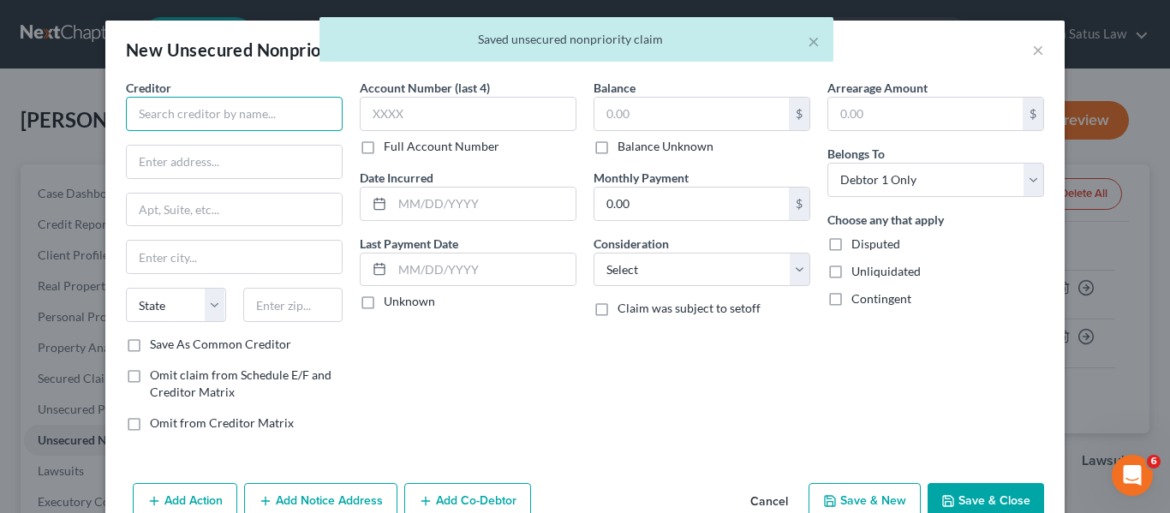
click at [269, 115] on input "text" at bounding box center [234, 114] width 217 height 34
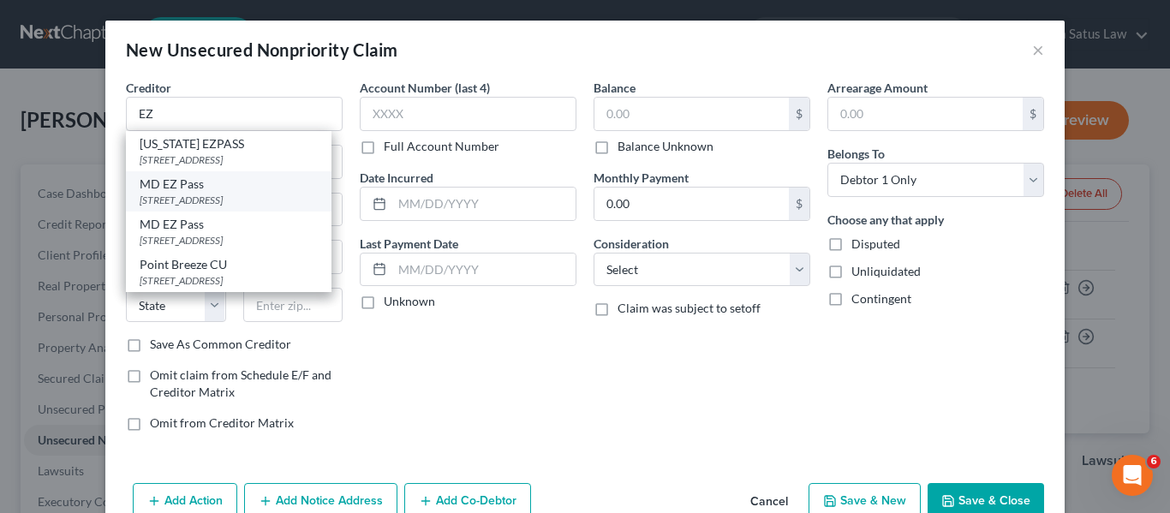
click at [279, 182] on div "MD EZ Pass" at bounding box center [229, 184] width 178 height 17
type input "MD EZ Pass"
type input "1 Turnpike Dr"
type input "[GEOGRAPHIC_DATA]"
select select "21"
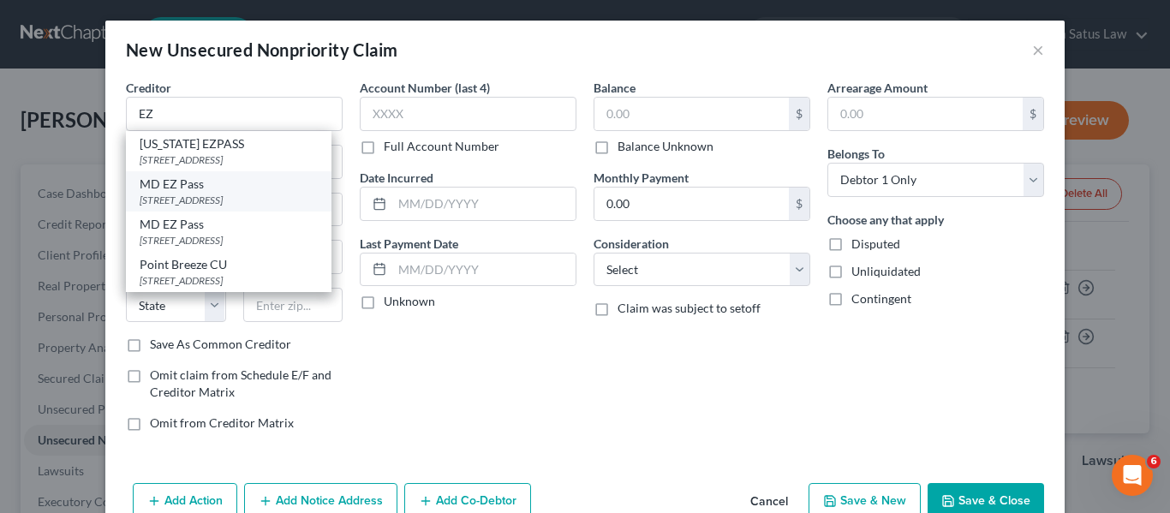
type input "21903"
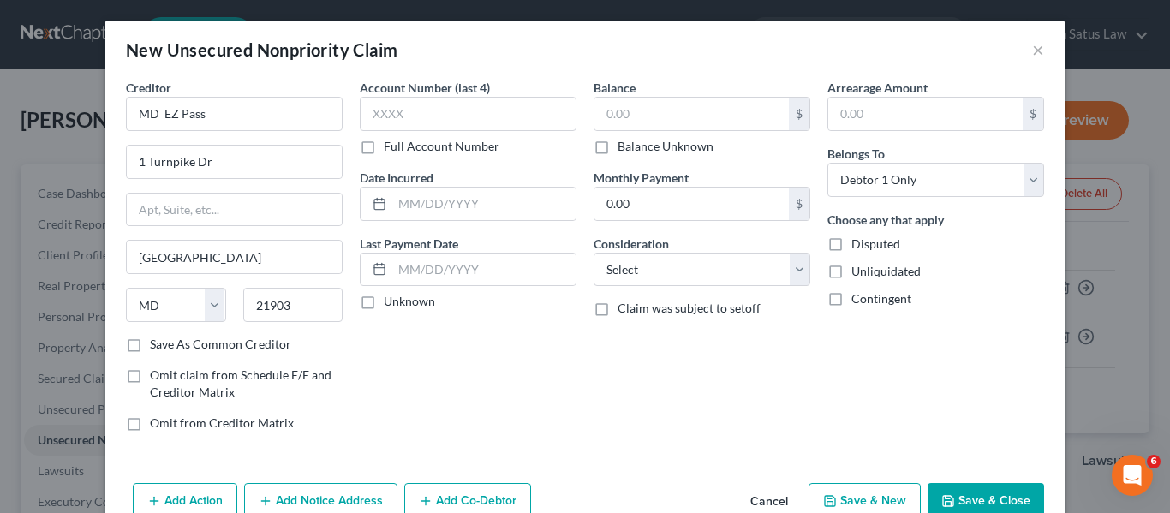
click at [933, 499] on button "Save & Close" at bounding box center [986, 501] width 117 height 36
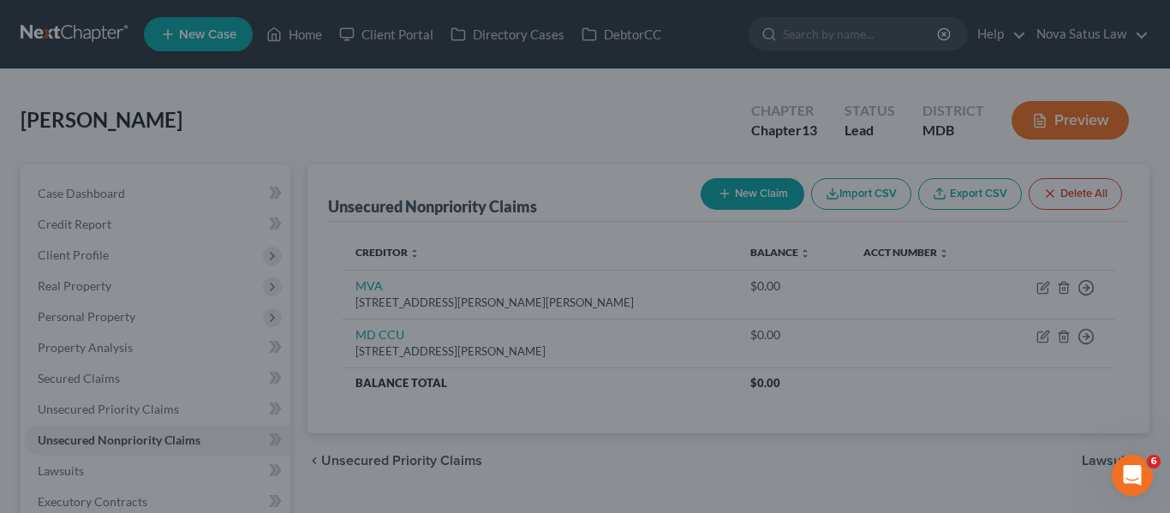
type input "0.00"
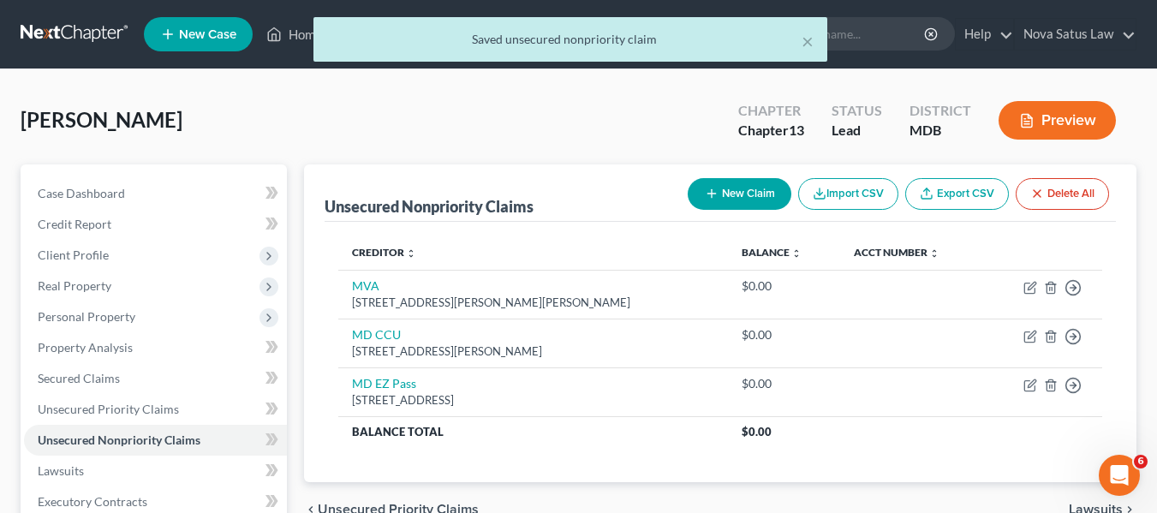
click at [730, 193] on button "New Claim" at bounding box center [740, 194] width 104 height 32
select select "0"
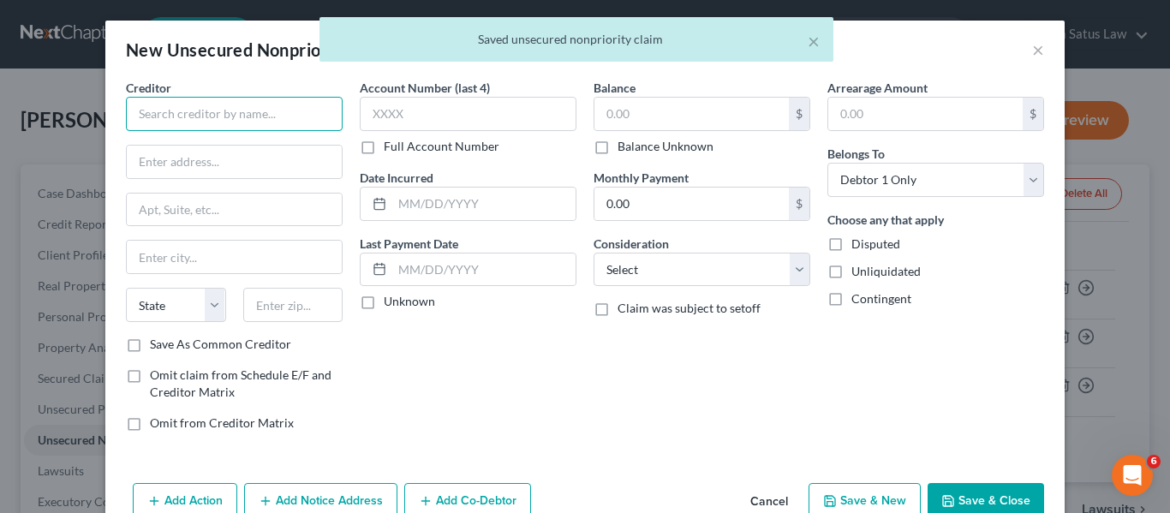
click at [188, 104] on input "text" at bounding box center [234, 114] width 217 height 34
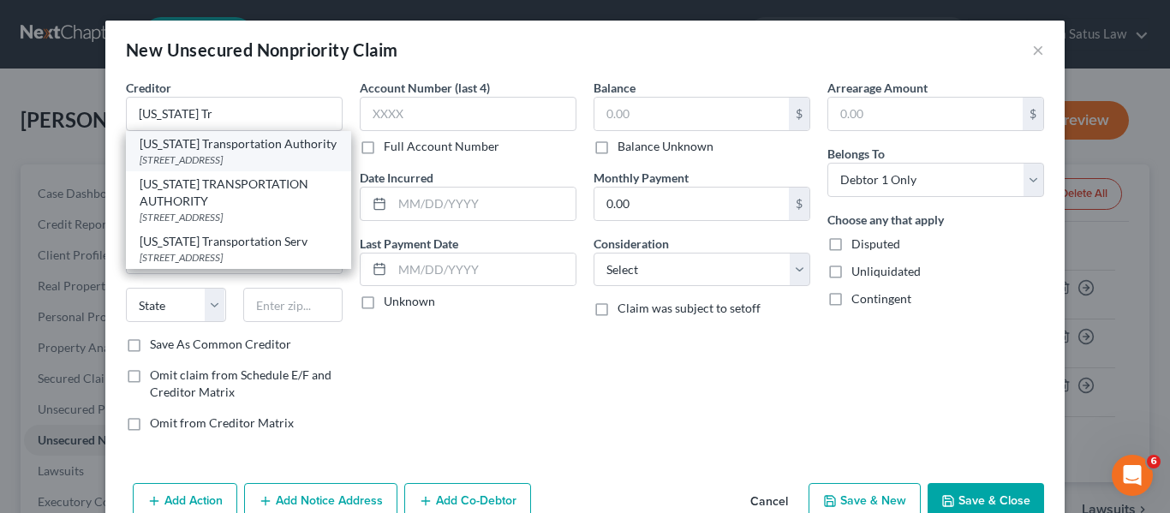
click at [206, 162] on div "[STREET_ADDRESS]" at bounding box center [239, 159] width 198 height 15
type input "[US_STATE] Transportation Authority"
type input "[STREET_ADDRESS]"
type input "[GEOGRAPHIC_DATA]"
select select "21"
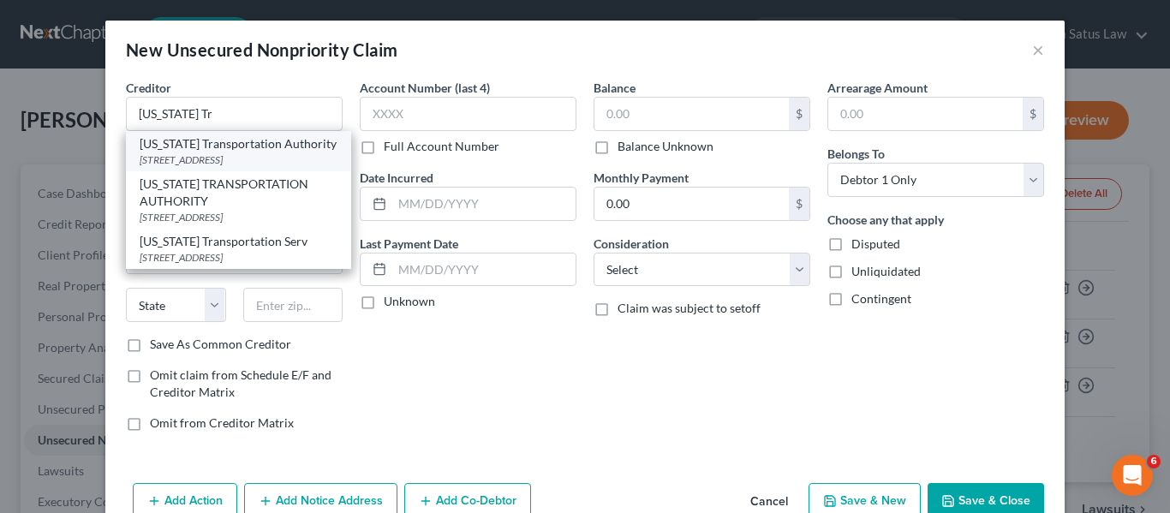
type input "21224"
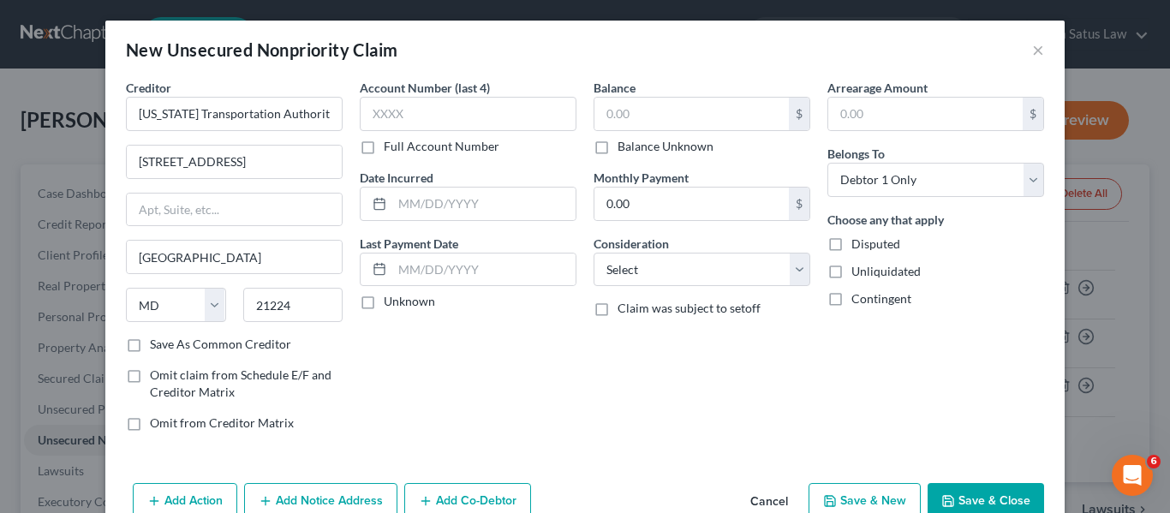
click at [983, 497] on button "Save & Close" at bounding box center [986, 501] width 117 height 36
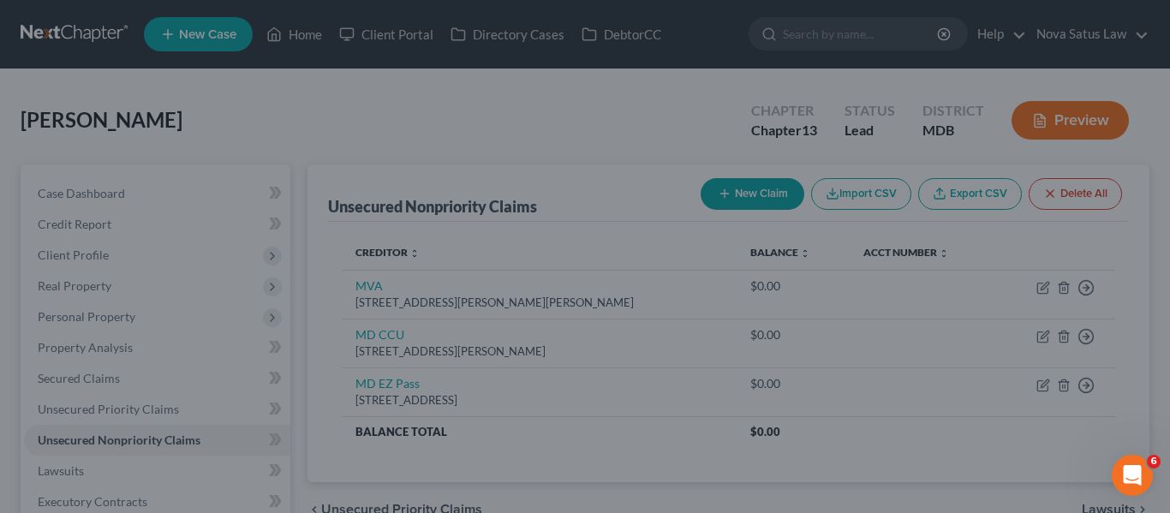
type input "0.00"
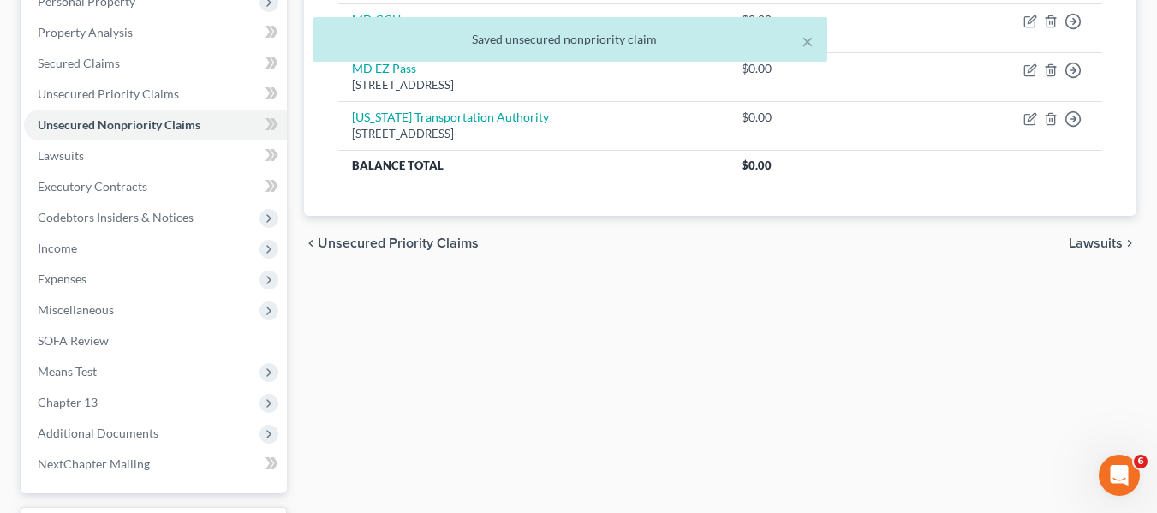
scroll to position [316, 0]
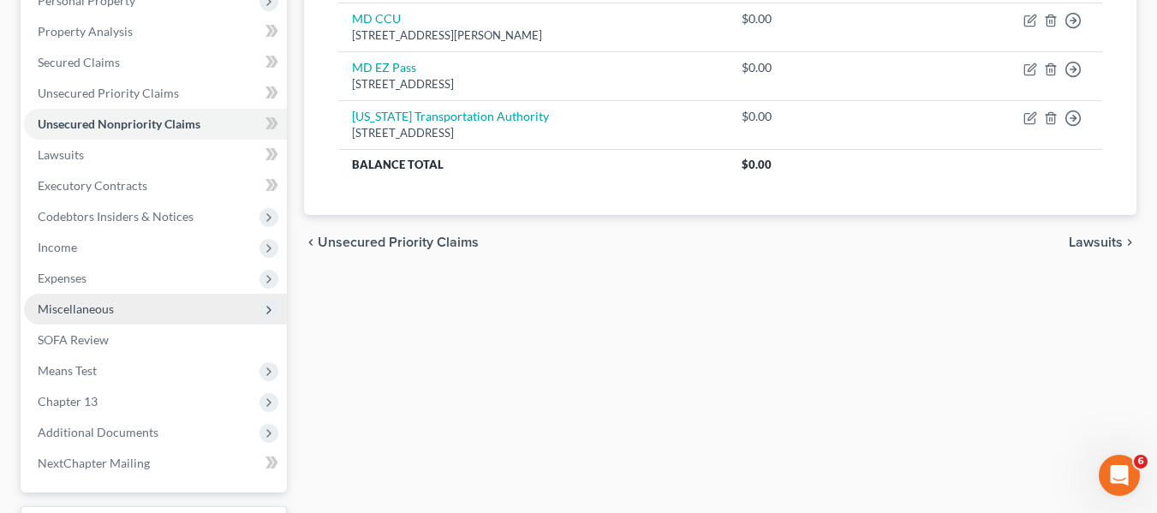
click at [119, 310] on span "Miscellaneous" at bounding box center [155, 309] width 263 height 31
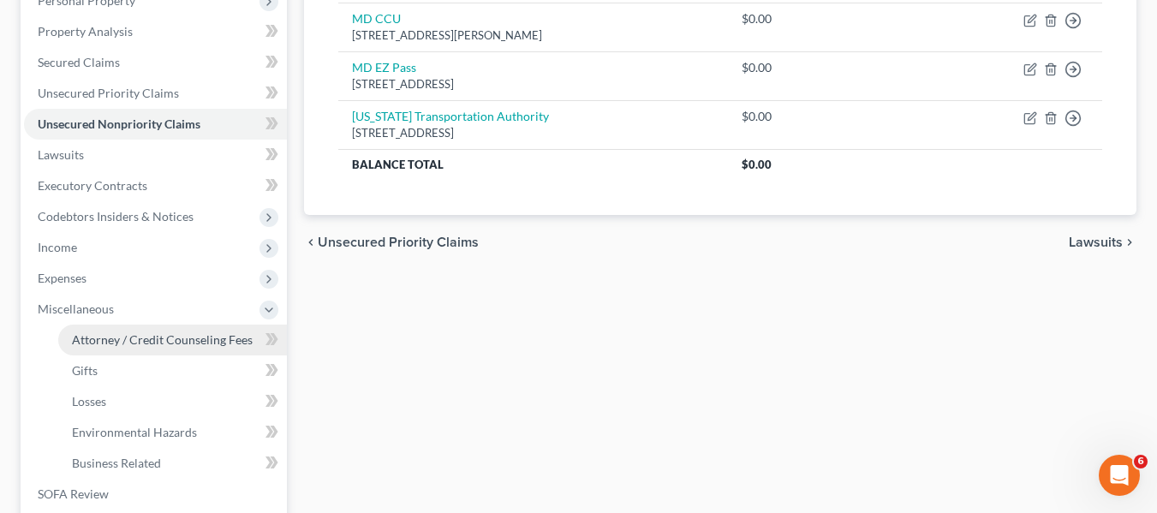
click at [134, 335] on span "Attorney / Credit Counseling Fees" at bounding box center [162, 339] width 181 height 15
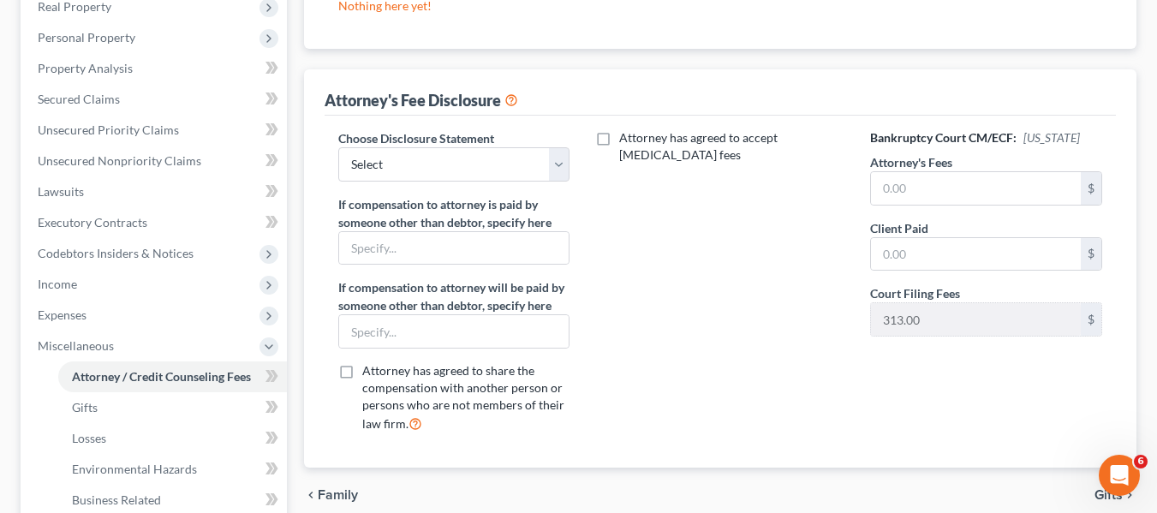
scroll to position [280, 0]
click at [416, 174] on select "Select [PERSON_NAME] Disclosure 7 Disclosure 13" at bounding box center [454, 163] width 232 height 34
select select "2"
click at [338, 146] on select "Select [PERSON_NAME] Disclosure 7 Disclosure 13" at bounding box center [454, 163] width 232 height 34
click at [399, 327] on input "text" at bounding box center [454, 330] width 230 height 33
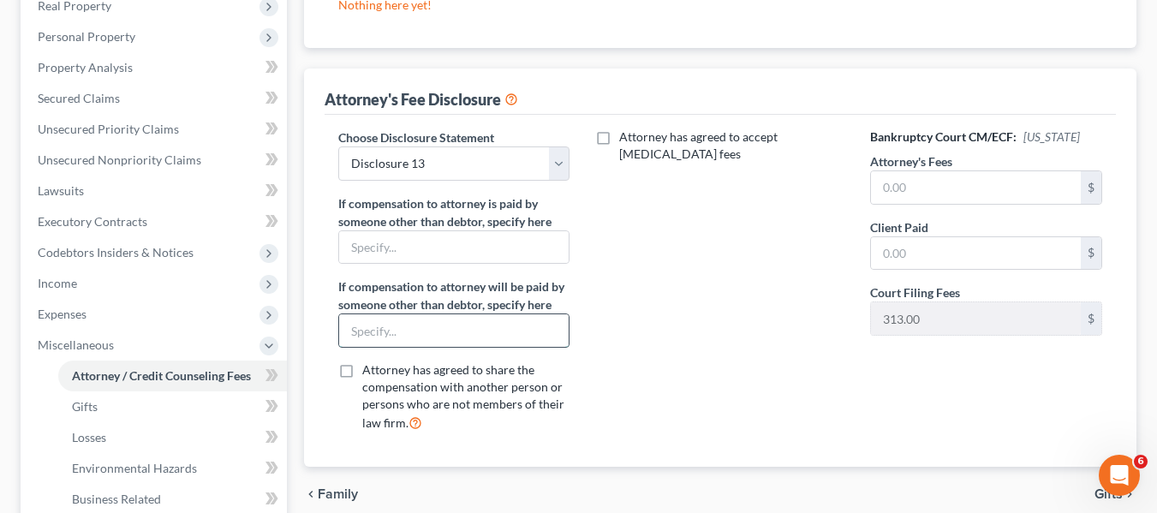
type input "Chapter 13 Trustee through plan"
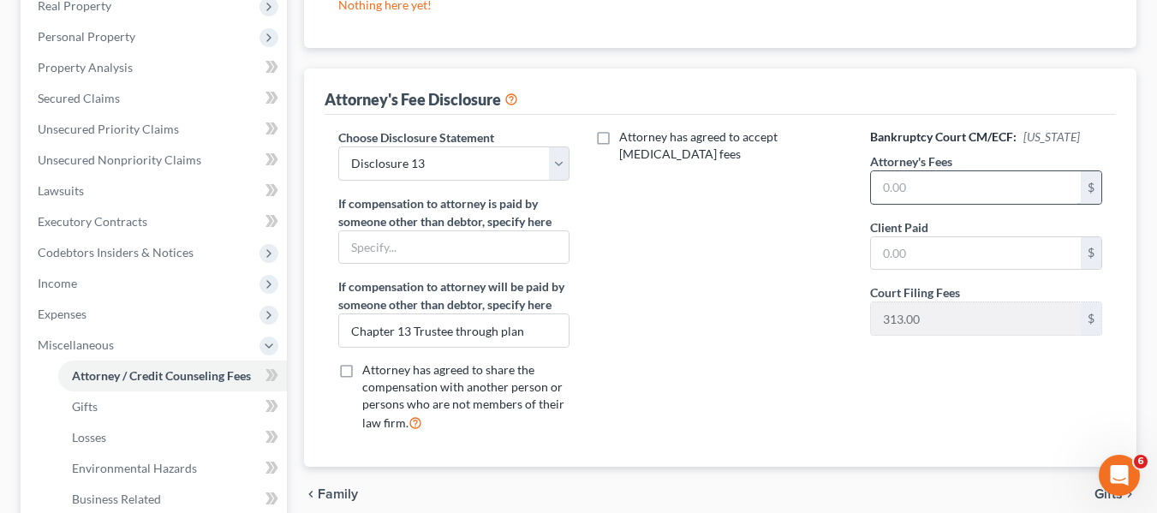
click at [941, 197] on input "text" at bounding box center [976, 187] width 210 height 33
type input "6,800"
click at [923, 262] on input "text" at bounding box center [976, 253] width 210 height 33
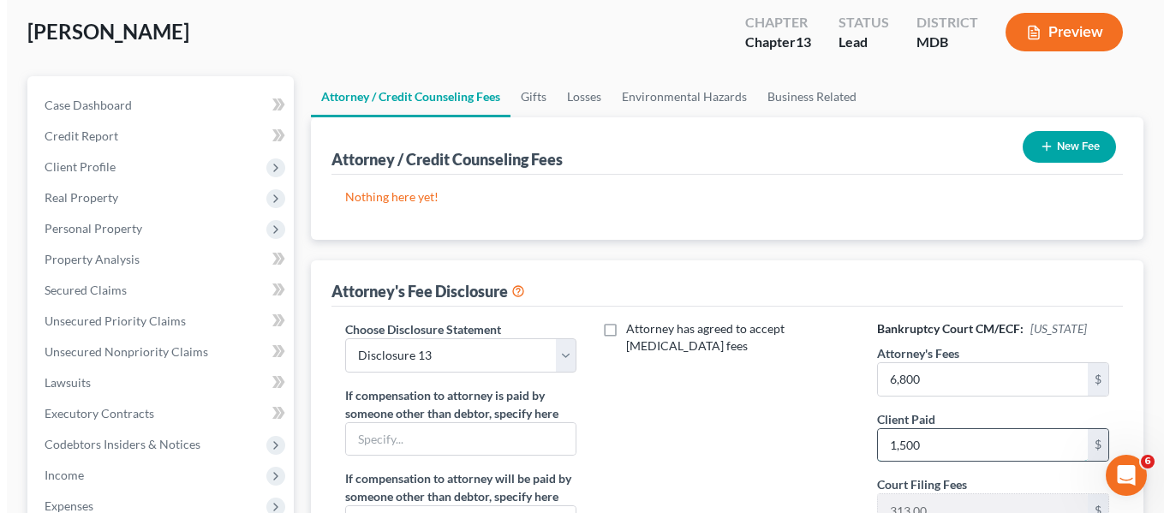
scroll to position [87, 0]
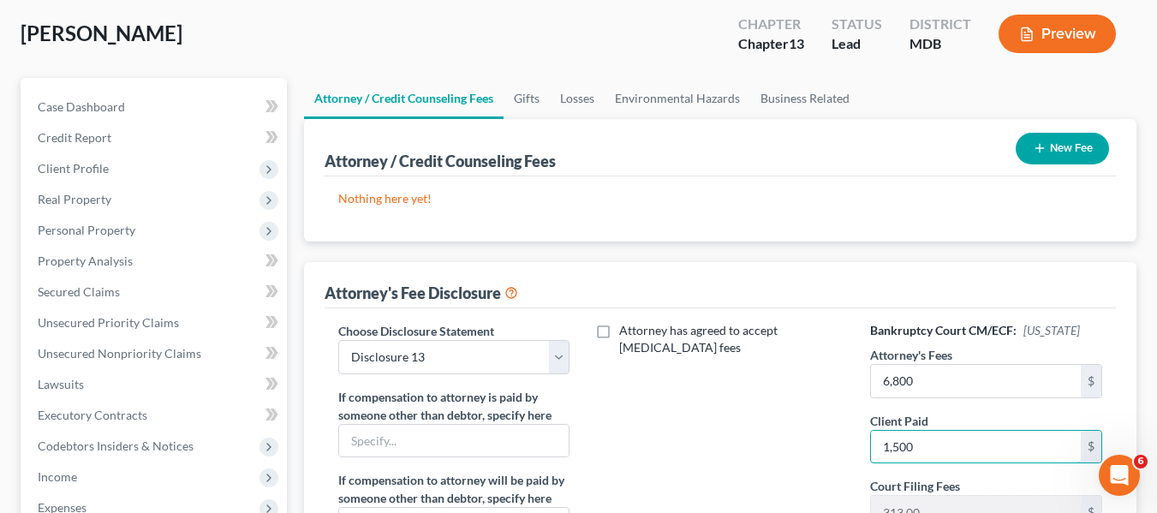
type input "1,500"
click at [1046, 152] on button "New Fee" at bounding box center [1062, 149] width 93 height 32
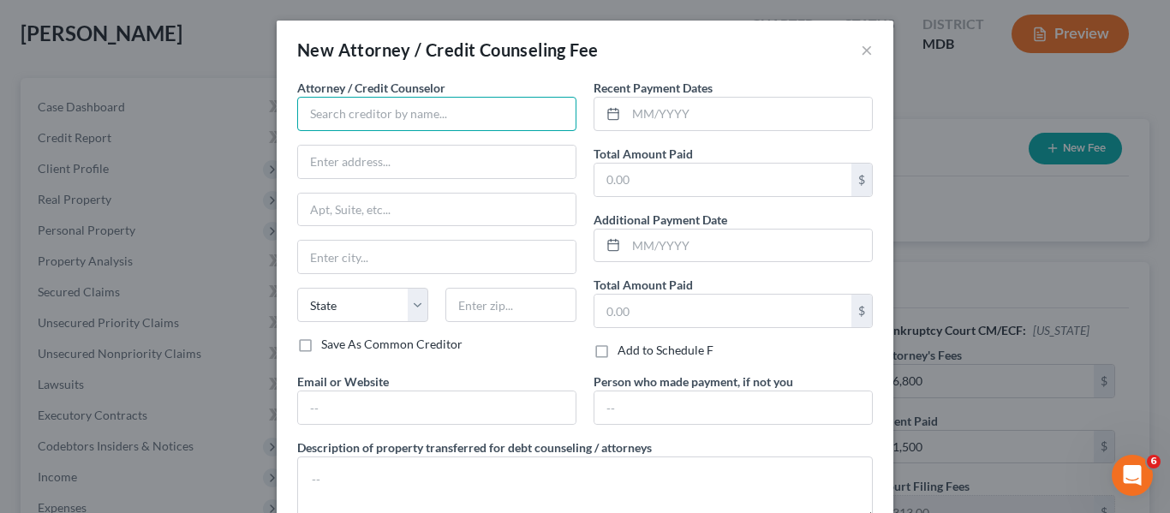
click at [454, 123] on input "text" at bounding box center [436, 114] width 279 height 34
type input "[PERSON_NAME] PA"
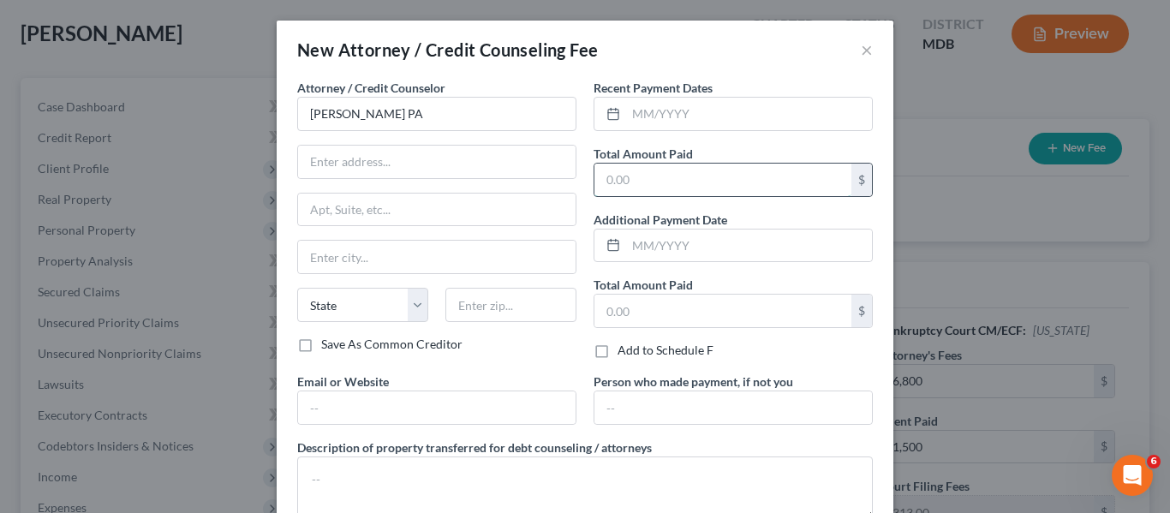
click at [608, 164] on input "text" at bounding box center [723, 180] width 257 height 33
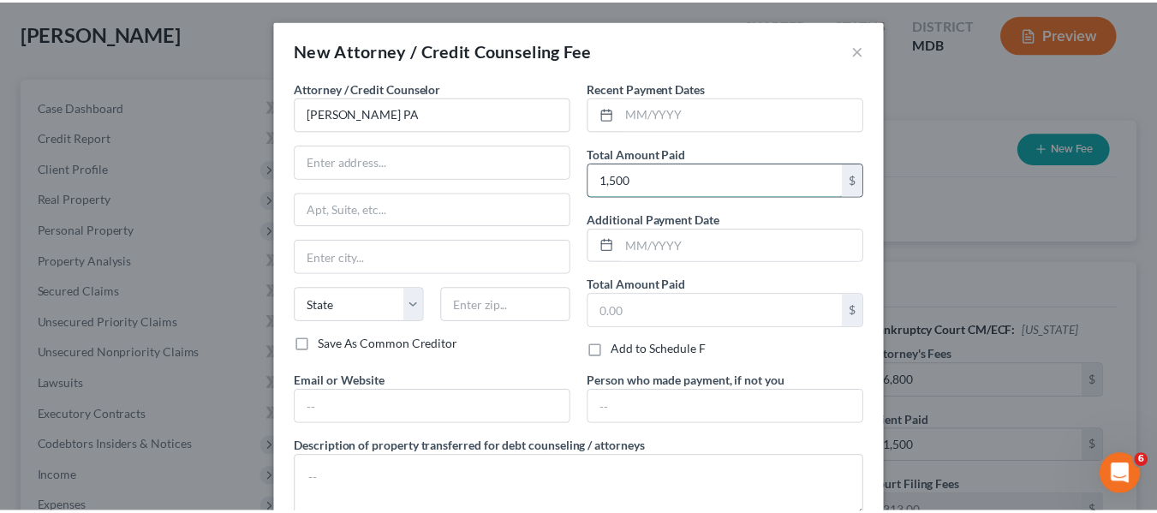
scroll to position [115, 0]
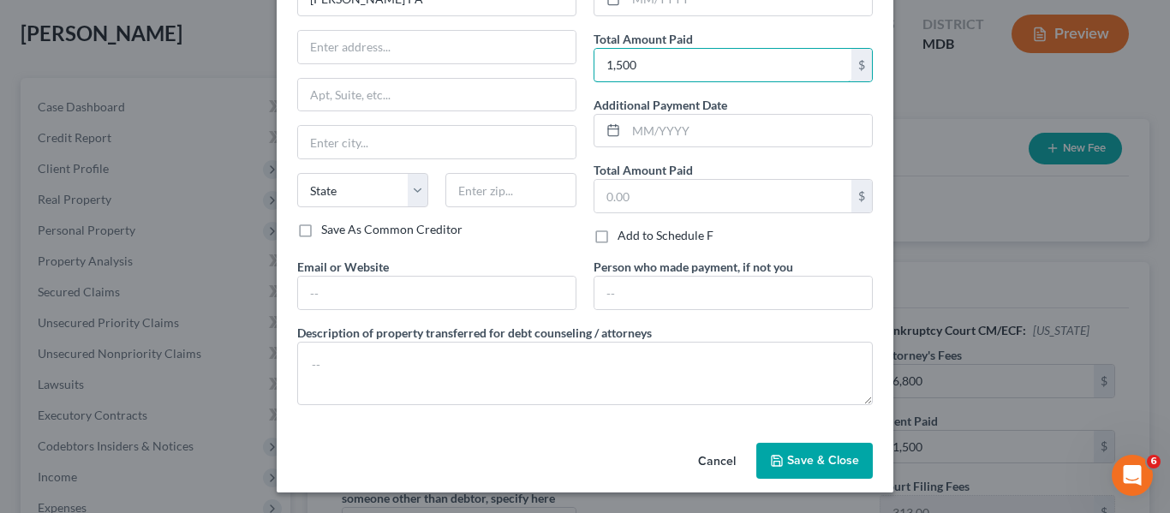
type input "1,500"
click at [803, 446] on button "Save & Close" at bounding box center [814, 461] width 117 height 36
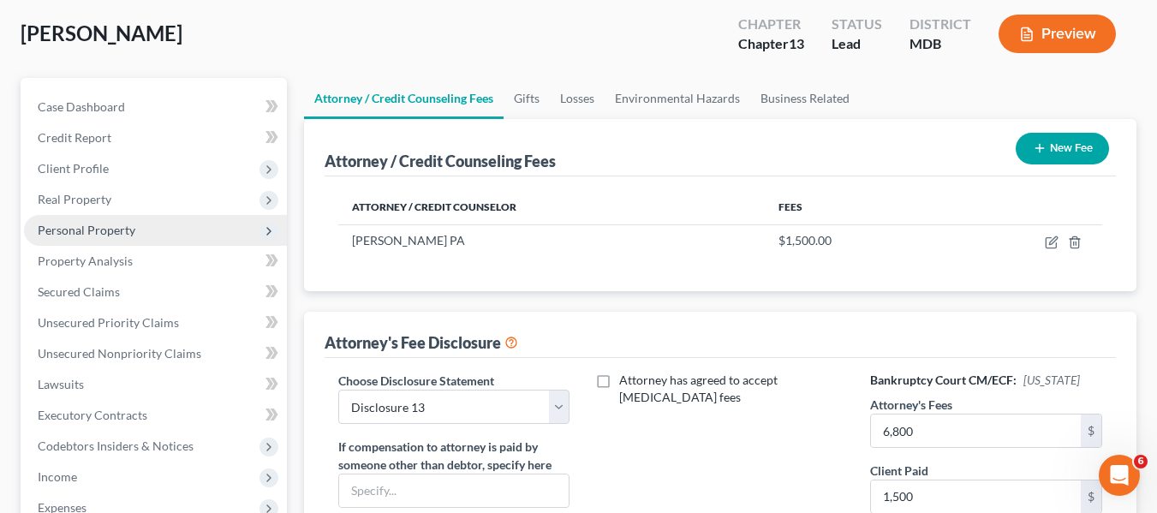
click at [92, 224] on span "Personal Property" at bounding box center [87, 230] width 98 height 15
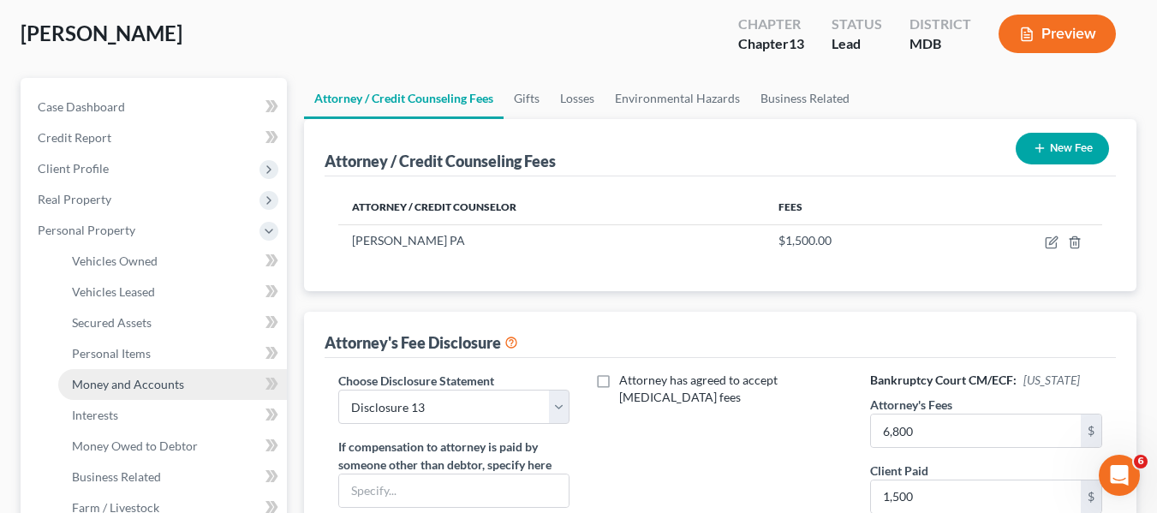
click at [99, 381] on span "Money and Accounts" at bounding box center [128, 384] width 112 height 15
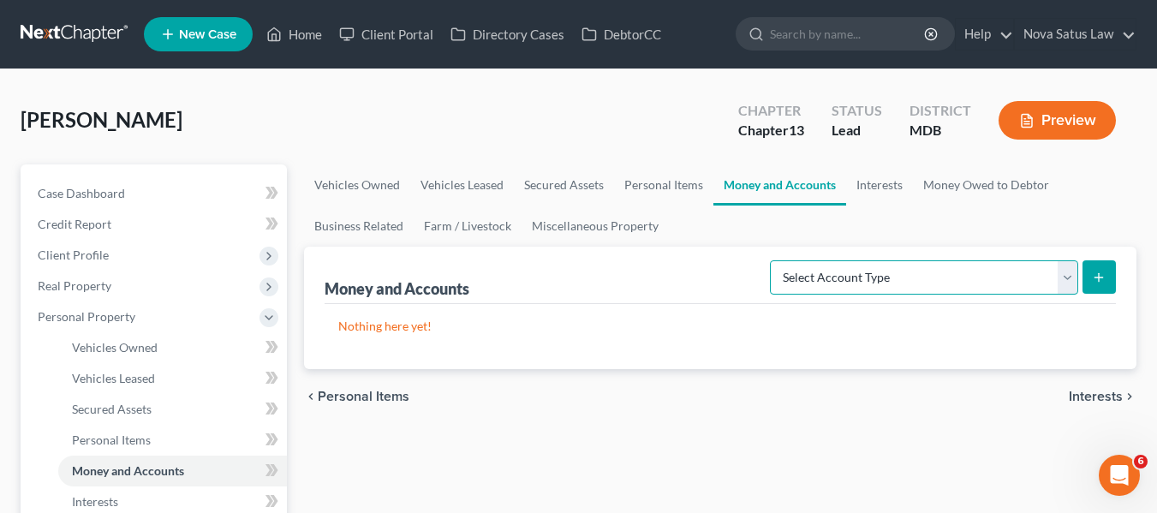
click at [890, 289] on select "Select Account Type Brokerage Cash on Hand Certificates of Deposit Checking Acc…" at bounding box center [924, 277] width 308 height 34
select select "checking"
click at [774, 260] on select "Select Account Type Brokerage Cash on Hand Certificates of Deposit Checking Acc…" at bounding box center [924, 277] width 308 height 34
click at [1108, 274] on button "submit" at bounding box center [1099, 276] width 33 height 33
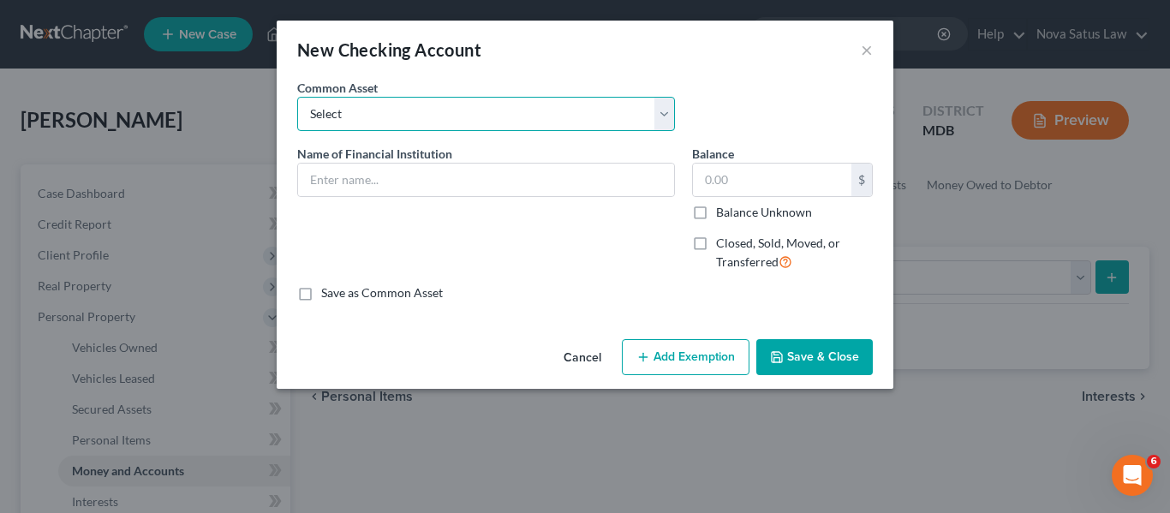
click at [447, 119] on select "Select HarCO FCU balance as of" at bounding box center [486, 114] width 378 height 34
click at [419, 115] on select "Select HarCO FCU balance as of" at bounding box center [486, 114] width 378 height 34
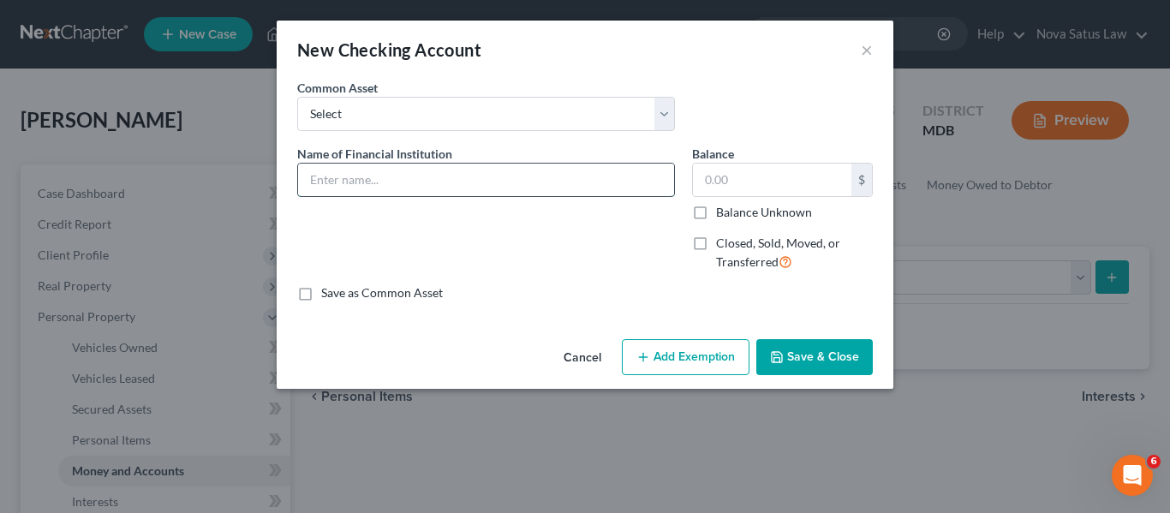
click at [373, 172] on input "text" at bounding box center [486, 180] width 376 height 33
type input "WF; balance as of 083125"
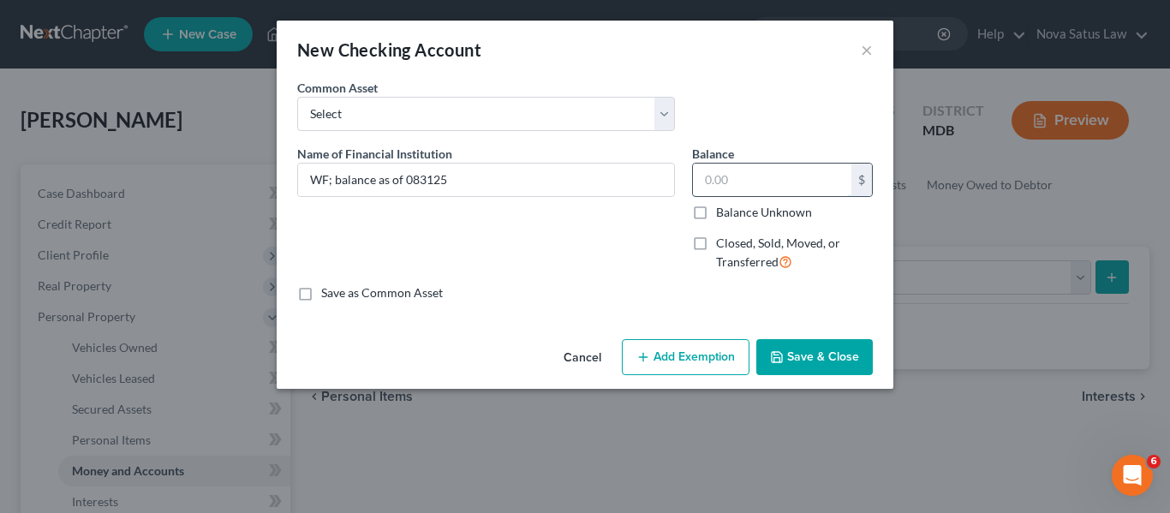
click at [770, 177] on input "text" at bounding box center [772, 180] width 158 height 33
type input "2,784.67"
click at [673, 371] on button "Add Exemption" at bounding box center [686, 357] width 128 height 36
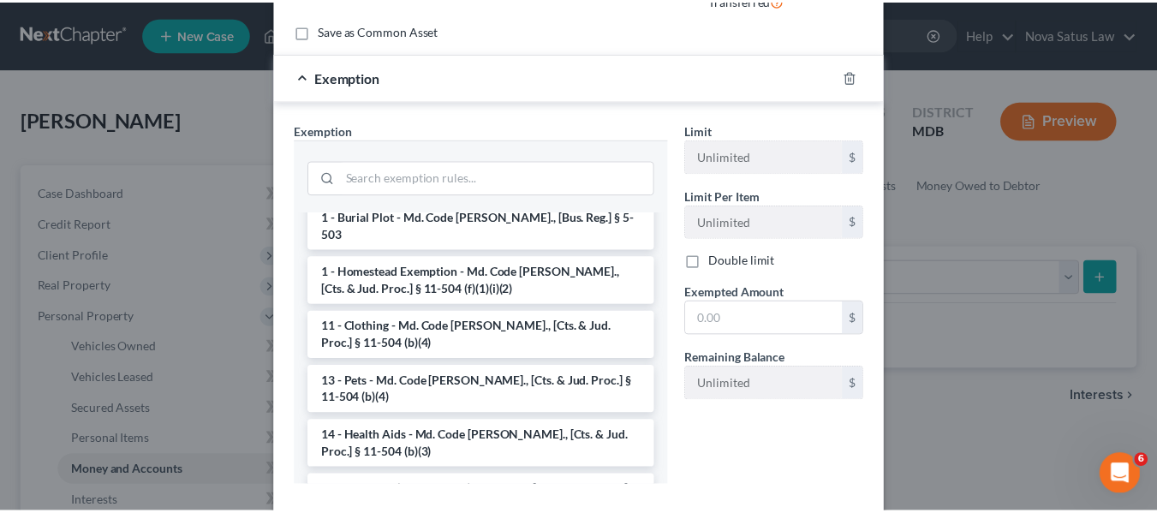
scroll to position [112, 0]
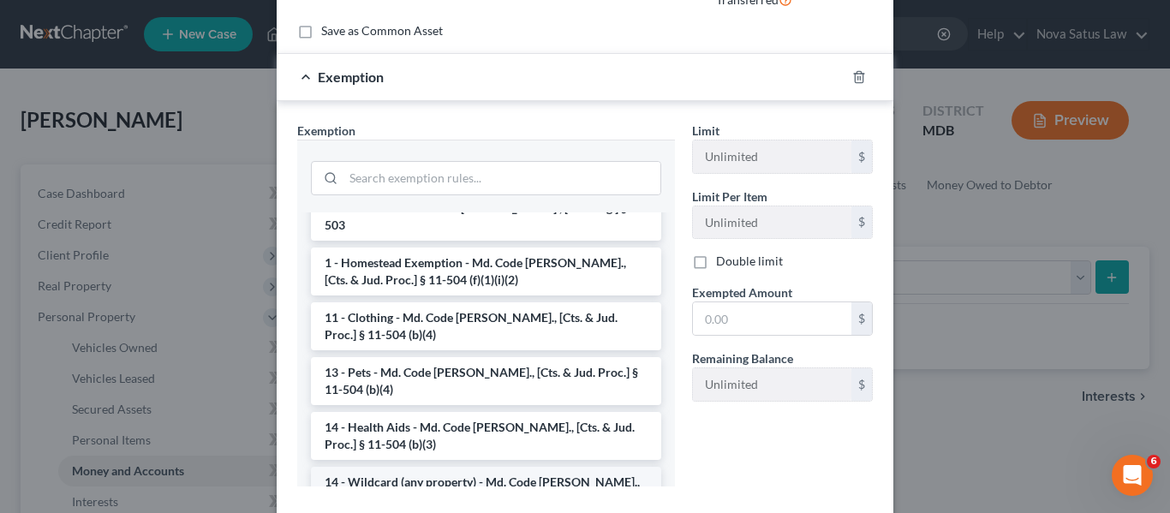
click at [424, 468] on li "14 - Wildcard (any property) - Md. Code [PERSON_NAME]., [Cts. & Jud. Proc.] § 1…" at bounding box center [486, 491] width 350 height 48
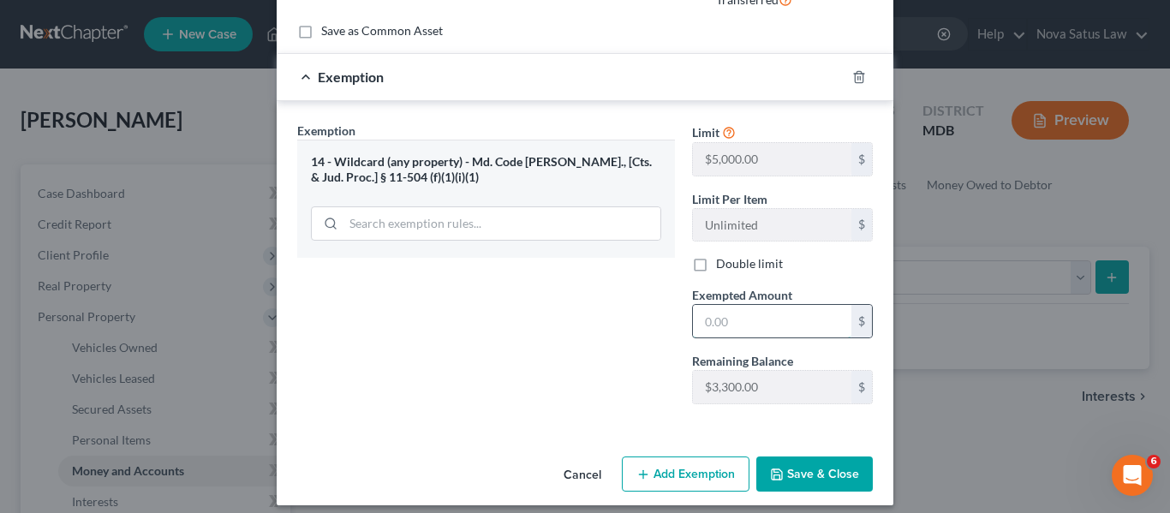
click at [732, 327] on input "text" at bounding box center [772, 321] width 158 height 33
type input "2,784.67"
click at [789, 475] on button "Save & Close" at bounding box center [814, 475] width 117 height 36
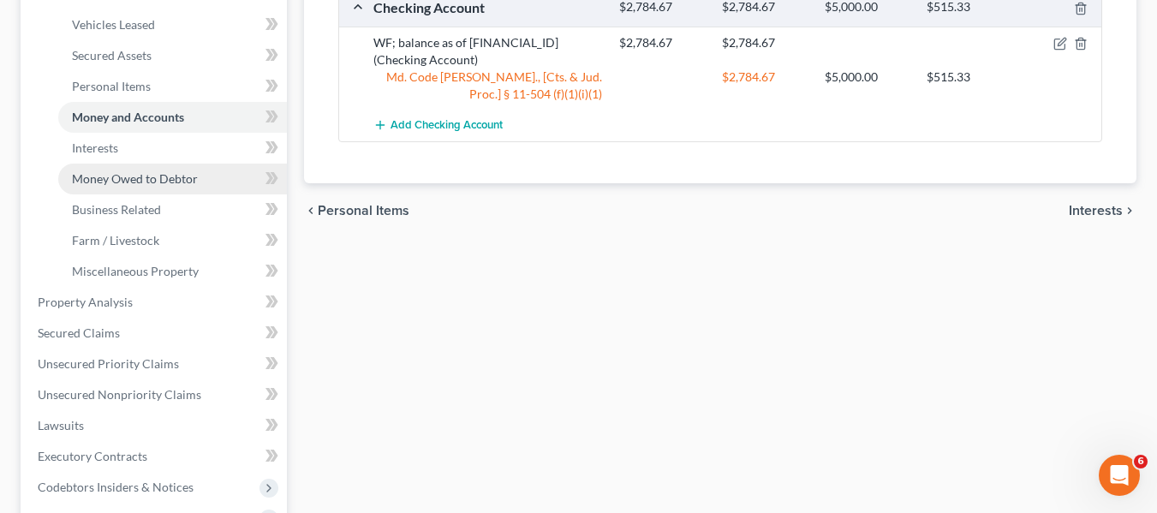
scroll to position [288, 0]
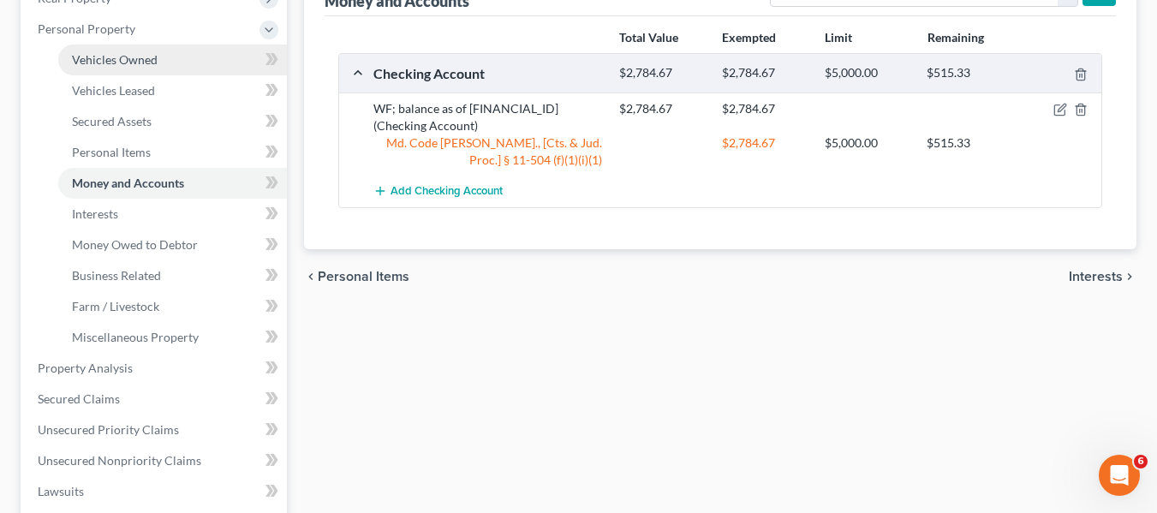
click at [99, 60] on span "Vehicles Owned" at bounding box center [115, 59] width 86 height 15
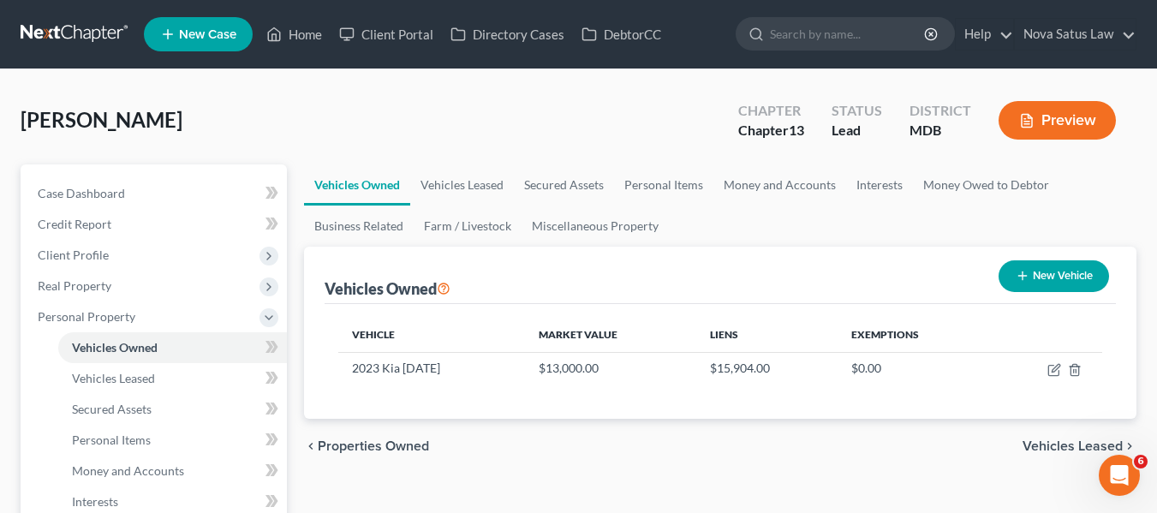
click at [1019, 273] on icon "button" at bounding box center [1023, 276] width 14 height 14
select select "0"
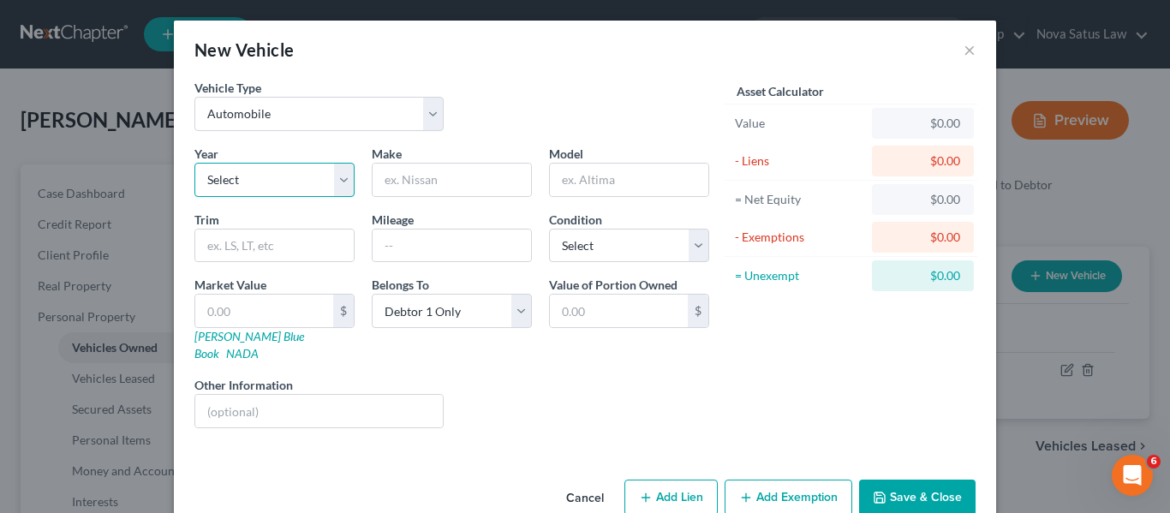
click at [324, 178] on select "Select 2026 2025 2024 2023 2022 2021 2020 2019 2018 2017 2016 2015 2014 2013 20…" at bounding box center [274, 180] width 160 height 34
select select "18"
click at [194, 163] on select "Select 2026 2025 2024 2023 2022 2021 2020 2019 2018 2017 2016 2015 2014 2013 20…" at bounding box center [274, 180] width 160 height 34
click at [198, 339] on link "[PERSON_NAME] Blue Book" at bounding box center [249, 345] width 110 height 32
click at [485, 176] on input "text" at bounding box center [452, 180] width 158 height 33
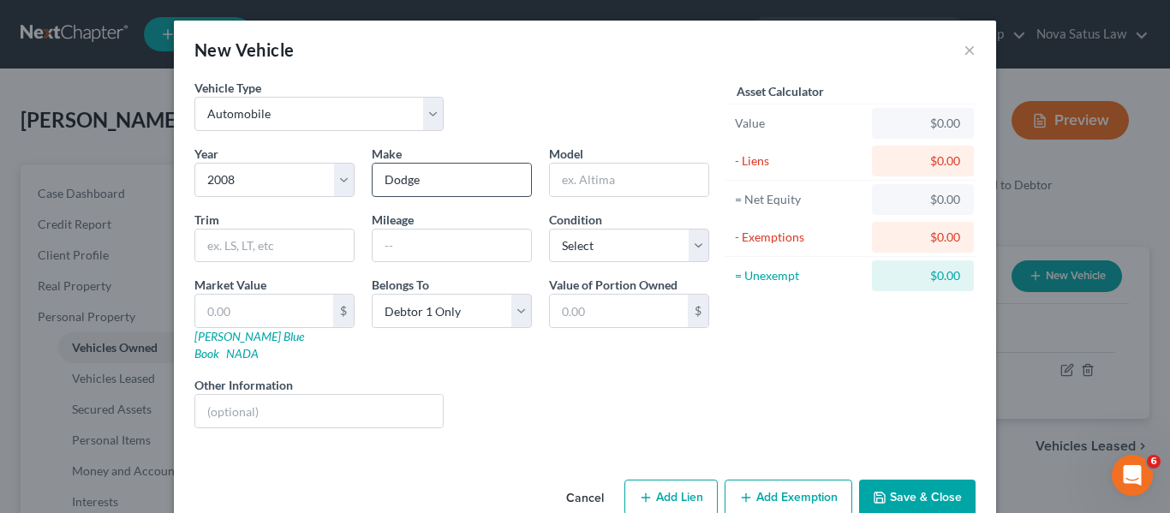
type input "Dodge"
type input "Ram"
click at [390, 254] on input "text" at bounding box center [452, 246] width 158 height 33
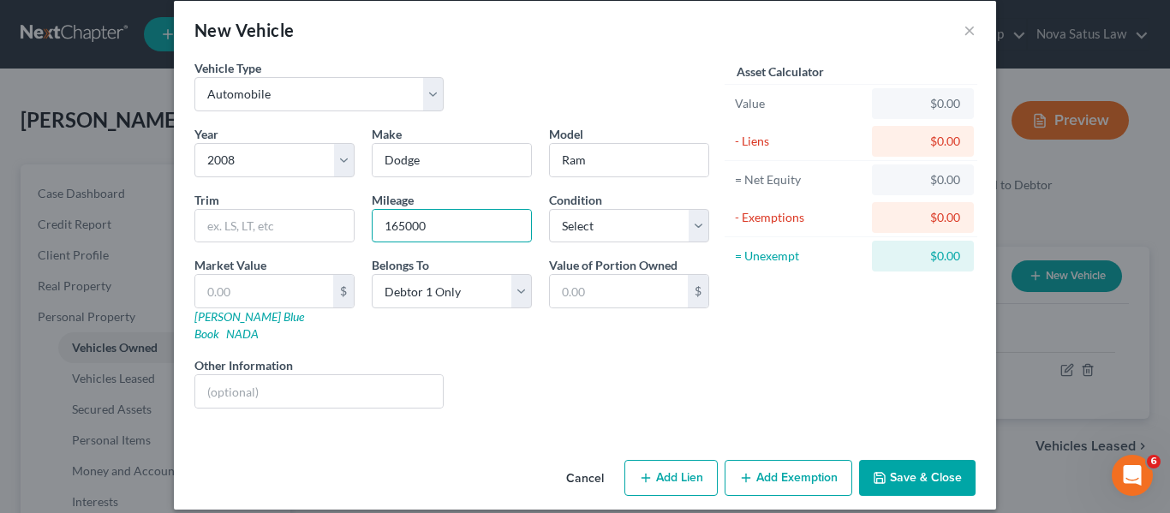
type input "165000"
click at [292, 285] on input "text" at bounding box center [264, 291] width 138 height 33
type input "7"
type input "7.00"
type input "75"
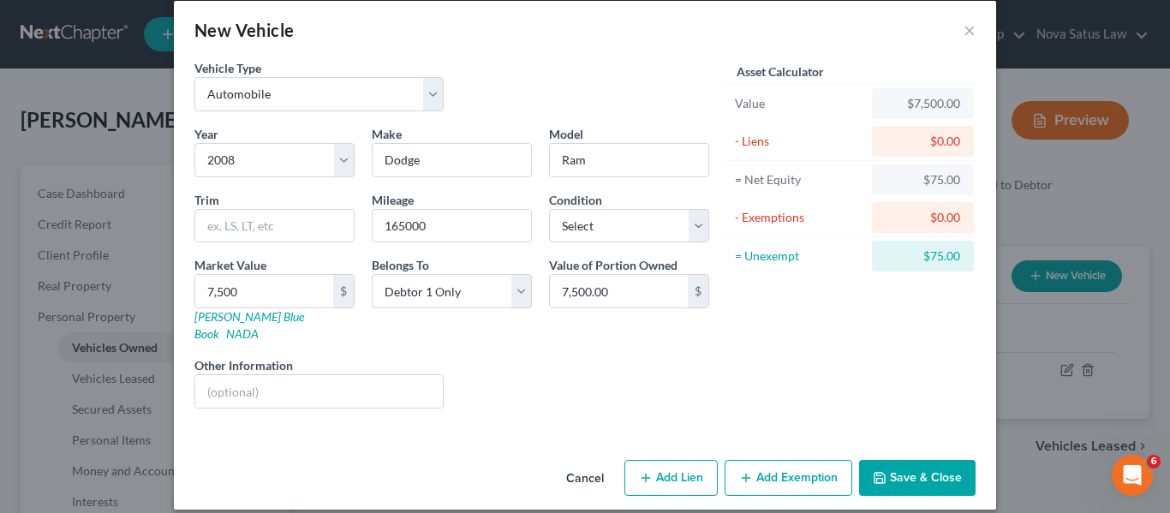
click at [749, 460] on button "Add Exemption" at bounding box center [789, 478] width 128 height 36
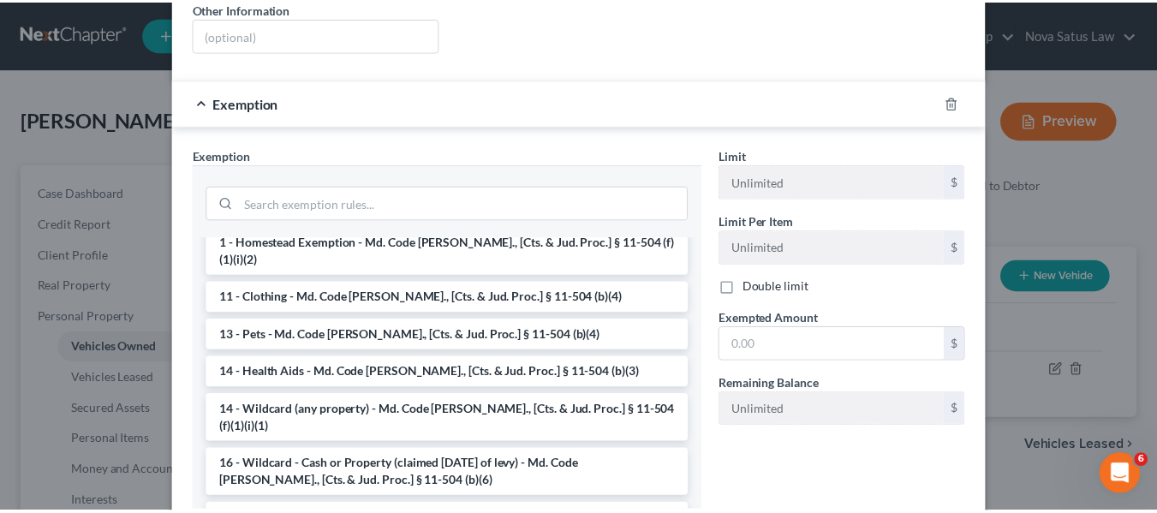
scroll to position [211, 0]
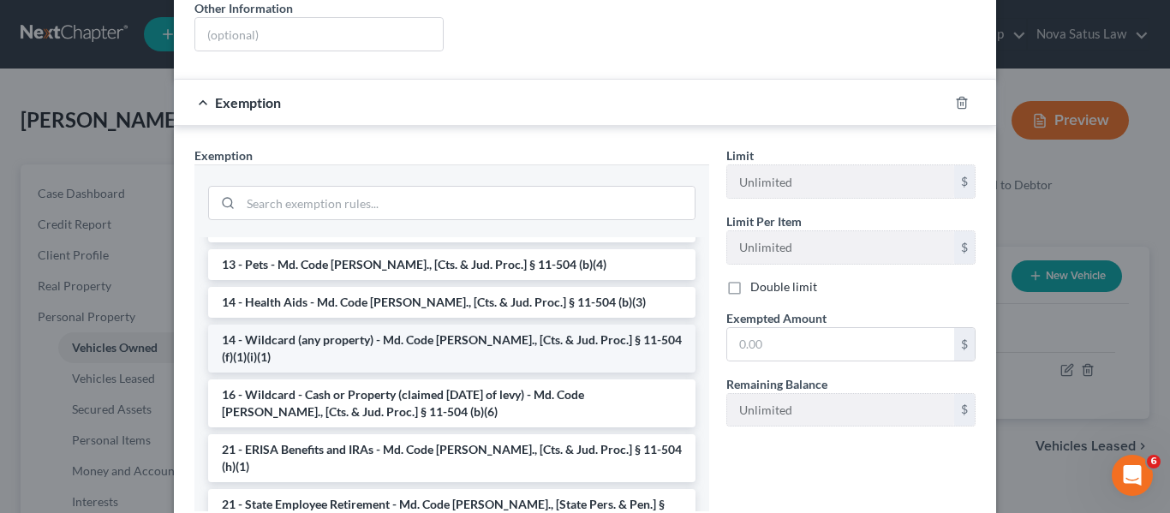
click at [448, 325] on li "14 - Wildcard (any property) - Md. Code [PERSON_NAME]., [Cts. & Jud. Proc.] § 1…" at bounding box center [451, 349] width 487 height 48
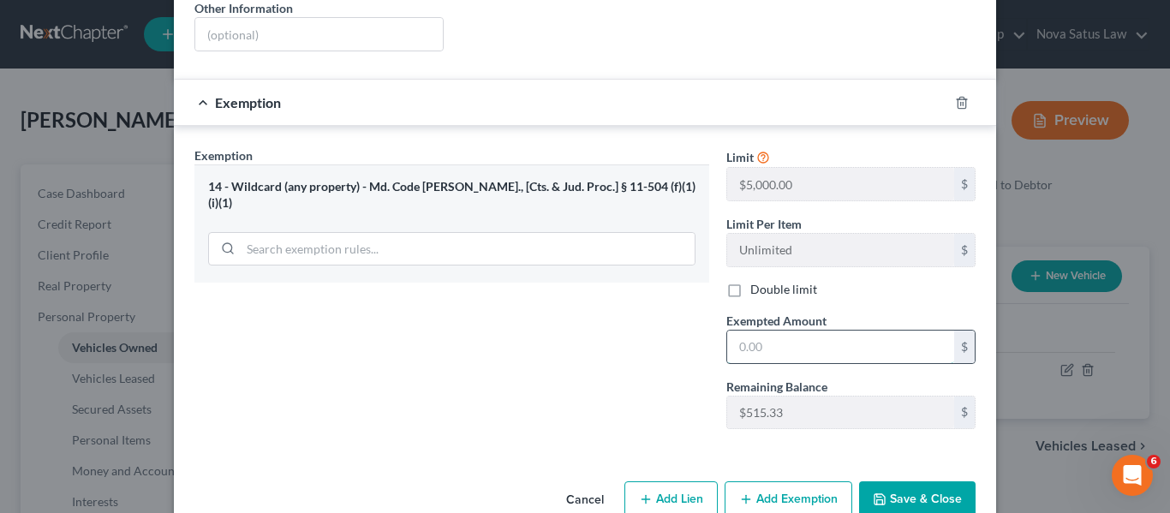
click at [848, 341] on input "text" at bounding box center [840, 347] width 227 height 33
click at [931, 483] on button "Save & Close" at bounding box center [917, 499] width 117 height 36
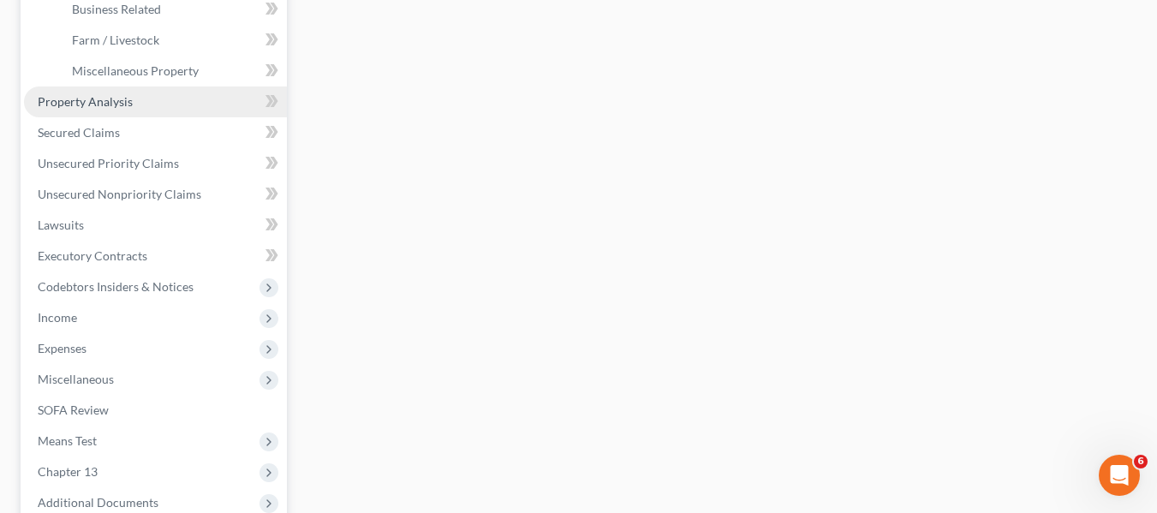
scroll to position [555, 0]
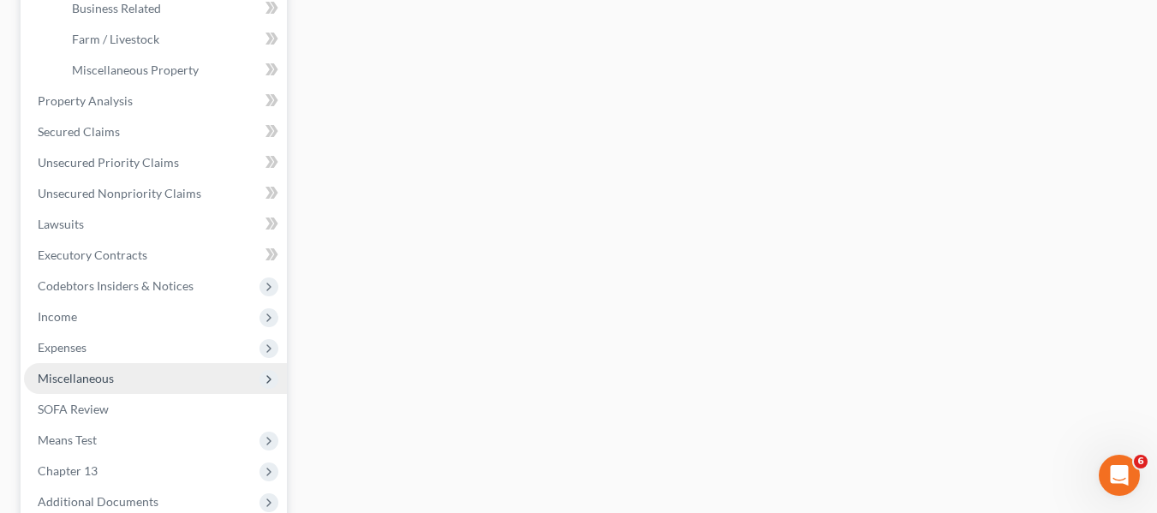
click at [93, 377] on span "Miscellaneous" at bounding box center [76, 378] width 76 height 15
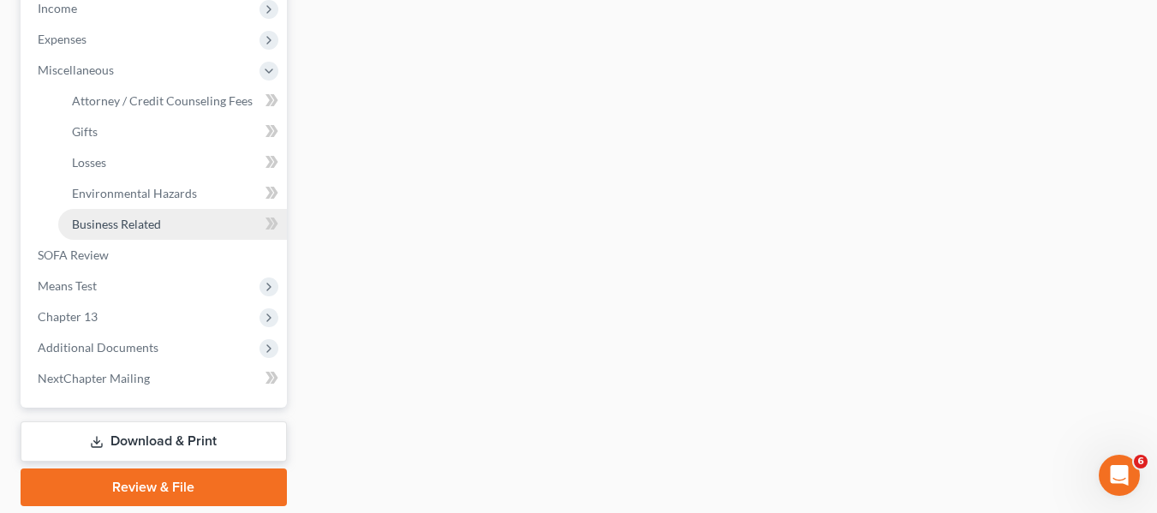
click at [122, 214] on link "Business Related" at bounding box center [172, 224] width 229 height 31
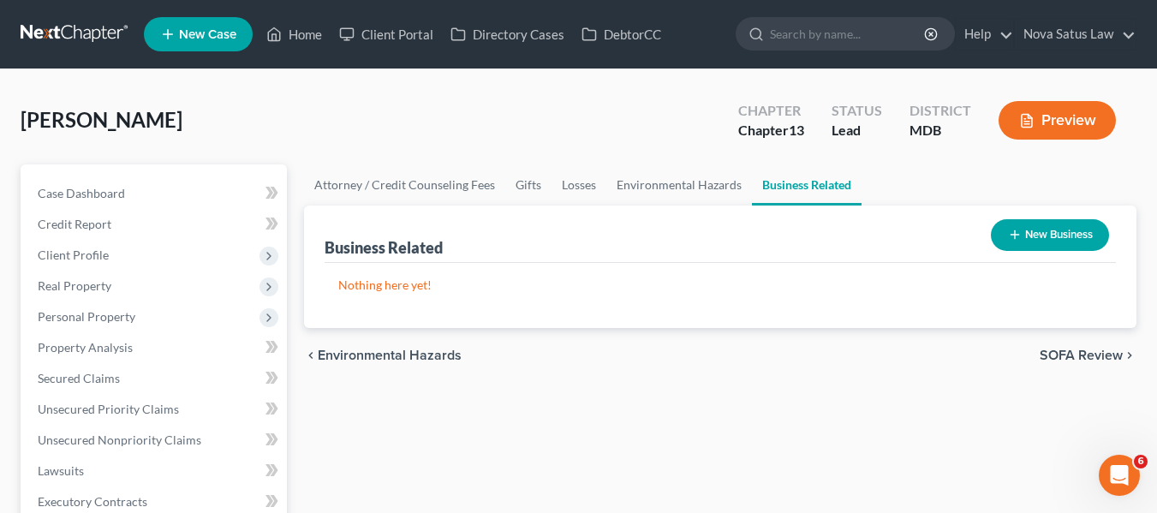
click at [1001, 236] on button "New Business" at bounding box center [1050, 235] width 118 height 32
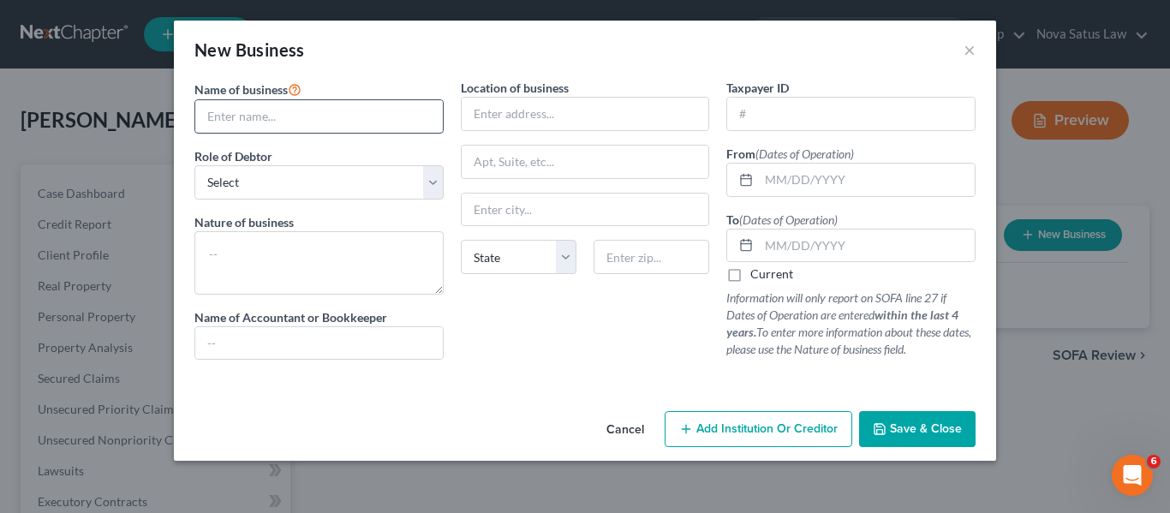
click at [234, 123] on input "text" at bounding box center [319, 116] width 248 height 33
click at [341, 188] on select "Select A member of a limited liability company (LLC) or limited liability partn…" at bounding box center [318, 182] width 249 height 34
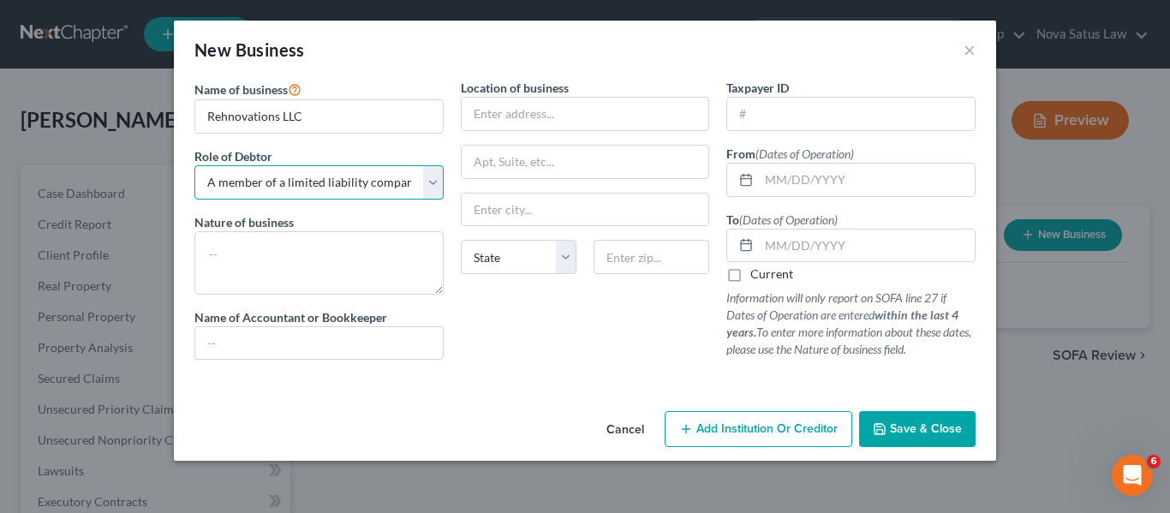
click at [194, 165] on select "Select A member of a limited liability company (LLC) or limited liability partn…" at bounding box center [318, 182] width 249 height 34
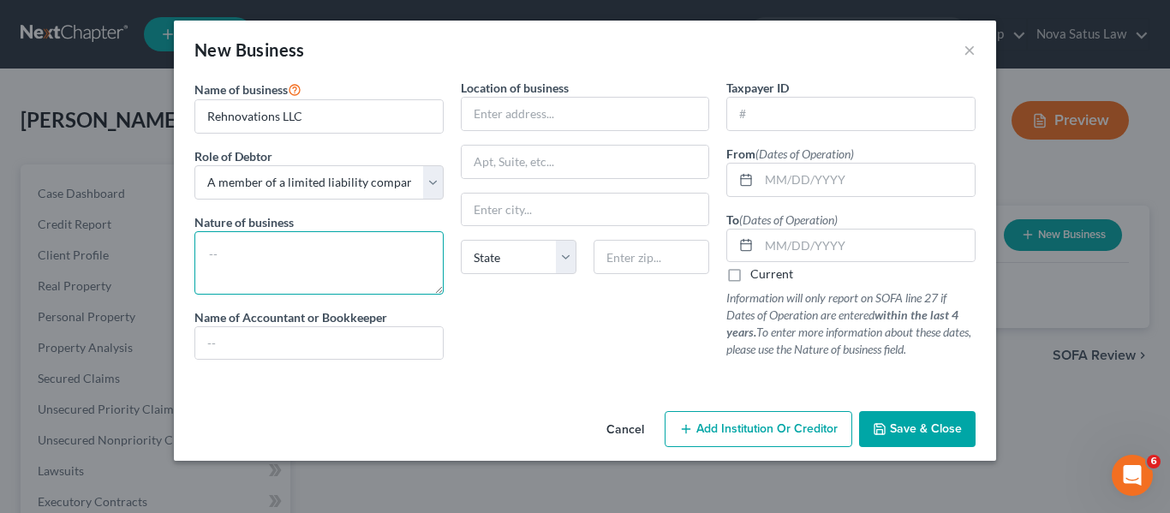
click at [304, 234] on textarea at bounding box center [318, 262] width 249 height 63
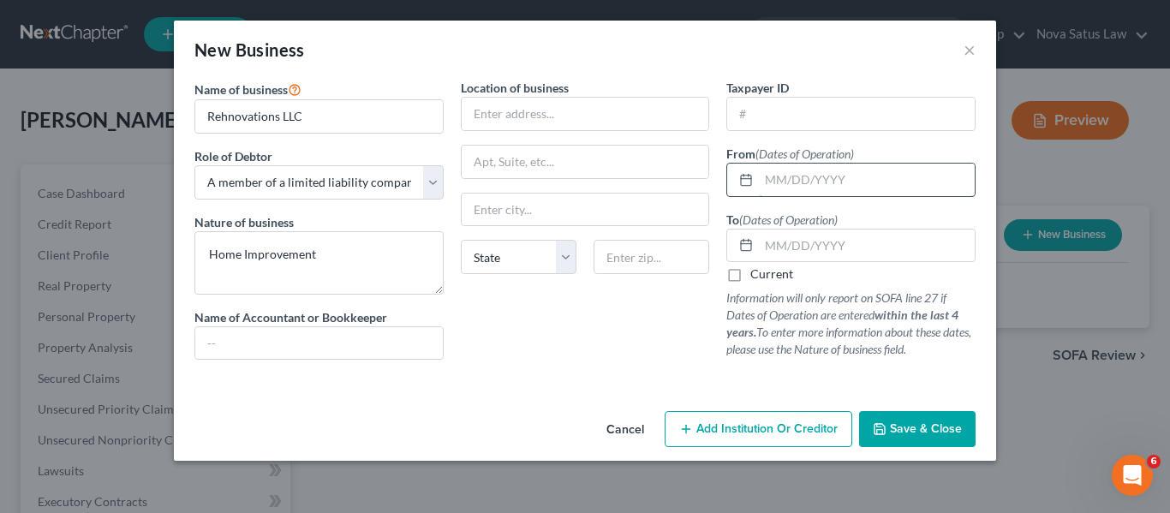
click at [764, 180] on input "text" at bounding box center [867, 180] width 216 height 33
click at [939, 417] on button "Save & Close" at bounding box center [917, 429] width 117 height 36
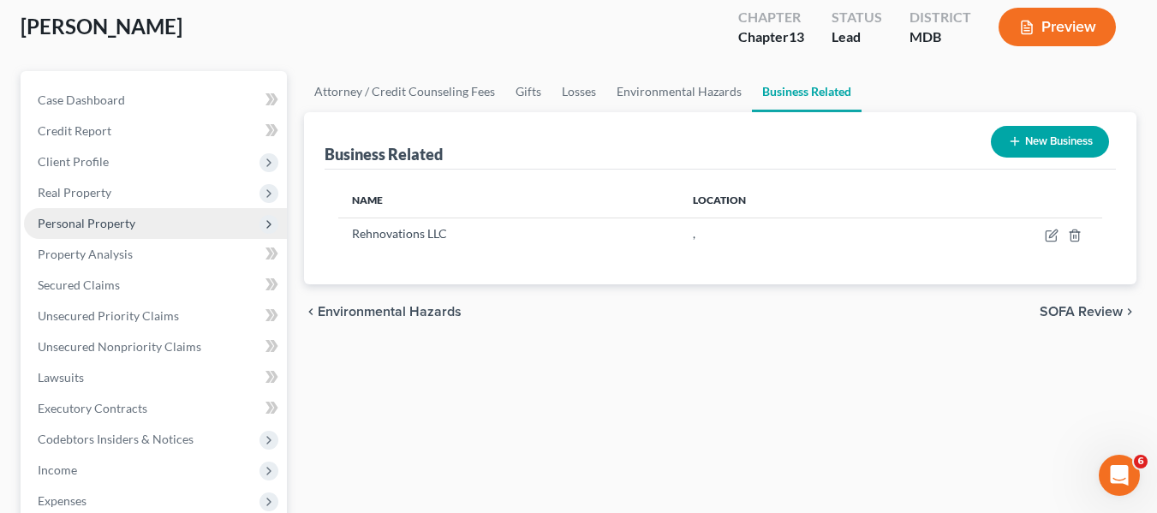
scroll to position [91, 0]
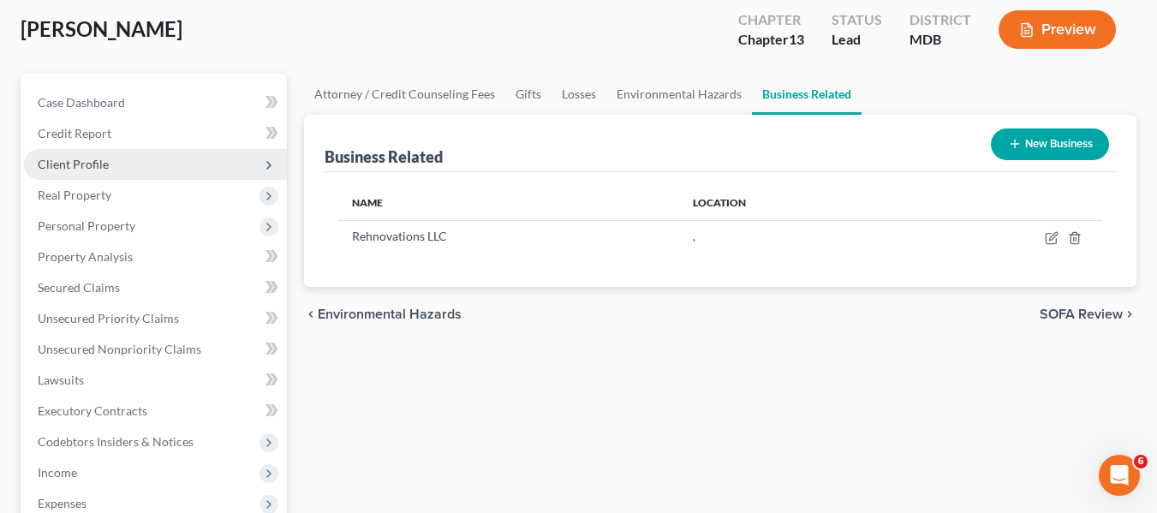
click at [95, 160] on span "Client Profile" at bounding box center [73, 164] width 71 height 15
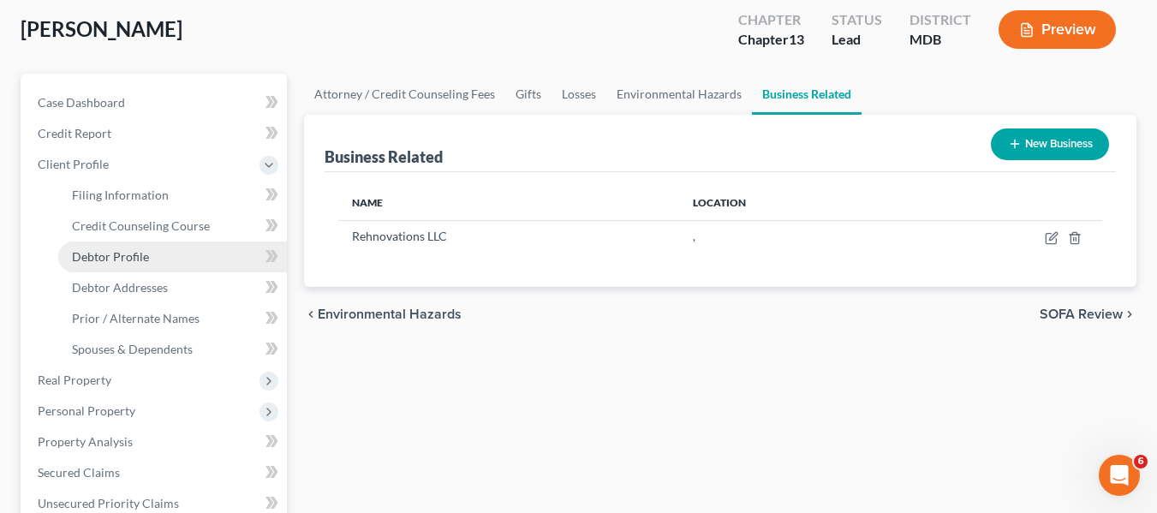
click at [128, 258] on span "Debtor Profile" at bounding box center [110, 256] width 77 height 15
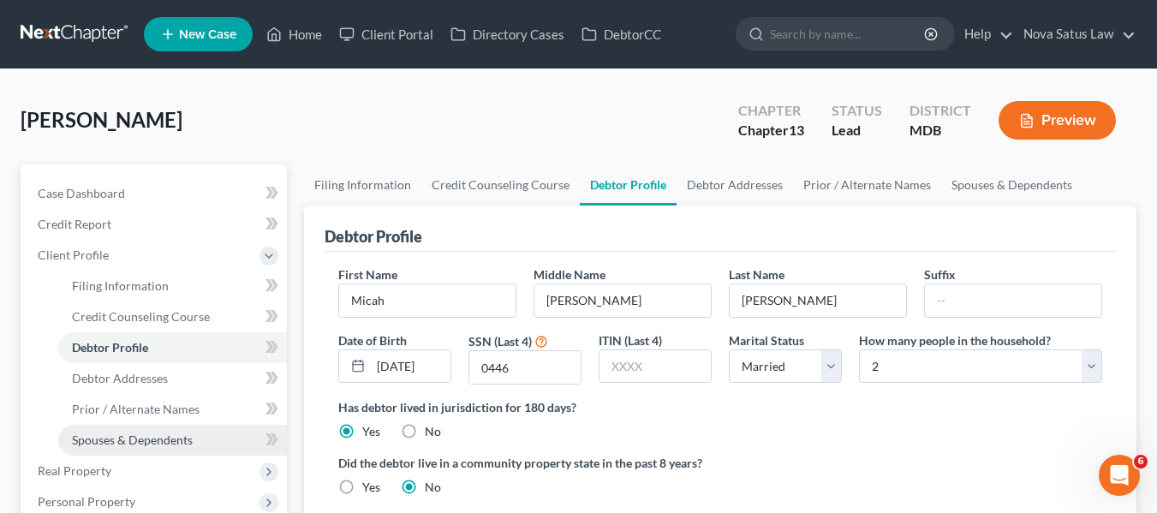
click at [182, 437] on span "Spouses & Dependents" at bounding box center [132, 440] width 121 height 15
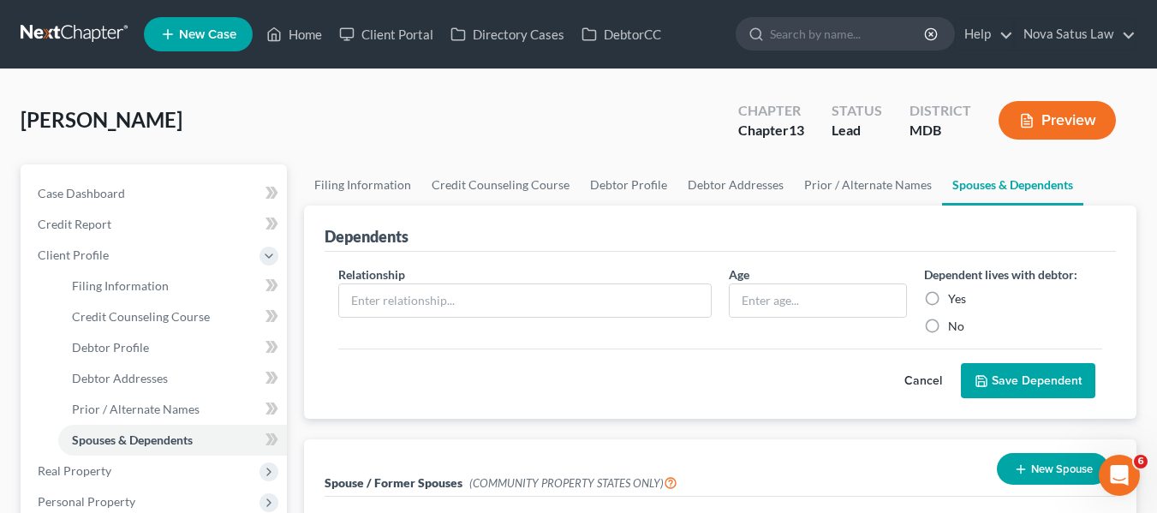
scroll to position [128, 0]
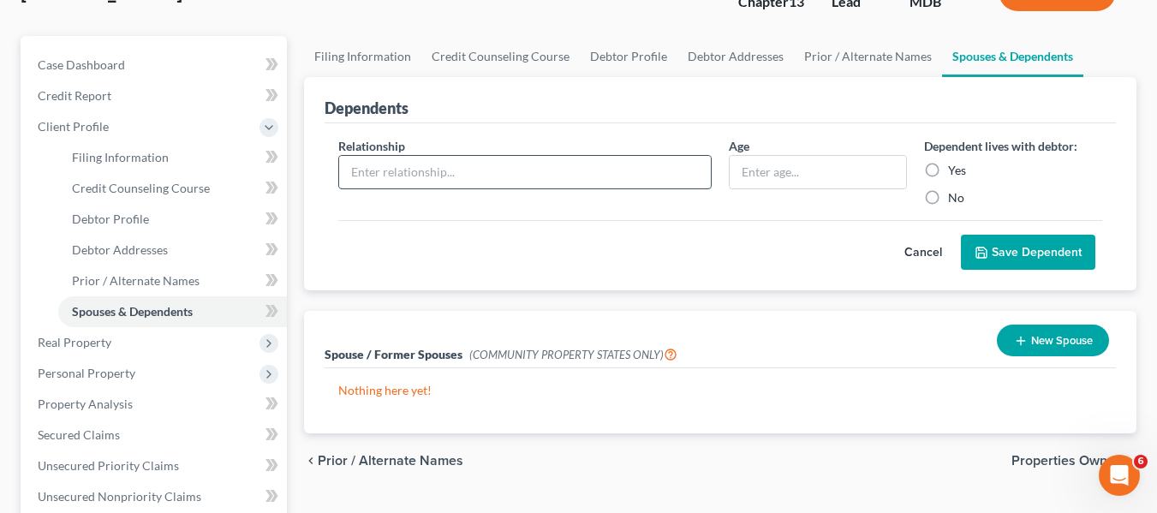
click at [460, 182] on input "text" at bounding box center [525, 172] width 372 height 33
click at [948, 171] on label "Yes" at bounding box center [957, 170] width 18 height 17
click at [955, 171] on input "Yes" at bounding box center [960, 167] width 11 height 11
click at [995, 246] on button "Save Dependent" at bounding box center [1028, 253] width 134 height 36
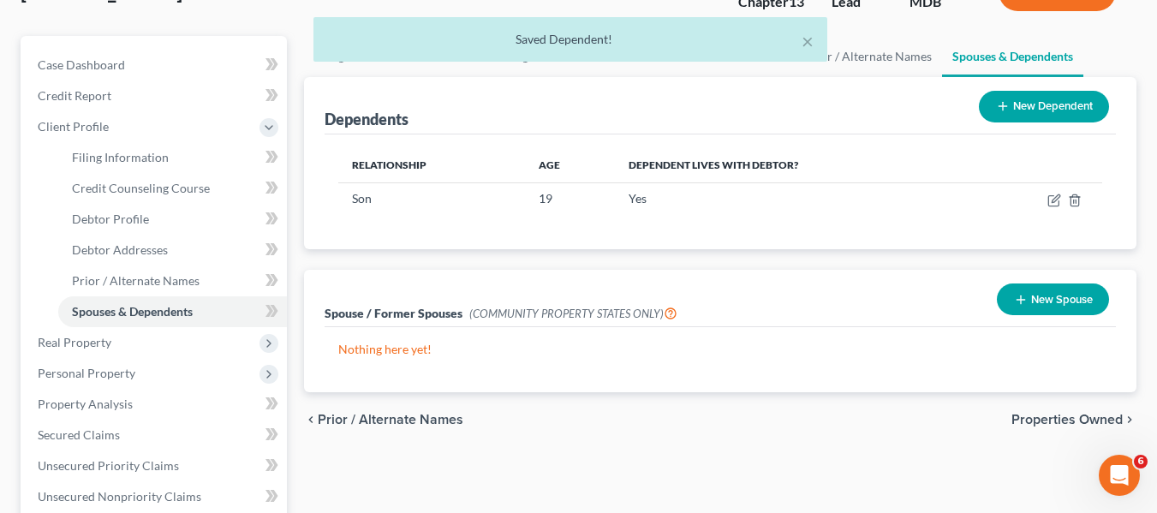
click at [1039, 102] on button "New Dependent" at bounding box center [1044, 107] width 130 height 32
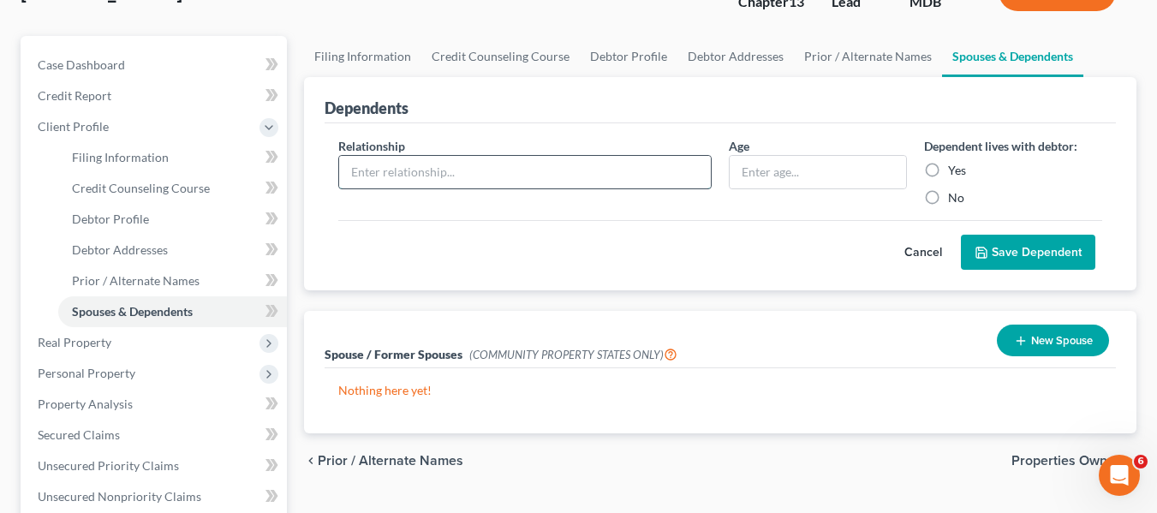
click at [404, 176] on input "text" at bounding box center [525, 172] width 372 height 33
click at [948, 170] on label "Yes" at bounding box center [957, 170] width 18 height 17
click at [955, 170] on input "Yes" at bounding box center [960, 167] width 11 height 11
click at [1007, 253] on button "Save Dependent" at bounding box center [1028, 253] width 134 height 36
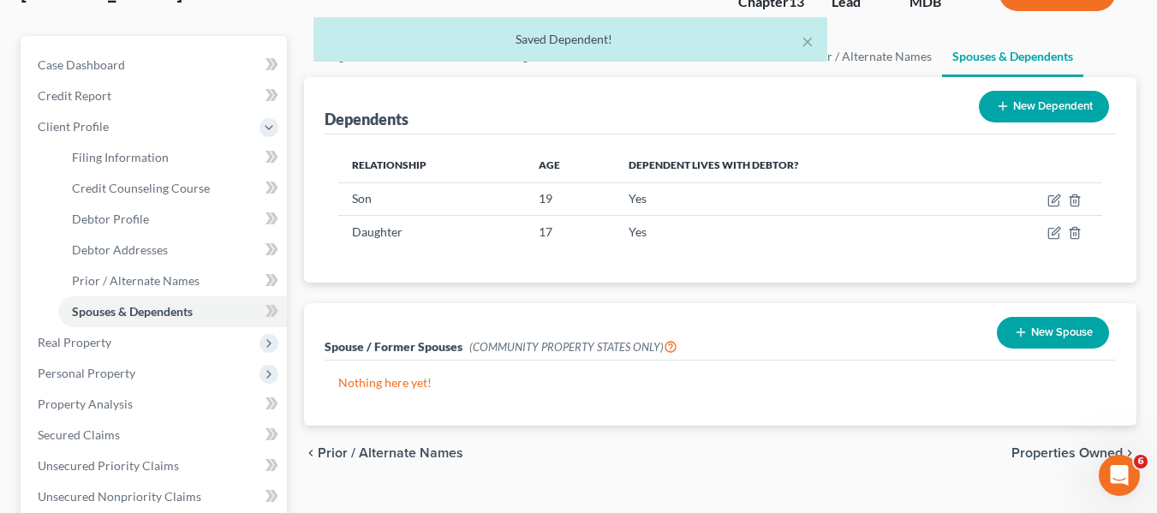
click at [1001, 112] on icon at bounding box center [1003, 106] width 14 height 14
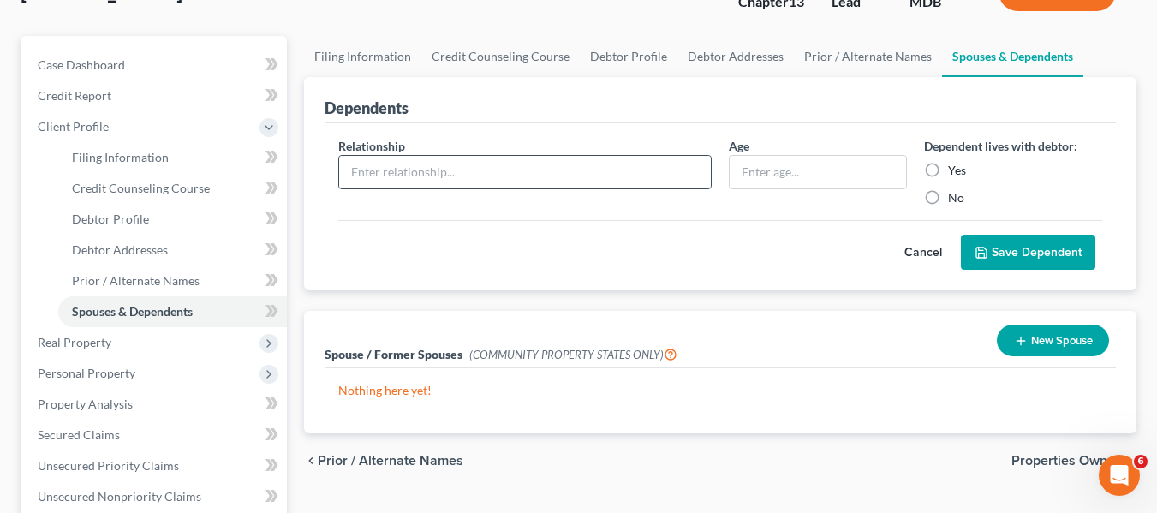
click at [390, 167] on input "text" at bounding box center [525, 172] width 372 height 33
click at [948, 164] on label "Yes" at bounding box center [957, 170] width 18 height 17
click at [955, 164] on input "Yes" at bounding box center [960, 167] width 11 height 11
click at [981, 248] on icon "submit" at bounding box center [982, 253] width 10 height 10
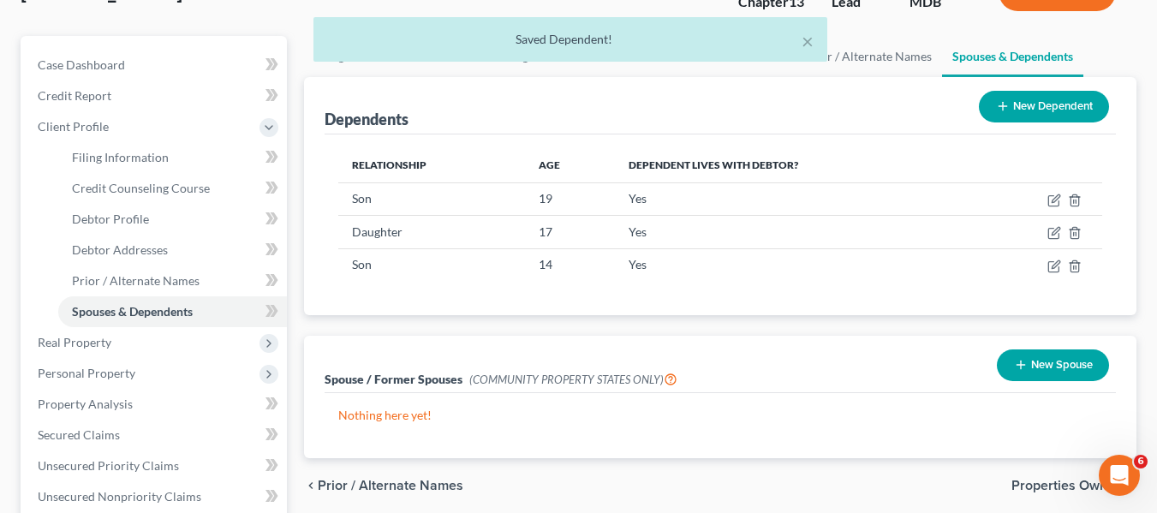
click at [1009, 103] on button "New Dependent" at bounding box center [1044, 107] width 130 height 32
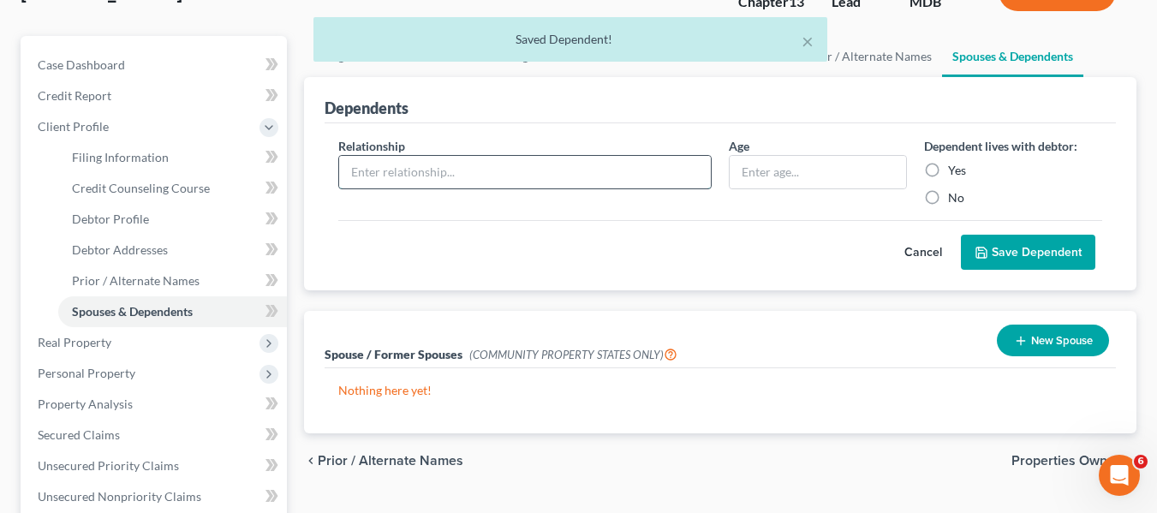
click at [370, 188] on input "text" at bounding box center [525, 172] width 372 height 33
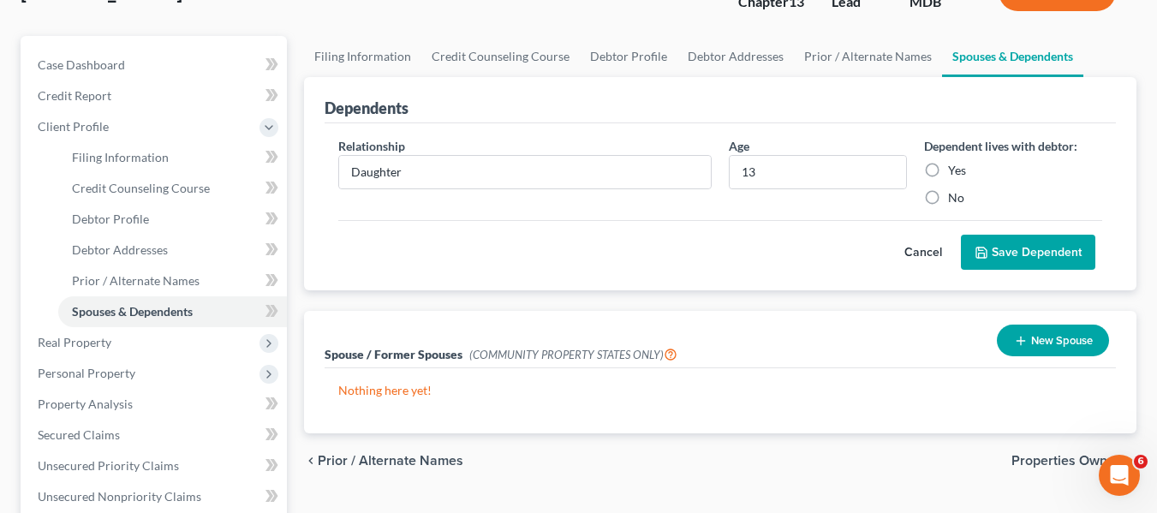
click at [948, 171] on label "Yes" at bounding box center [957, 170] width 18 height 17
click at [955, 171] on input "Yes" at bounding box center [960, 167] width 11 height 11
click at [1003, 249] on button "Save Dependent" at bounding box center [1028, 253] width 134 height 36
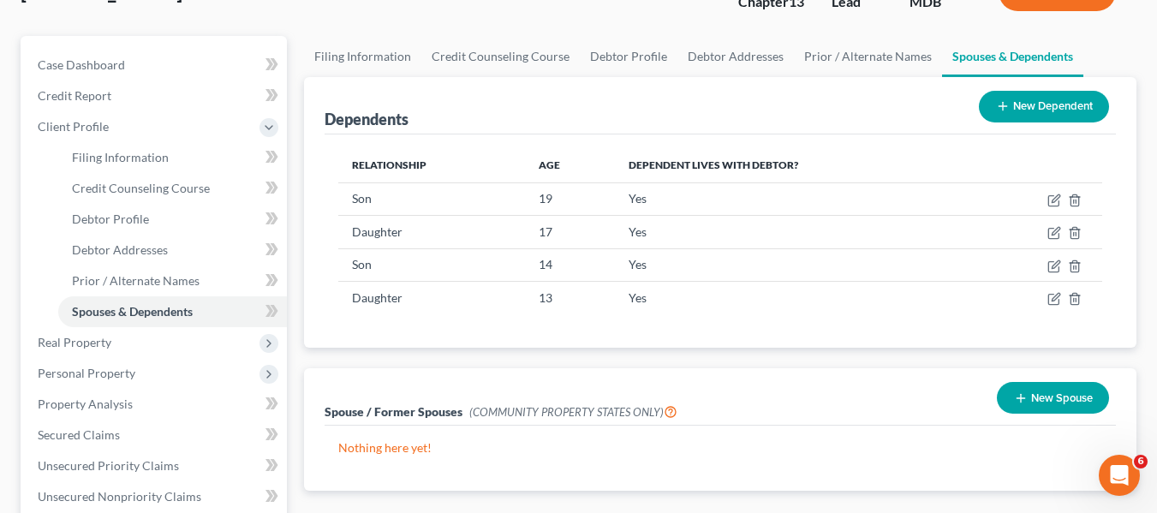
click at [1000, 100] on icon at bounding box center [1003, 106] width 14 height 14
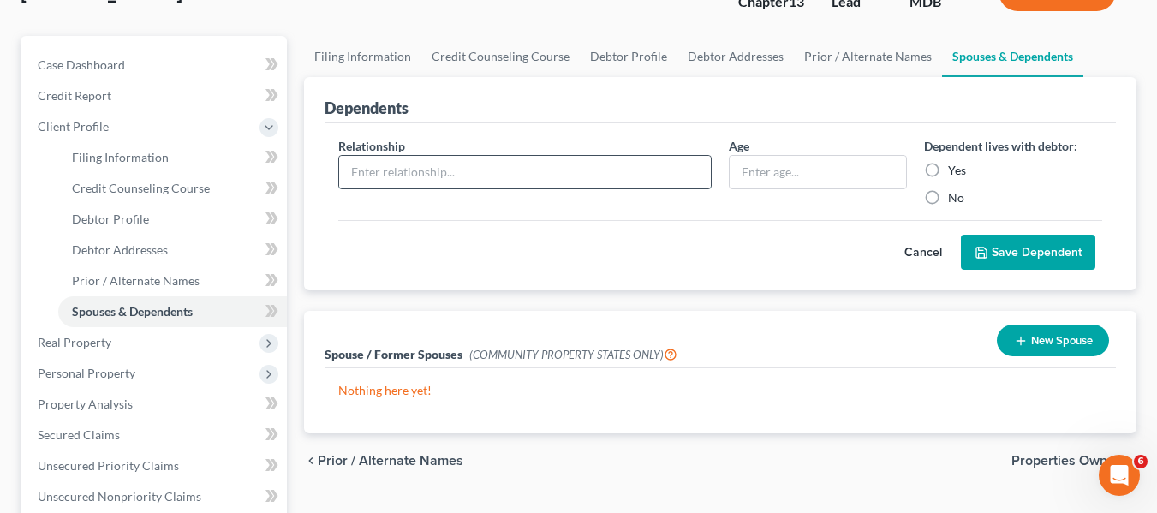
click at [473, 177] on input "text" at bounding box center [525, 172] width 372 height 33
click at [773, 176] on input "text" at bounding box center [818, 172] width 176 height 33
click at [948, 167] on label "Yes" at bounding box center [957, 170] width 18 height 17
click at [955, 167] on input "Yes" at bounding box center [960, 167] width 11 height 11
click at [993, 254] on button "Save Dependent" at bounding box center [1028, 253] width 134 height 36
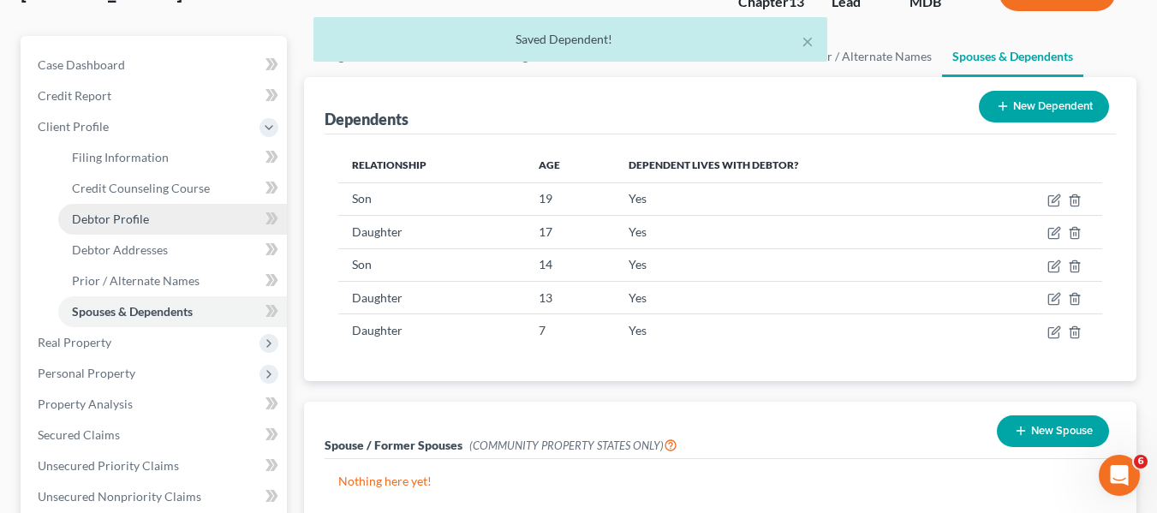
click at [185, 208] on link "Debtor Profile" at bounding box center [172, 219] width 229 height 31
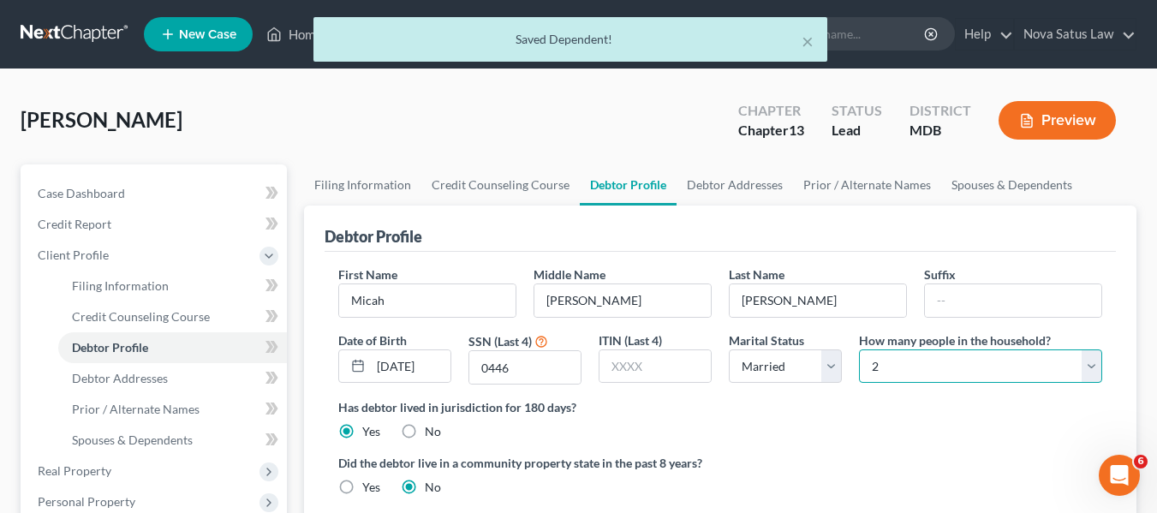
click at [989, 362] on select "Select 1 2 3 4 5 6 7 8 9 10 11 12 13 14 15 16 17 18 19 20" at bounding box center [980, 367] width 243 height 34
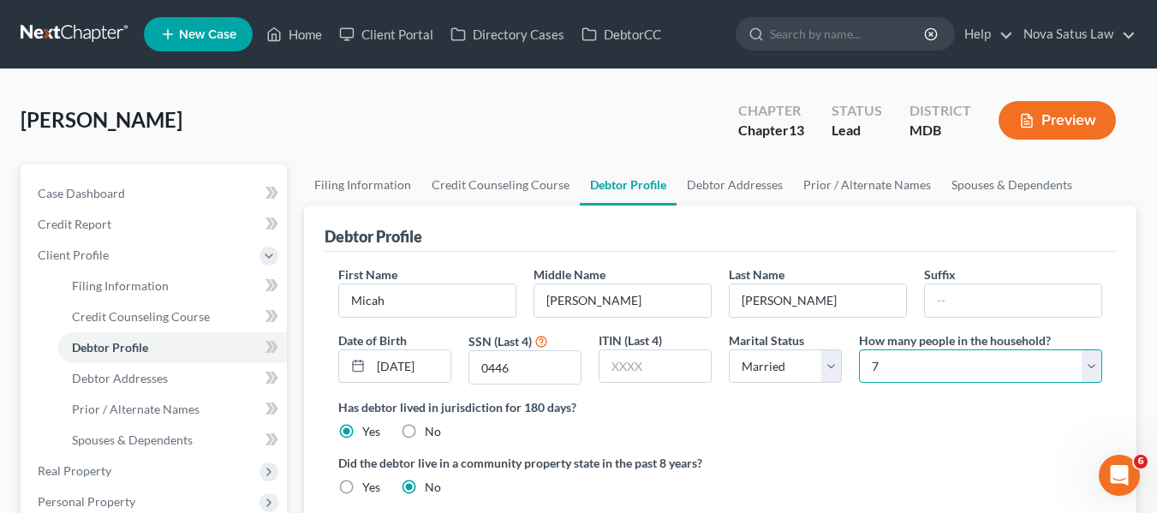
click at [859, 350] on select "Select 1 2 3 4 5 6 7 8 9 10 11 12 13 14 15 16 17 18 19 20" at bounding box center [980, 367] width 243 height 34
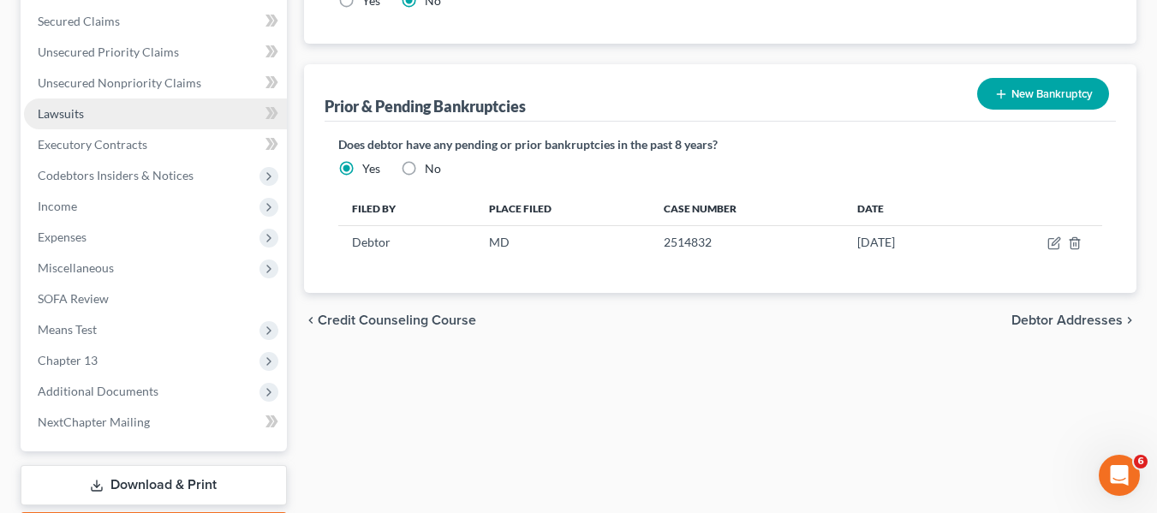
scroll to position [543, 0]
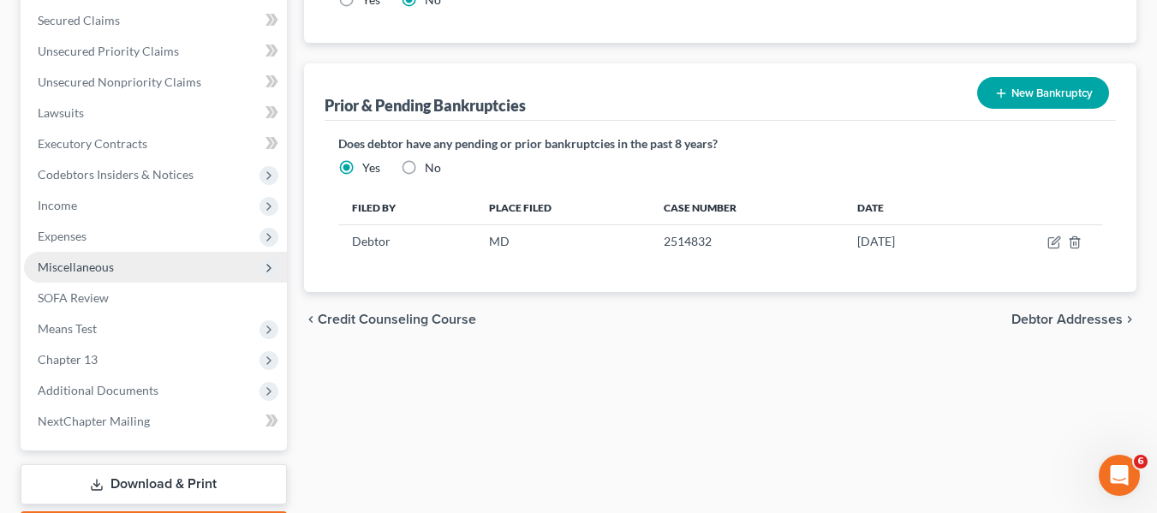
click at [114, 269] on span "Miscellaneous" at bounding box center [155, 267] width 263 height 31
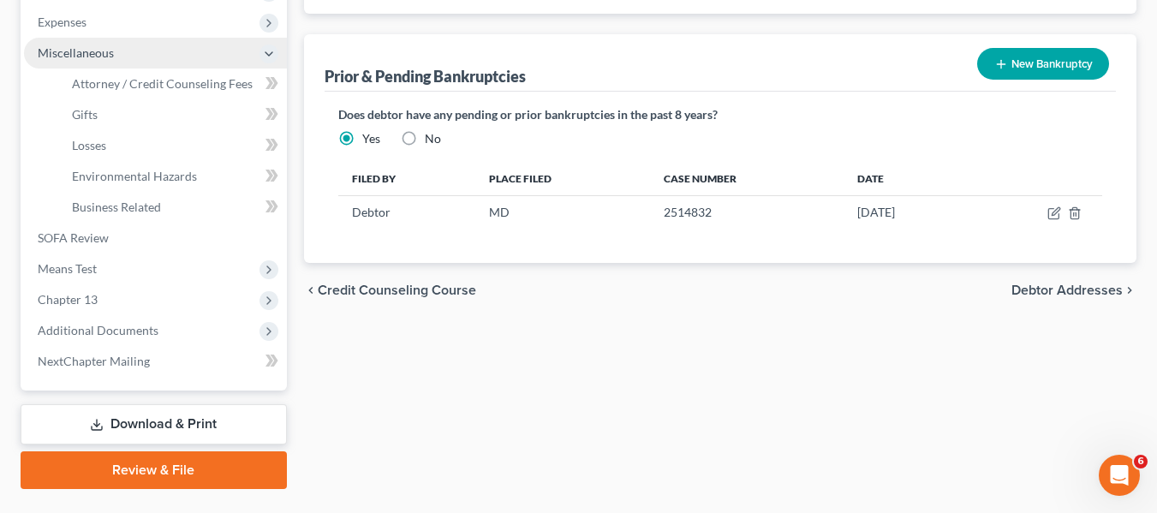
scroll to position [613, 0]
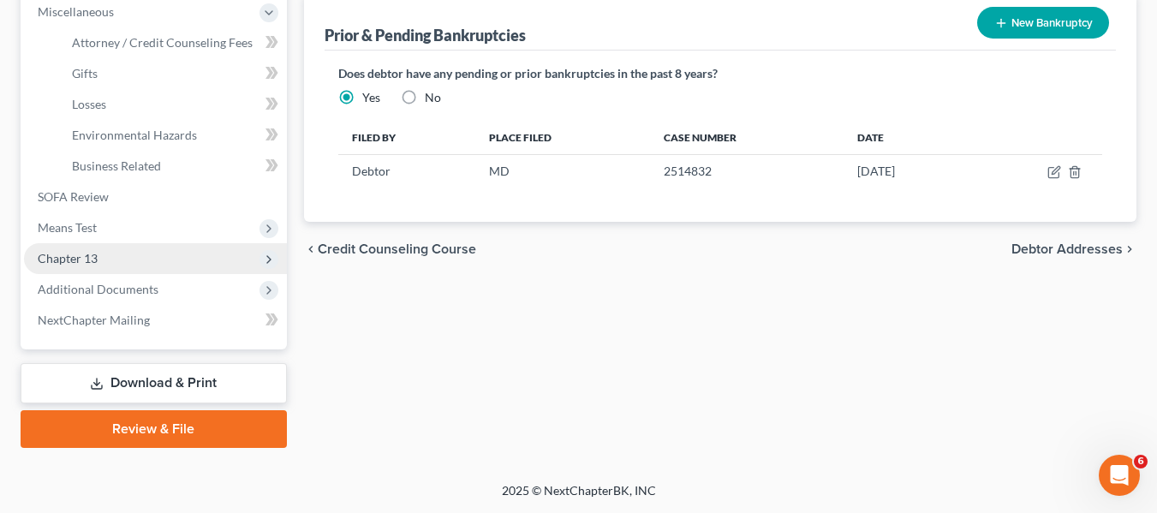
click at [92, 256] on span "Chapter 13" at bounding box center [68, 258] width 60 height 15
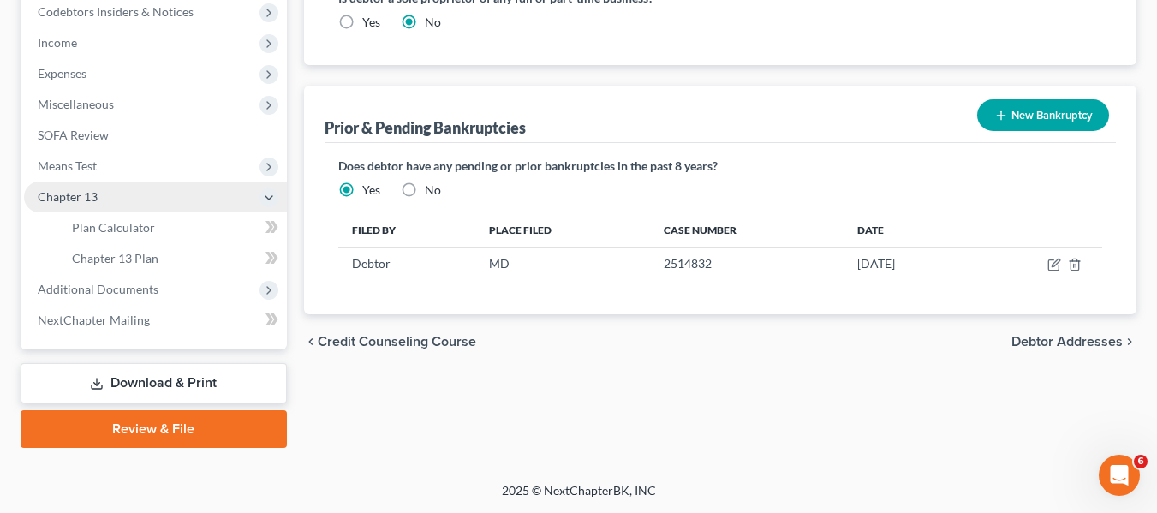
scroll to position [521, 0]
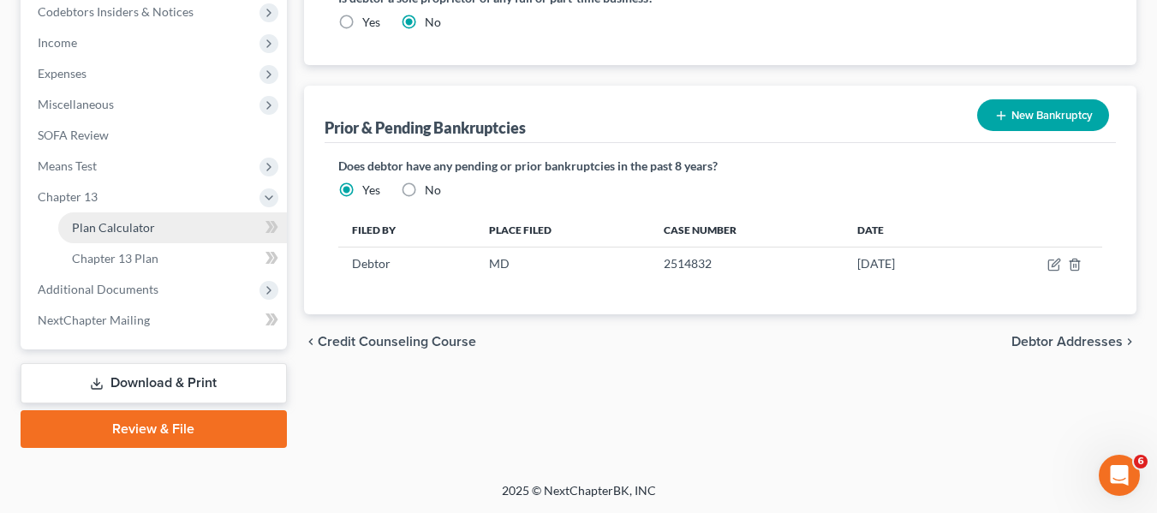
click at [111, 229] on span "Plan Calculator" at bounding box center [113, 227] width 83 height 15
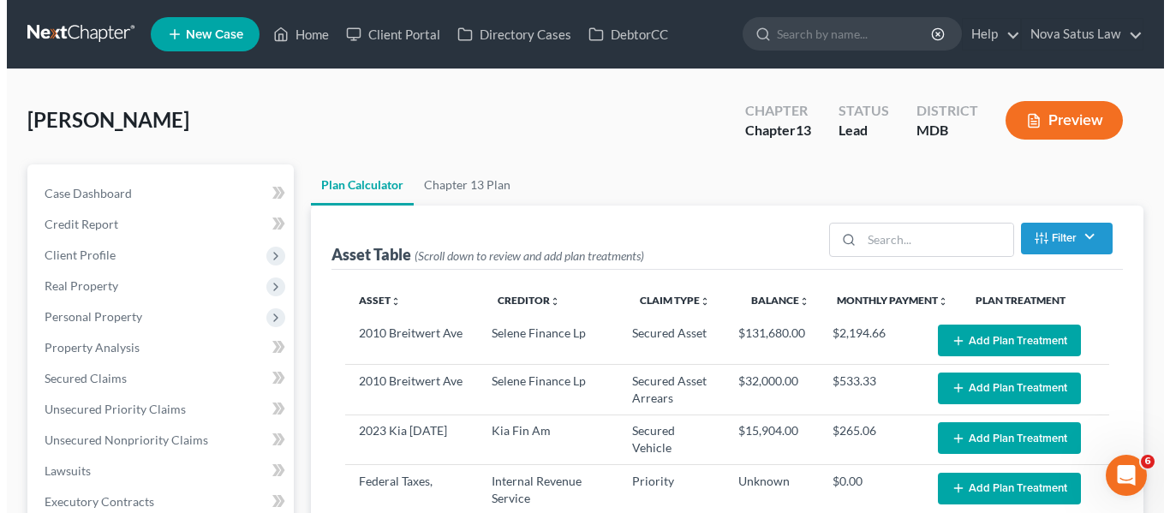
scroll to position [128, 0]
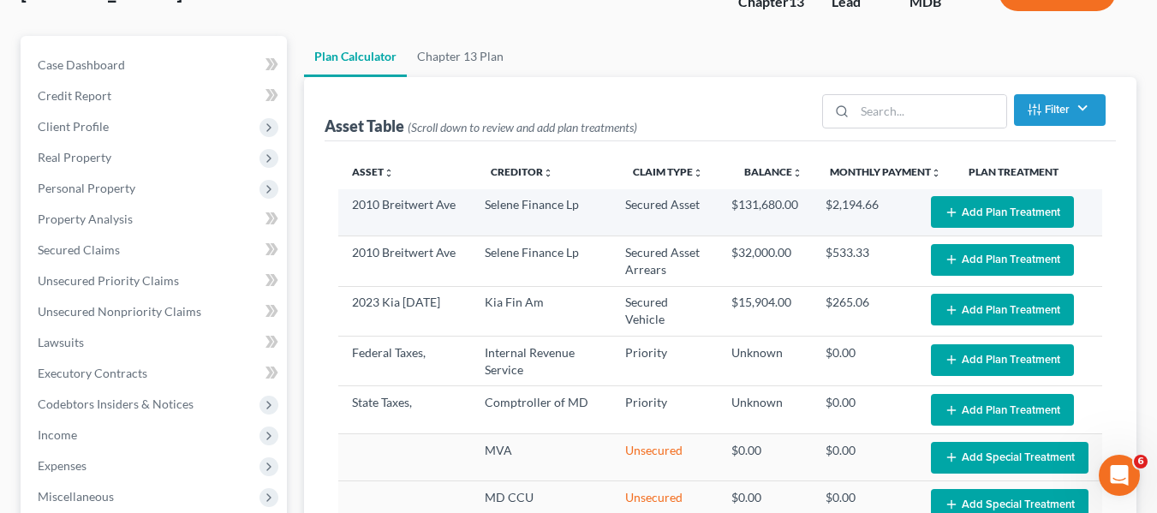
click at [976, 200] on button "Add Plan Treatment" at bounding box center [1002, 212] width 143 height 32
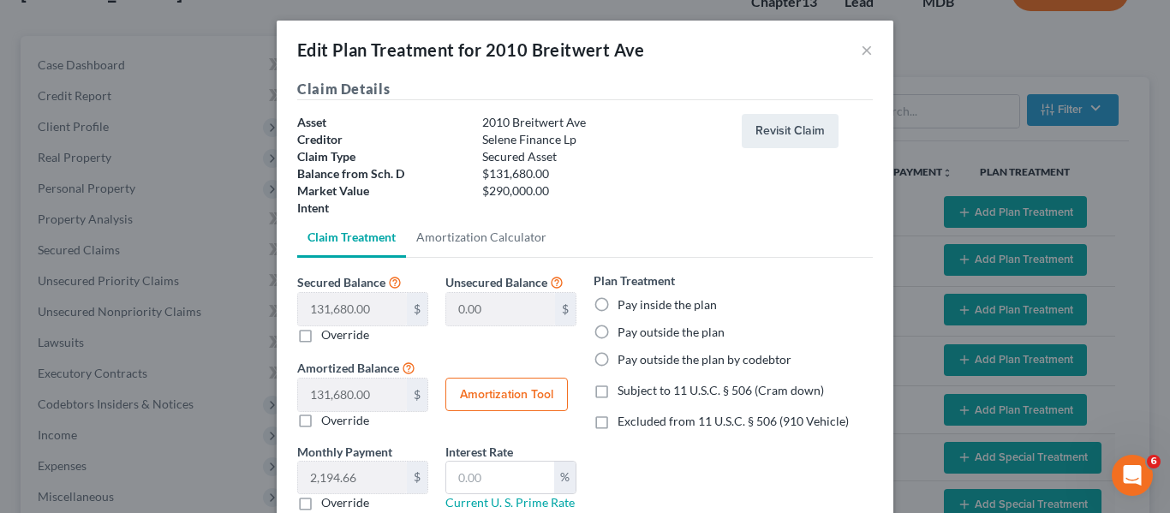
click at [618, 331] on label "Pay outside the plan" at bounding box center [671, 332] width 107 height 17
click at [624, 331] on input "Pay outside the plan" at bounding box center [629, 329] width 11 height 11
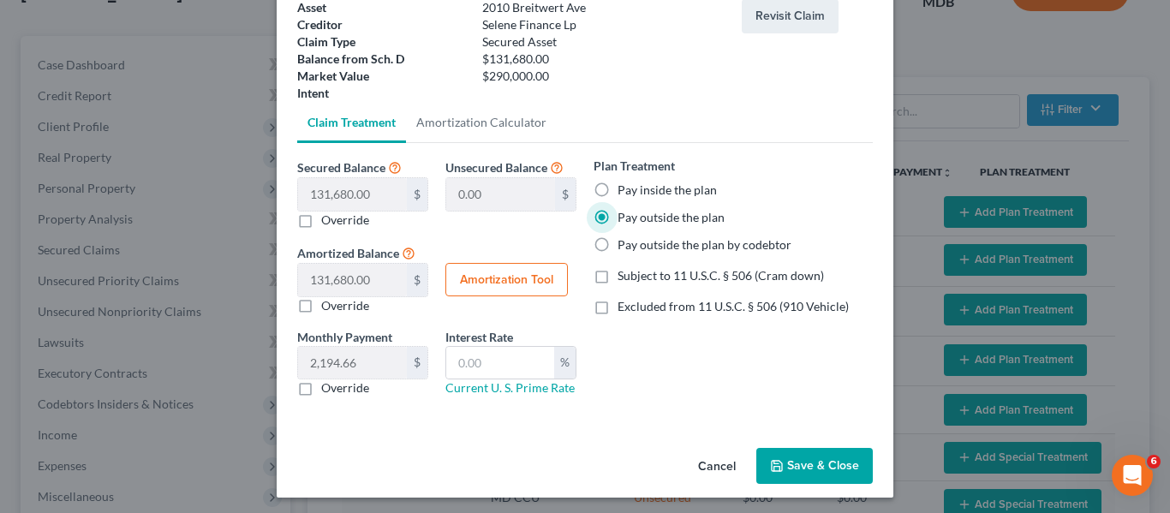
scroll to position [120, 0]
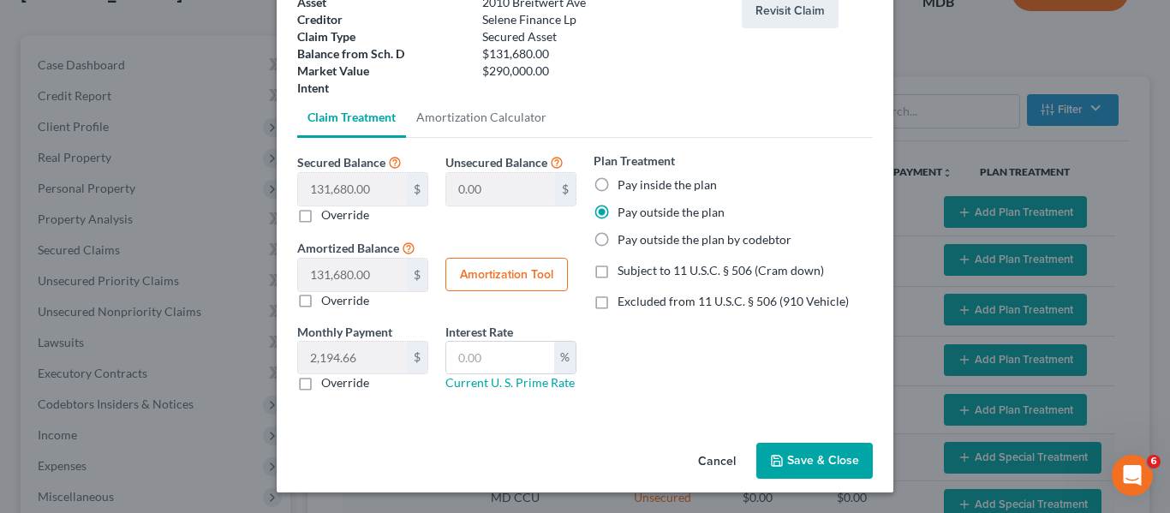
click at [807, 461] on button "Save & Close" at bounding box center [814, 461] width 117 height 36
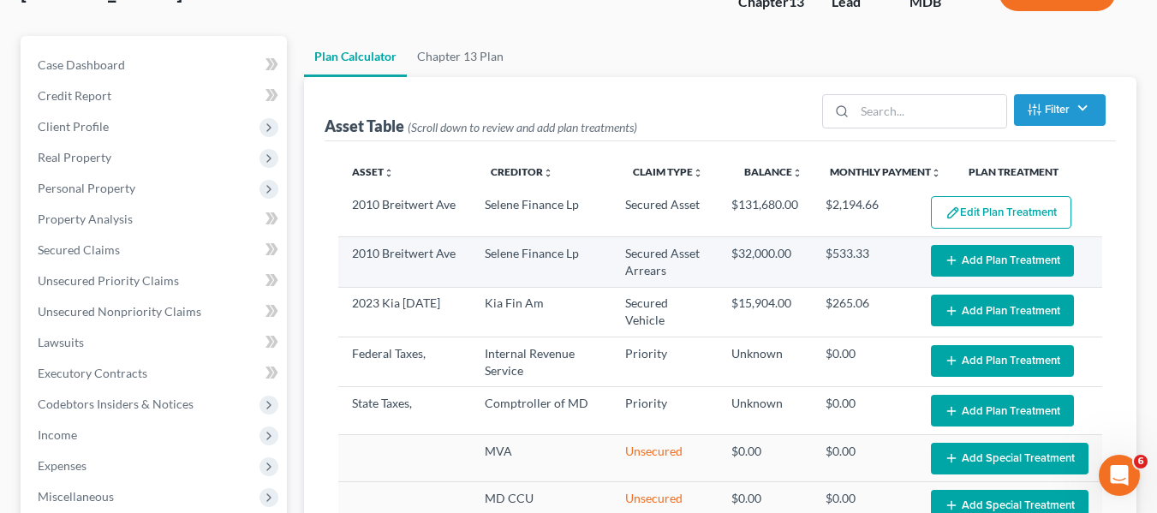
click at [964, 256] on button "Add Plan Treatment" at bounding box center [1002, 261] width 143 height 32
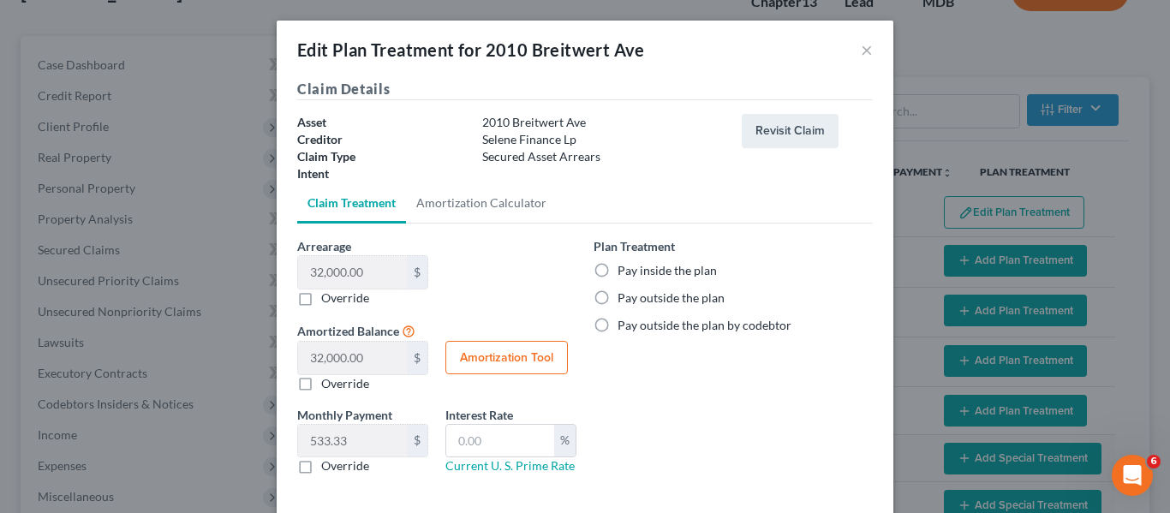
click at [618, 270] on label "Pay inside the plan" at bounding box center [667, 270] width 99 height 17
click at [624, 270] on input "Pay inside the plan" at bounding box center [629, 267] width 11 height 11
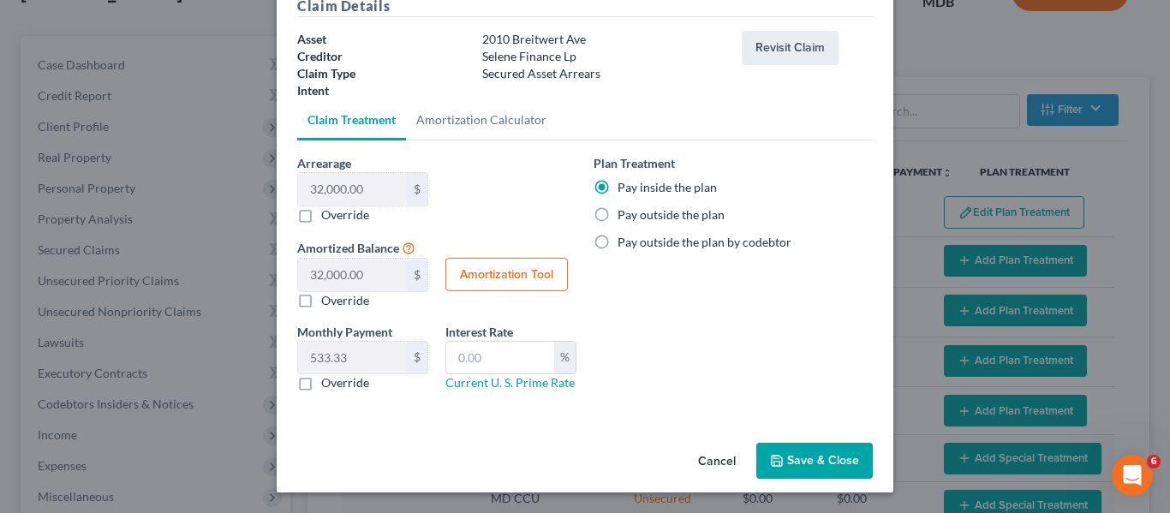
click at [770, 456] on icon "button" at bounding box center [777, 461] width 14 height 14
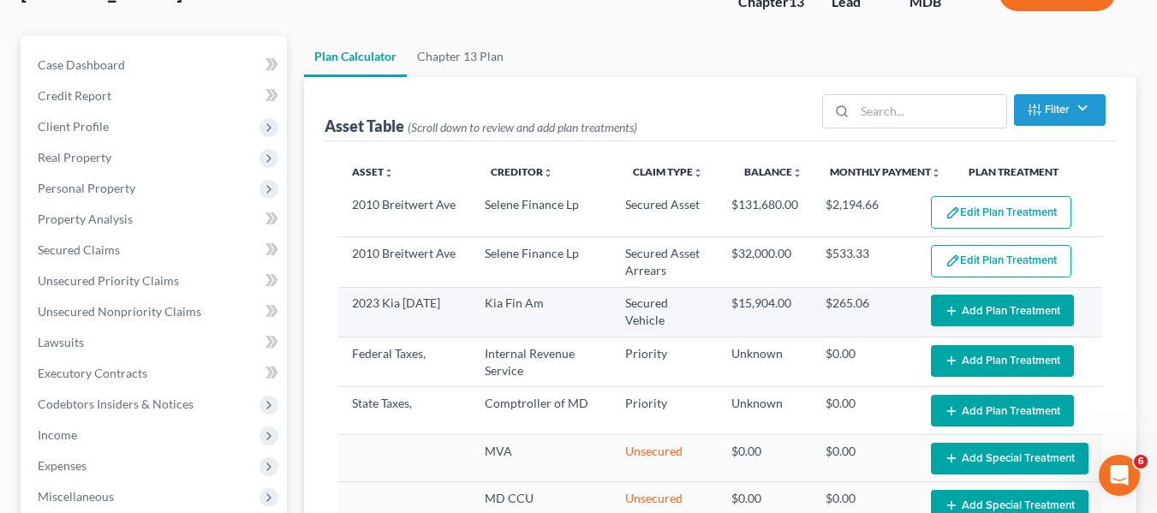
click at [931, 324] on button "Add Plan Treatment" at bounding box center [1002, 311] width 143 height 32
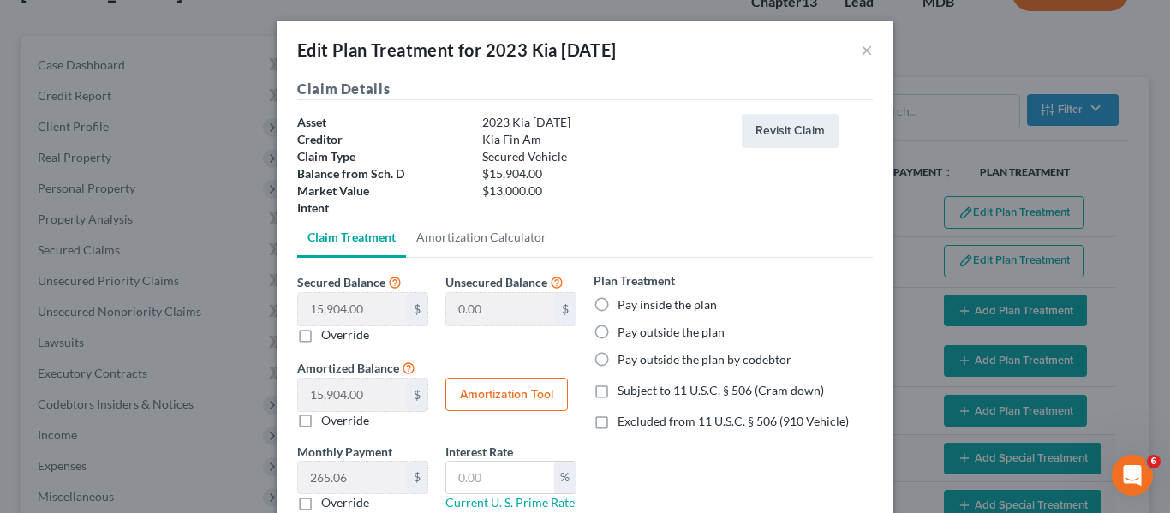
click at [618, 330] on label "Pay outside the plan" at bounding box center [671, 332] width 107 height 17
click at [624, 330] on input "Pay outside the plan" at bounding box center [629, 329] width 11 height 11
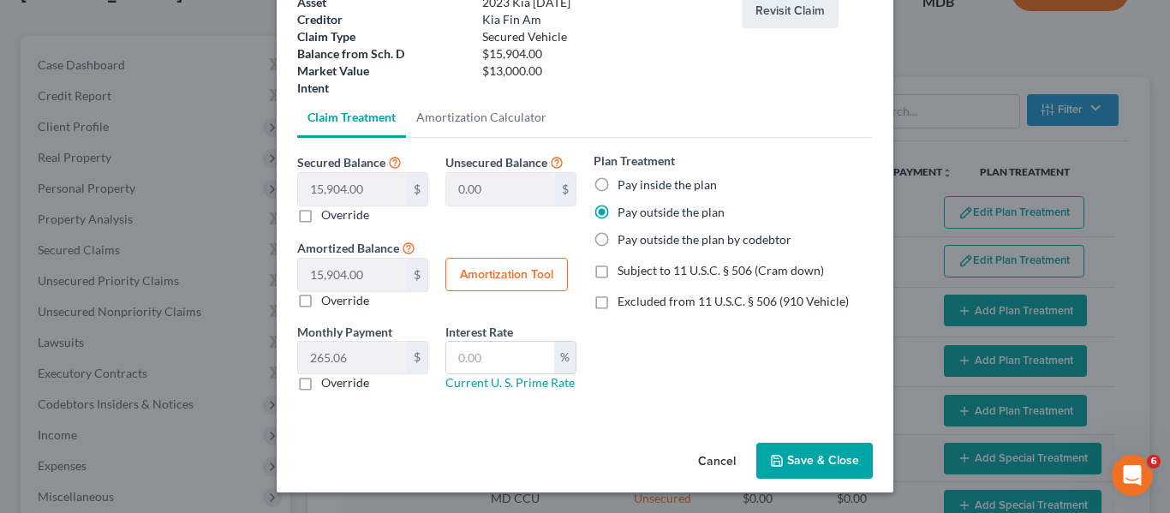
click at [804, 460] on button "Save & Close" at bounding box center [814, 461] width 117 height 36
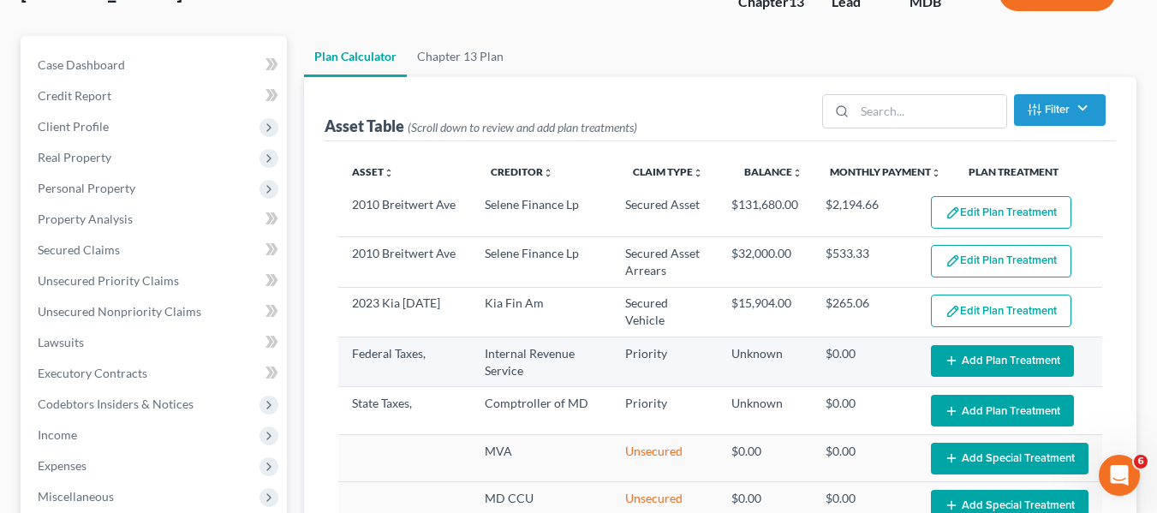
click at [952, 362] on button "Add Plan Treatment" at bounding box center [1002, 361] width 143 height 32
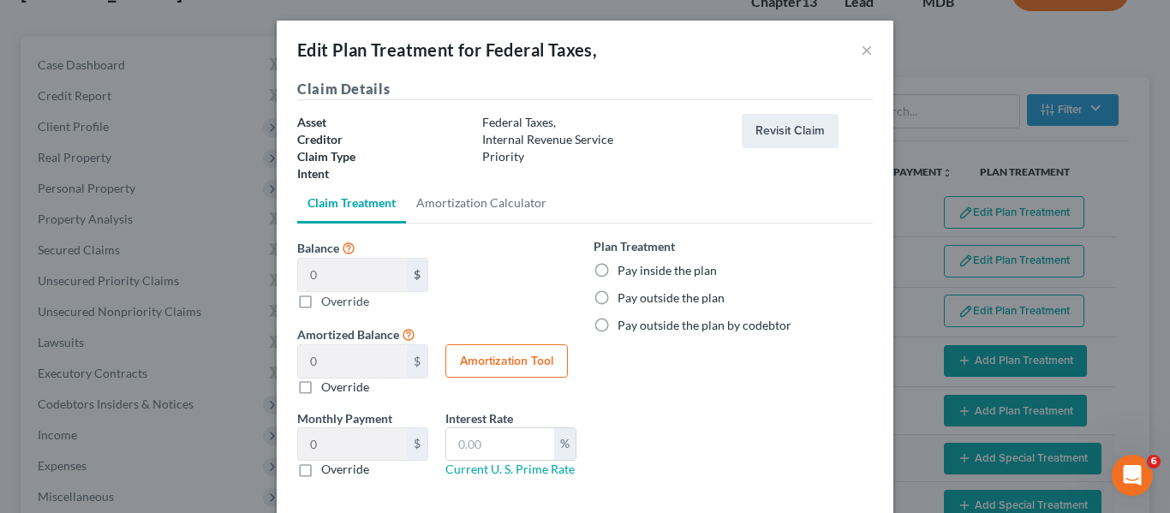
click at [618, 268] on label "Pay inside the plan" at bounding box center [667, 270] width 99 height 17
click at [624, 268] on input "Pay inside the plan" at bounding box center [629, 267] width 11 height 11
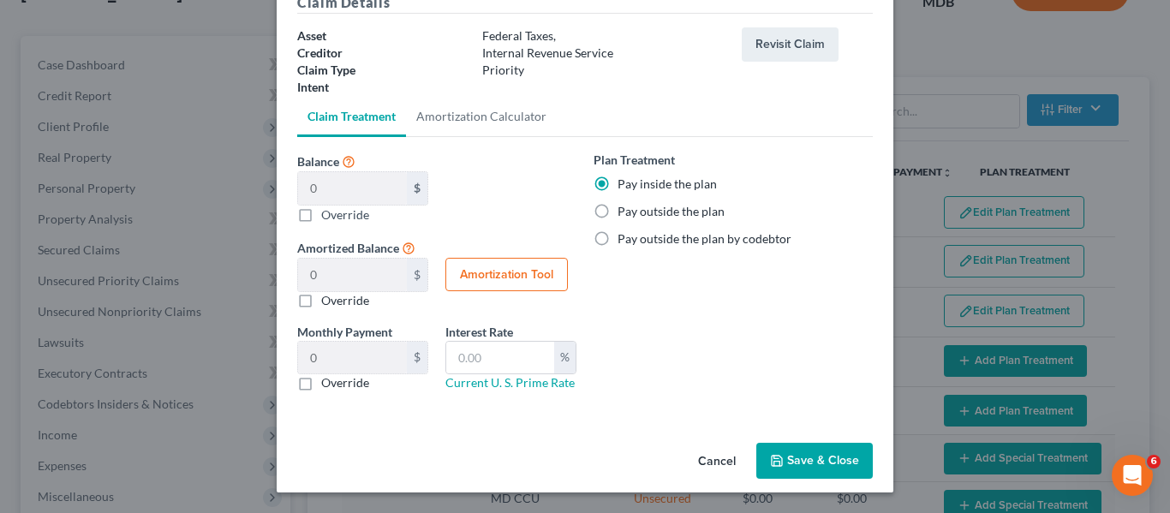
click at [778, 454] on icon "button" at bounding box center [777, 461] width 14 height 14
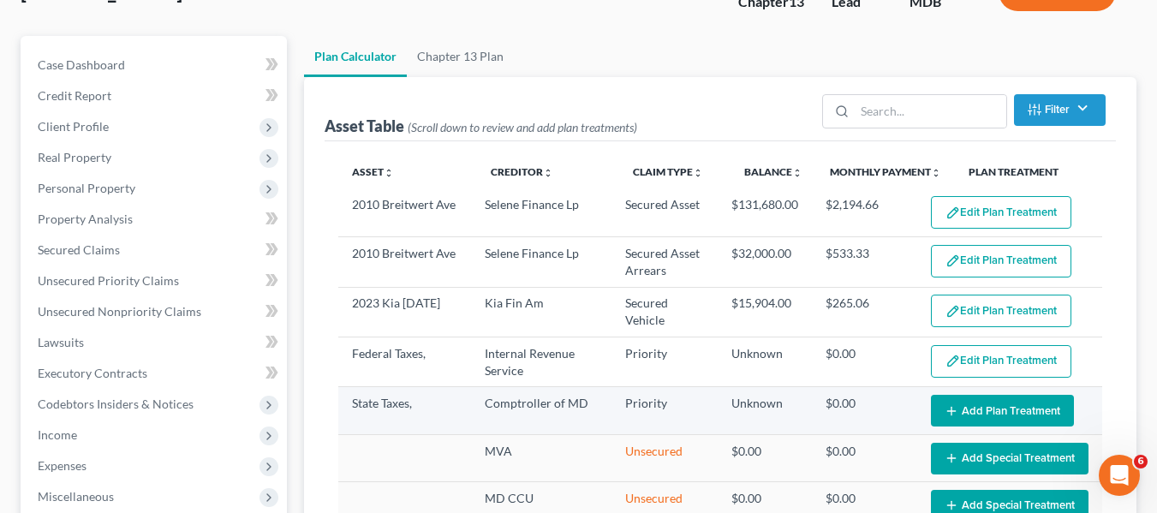
click at [945, 410] on icon "button" at bounding box center [952, 411] width 14 height 14
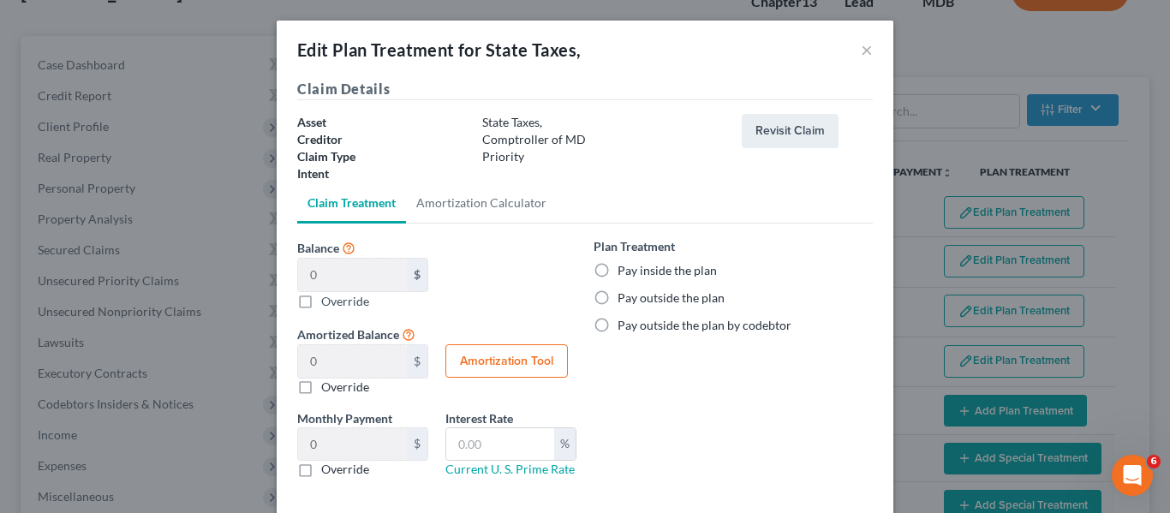
click at [618, 270] on label "Pay inside the plan" at bounding box center [667, 270] width 99 height 17
click at [624, 270] on input "Pay inside the plan" at bounding box center [629, 267] width 11 height 11
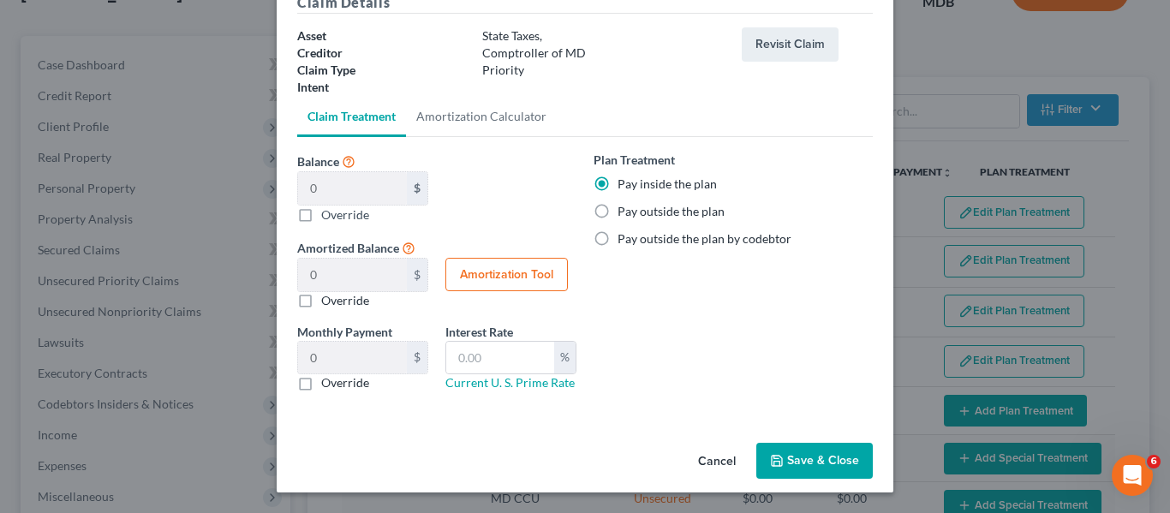
click at [770, 455] on icon "button" at bounding box center [777, 461] width 14 height 14
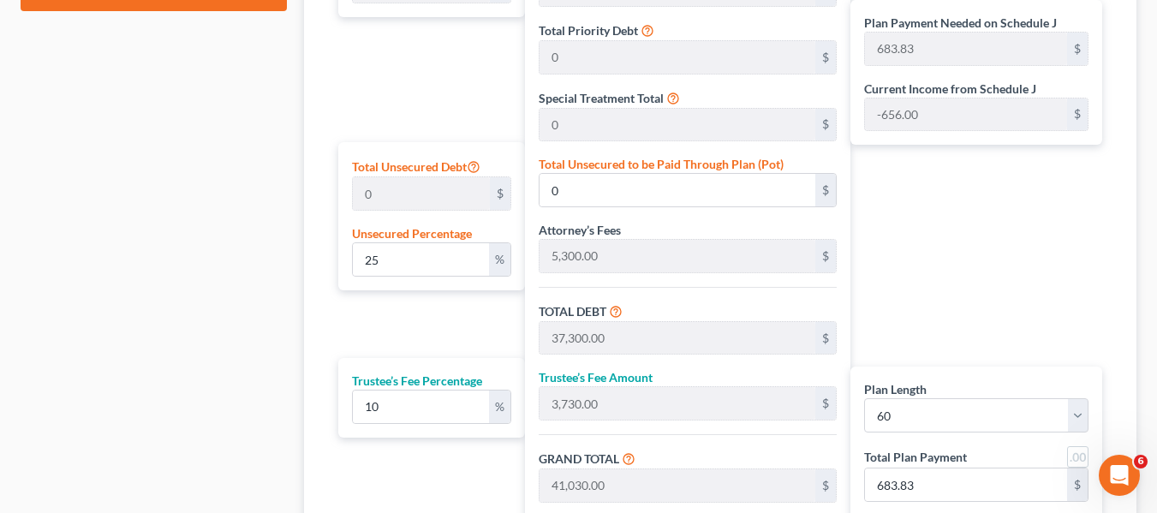
scroll to position [956, 0]
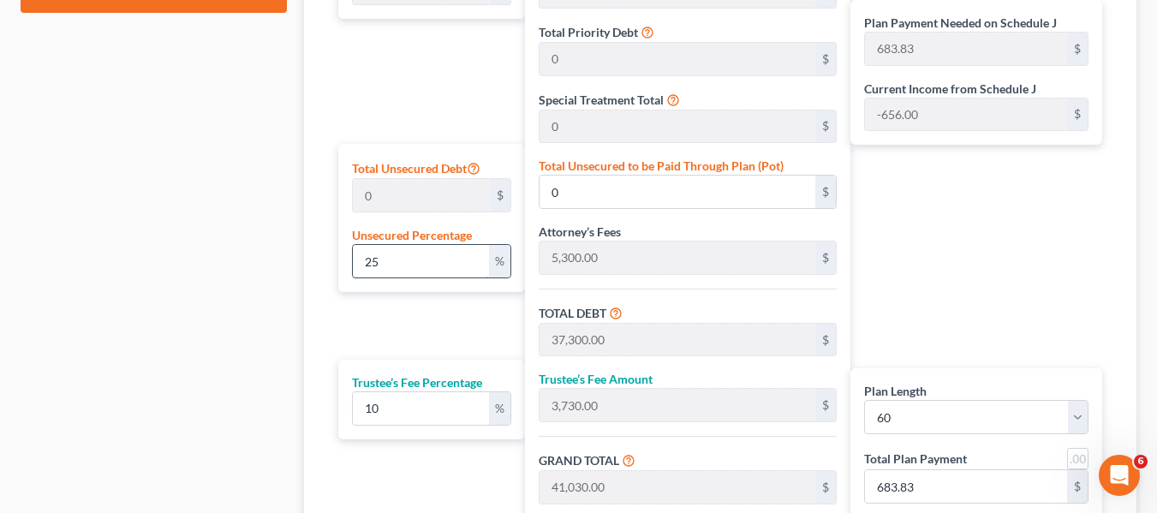
click at [423, 274] on input "25" at bounding box center [421, 261] width 136 height 33
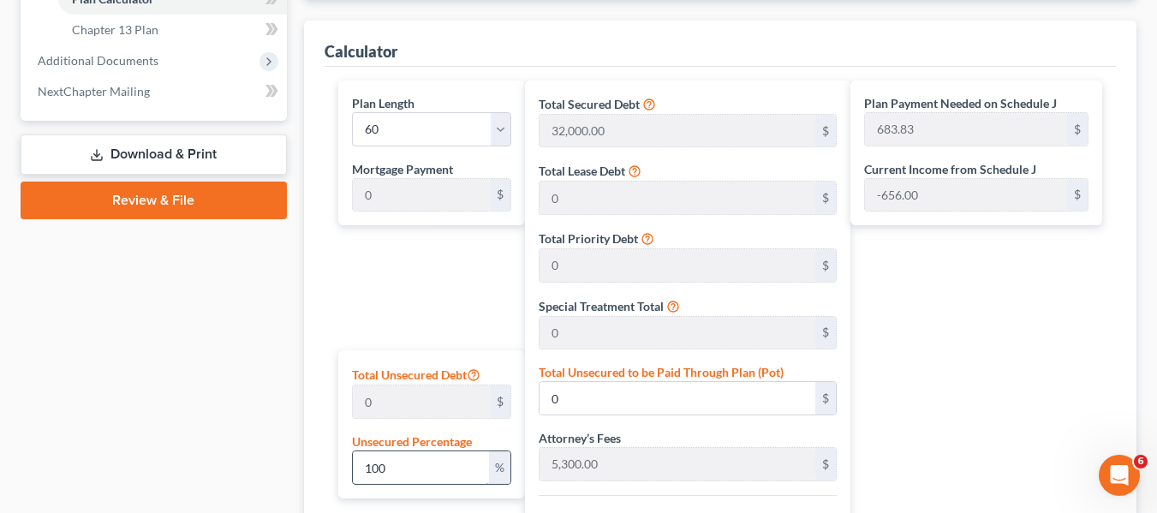
scroll to position [767, 0]
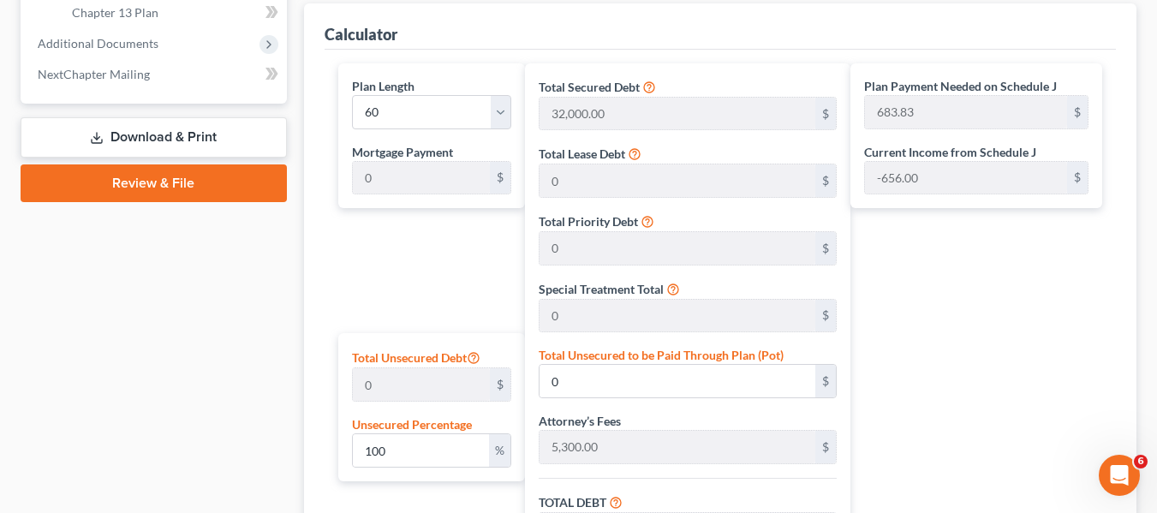
click at [145, 138] on link "Download & Print" at bounding box center [154, 137] width 266 height 40
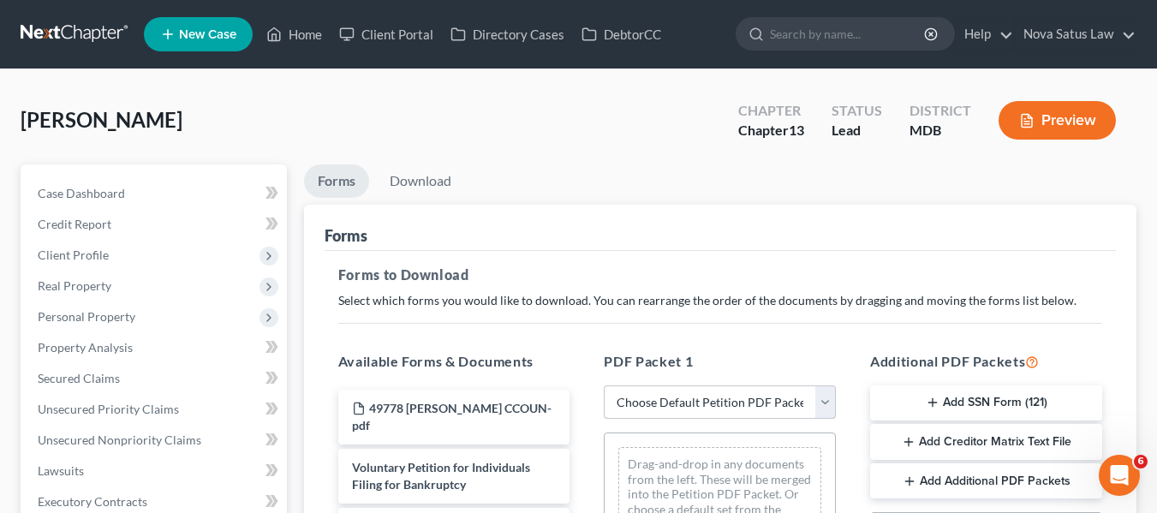
click at [630, 400] on select "Choose Default Petition PDF Packet Complete Bankruptcy Petition (all forms and …" at bounding box center [720, 402] width 232 height 34
click at [604, 385] on select "Choose Default Petition PDF Packet Complete Bankruptcy Petition (all forms and …" at bounding box center [720, 402] width 232 height 34
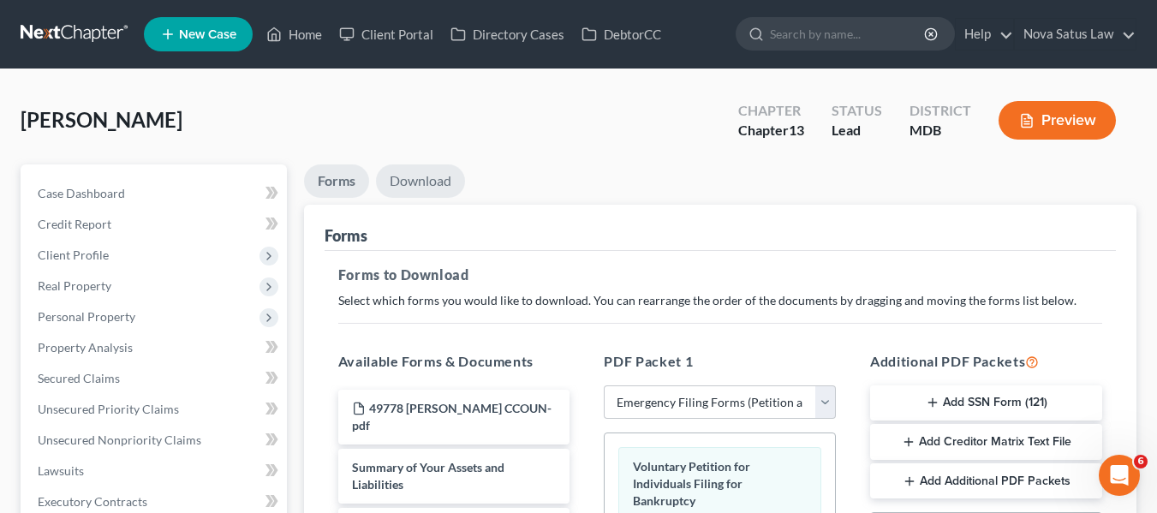
click at [417, 176] on link "Download" at bounding box center [420, 180] width 89 height 33
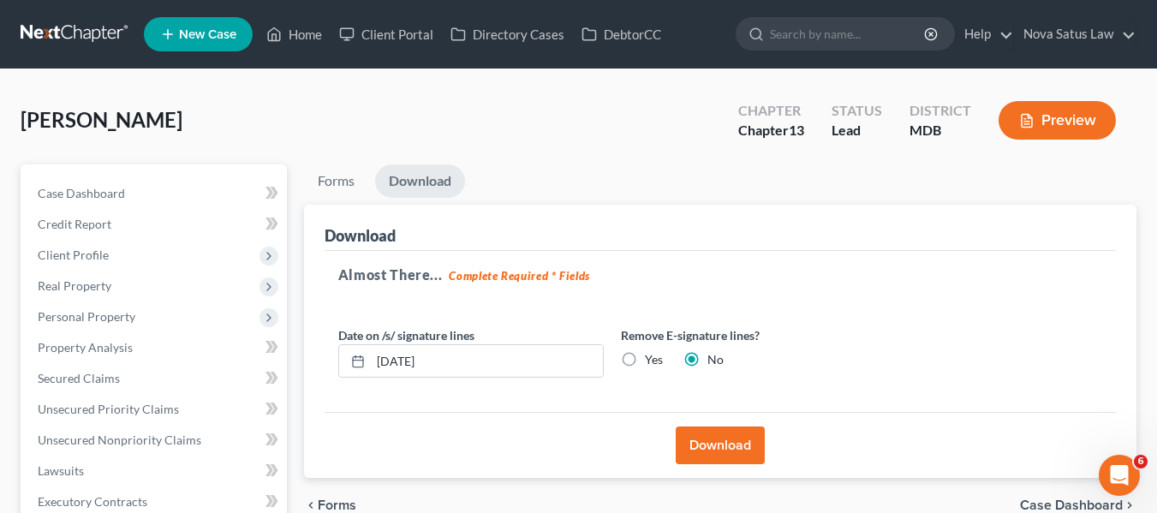
click at [685, 441] on button "Download" at bounding box center [720, 446] width 89 height 38
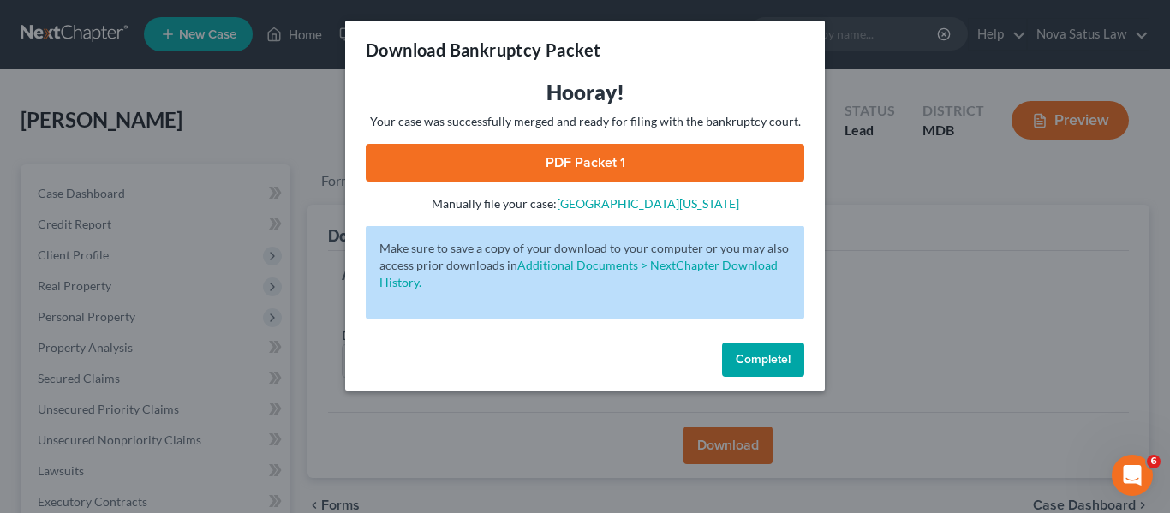
click at [935, 234] on div "Download Bankruptcy Packet Hooray! Your case was successfully merged and ready …" at bounding box center [585, 256] width 1170 height 513
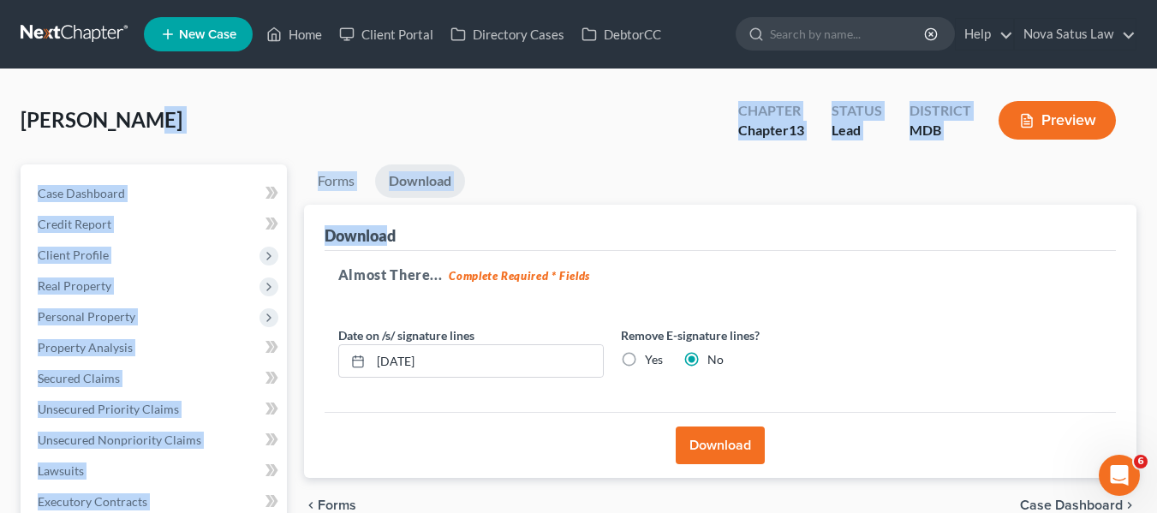
drag, startPoint x: 389, startPoint y: 236, endPoint x: 374, endPoint y: 91, distance: 145.5
click at [374, 91] on div "[PERSON_NAME] Upgraded Chapter Chapter 13 Status Lead District MDB Preview Peti…" at bounding box center [579, 505] width 1116 height 831
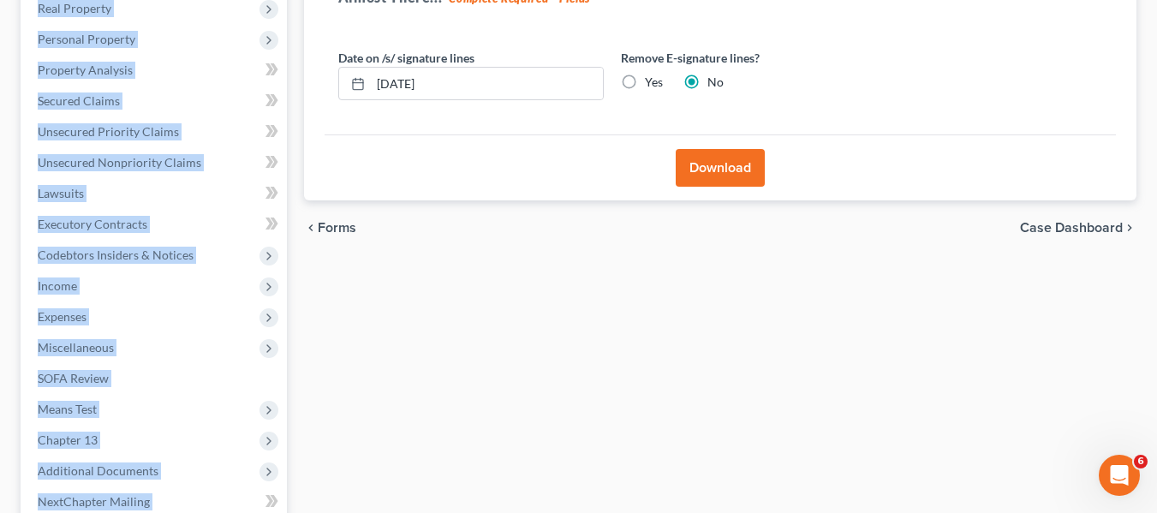
scroll to position [459, 0]
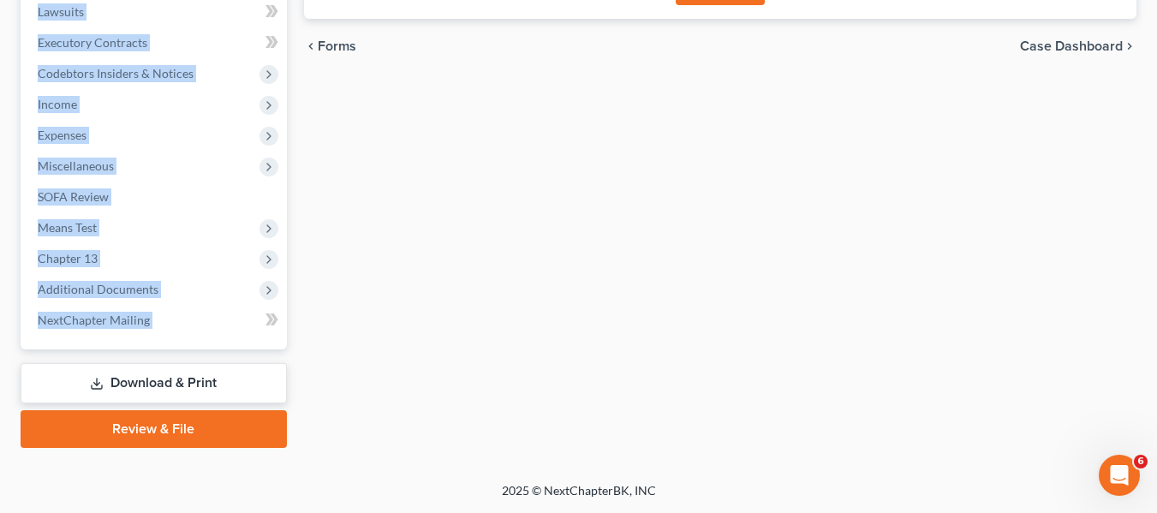
click at [109, 381] on link "Download & Print" at bounding box center [154, 383] width 266 height 40
click at [131, 384] on link "Download & Print" at bounding box center [154, 383] width 266 height 40
click at [181, 379] on link "Download & Print" at bounding box center [154, 383] width 266 height 40
click at [206, 226] on span "Means Test" at bounding box center [155, 227] width 263 height 31
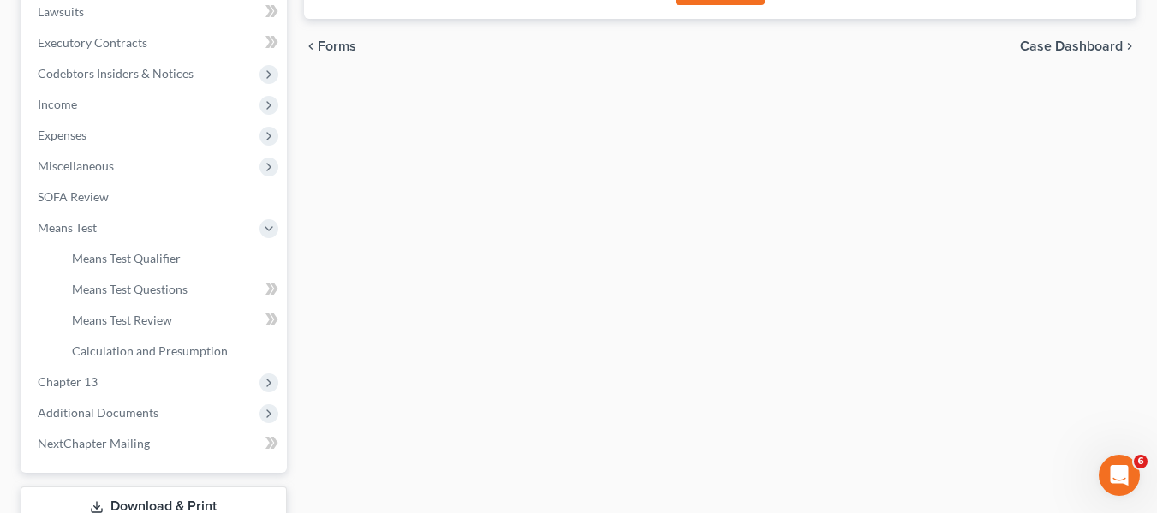
click at [445, 200] on div "Forms Download Forms Forms to Download Select which forms you would like to dow…" at bounding box center [721, 138] width 850 height 866
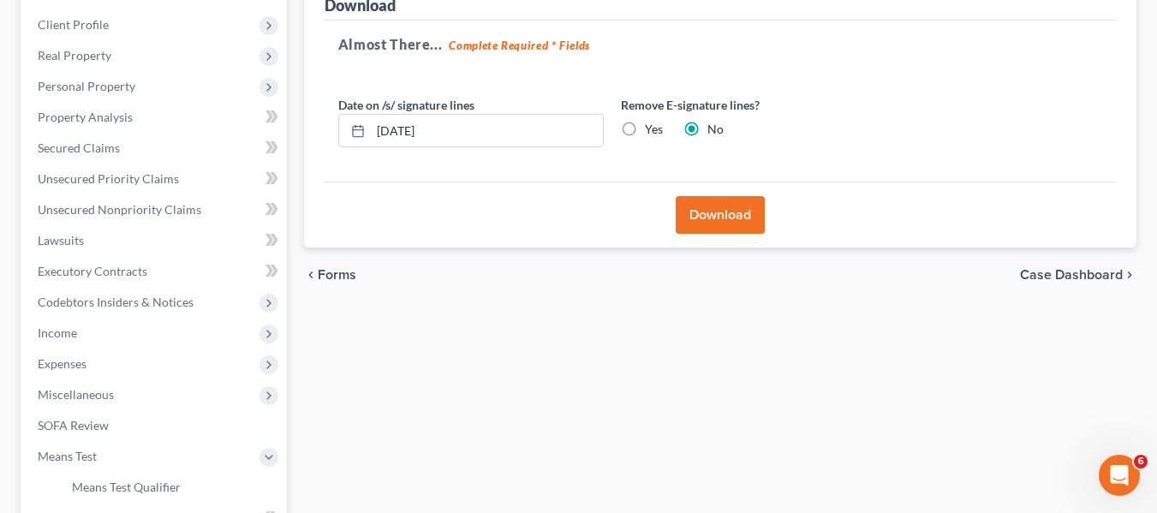
scroll to position [0, 0]
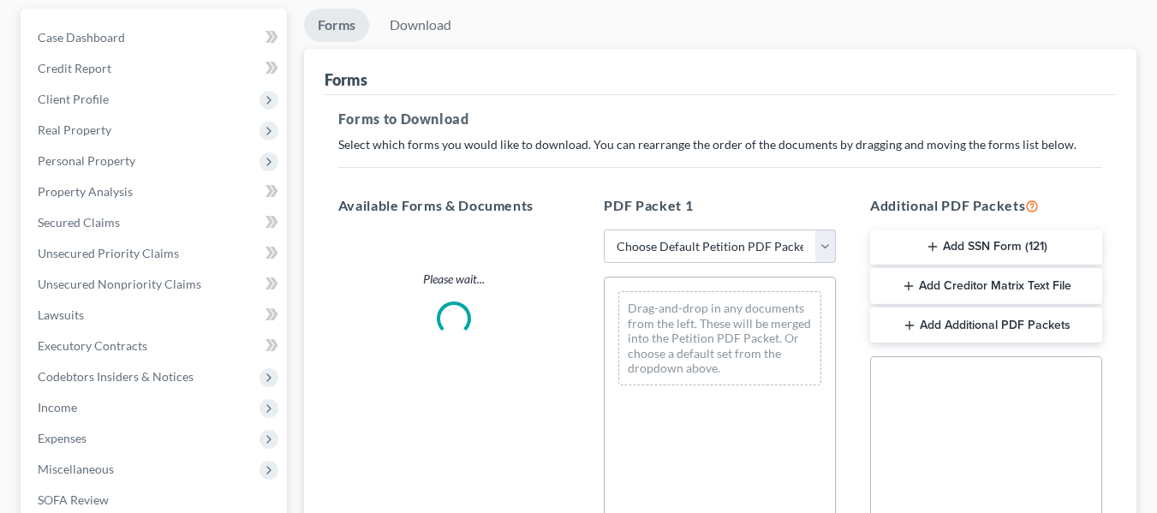
scroll to position [154, 0]
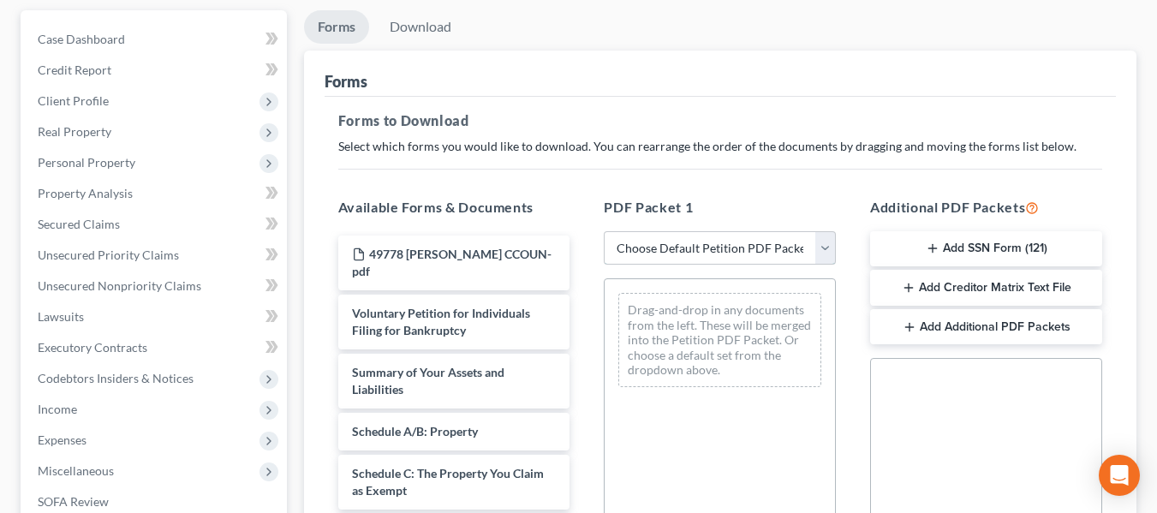
click at [713, 262] on select "Choose Default Petition PDF Packet Complete Bankruptcy Petition (all forms and …" at bounding box center [720, 248] width 232 height 34
select select "0"
click at [604, 231] on select "Choose Default Petition PDF Packet Complete Bankruptcy Petition (all forms and …" at bounding box center [720, 248] width 232 height 34
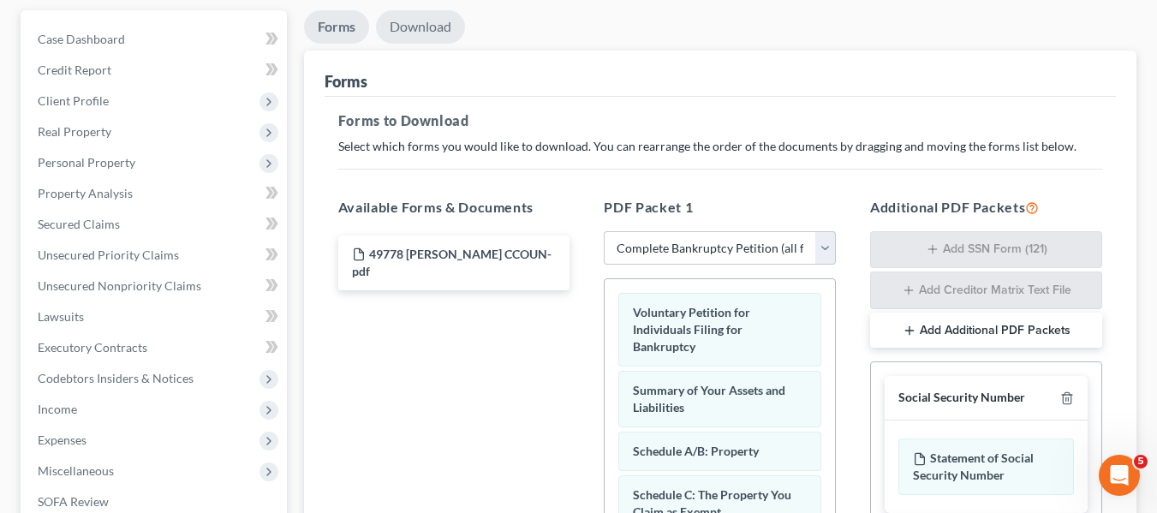
click at [441, 25] on link "Download" at bounding box center [420, 26] width 89 height 33
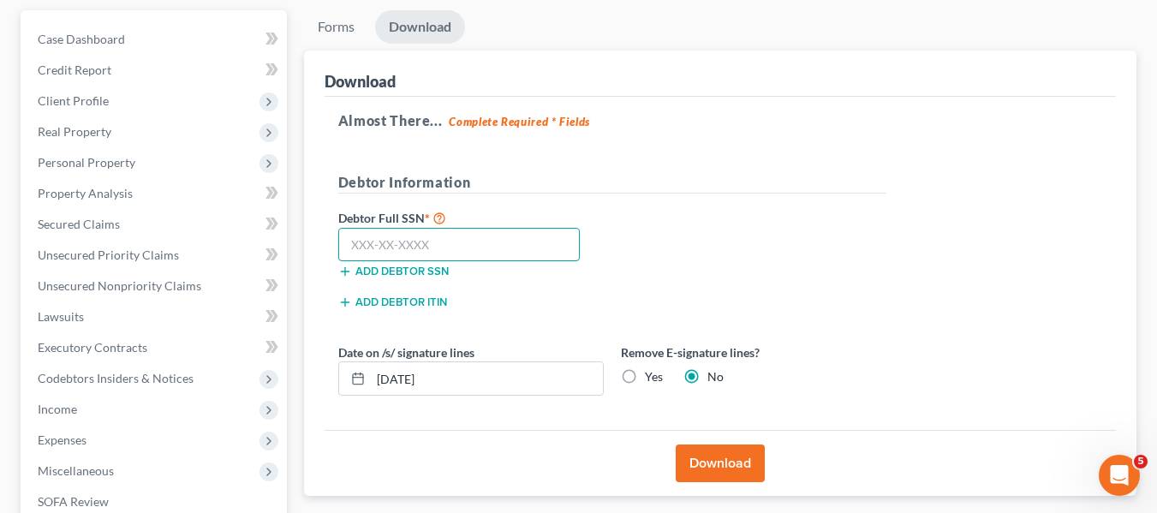
click at [474, 230] on input "text" at bounding box center [459, 245] width 242 height 34
type input "241-55-0446"
click at [696, 467] on button "Download" at bounding box center [720, 464] width 89 height 38
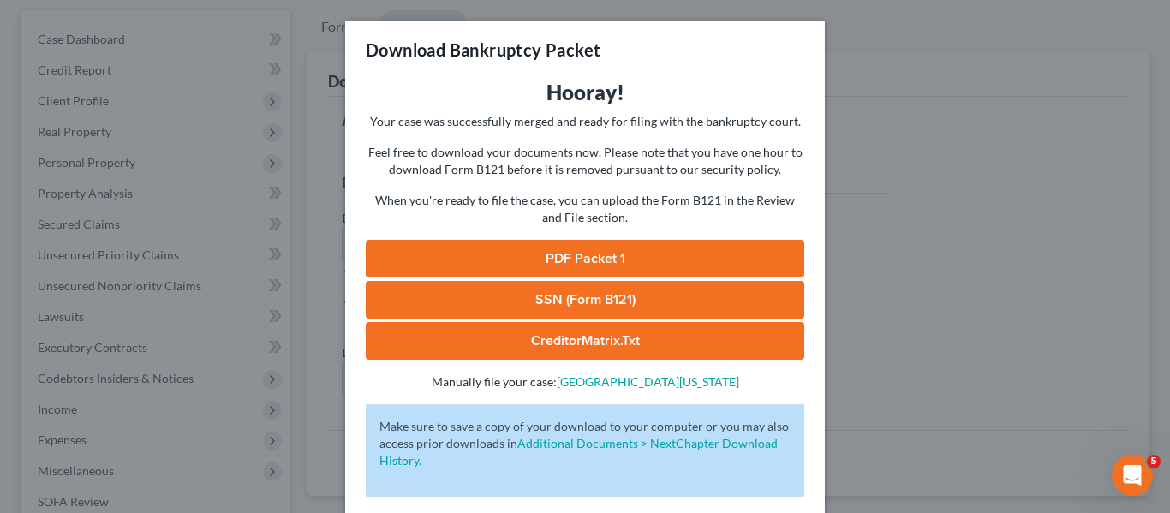
click at [574, 254] on link "PDF Packet 1" at bounding box center [585, 259] width 439 height 38
click at [551, 300] on link "SSN (Form B121)" at bounding box center [585, 300] width 439 height 38
click at [941, 127] on div "Download Bankruptcy Packet Hooray! Your case was successfully merged and ready …" at bounding box center [585, 256] width 1170 height 513
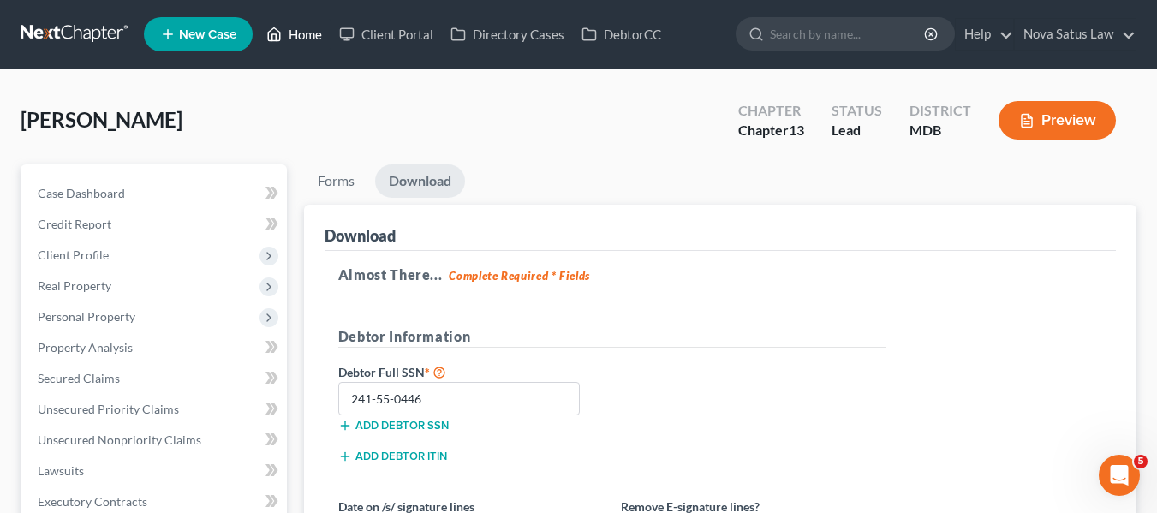
click at [304, 41] on link "Home" at bounding box center [294, 34] width 73 height 31
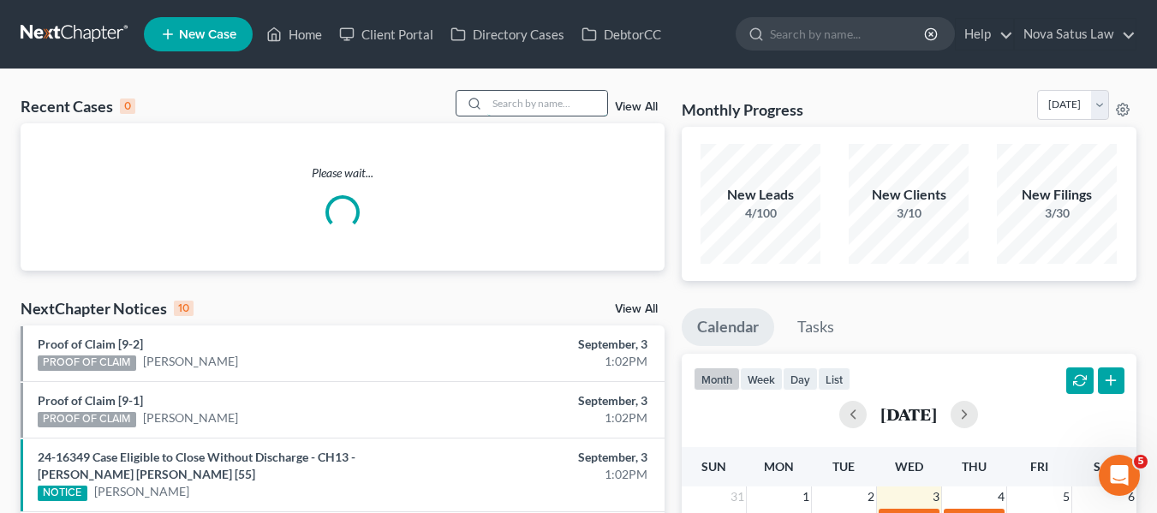
click at [524, 111] on input "search" at bounding box center [547, 103] width 120 height 25
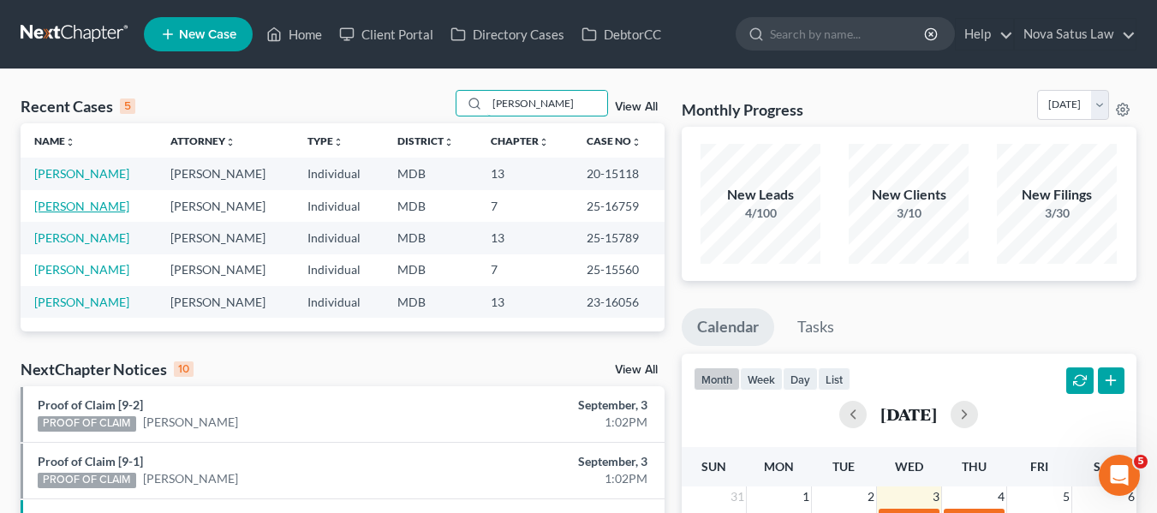
type input "turner"
click at [82, 205] on link "Turner, Cabrena" at bounding box center [81, 206] width 95 height 15
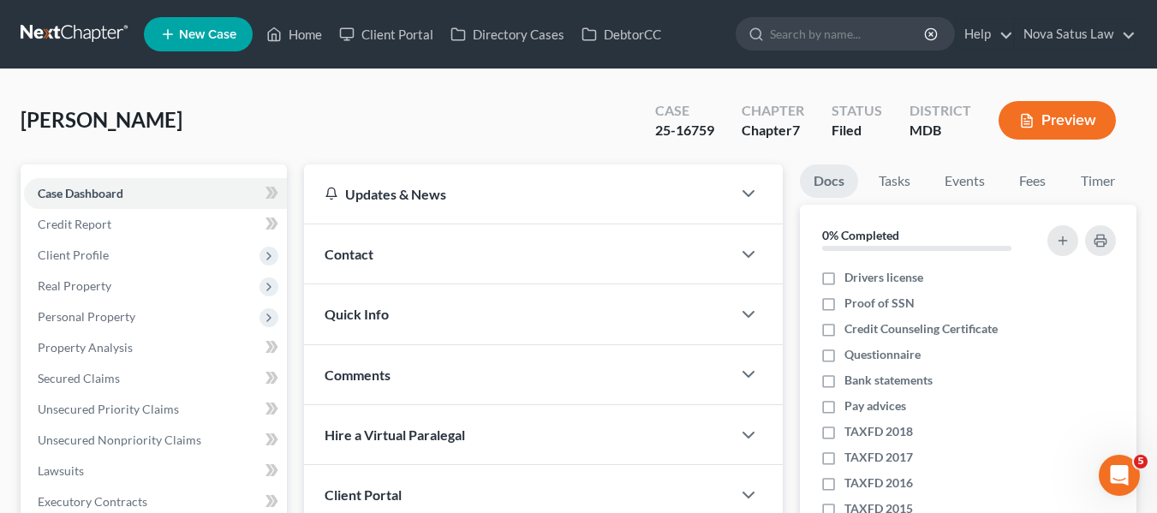
scroll to position [224, 0]
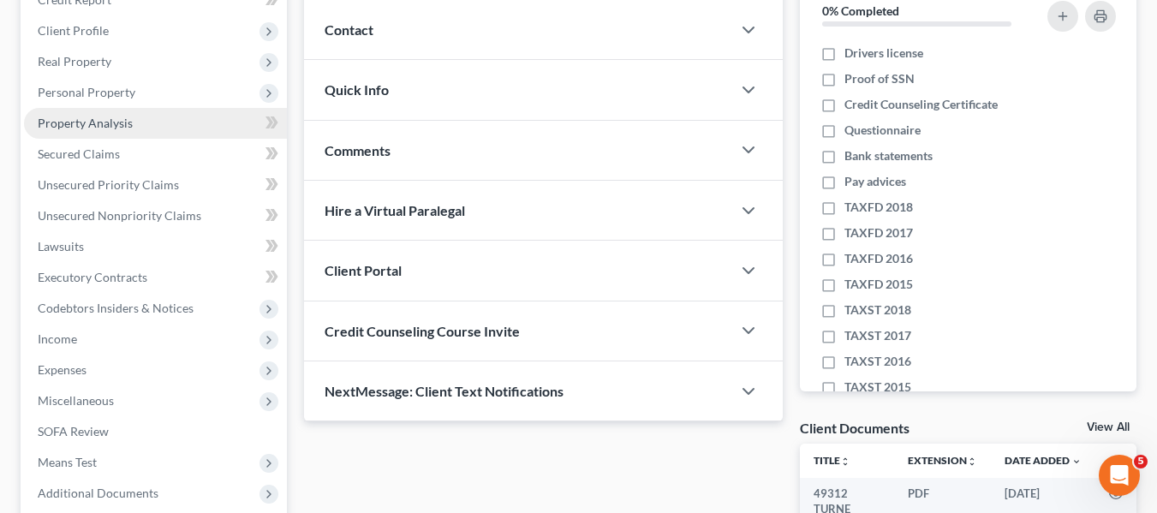
click at [37, 123] on link "Property Analysis" at bounding box center [155, 123] width 263 height 31
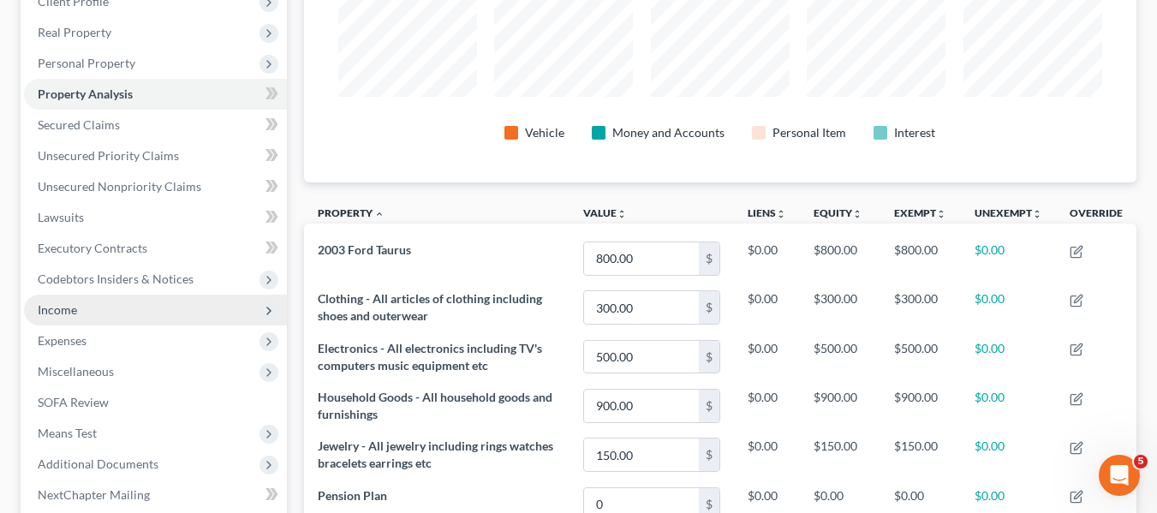
scroll to position [243, 0]
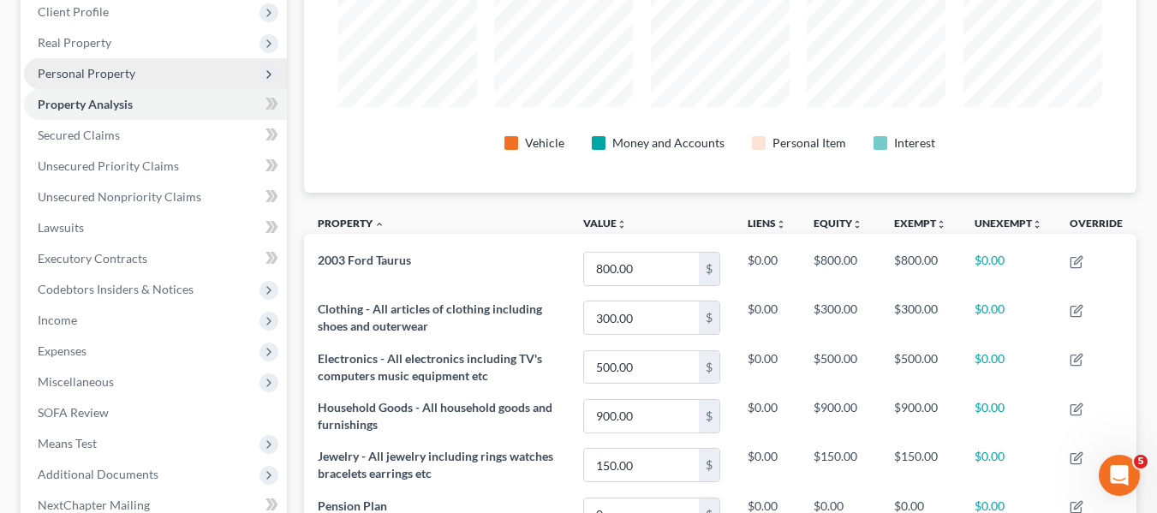
click at [111, 63] on span "Personal Property" at bounding box center [155, 73] width 263 height 31
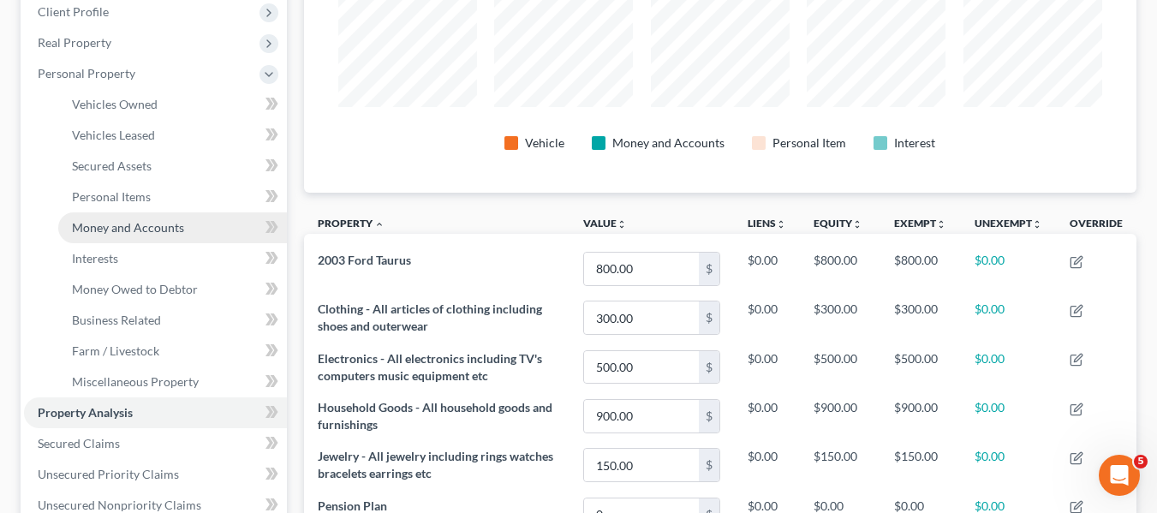
click at [121, 224] on span "Money and Accounts" at bounding box center [128, 227] width 112 height 15
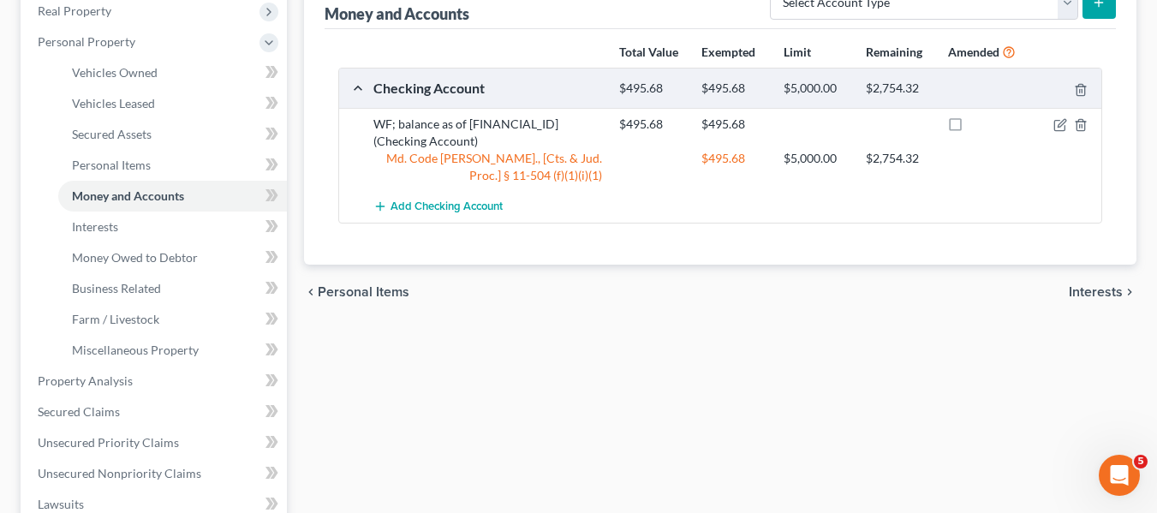
scroll to position [276, 0]
click at [112, 382] on span "Property Analysis" at bounding box center [85, 380] width 95 height 15
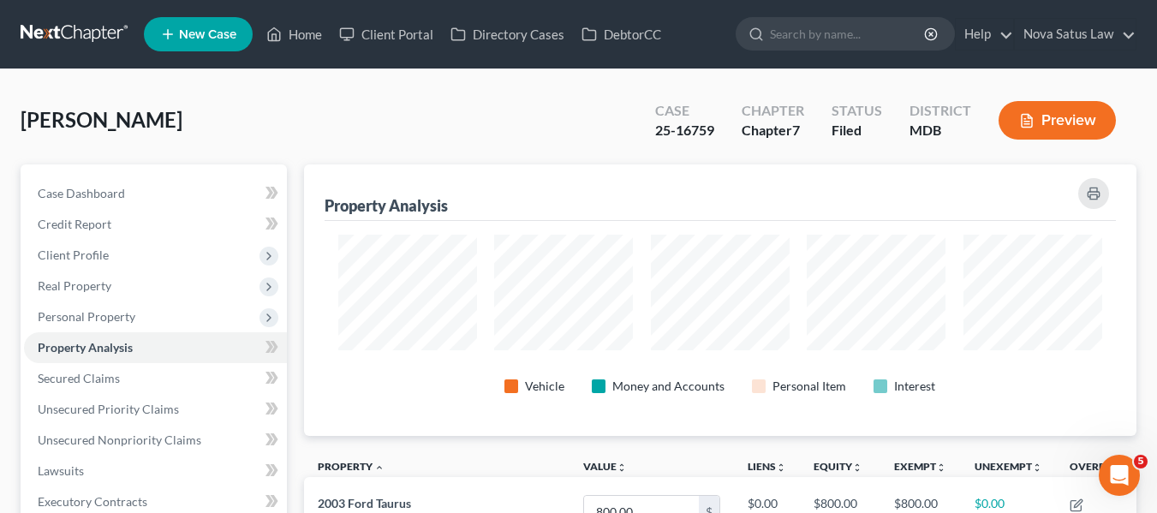
scroll to position [272, 834]
click at [296, 33] on link "Home" at bounding box center [294, 34] width 73 height 31
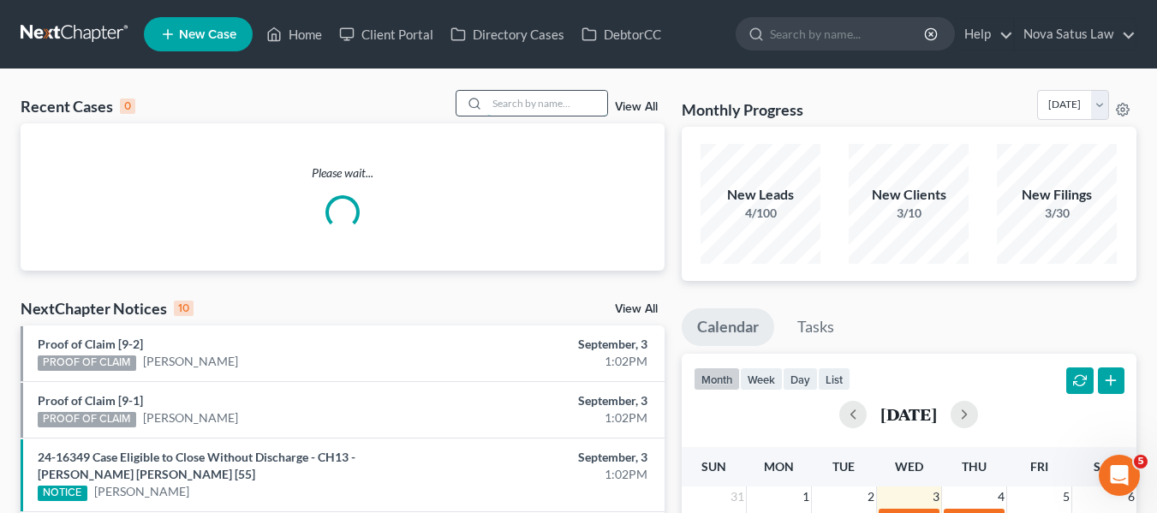
click at [510, 101] on input "search" at bounding box center [547, 103] width 120 height 25
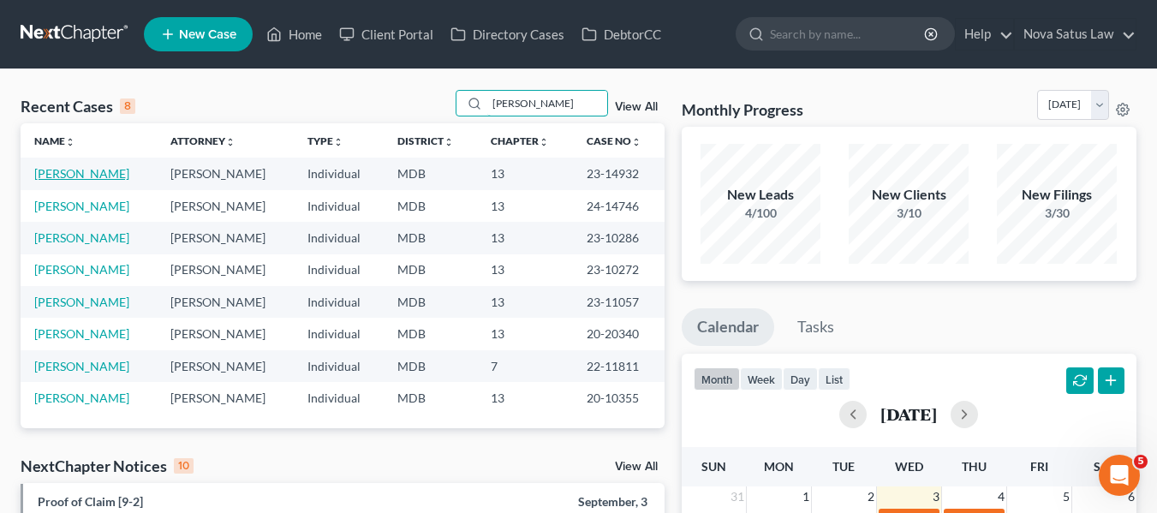
type input "[PERSON_NAME]"
click at [71, 178] on link "[PERSON_NAME]" at bounding box center [81, 173] width 95 height 15
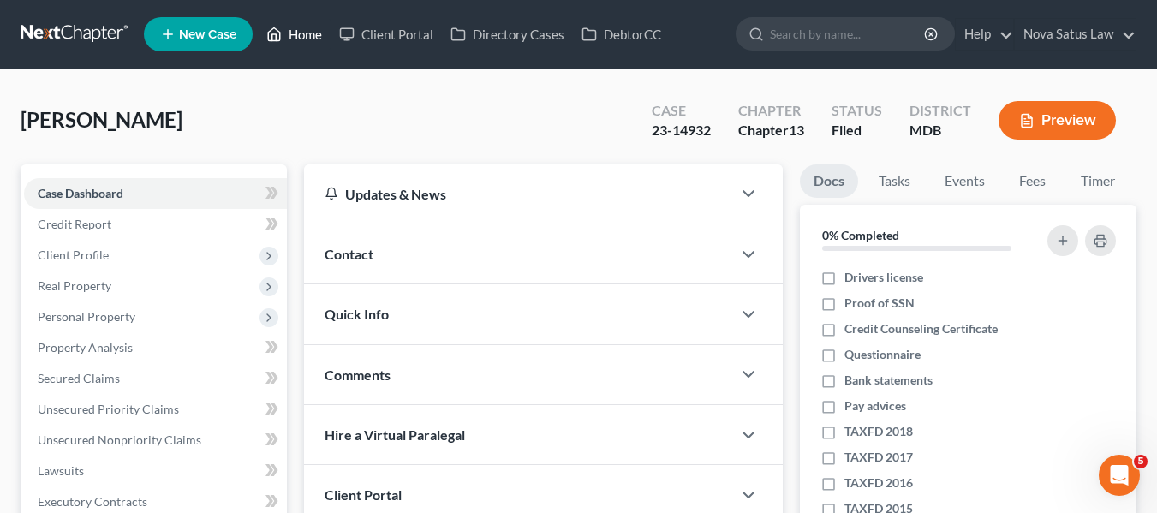
click at [304, 33] on link "Home" at bounding box center [294, 34] width 73 height 31
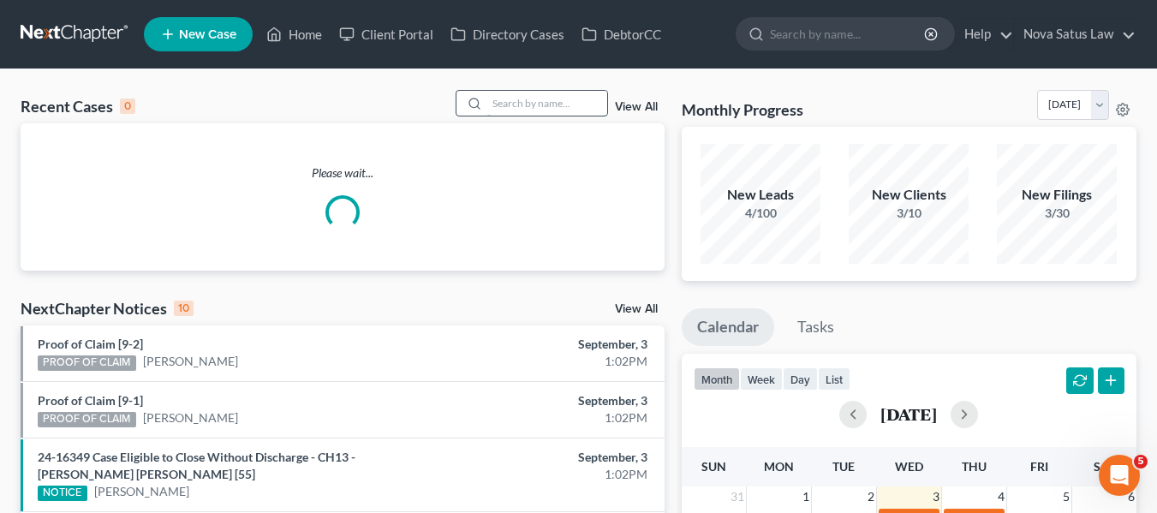
click at [535, 94] on input "search" at bounding box center [547, 103] width 120 height 25
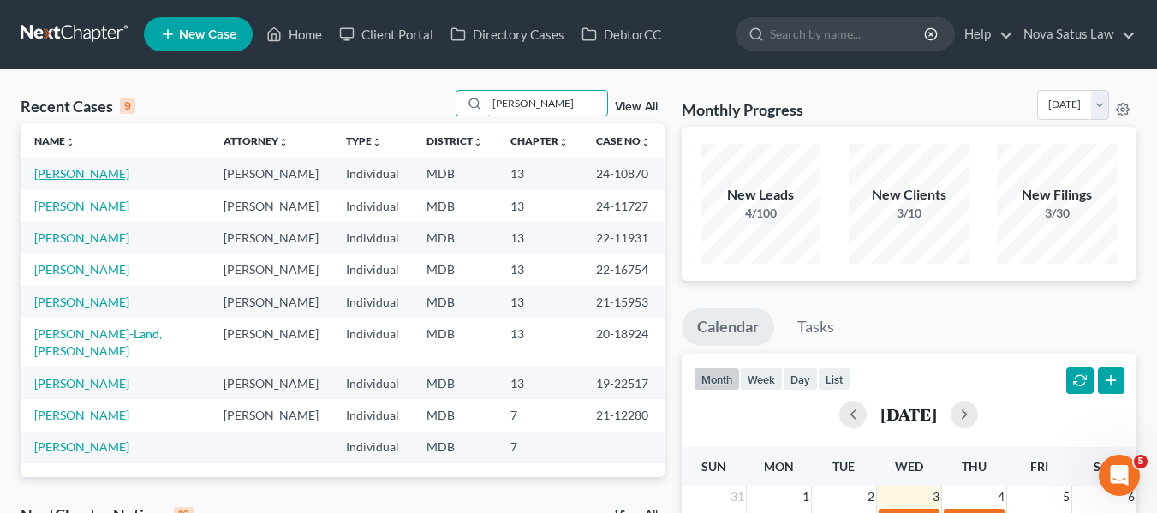
type input "nelson"
click at [87, 175] on link "Nelson, Stephen" at bounding box center [81, 173] width 95 height 15
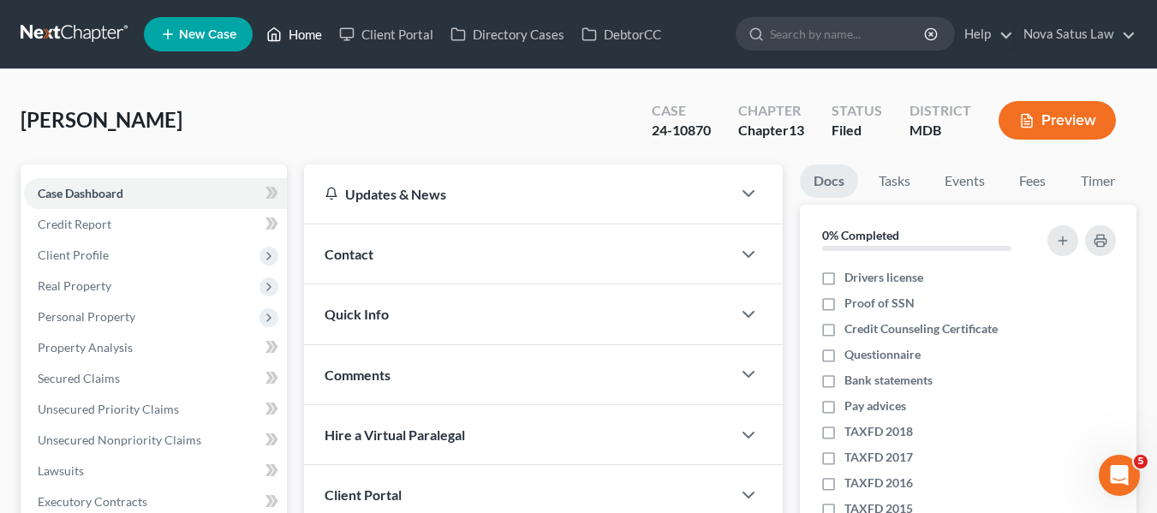
click at [308, 35] on link "Home" at bounding box center [294, 34] width 73 height 31
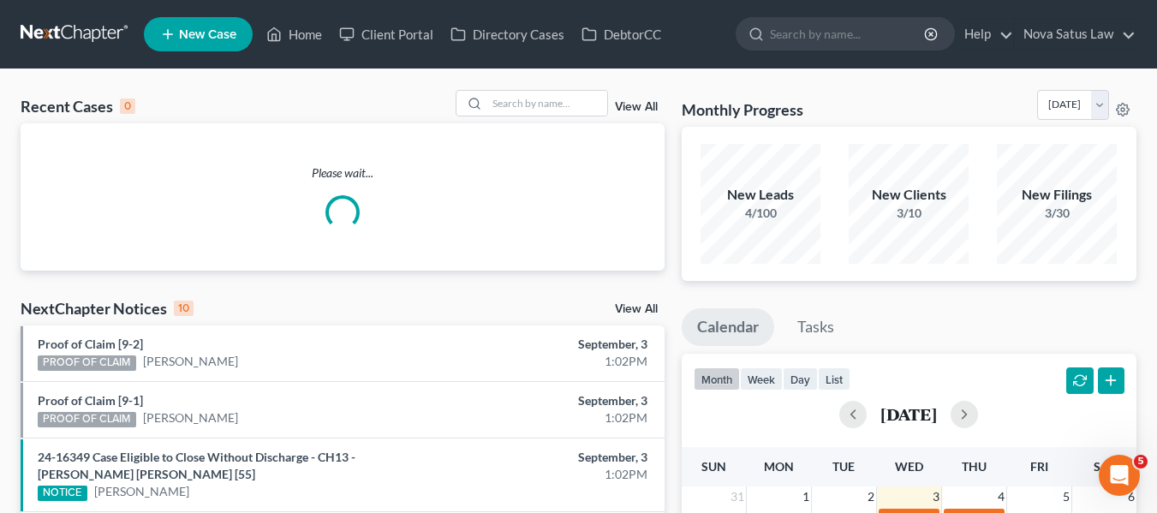
click at [527, 89] on div "Recent Cases 0 View All Please wait... NextChapter Notices 10 View All Proof of…" at bounding box center [578, 513] width 1157 height 889
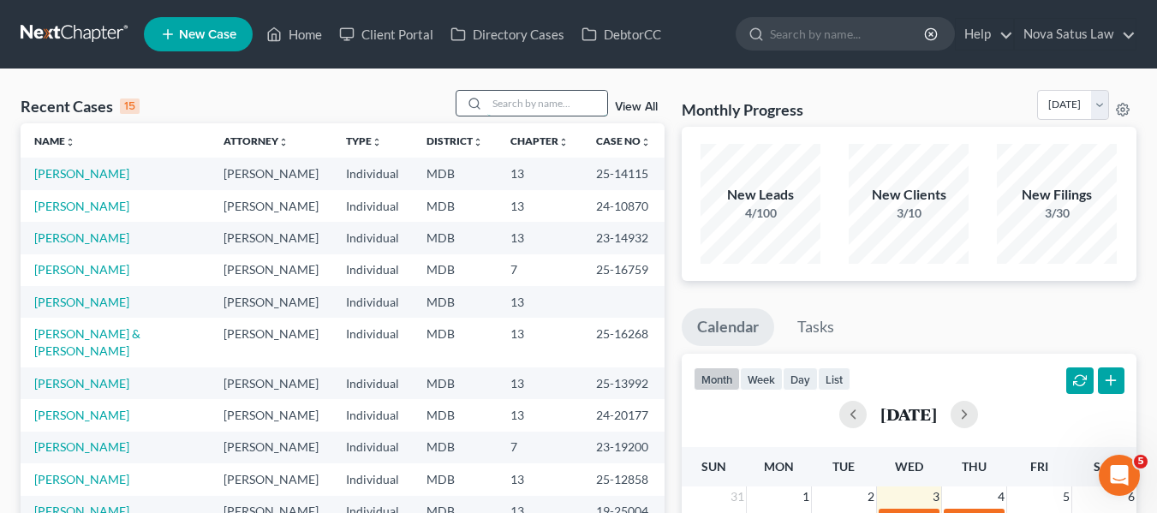
click at [527, 91] on input "search" at bounding box center [547, 103] width 120 height 25
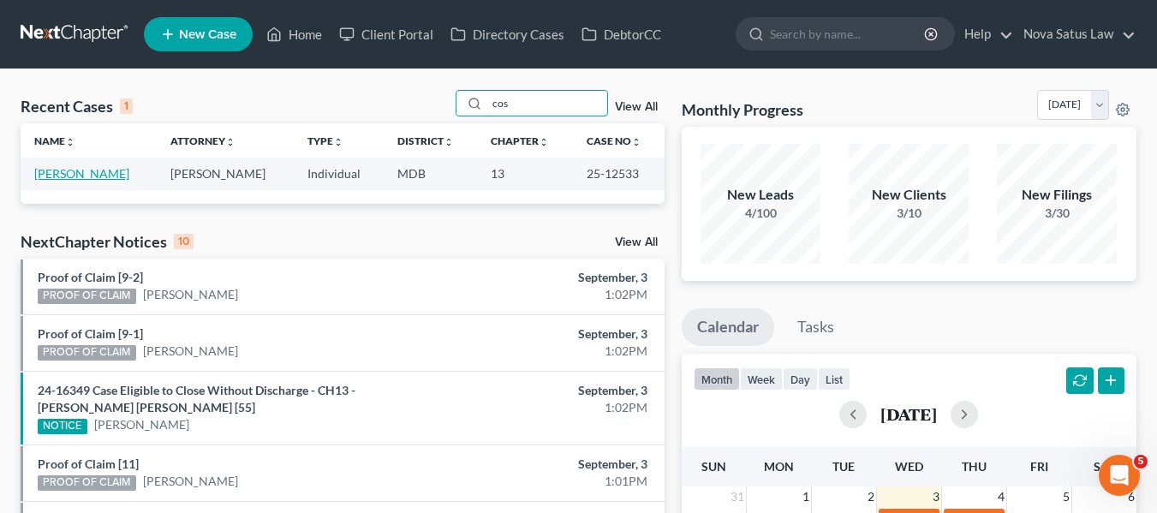
type input "cos"
click at [80, 179] on link "Coster, Annette" at bounding box center [81, 173] width 95 height 15
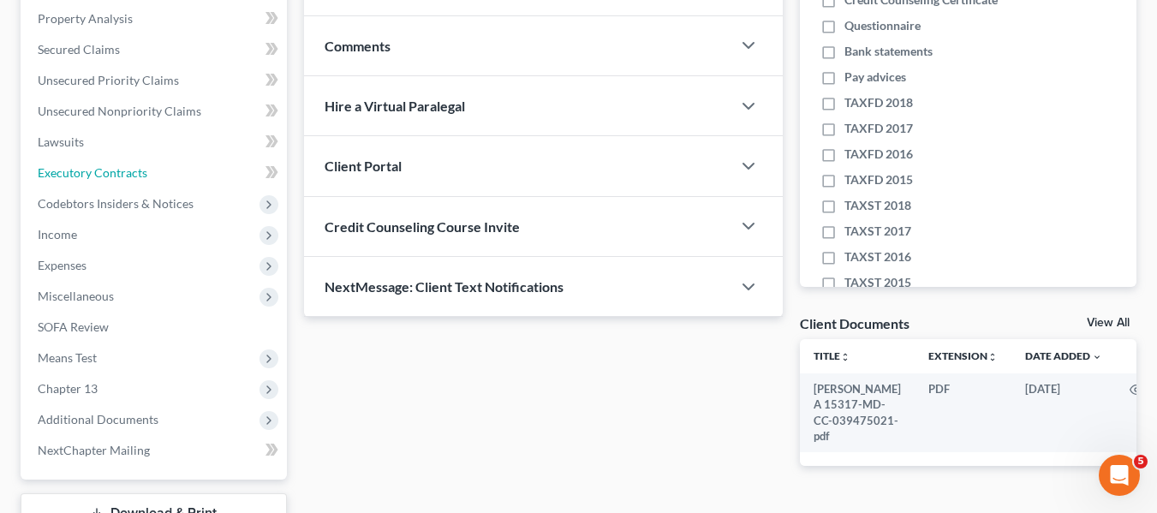
click at [80, 179] on span "Executory Contracts" at bounding box center [93, 172] width 110 height 15
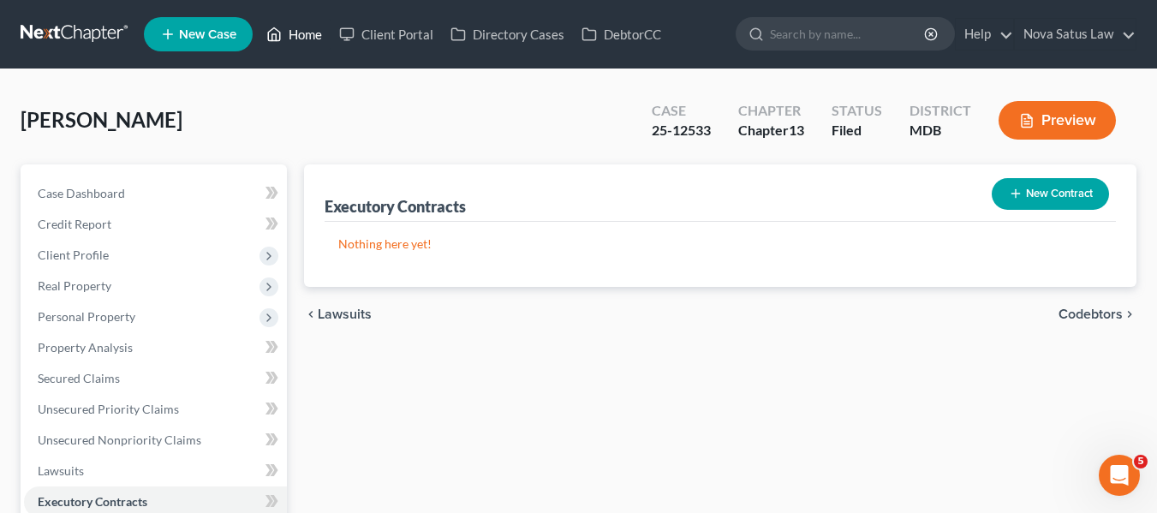
click at [304, 29] on link "Home" at bounding box center [294, 34] width 73 height 31
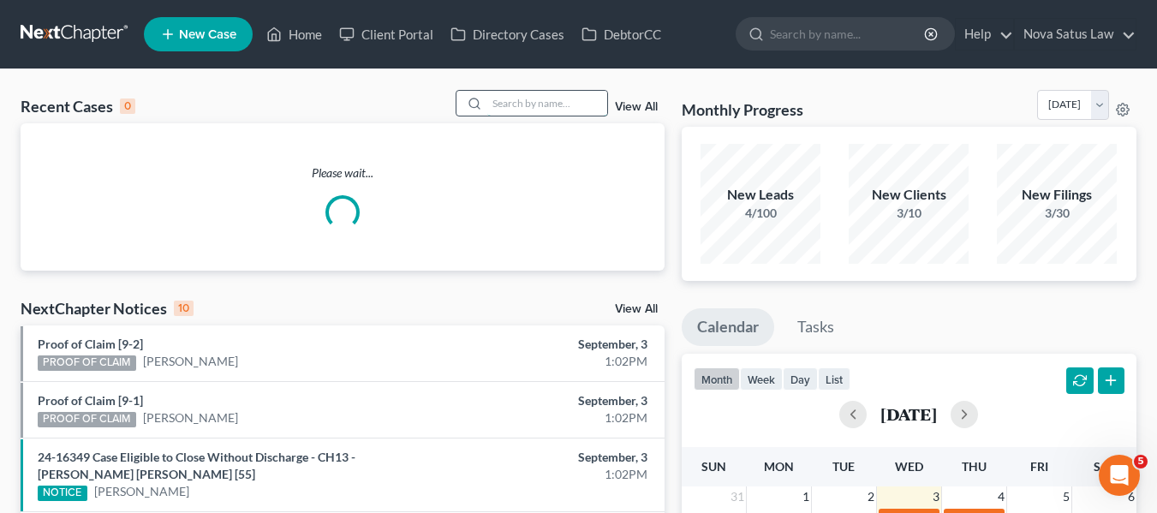
click at [566, 113] on input "search" at bounding box center [547, 103] width 120 height 25
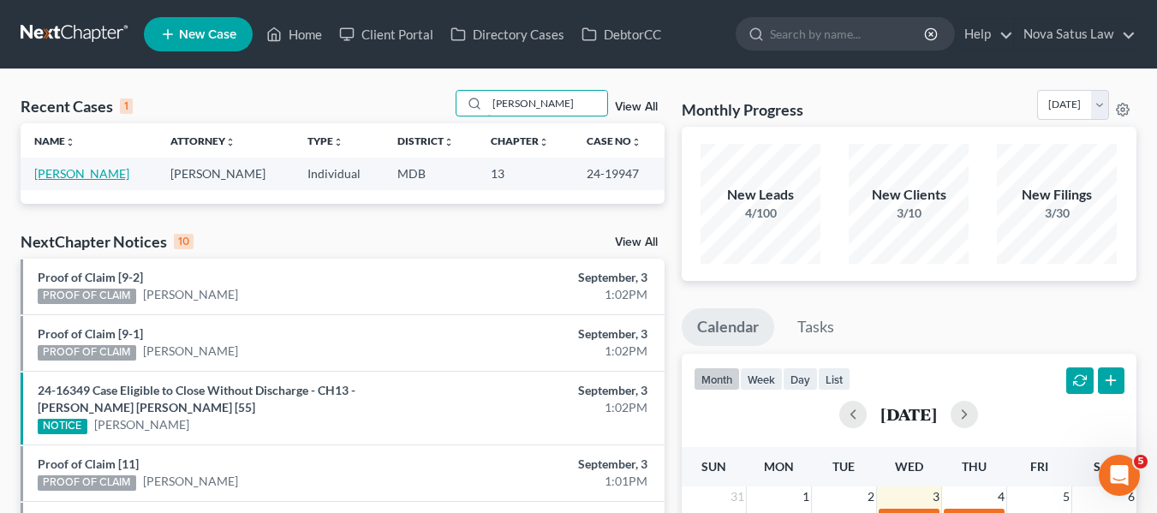
type input "Doree"
click at [90, 176] on link "Hines, Doreen" at bounding box center [81, 173] width 95 height 15
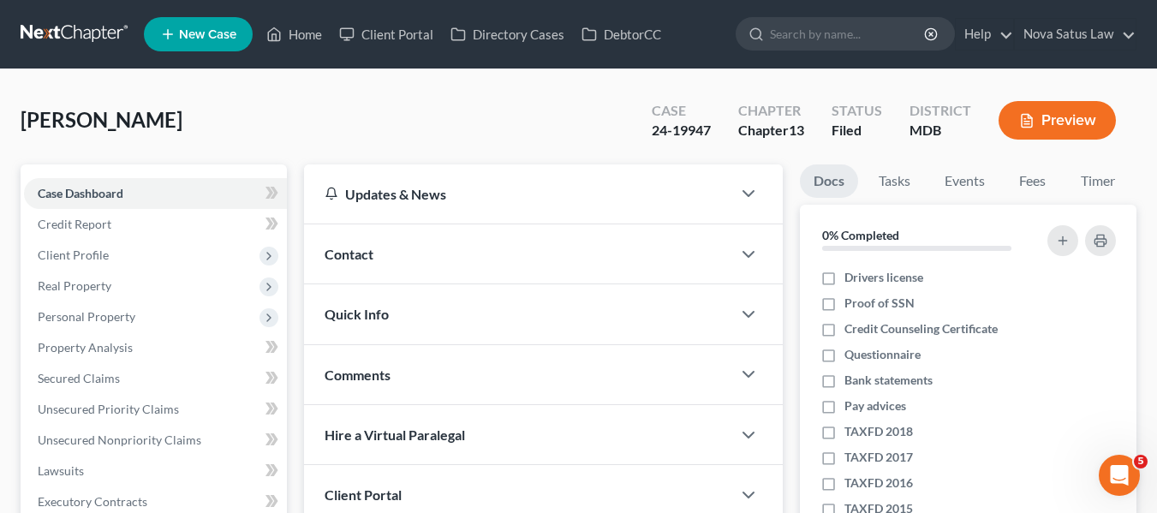
scroll to position [141, 0]
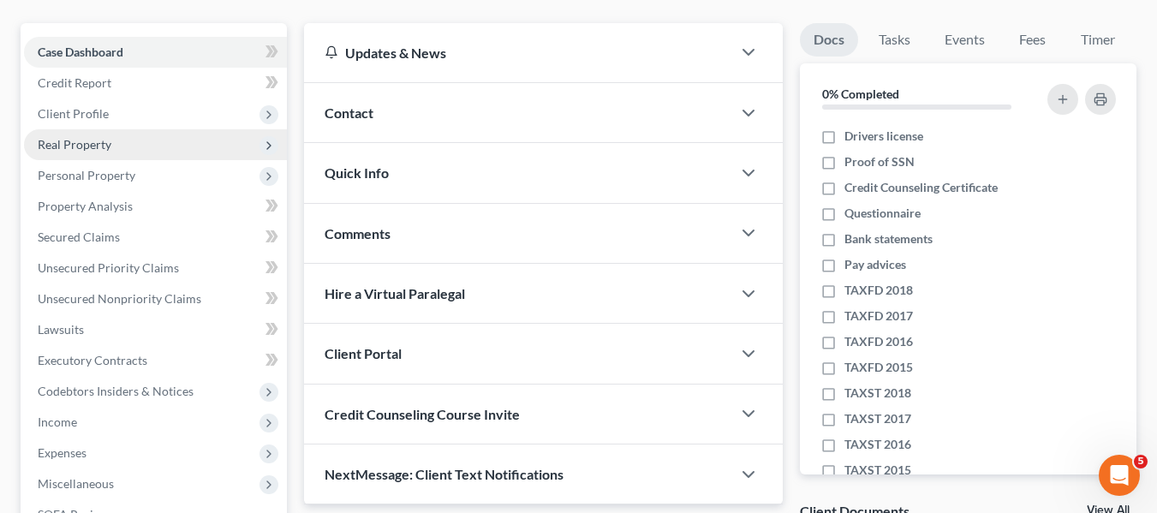
click at [73, 142] on span "Real Property" at bounding box center [75, 144] width 74 height 15
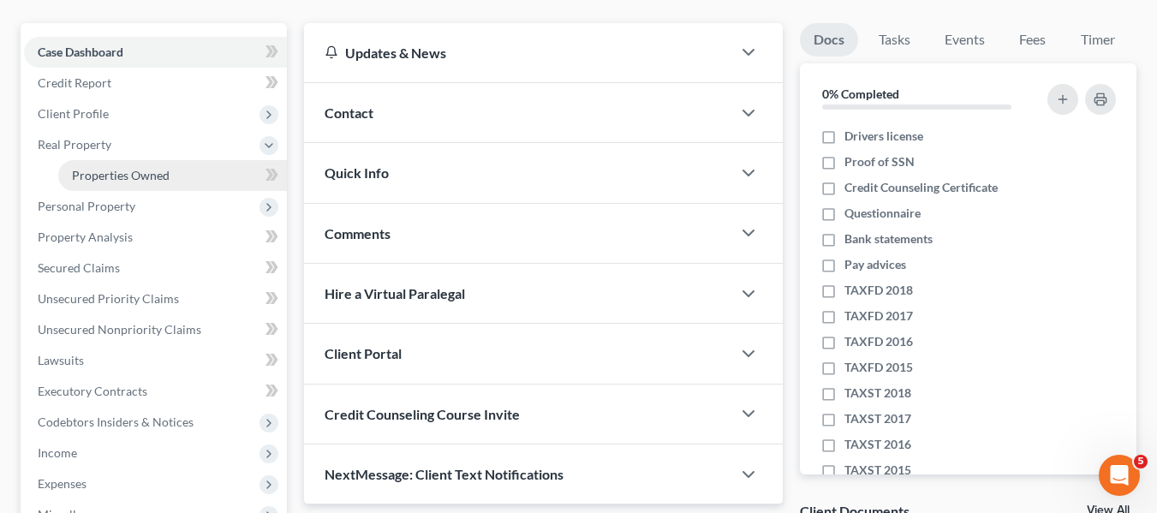
click at [111, 176] on span "Properties Owned" at bounding box center [121, 175] width 98 height 15
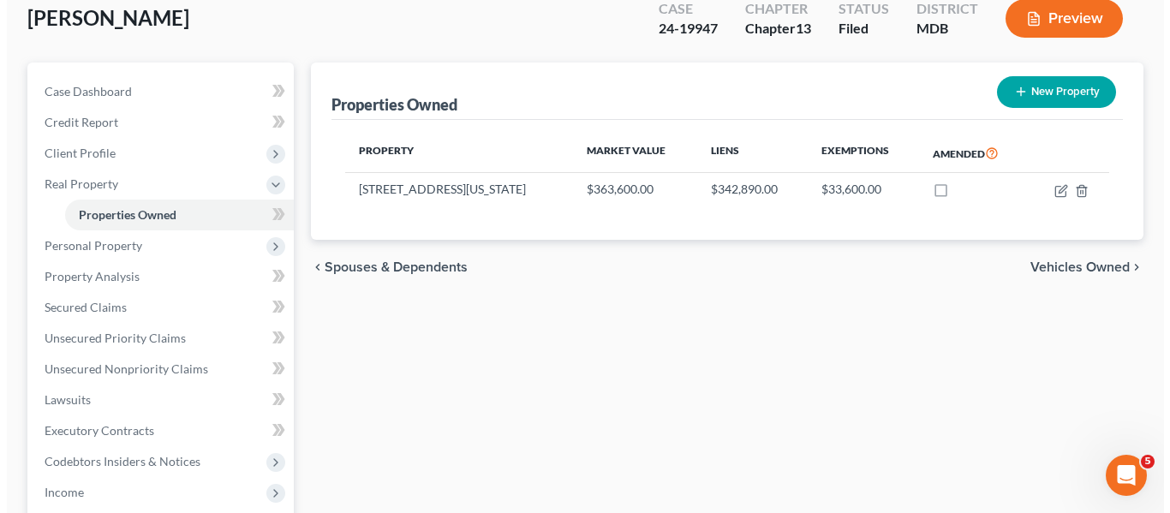
scroll to position [105, 0]
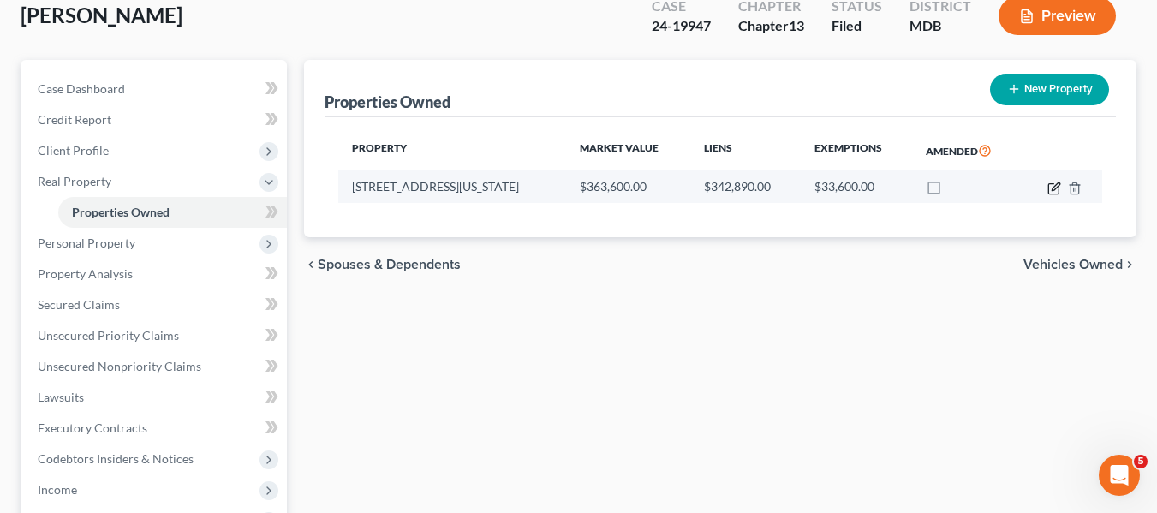
click at [1053, 188] on icon "button" at bounding box center [1056, 186] width 8 height 8
select select "21"
select select "3"
select select "1"
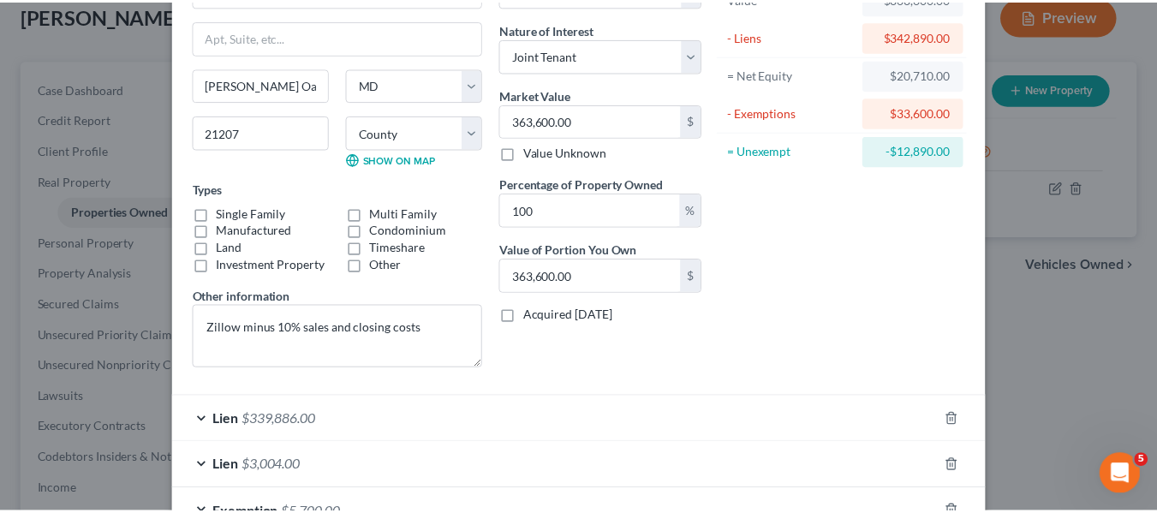
scroll to position [289, 0]
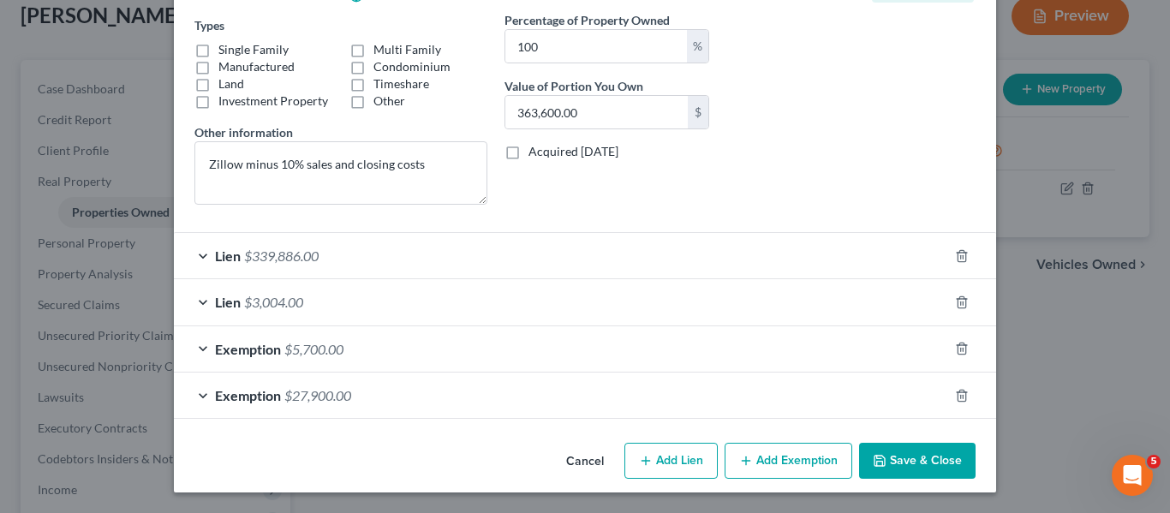
drag, startPoint x: 542, startPoint y: 220, endPoint x: 917, endPoint y: 457, distance: 443.2
click at [917, 457] on button "Save & Close" at bounding box center [917, 461] width 117 height 36
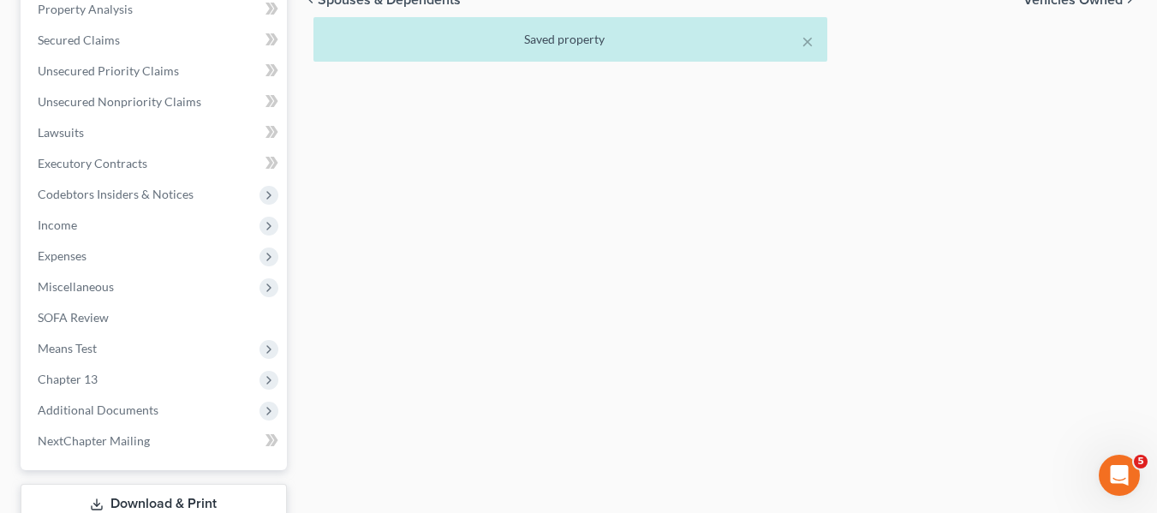
scroll to position [461, 0]
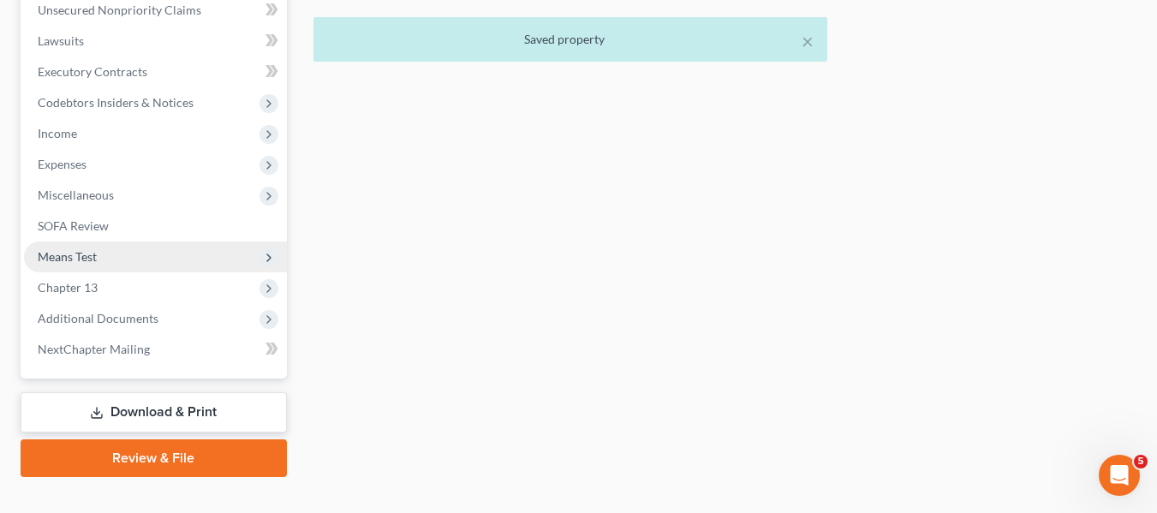
click at [67, 260] on span "Means Test" at bounding box center [67, 256] width 59 height 15
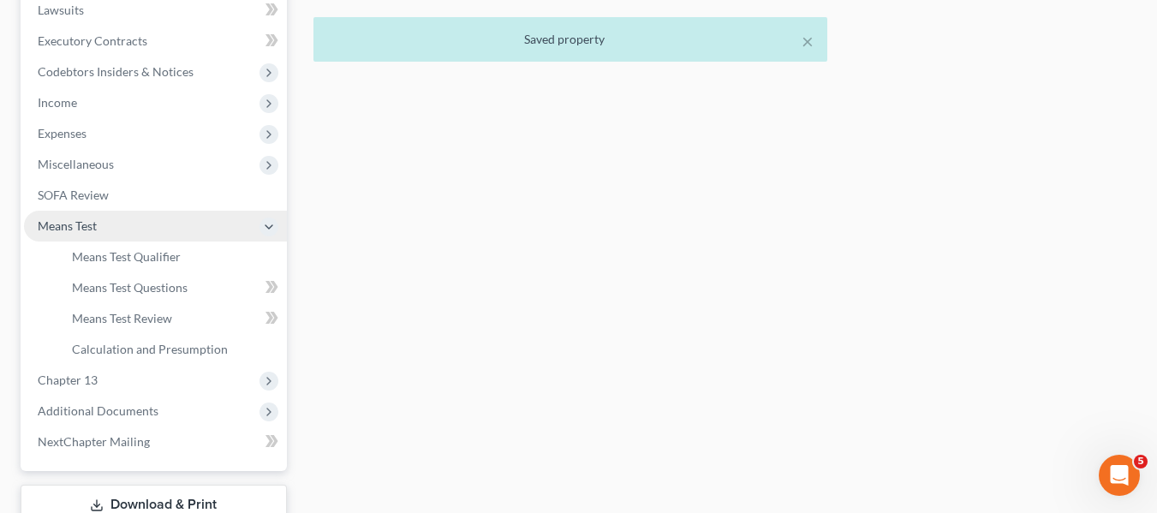
scroll to position [430, 0]
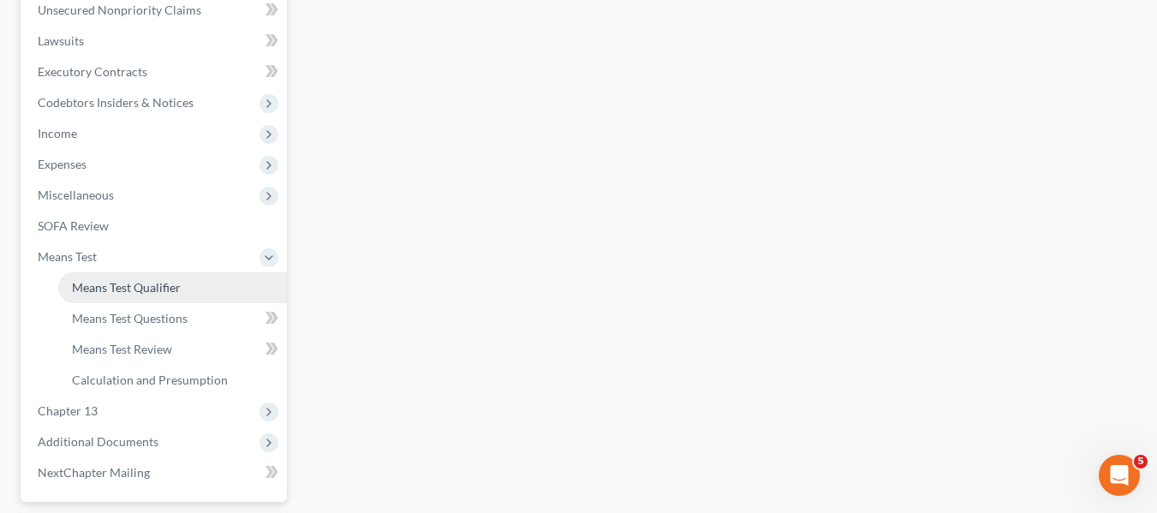
click at [95, 286] on span "Means Test Qualifier" at bounding box center [126, 287] width 109 height 15
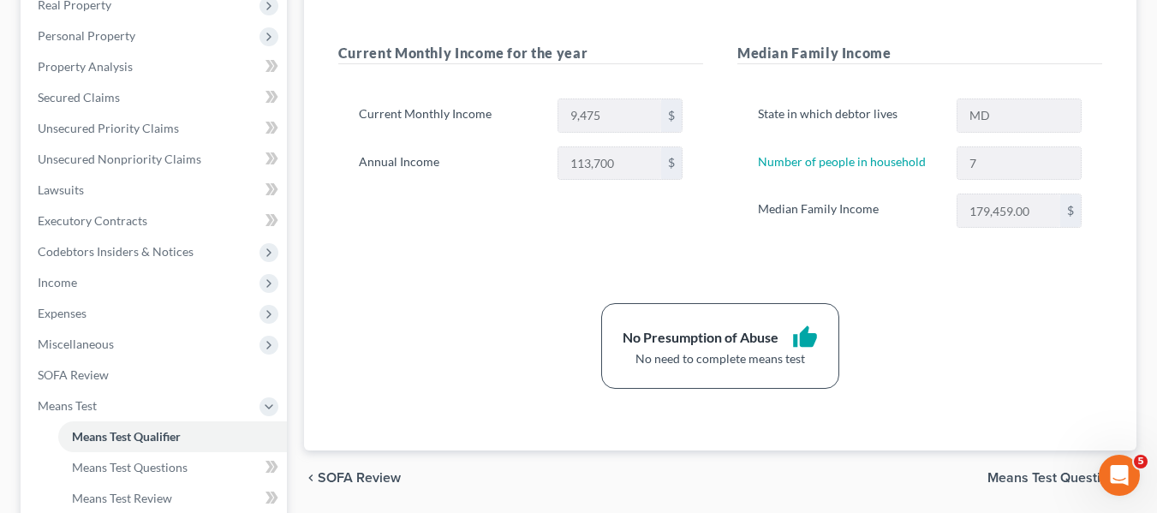
scroll to position [284, 0]
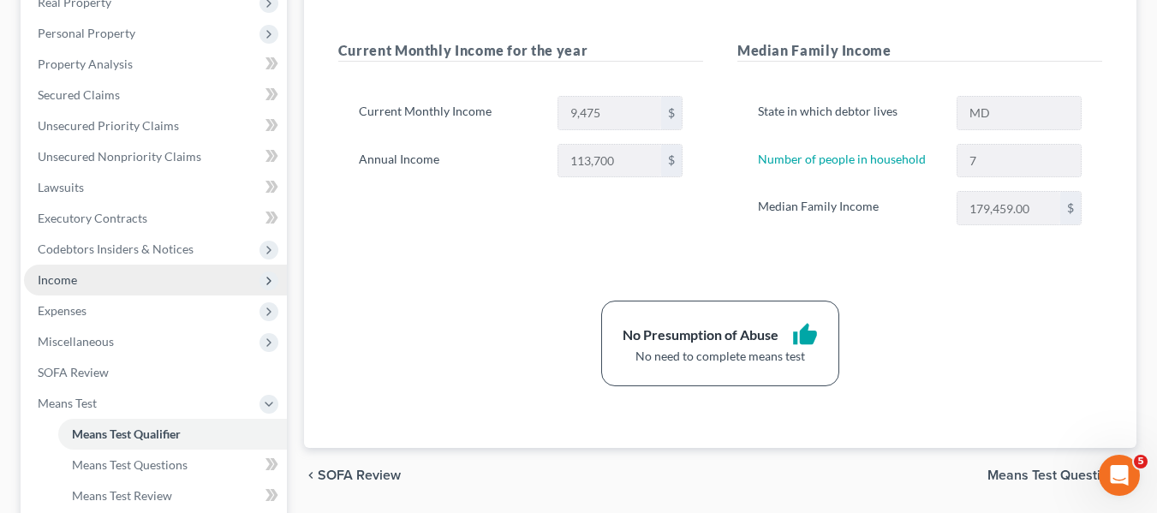
click at [113, 278] on span "Income" at bounding box center [155, 280] width 263 height 31
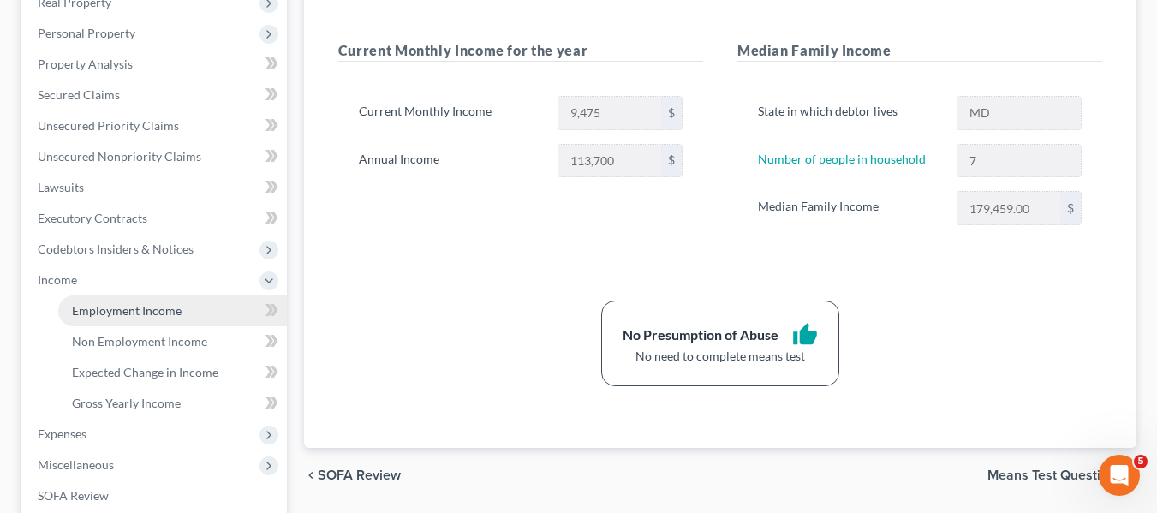
click at [121, 318] on link "Employment Income" at bounding box center [172, 311] width 229 height 31
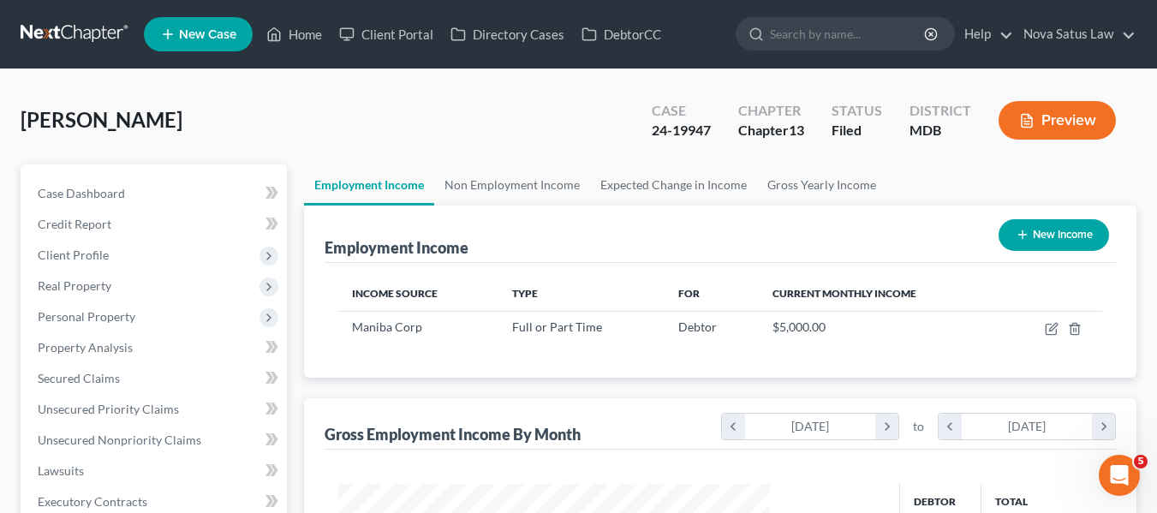
scroll to position [308, 466]
click at [484, 181] on link "Non Employment Income" at bounding box center [512, 184] width 156 height 41
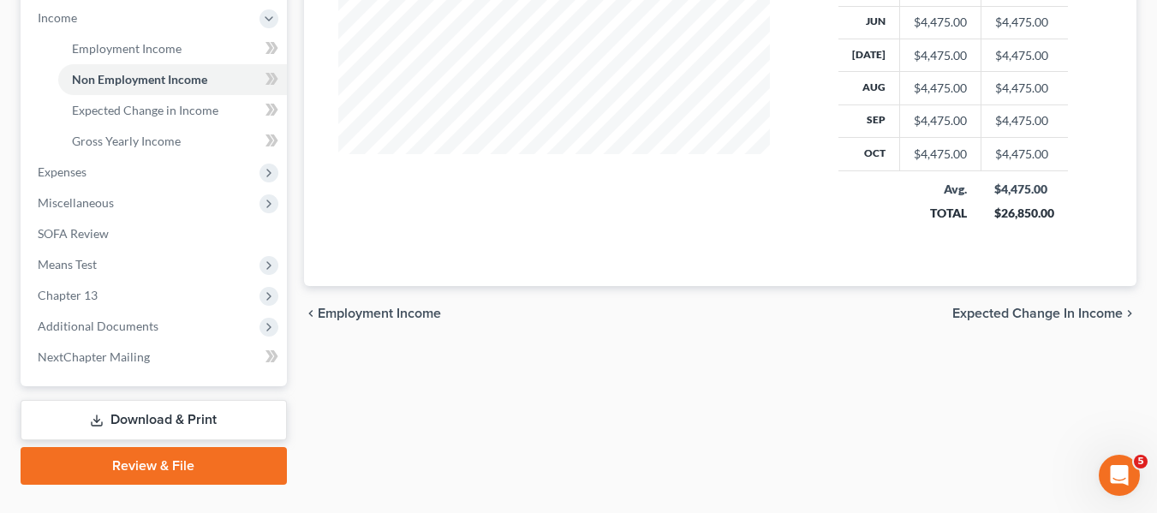
scroll to position [583, 0]
